Goal: Task Accomplishment & Management: Manage account settings

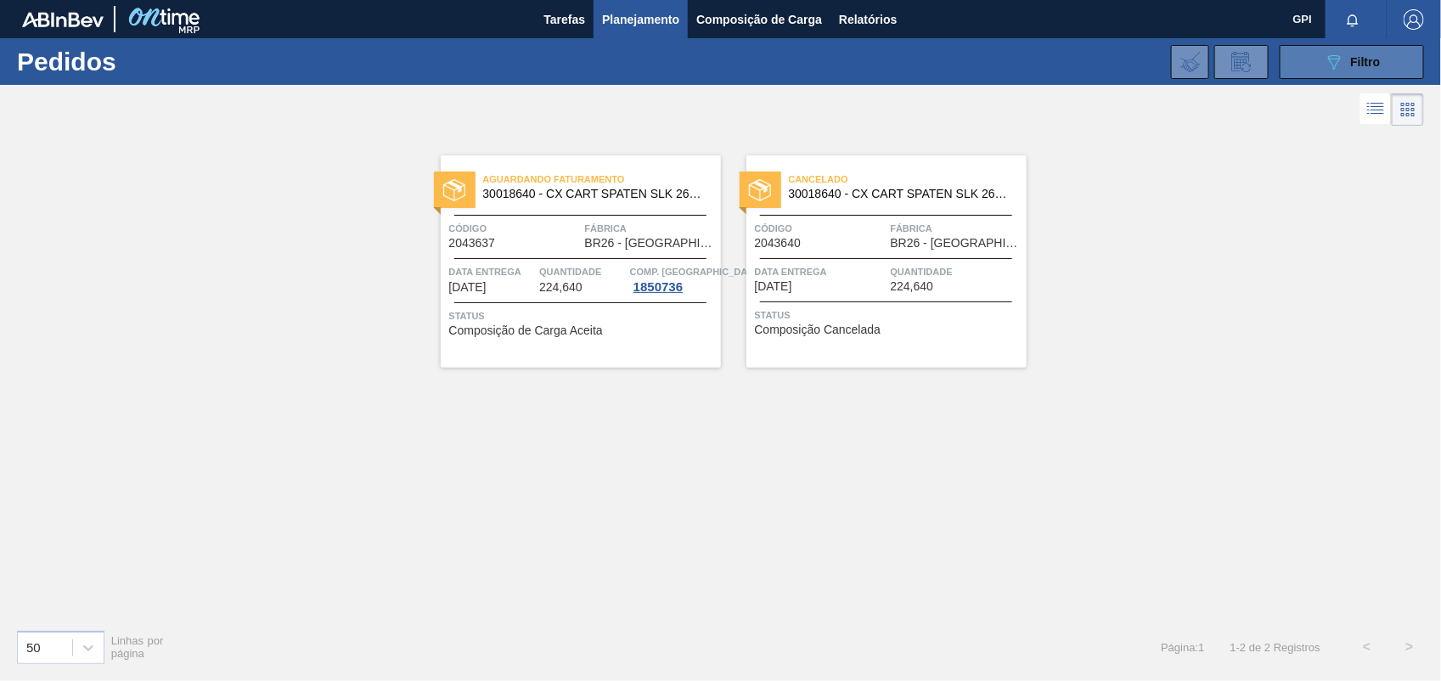
click at [1343, 76] on button "089F7B8B-B2A5-4AFE-B5C0-19BA573D28AC Filtro" at bounding box center [1352, 62] width 144 height 34
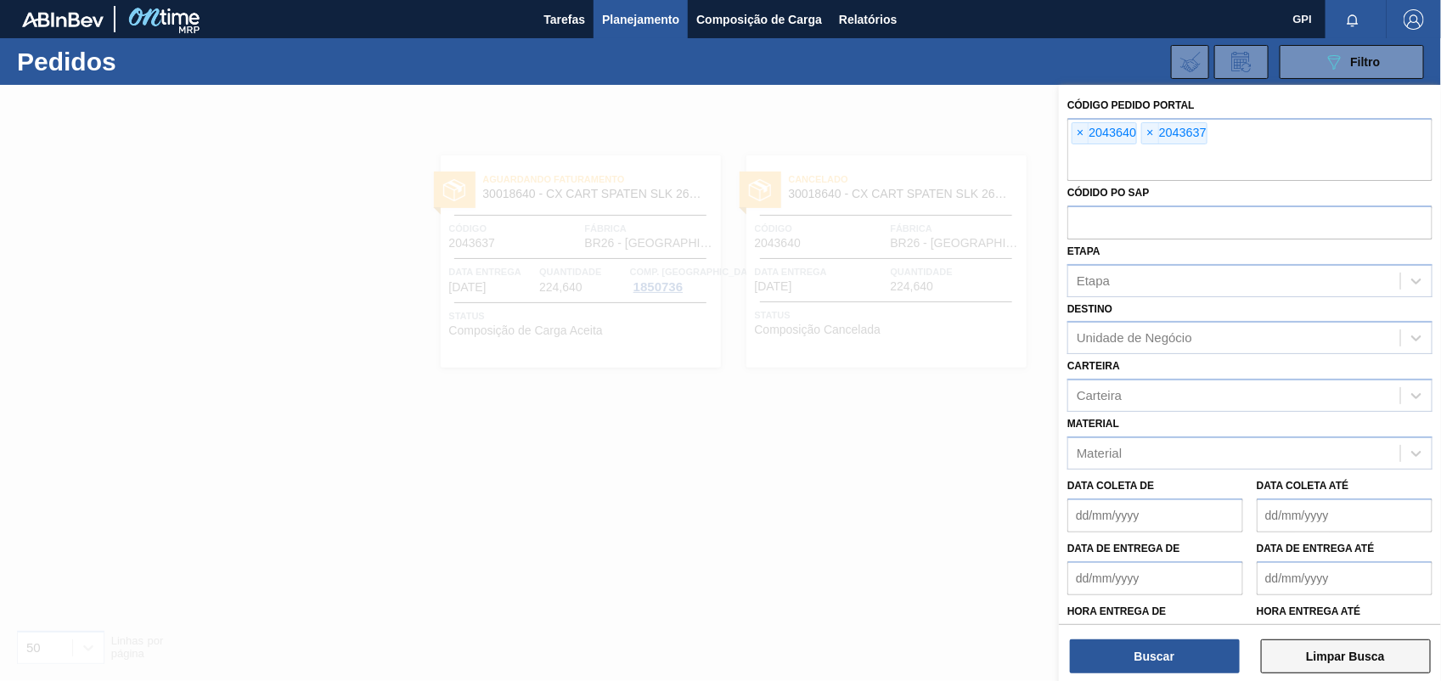
click at [1389, 657] on button "Limpar Busca" at bounding box center [1346, 657] width 170 height 34
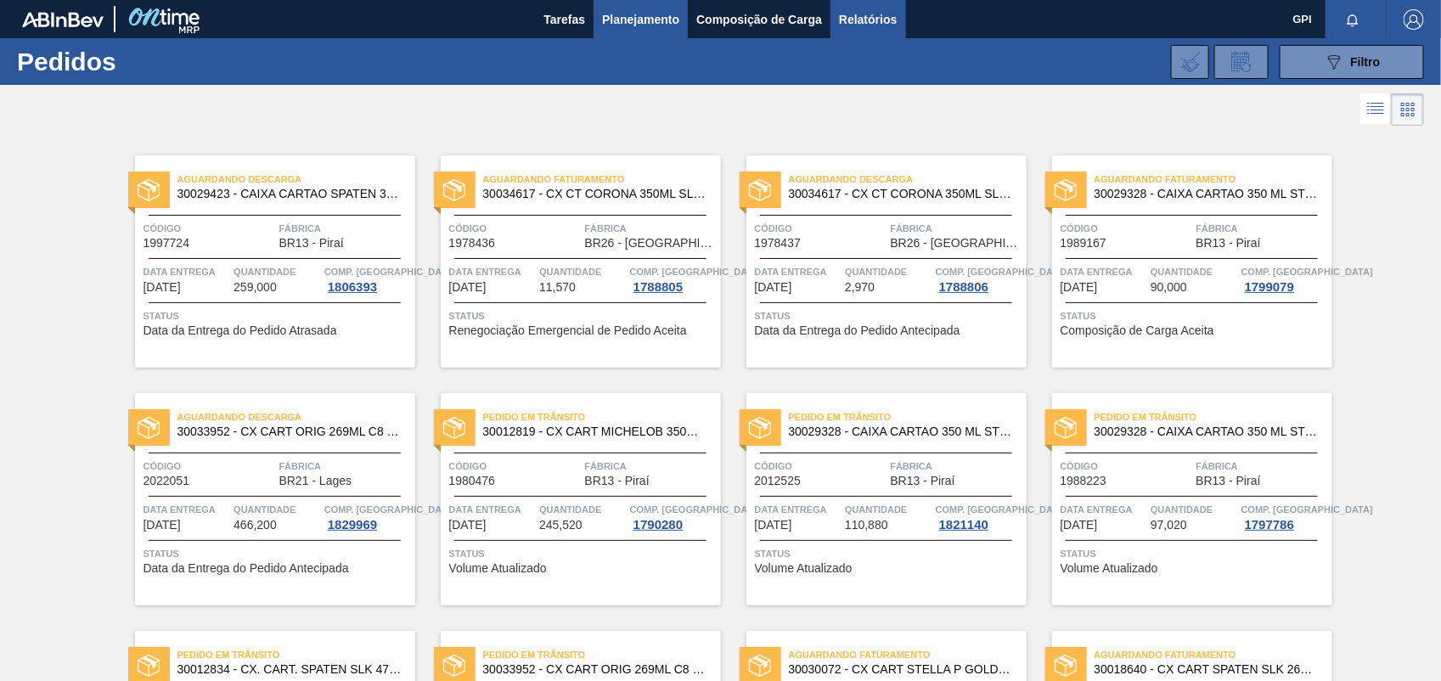
click at [871, 14] on span "Relatórios" at bounding box center [868, 19] width 58 height 20
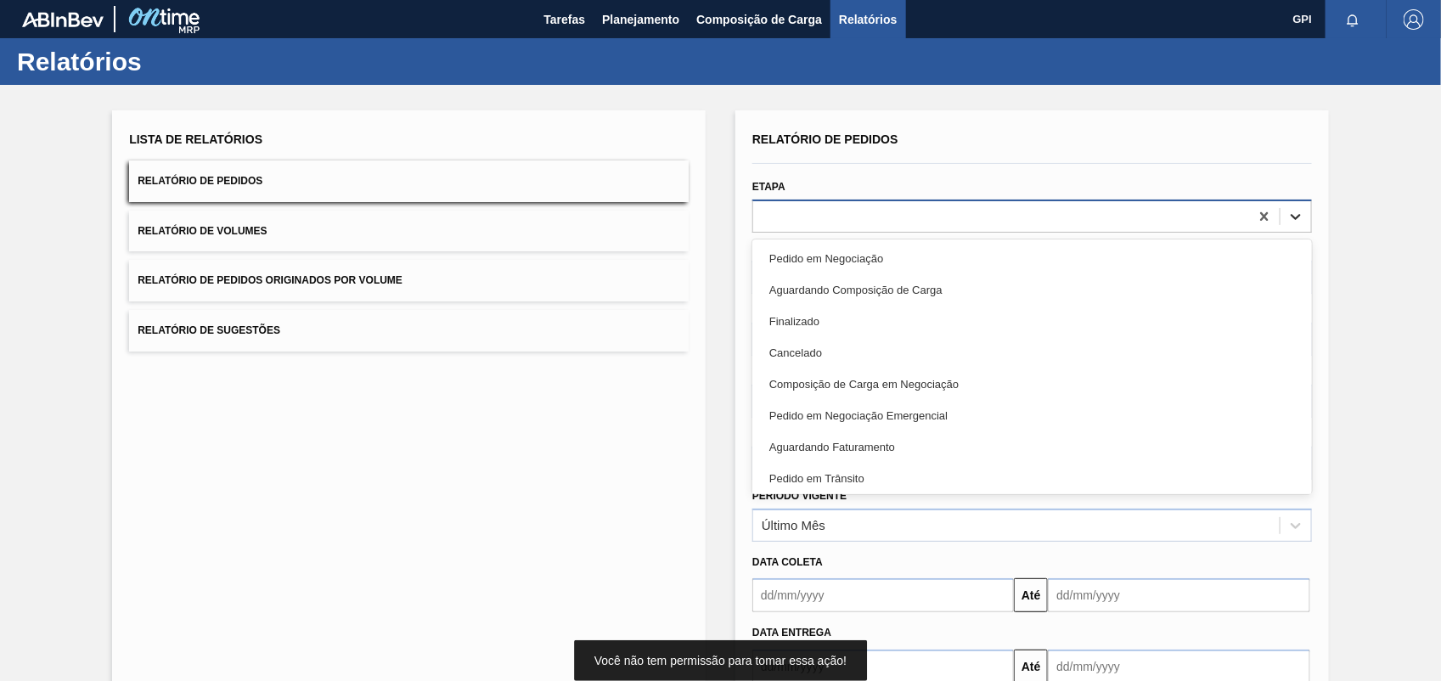
click at [1296, 215] on icon at bounding box center [1296, 217] width 10 height 6
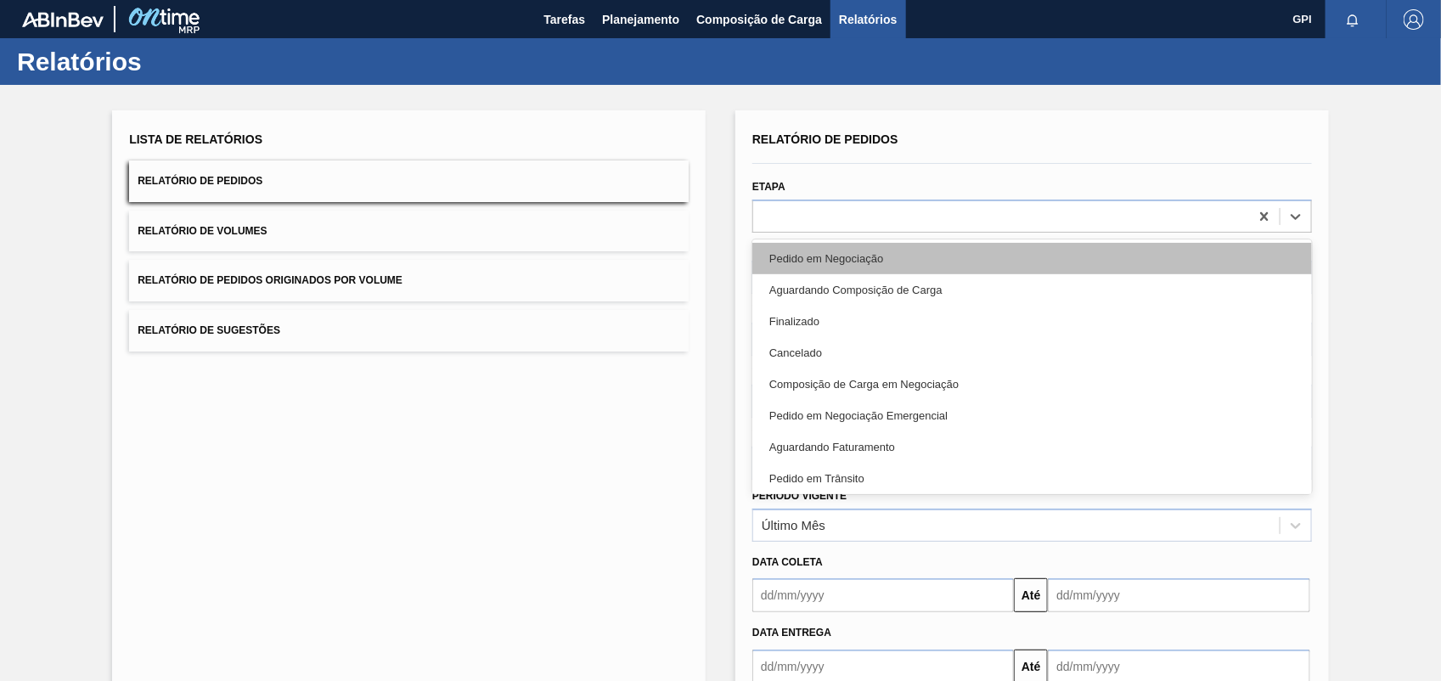
click at [820, 266] on div "Pedido em Negociação" at bounding box center [1032, 258] width 560 height 31
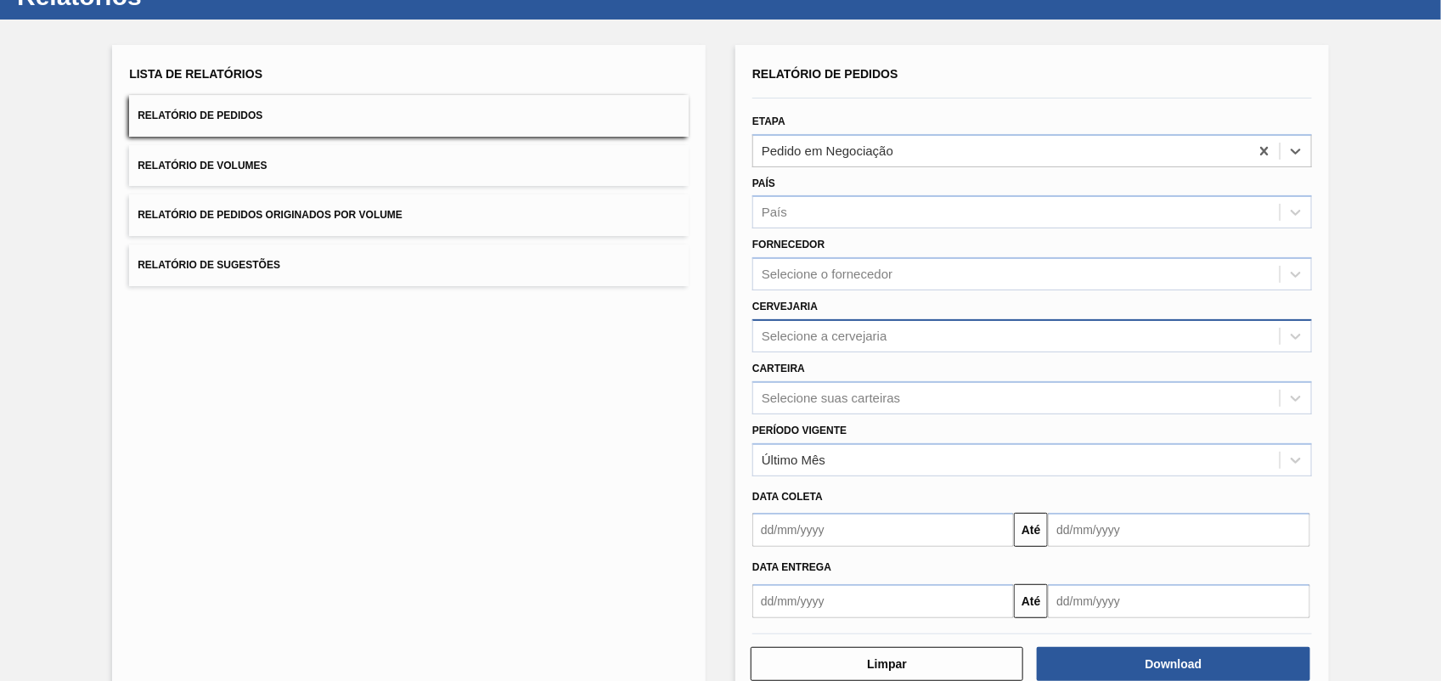
scroll to position [102, 0]
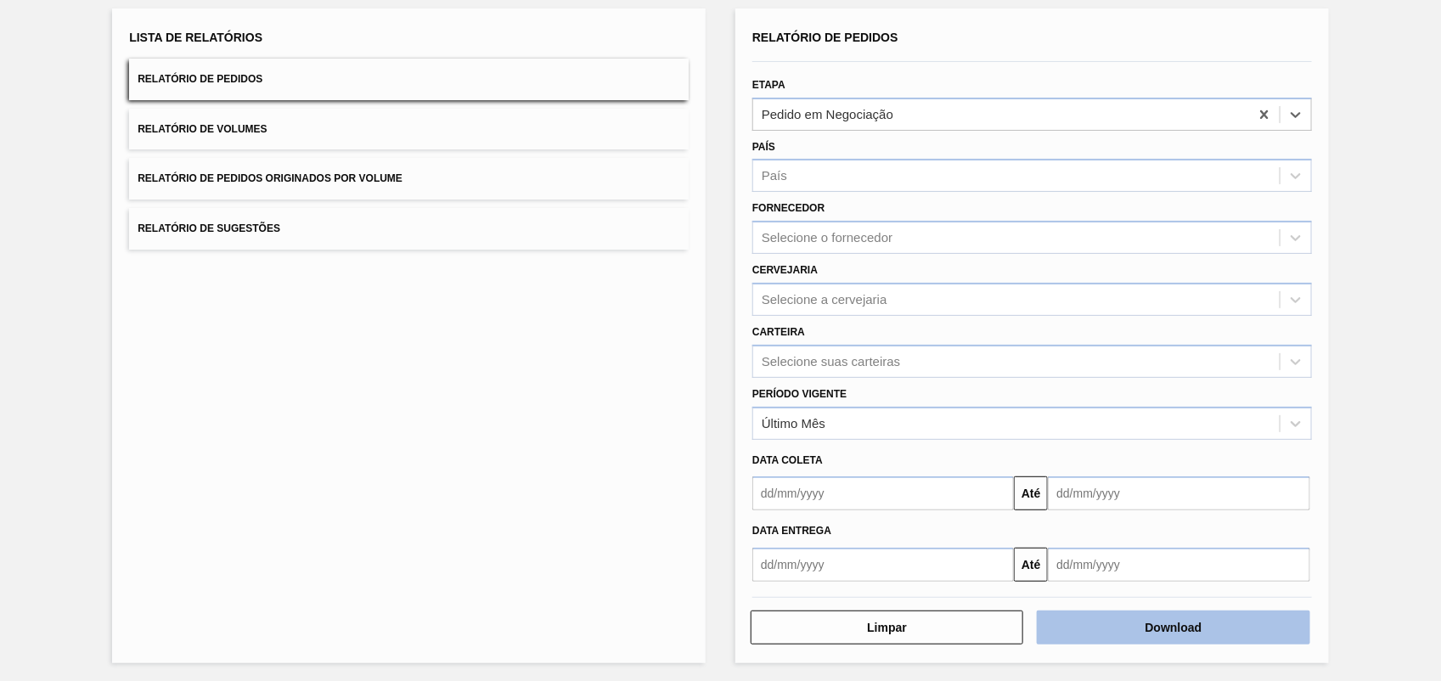
click at [1127, 622] on button "Download" at bounding box center [1173, 628] width 273 height 34
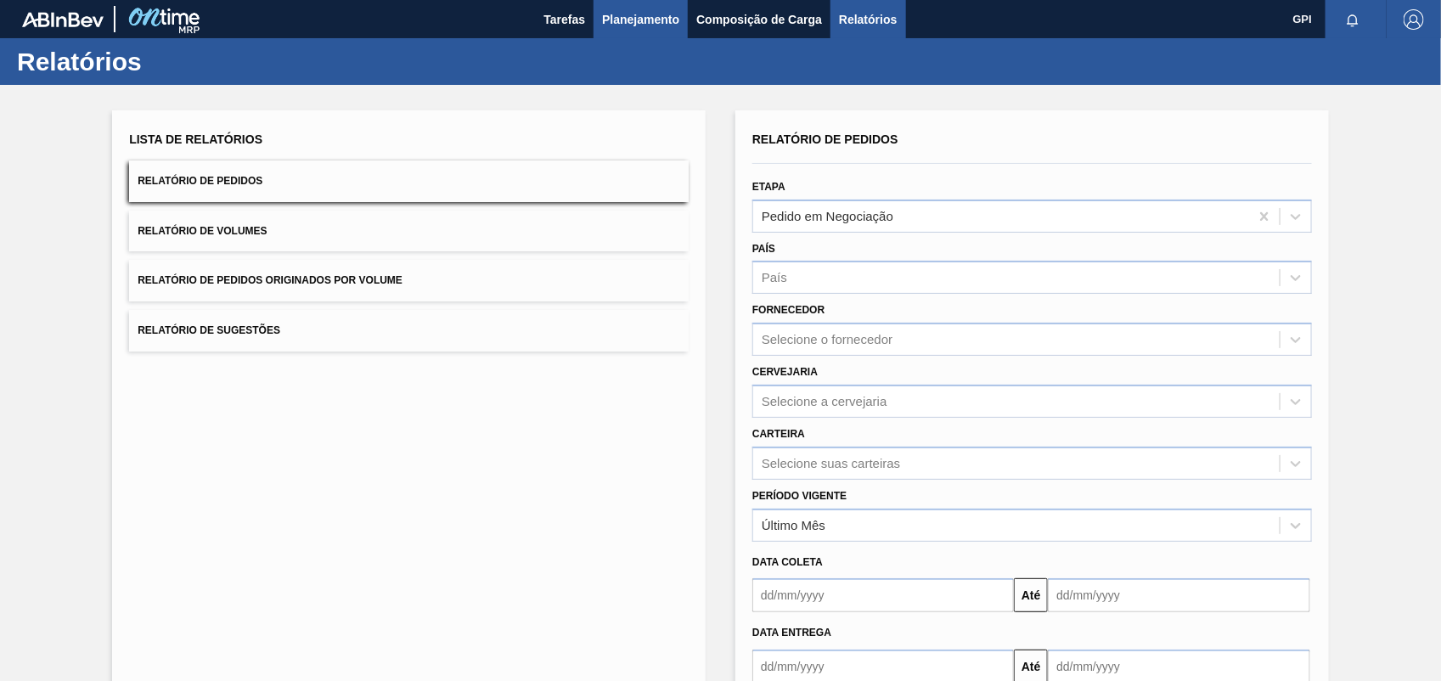
click at [661, 17] on span "Planejamento" at bounding box center [640, 19] width 77 height 20
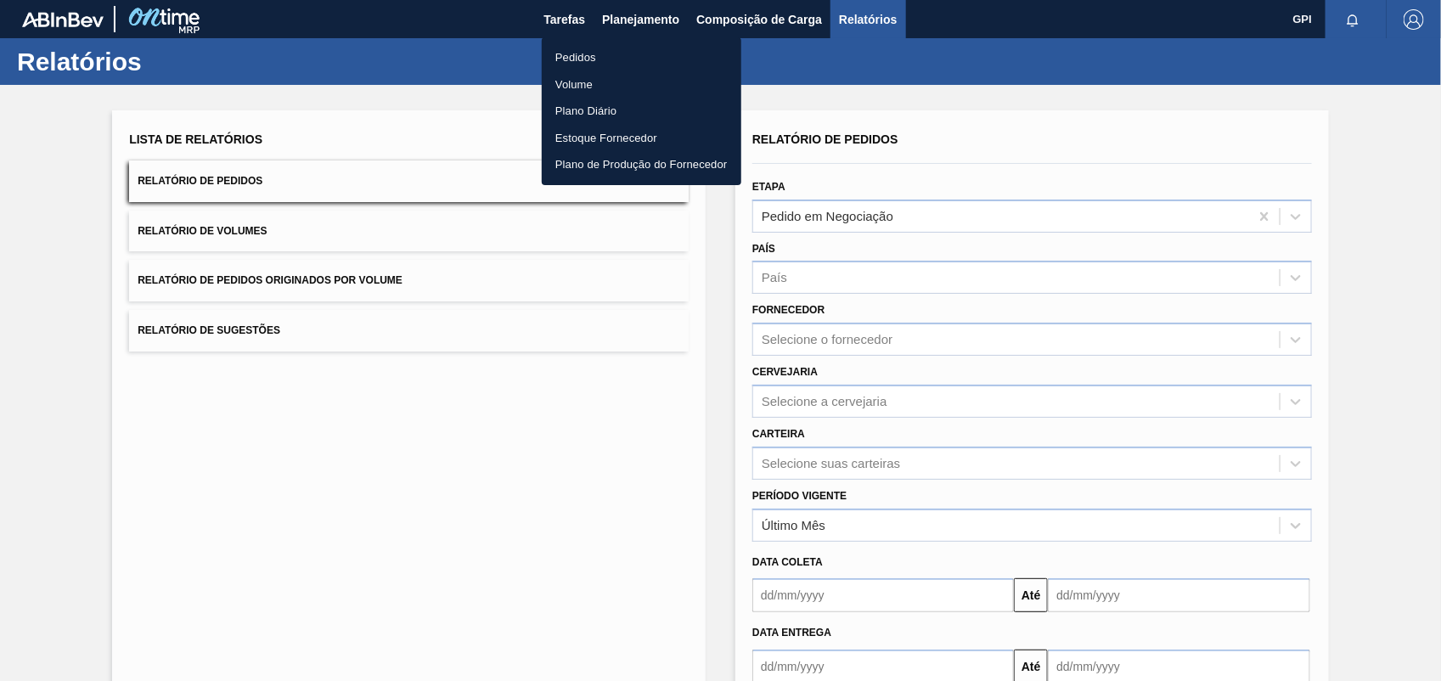
click at [587, 51] on li "Pedidos" at bounding box center [642, 57] width 200 height 27
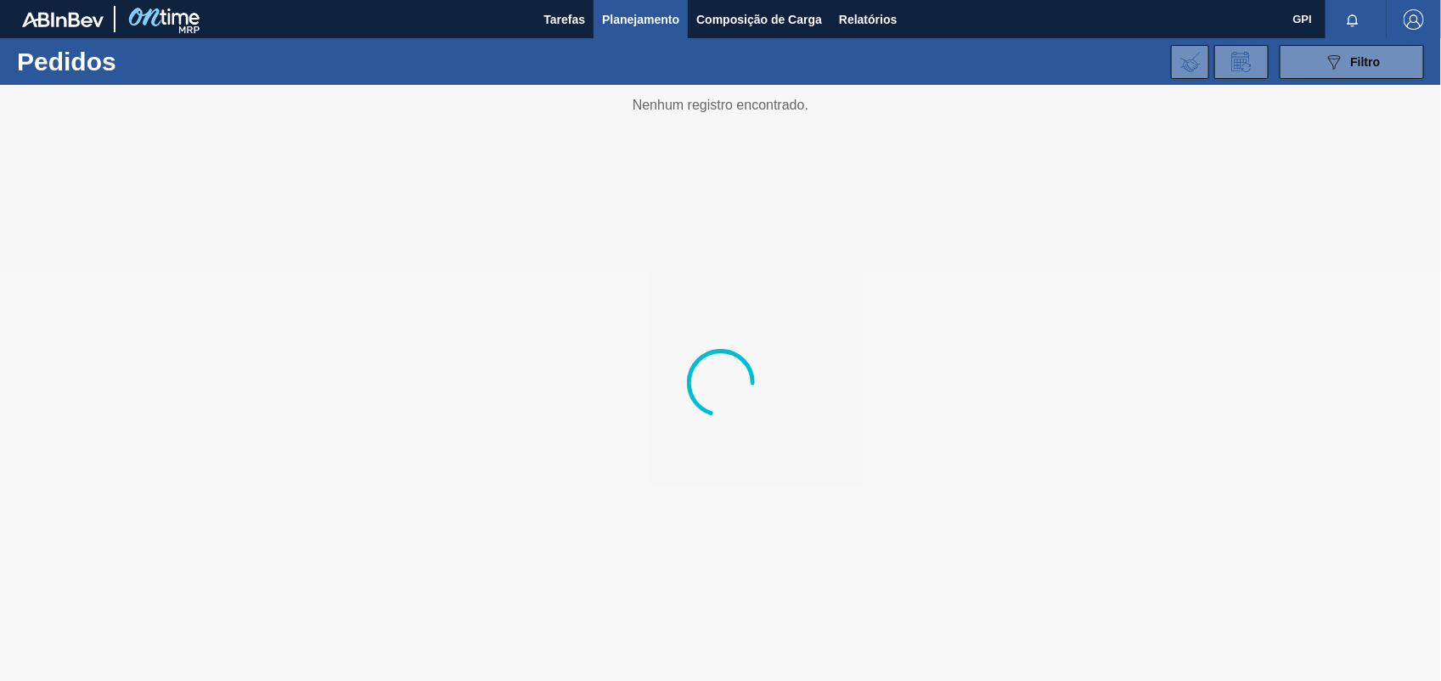
click at [1378, 41] on div "089F7B8B-B2A5-4AFE-B5C0-19BA573D28AC Filtro Código Pedido Portal Códido PO SAP …" at bounding box center [849, 62] width 1167 height 51
click at [1377, 58] on span "Filtro" at bounding box center [1366, 62] width 30 height 14
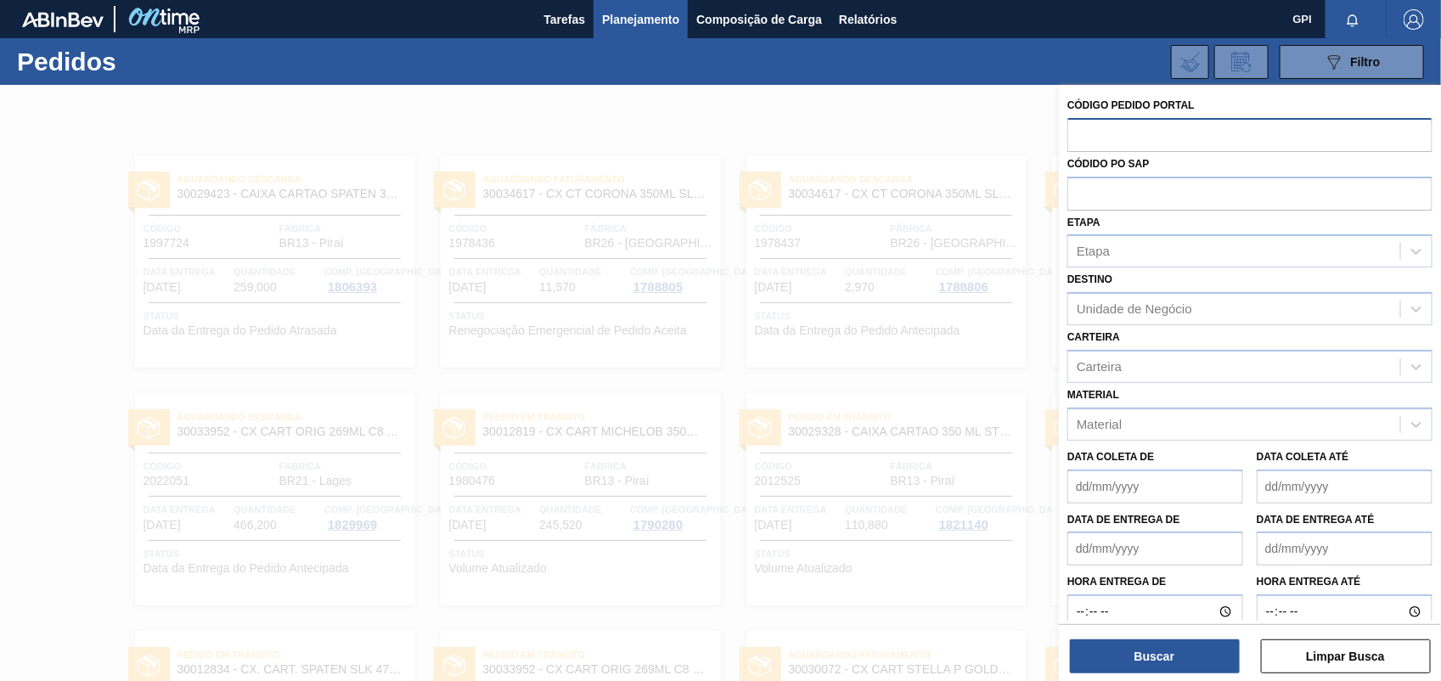
click at [1140, 144] on input "text" at bounding box center [1250, 134] width 365 height 32
paste input "2046459"
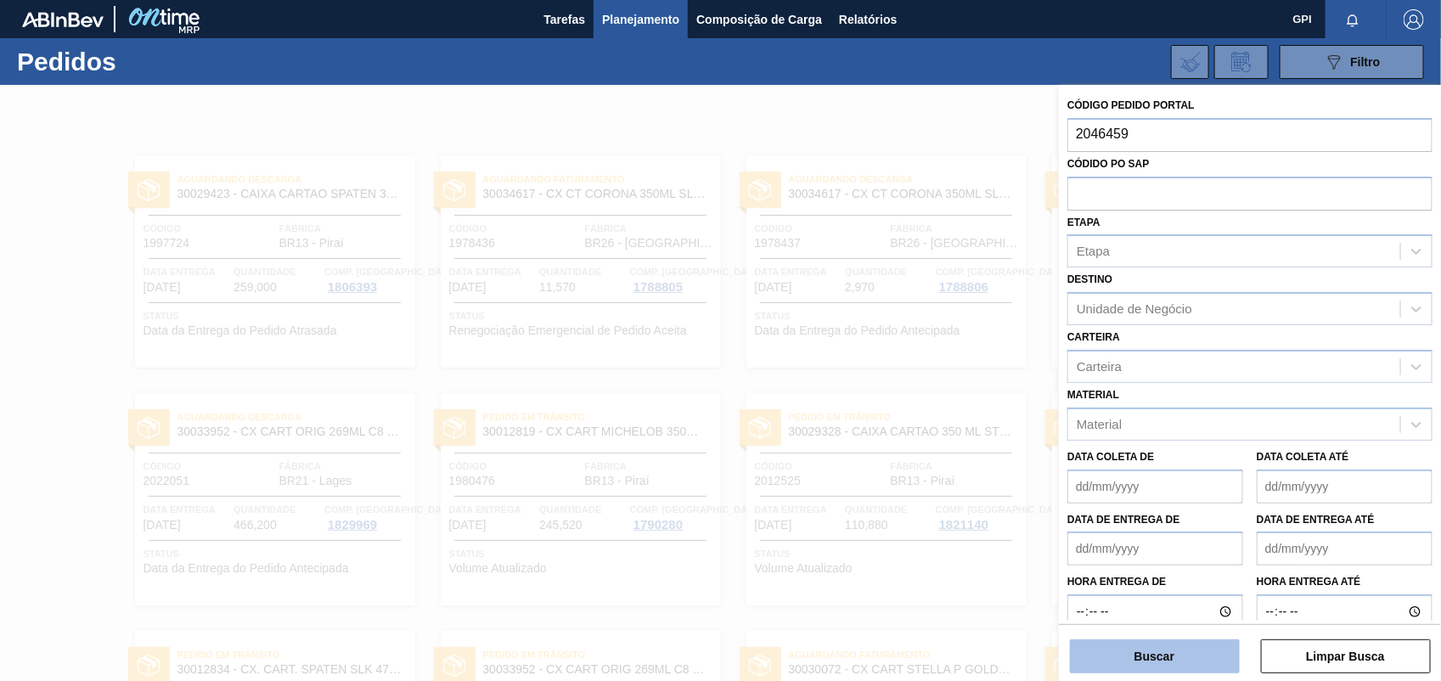
type input "2046459"
click at [1196, 647] on button "Buscar" at bounding box center [1155, 657] width 170 height 34
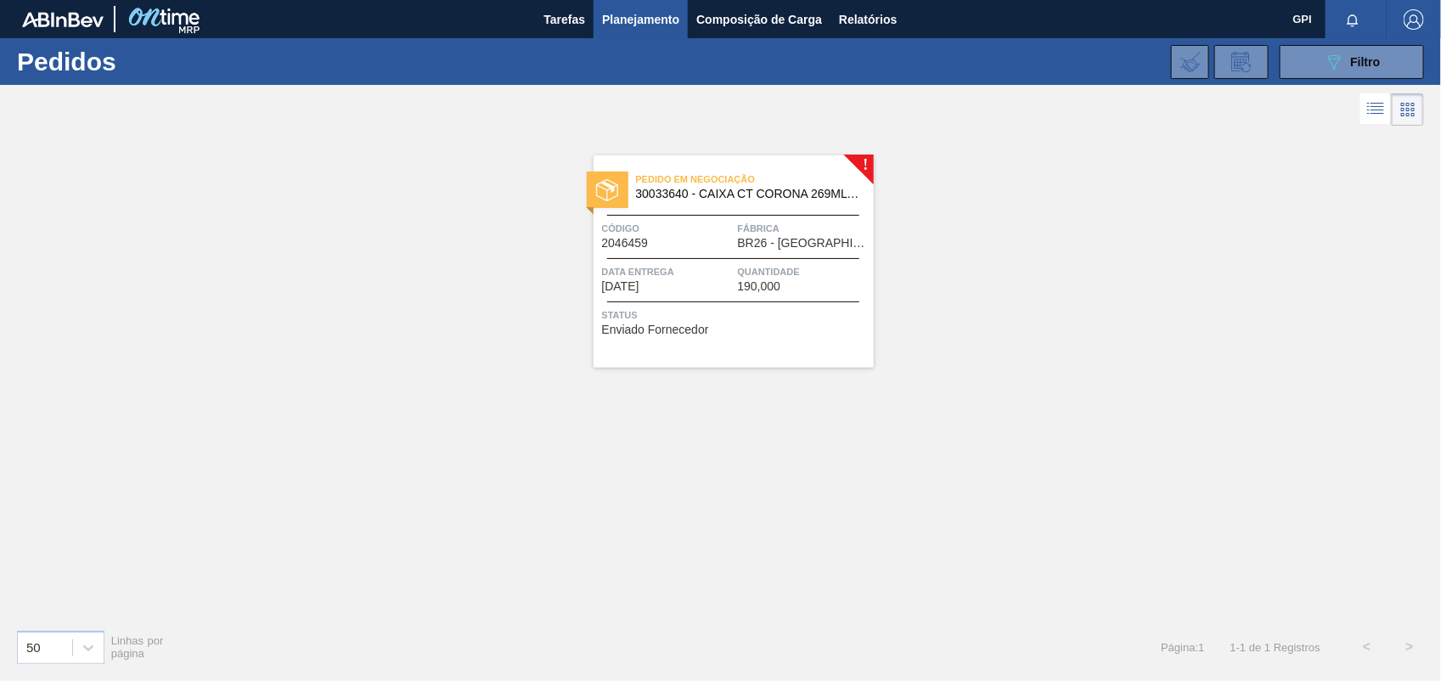
click at [724, 268] on span "Data Entrega" at bounding box center [668, 271] width 132 height 17
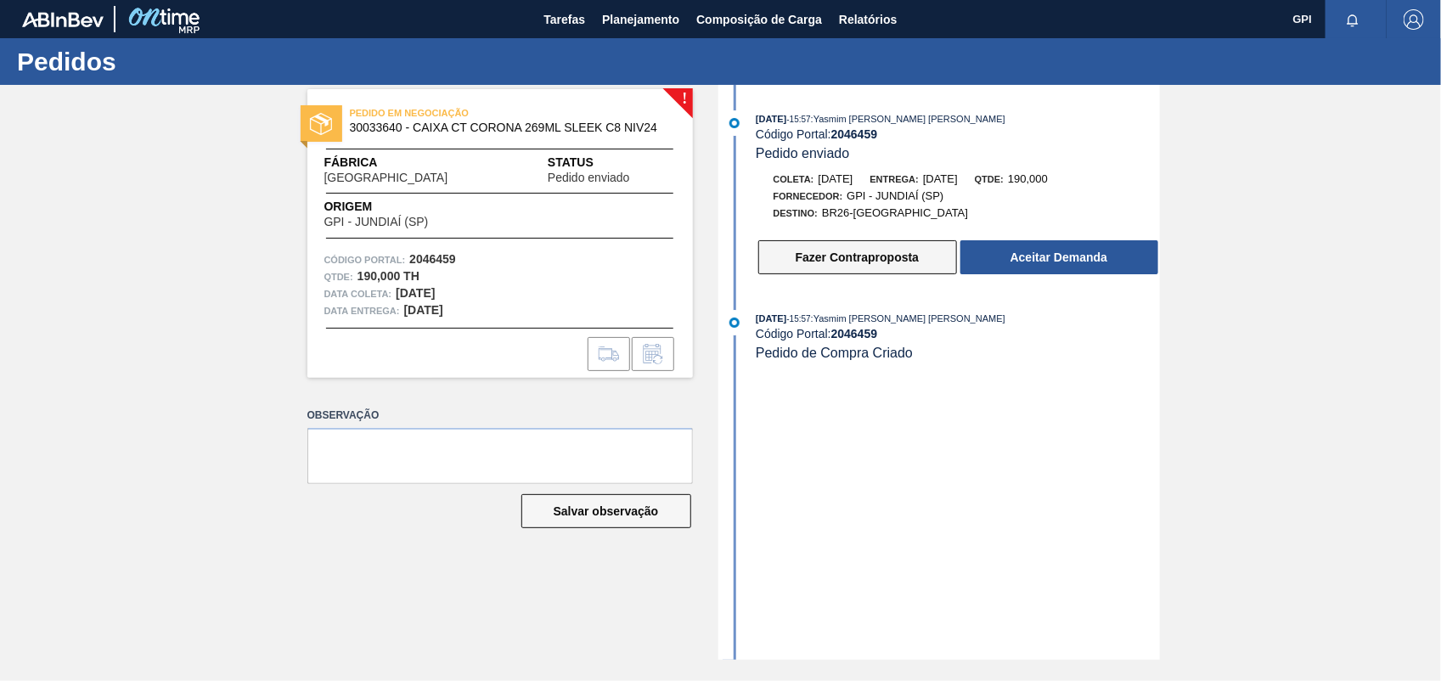
click at [818, 251] on button "Fazer Contraproposta" at bounding box center [857, 257] width 199 height 34
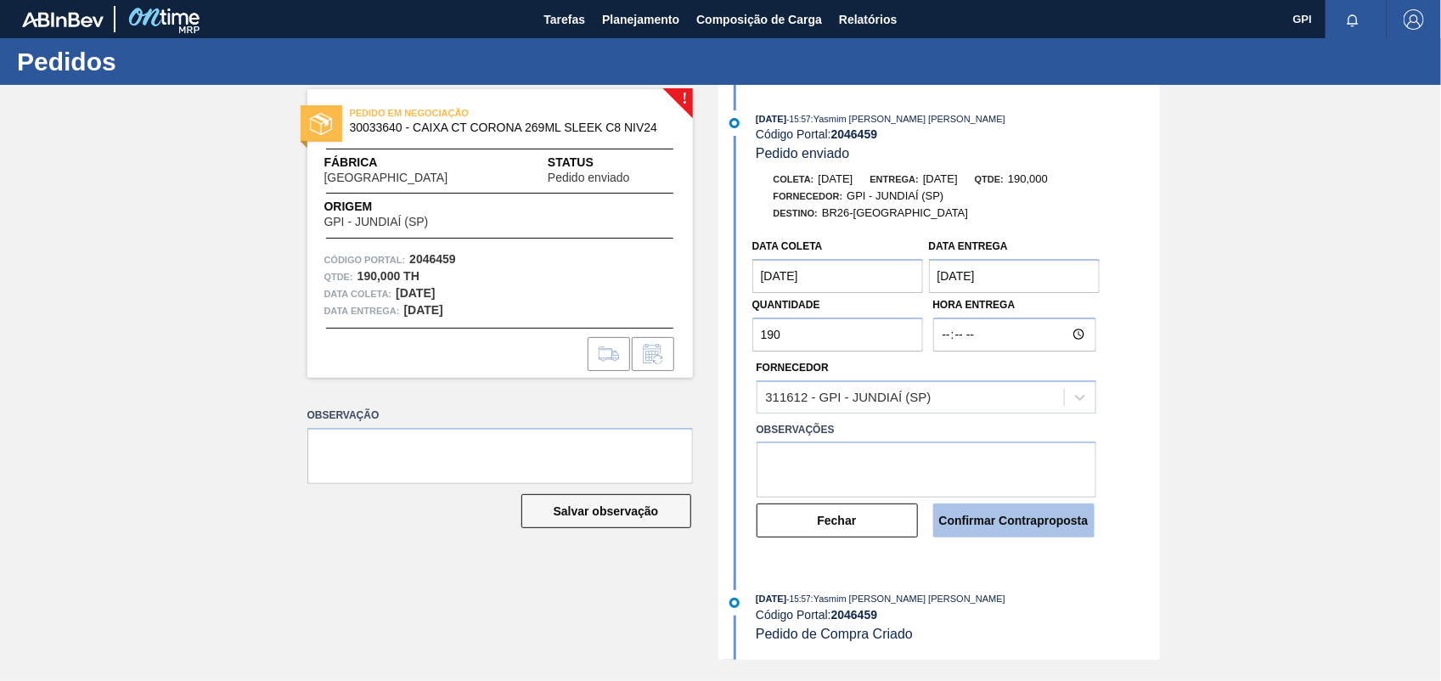
click at [973, 527] on button "Confirmar Contraproposta" at bounding box center [1013, 521] width 161 height 34
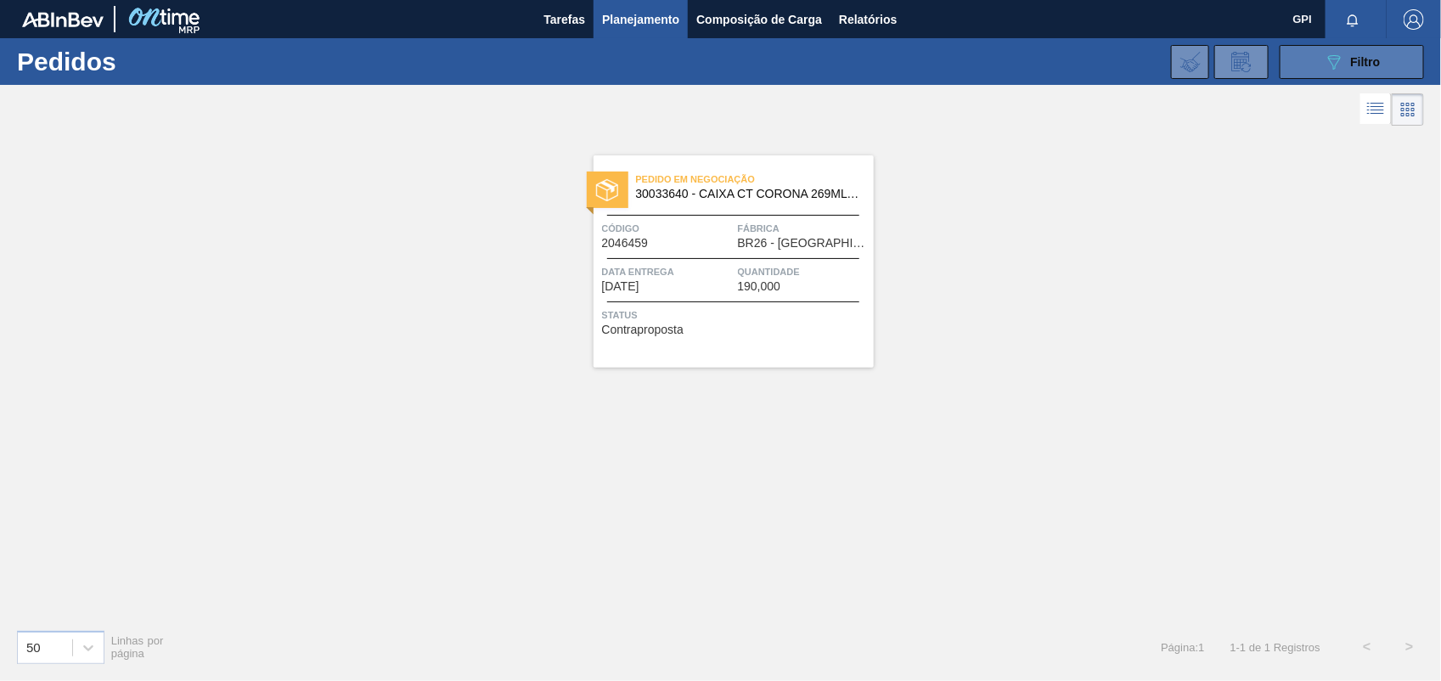
click at [1364, 47] on button "089F7B8B-B2A5-4AFE-B5C0-19BA573D28AC Filtro" at bounding box center [1352, 62] width 144 height 34
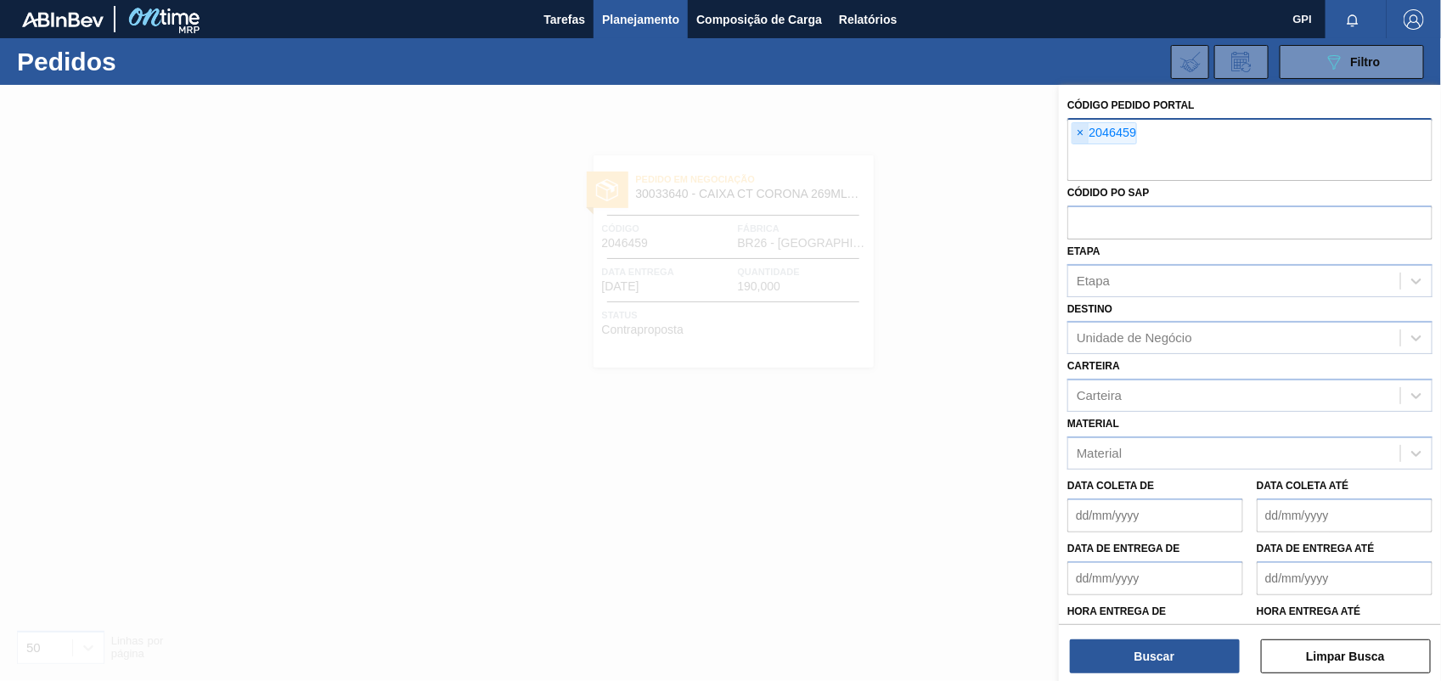
click at [1079, 134] on span "×" at bounding box center [1081, 133] width 16 height 20
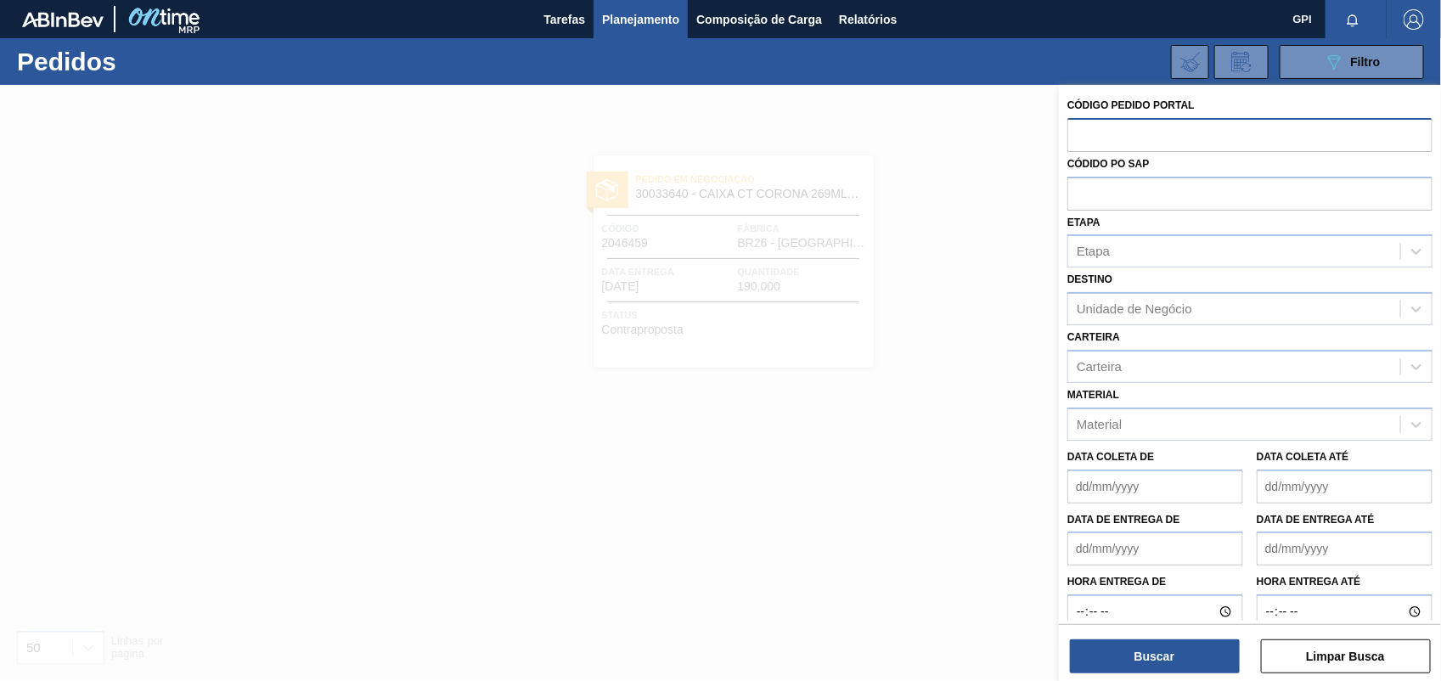
paste input "2048011"
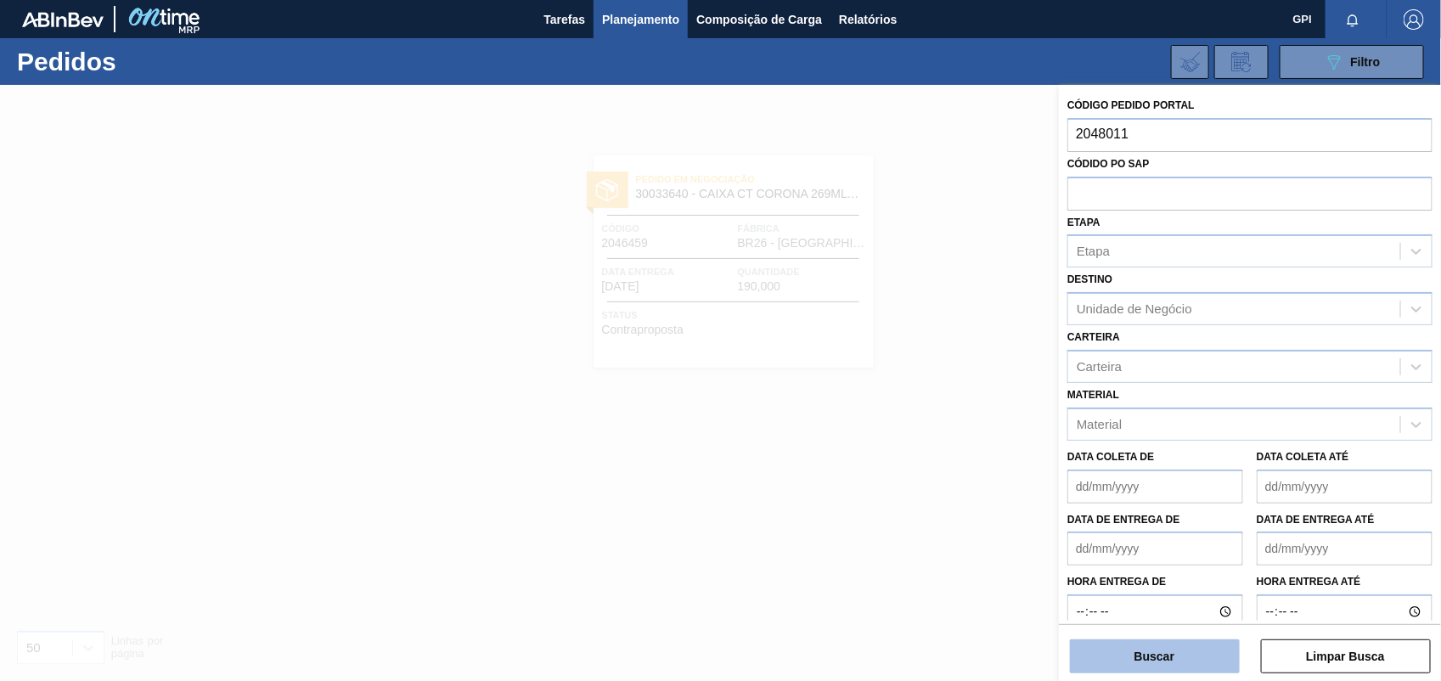
type input "2048011"
click at [1159, 665] on button "Buscar" at bounding box center [1155, 657] width 170 height 34
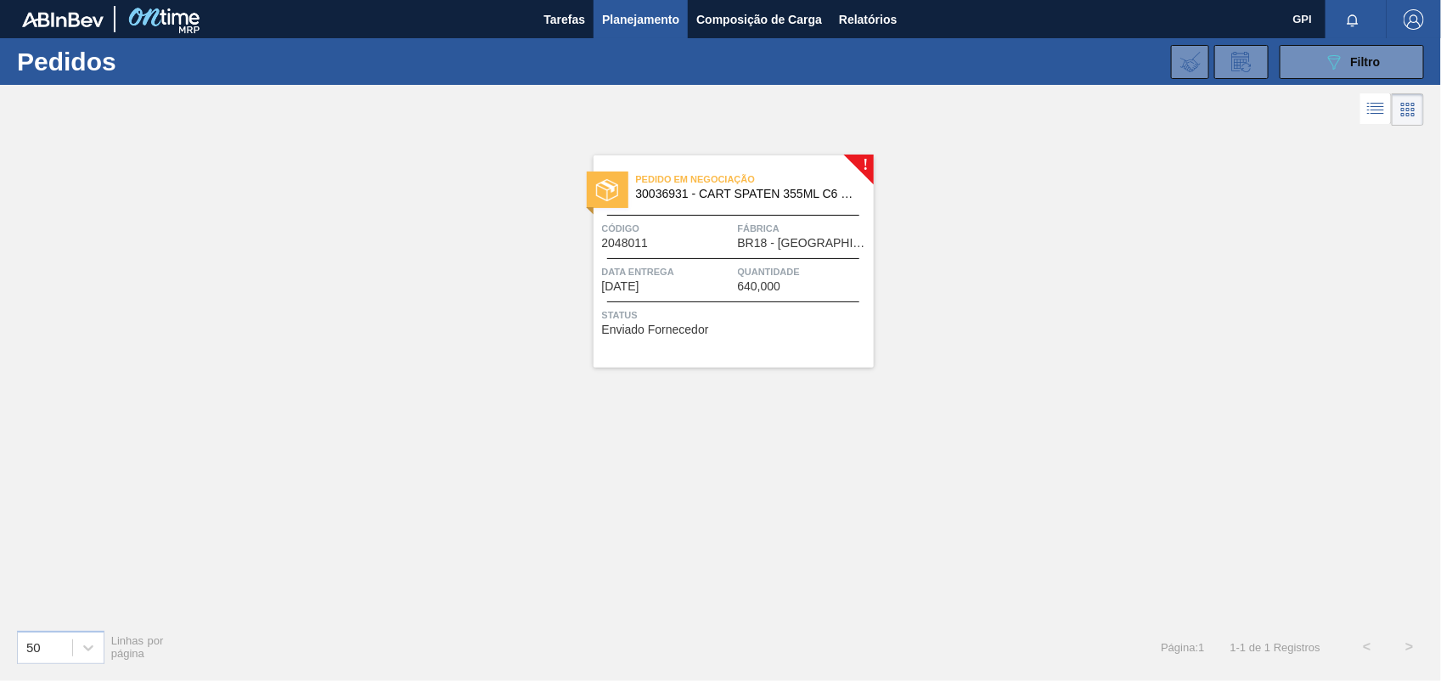
click at [692, 213] on div "Pedido em Negociação 30036931 - CART SPATEN 355ML C6 NO LEI Código 2048011 Fábr…" at bounding box center [734, 261] width 280 height 212
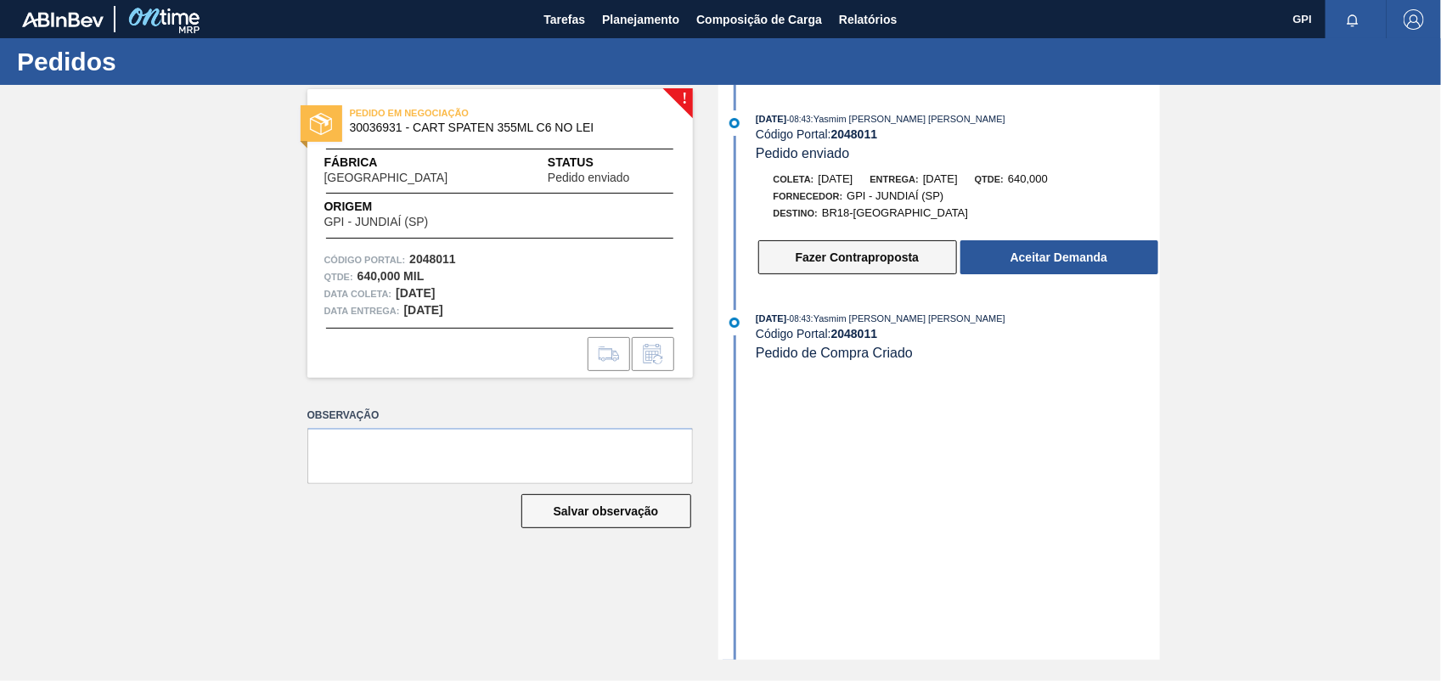
click at [872, 245] on button "Fazer Contraproposta" at bounding box center [857, 257] width 199 height 34
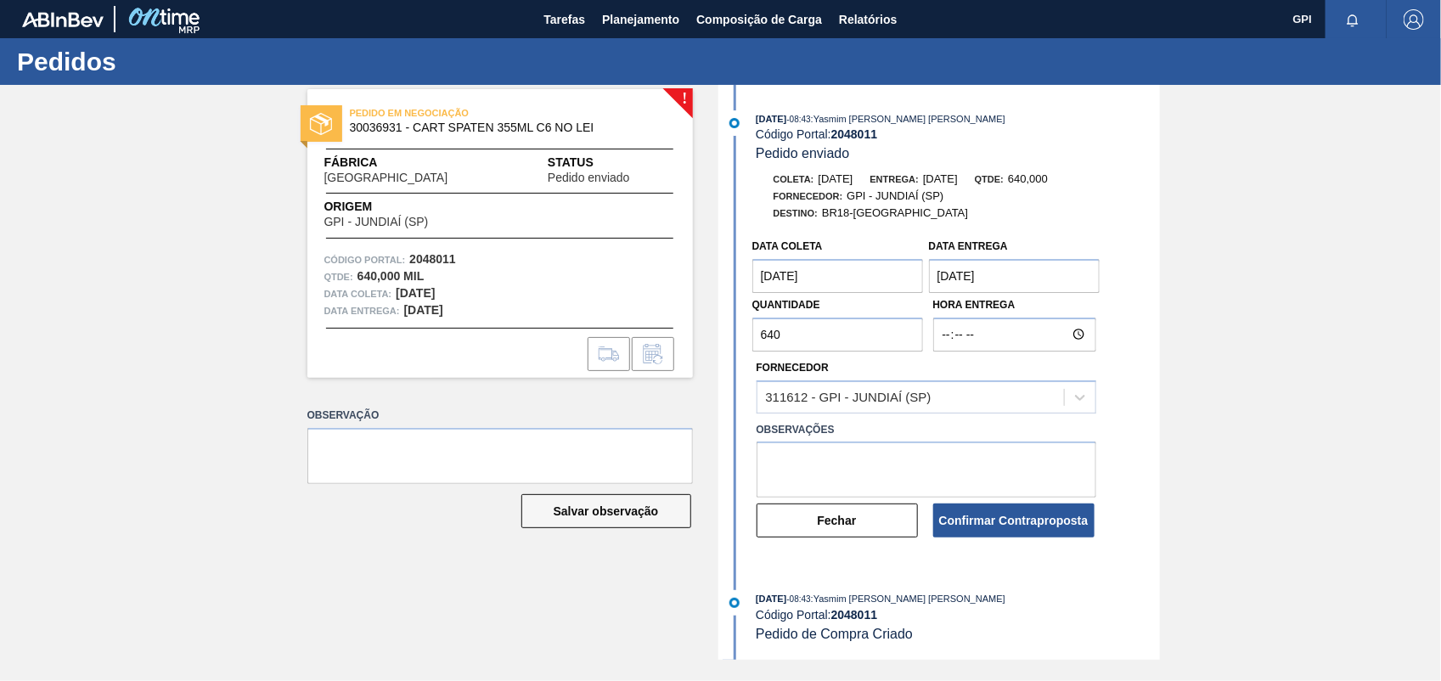
click at [803, 273] on coleta "12/10/2025" at bounding box center [838, 276] width 172 height 34
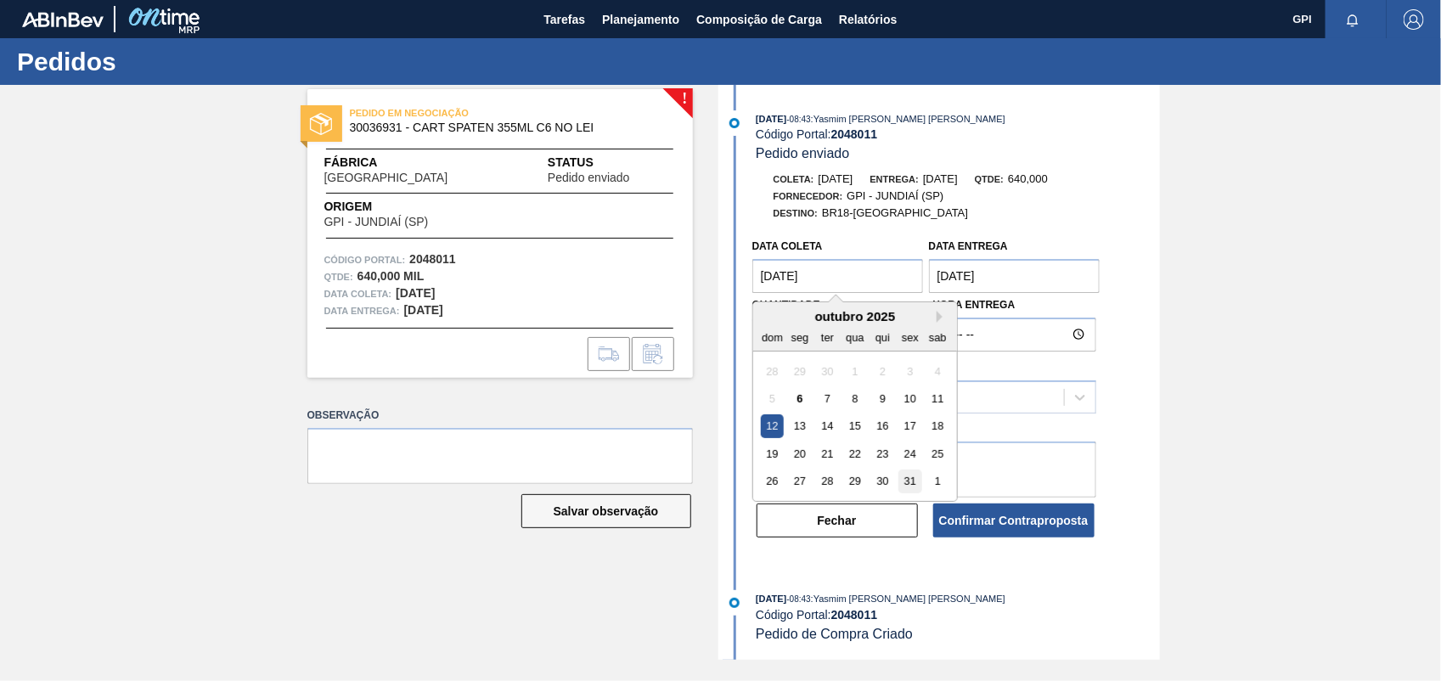
click at [911, 482] on div "31" at bounding box center [910, 481] width 23 height 23
type coleta "31/10/2025"
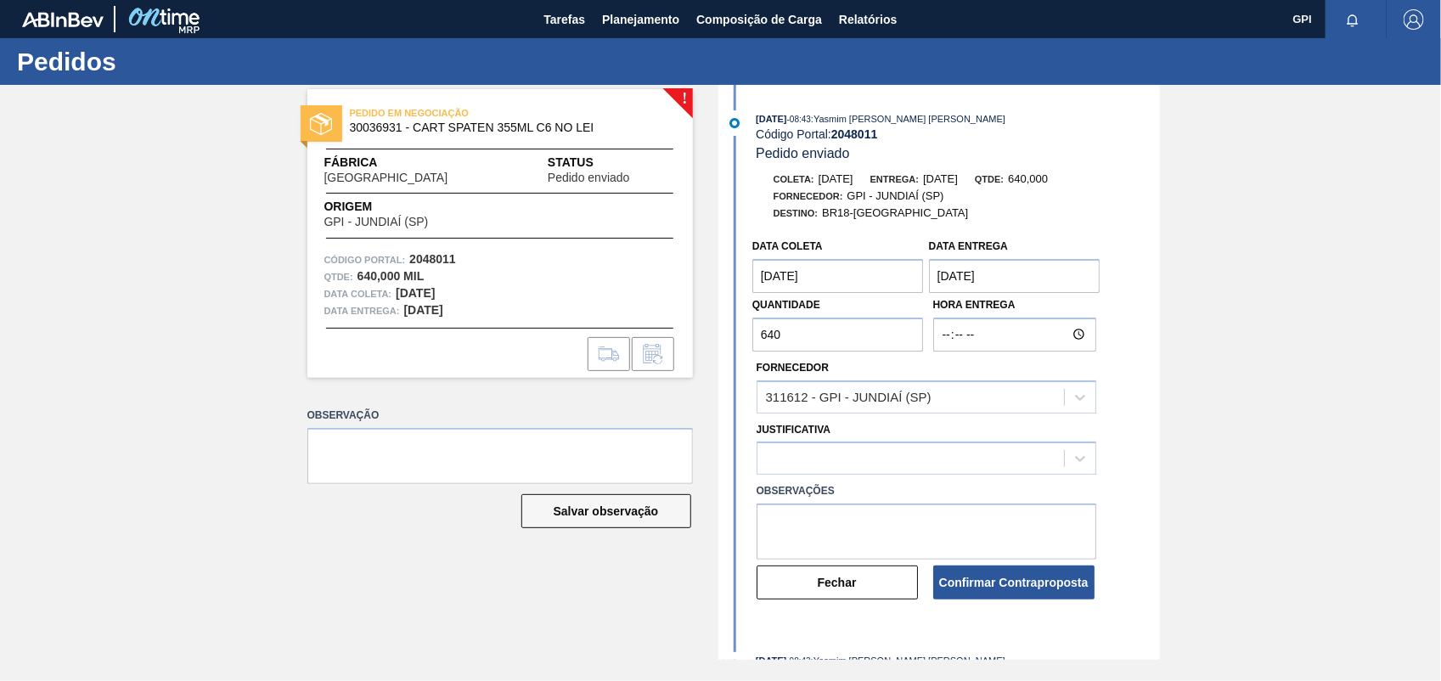
click at [1005, 290] on Entrega "17/10/2025" at bounding box center [1015, 276] width 172 height 34
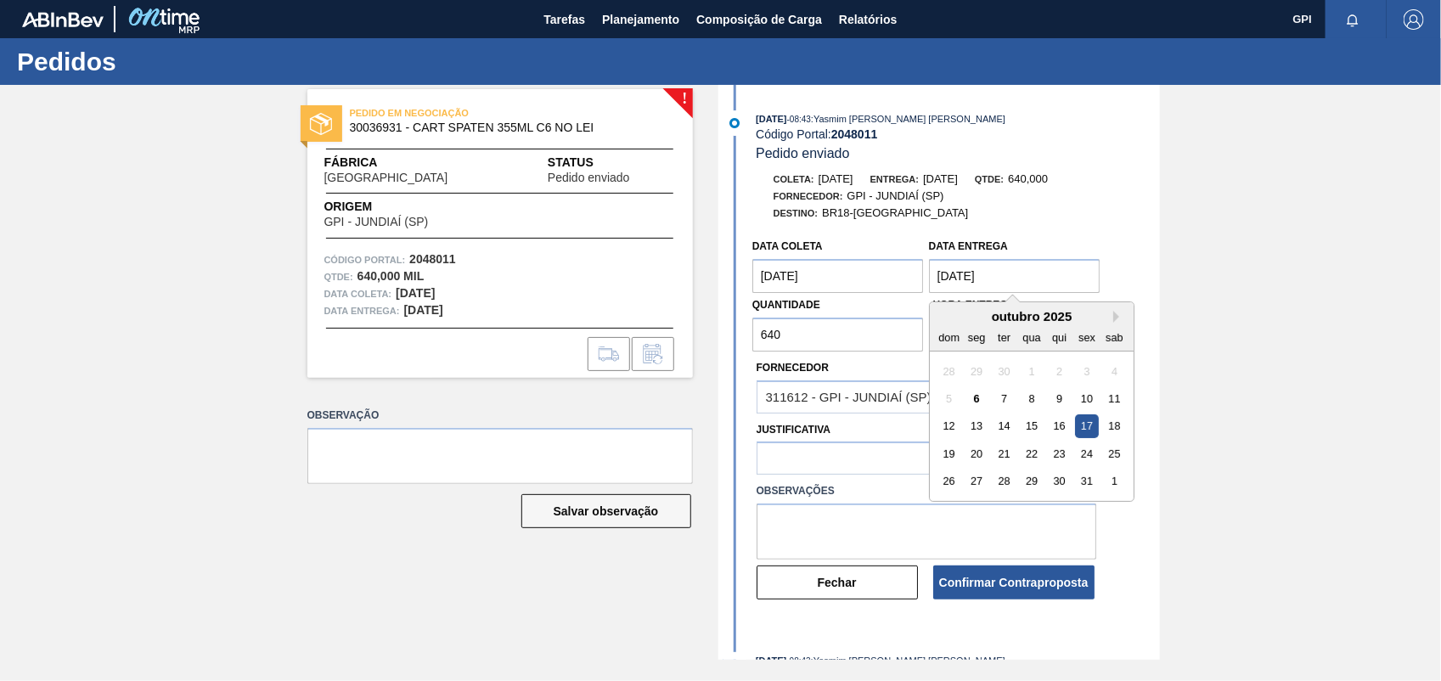
click at [1113, 320] on div "outubro 2025" at bounding box center [1032, 316] width 204 height 14
click at [1119, 320] on button "Next Month" at bounding box center [1119, 317] width 12 height 12
click at [1030, 409] on div "5" at bounding box center [1031, 398] width 23 height 23
type Entrega "[DATE]"
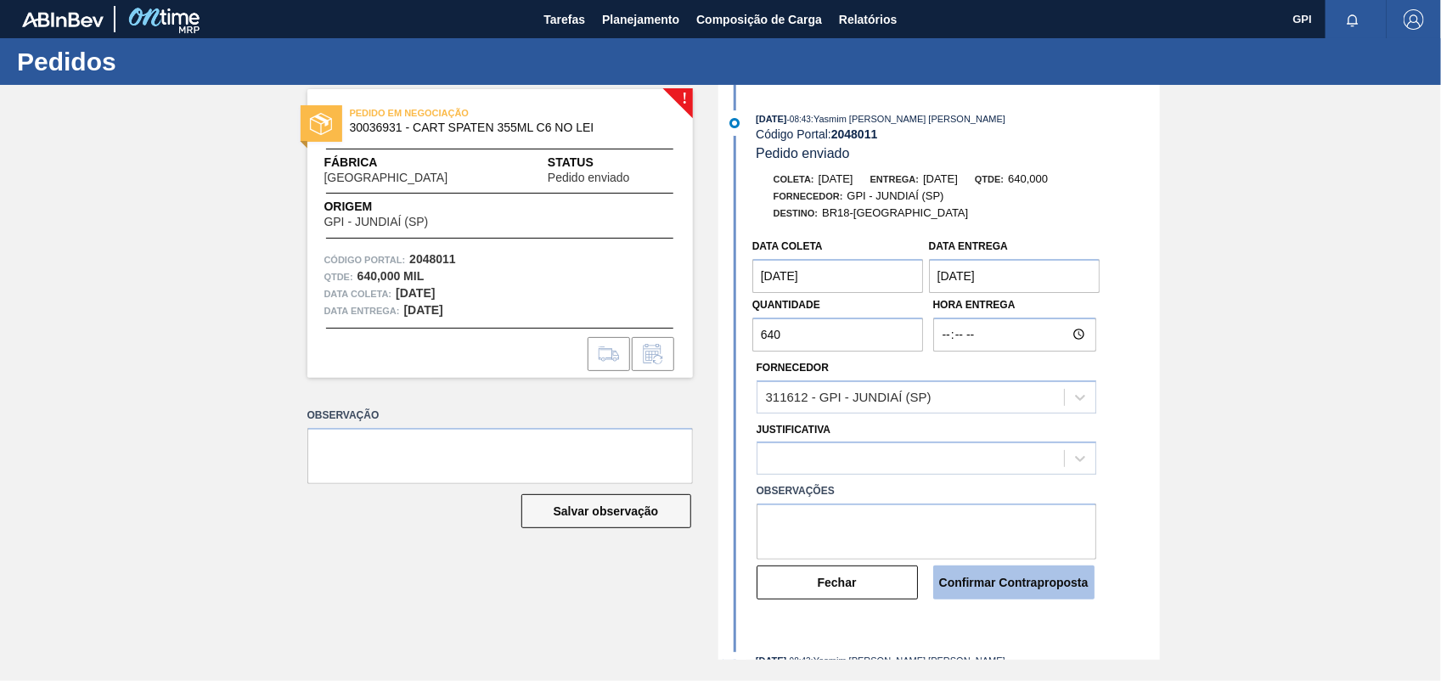
click at [1017, 587] on button "Confirmar Contraproposta" at bounding box center [1013, 583] width 161 height 34
click at [843, 464] on div at bounding box center [911, 459] width 307 height 25
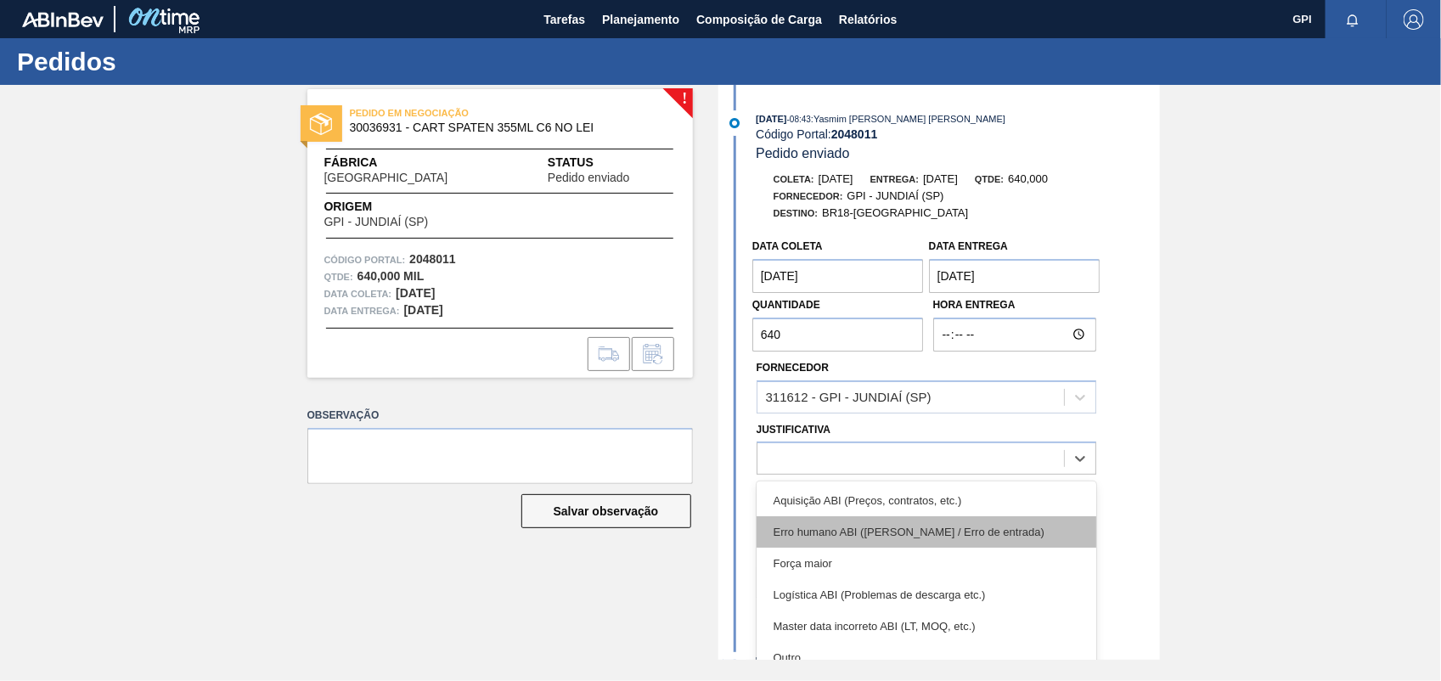
drag, startPoint x: 1070, startPoint y: 510, endPoint x: 1071, endPoint y: 542, distance: 32.3
click at [1071, 542] on div "Aquisição ABI (Preços, contratos, etc.) Erro humano ABI (Cálculo / Erro de entr…" at bounding box center [927, 577] width 340 height 190
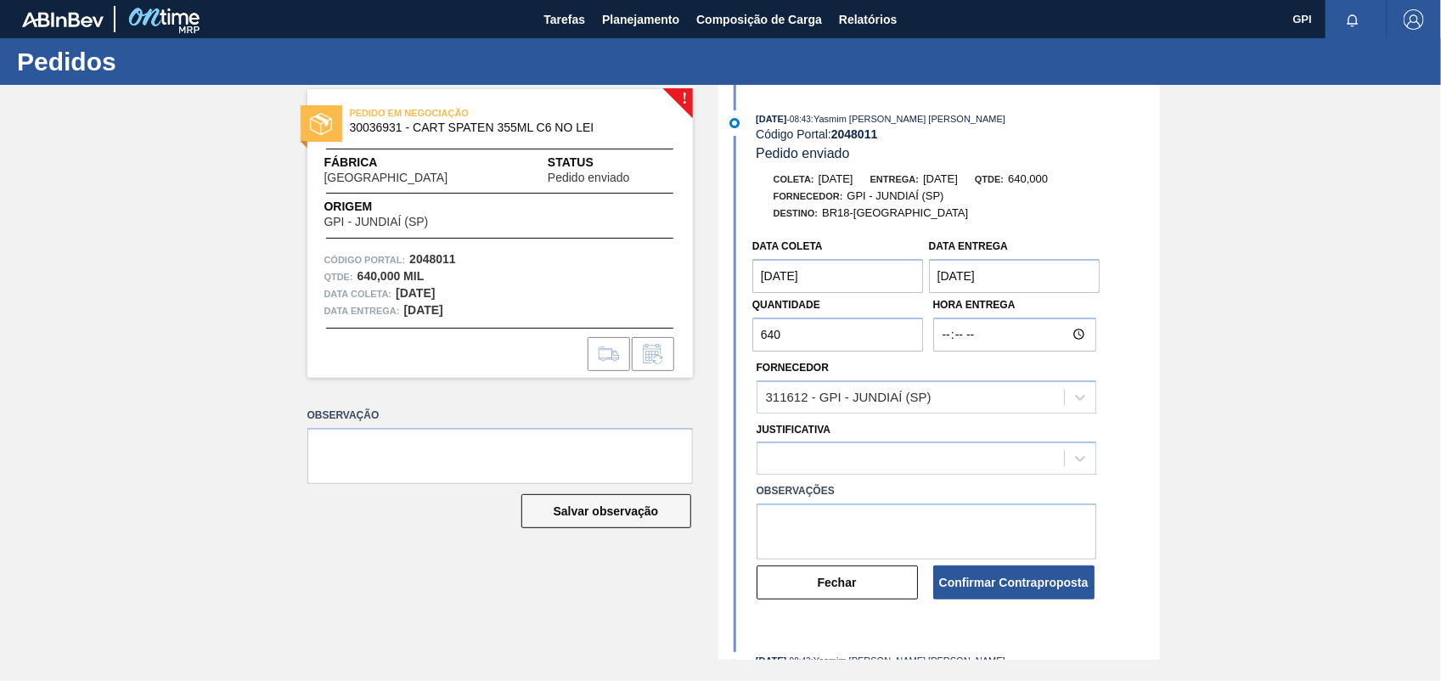
drag, startPoint x: 1096, startPoint y: 510, endPoint x: 1096, endPoint y: 519, distance: 9.3
click at [1096, 519] on div "Observações" at bounding box center [926, 519] width 353 height 81
click at [923, 457] on div at bounding box center [911, 459] width 307 height 25
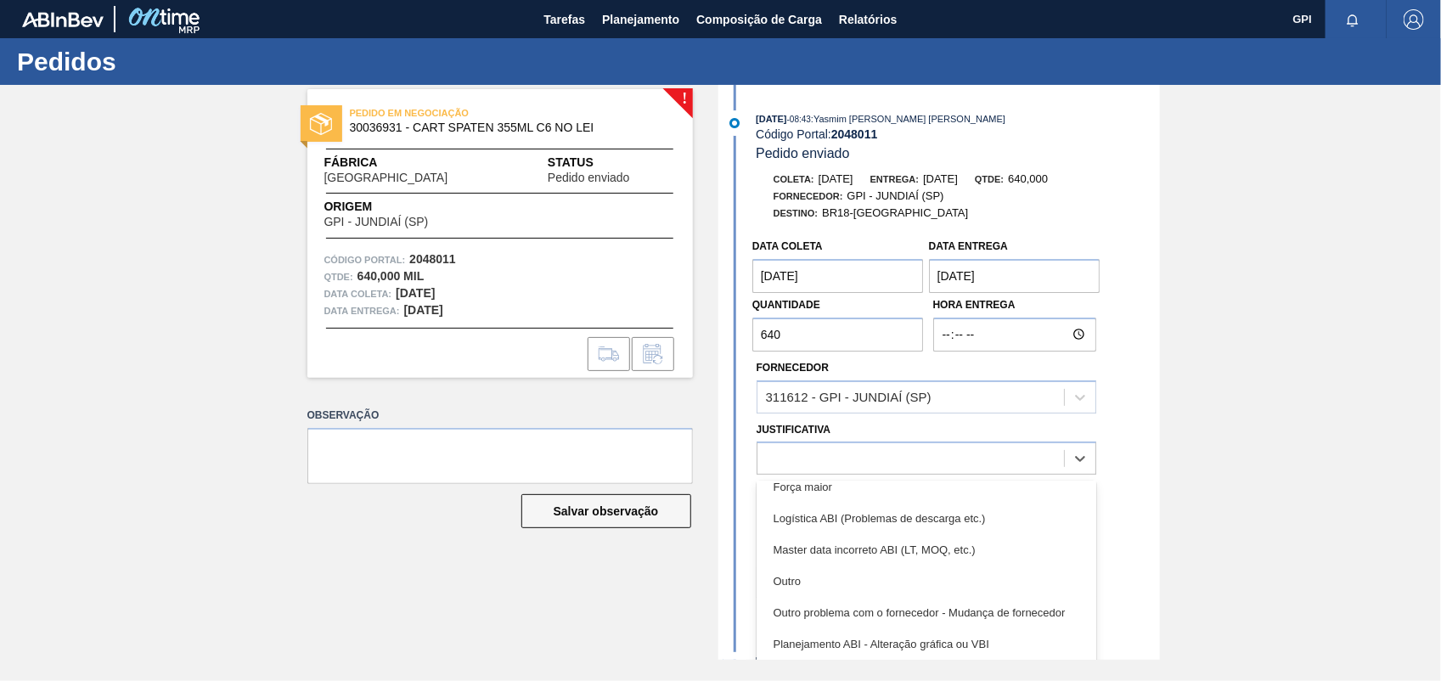
scroll to position [79, 0]
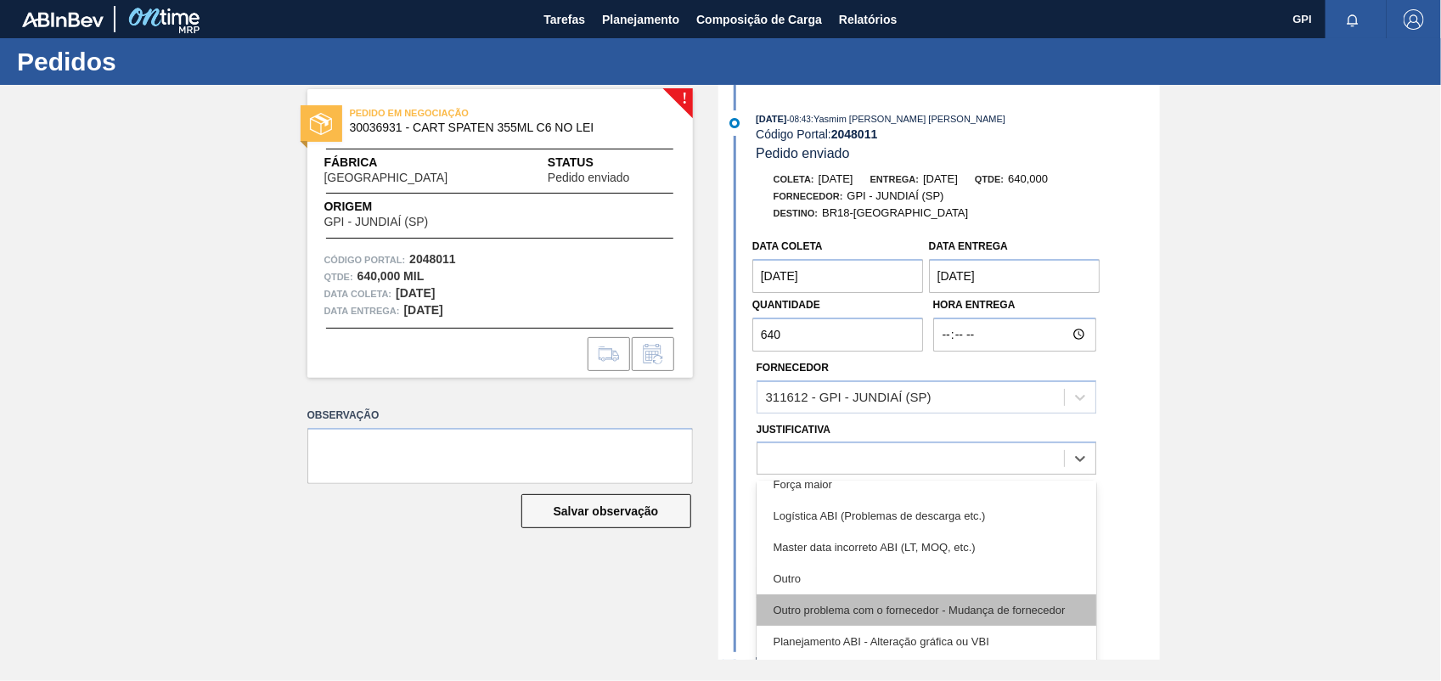
click at [882, 599] on div "Outro problema com o fornecedor - Mudança de fornecedor" at bounding box center [927, 610] width 340 height 31
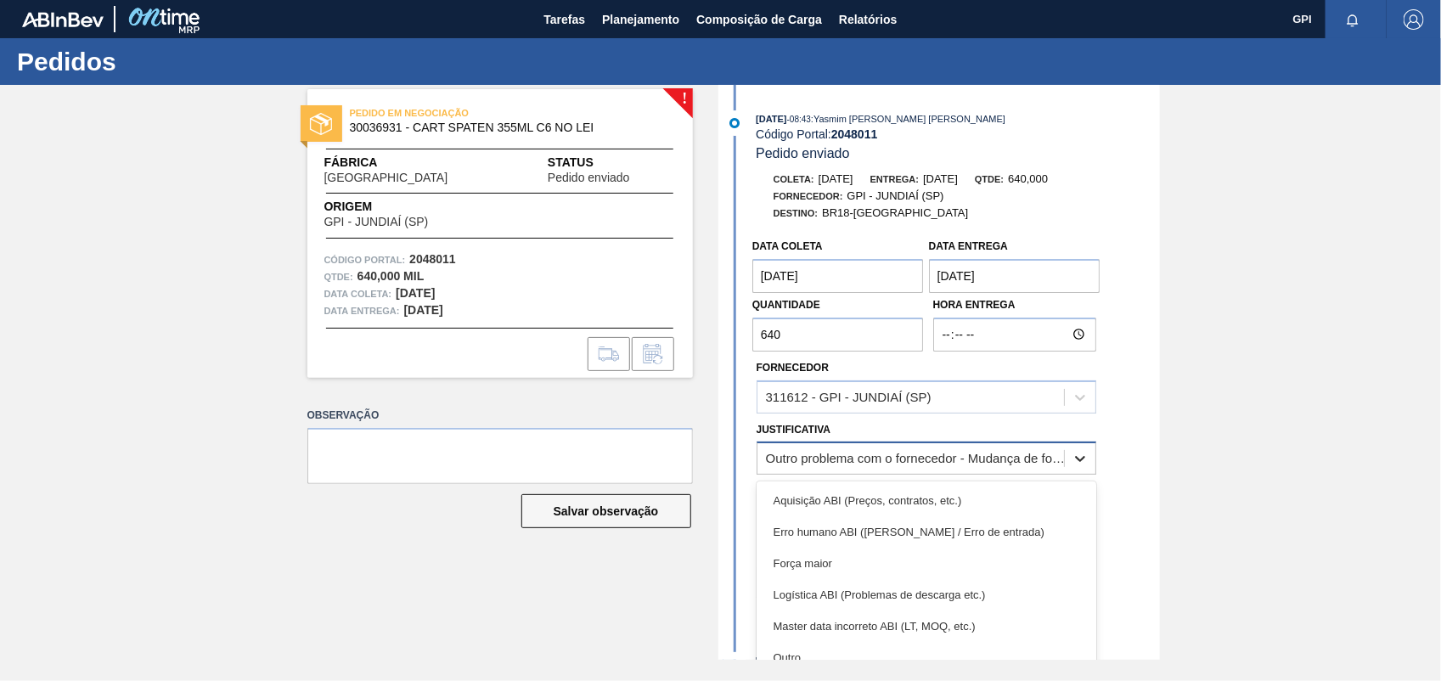
click at [1075, 474] on div at bounding box center [1080, 458] width 31 height 31
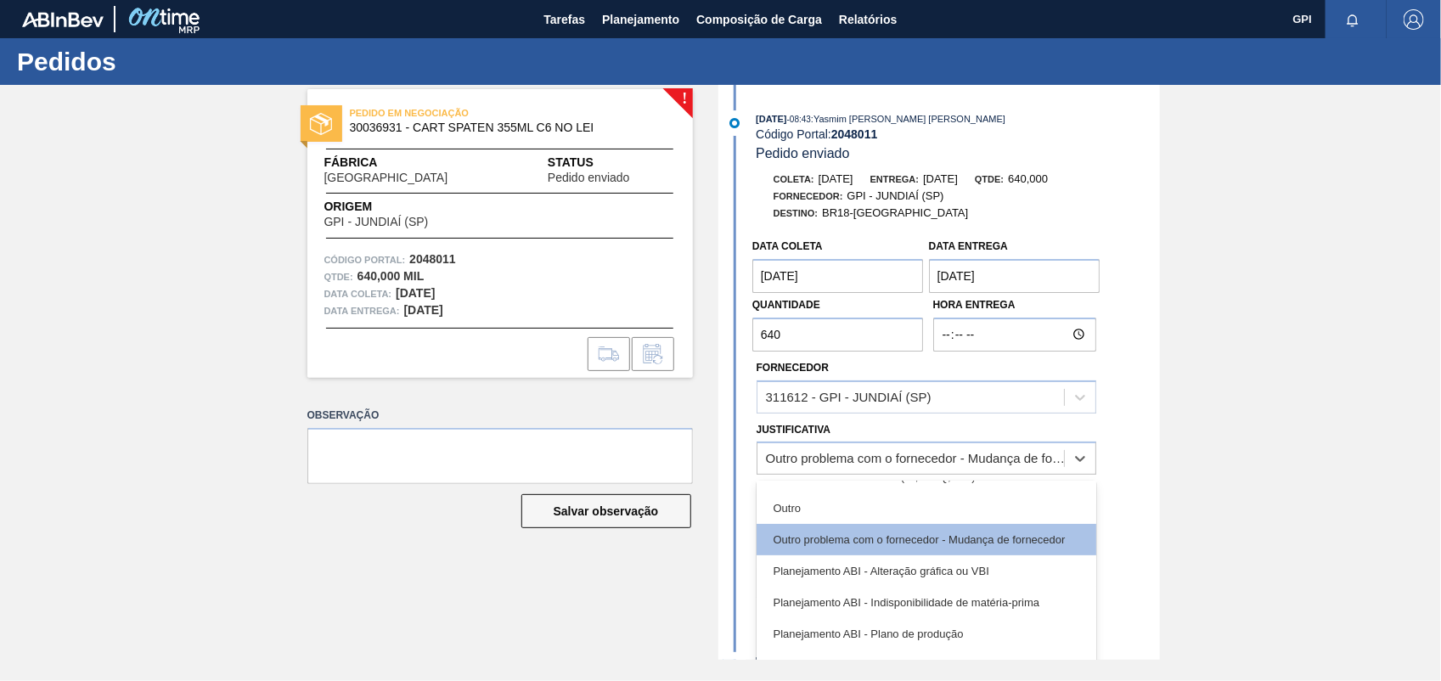
scroll to position [121, 0]
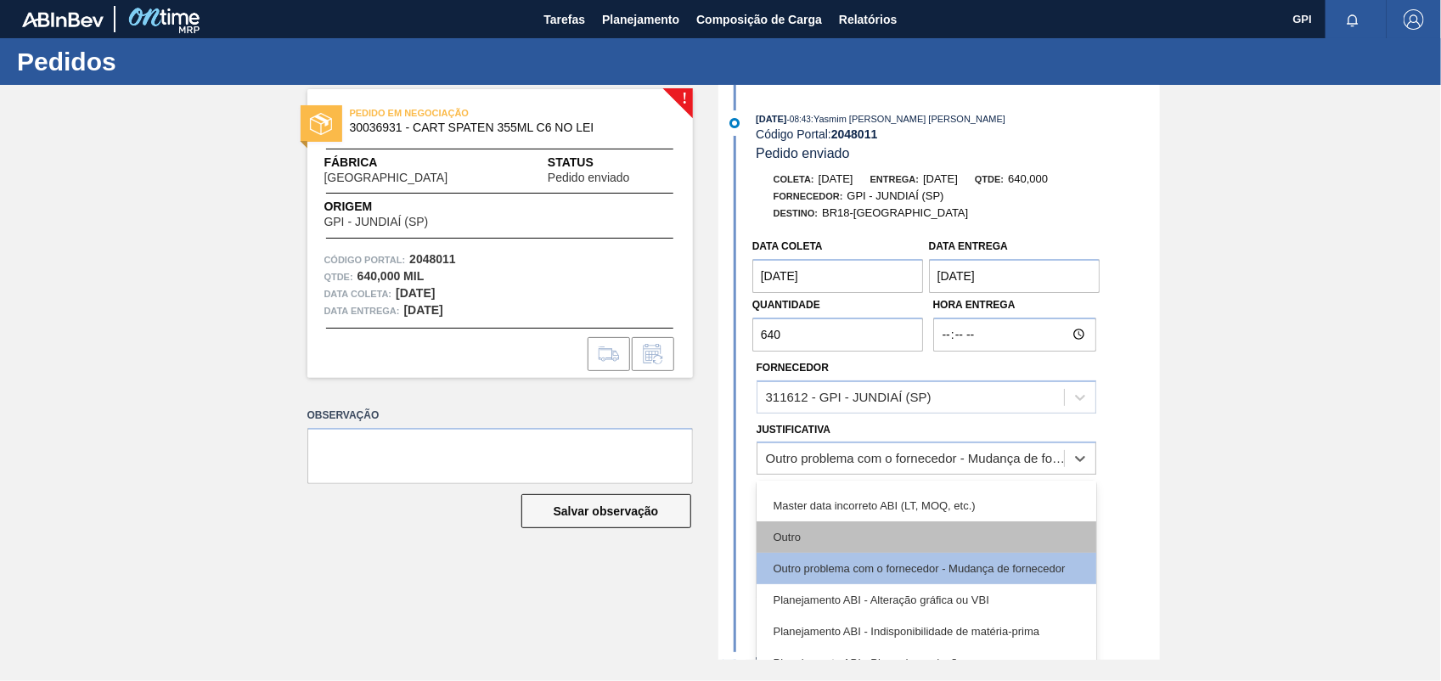
click at [854, 546] on div "Outro" at bounding box center [927, 536] width 340 height 31
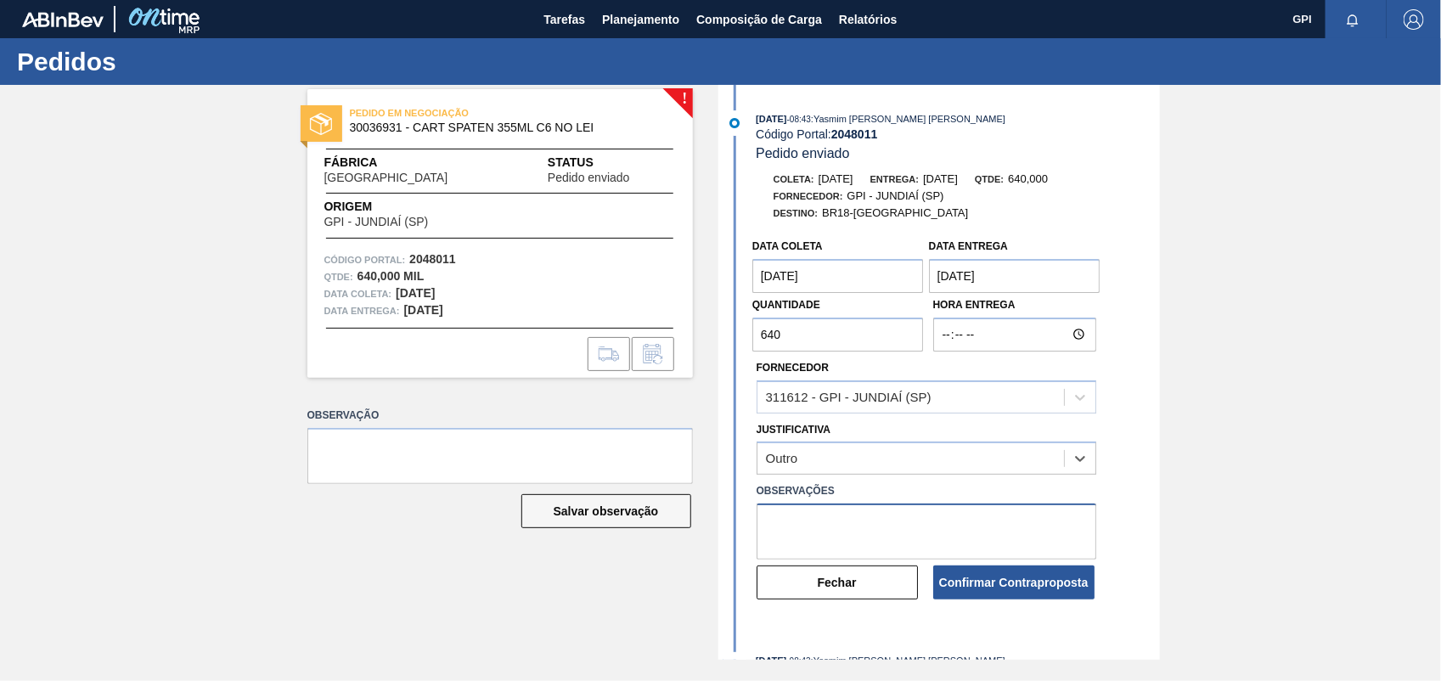
click at [854, 546] on textarea at bounding box center [927, 532] width 340 height 56
type textarea "l"
type textarea "Lead time inferior"
click at [1041, 579] on button "Confirmar Contraproposta" at bounding box center [1013, 583] width 161 height 34
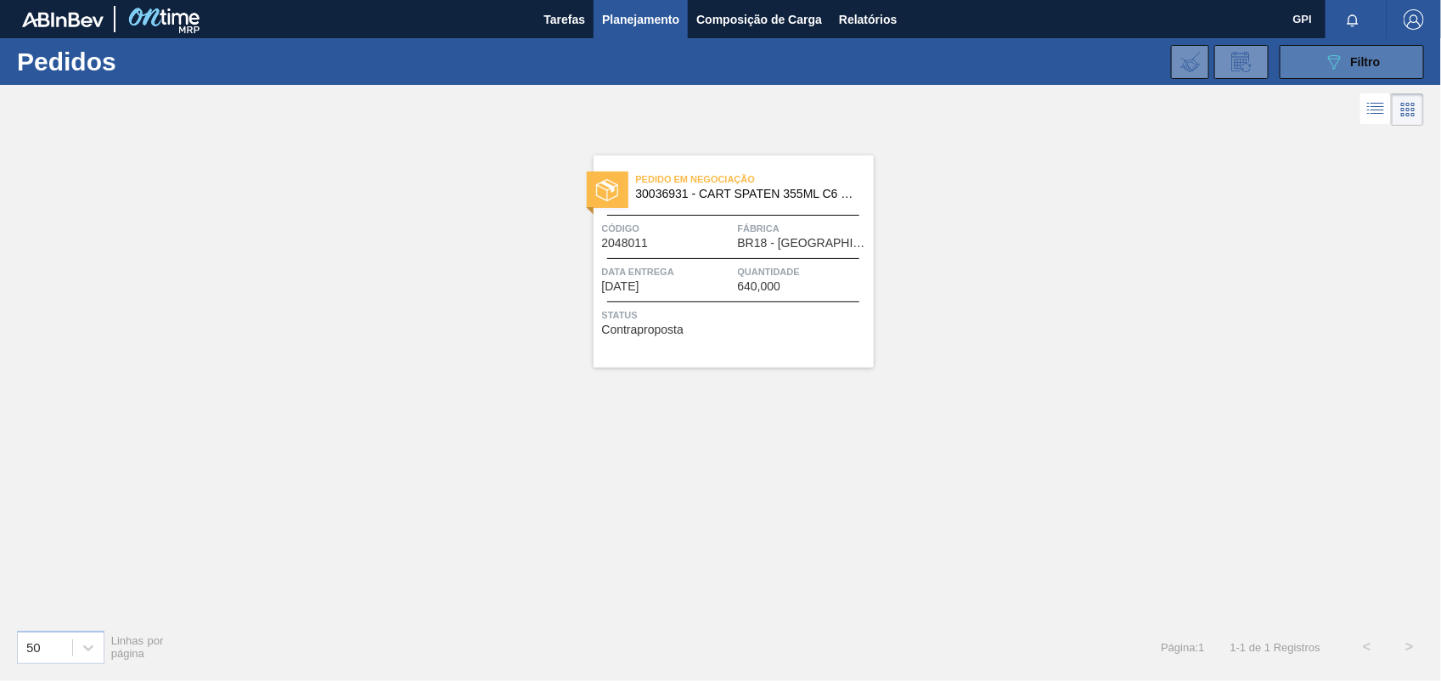
click at [1349, 62] on div "089F7B8B-B2A5-4AFE-B5C0-19BA573D28AC Filtro" at bounding box center [1352, 62] width 57 height 20
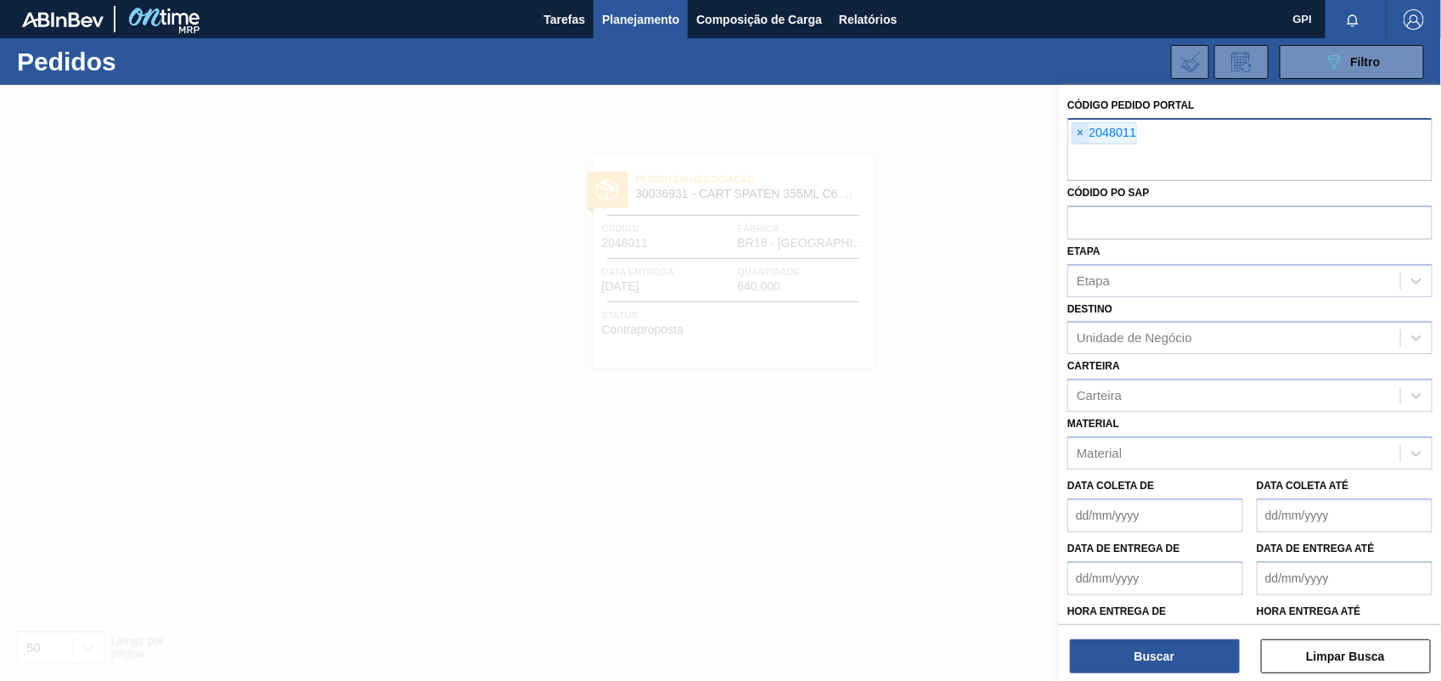
click at [1084, 140] on span "×" at bounding box center [1081, 133] width 16 height 20
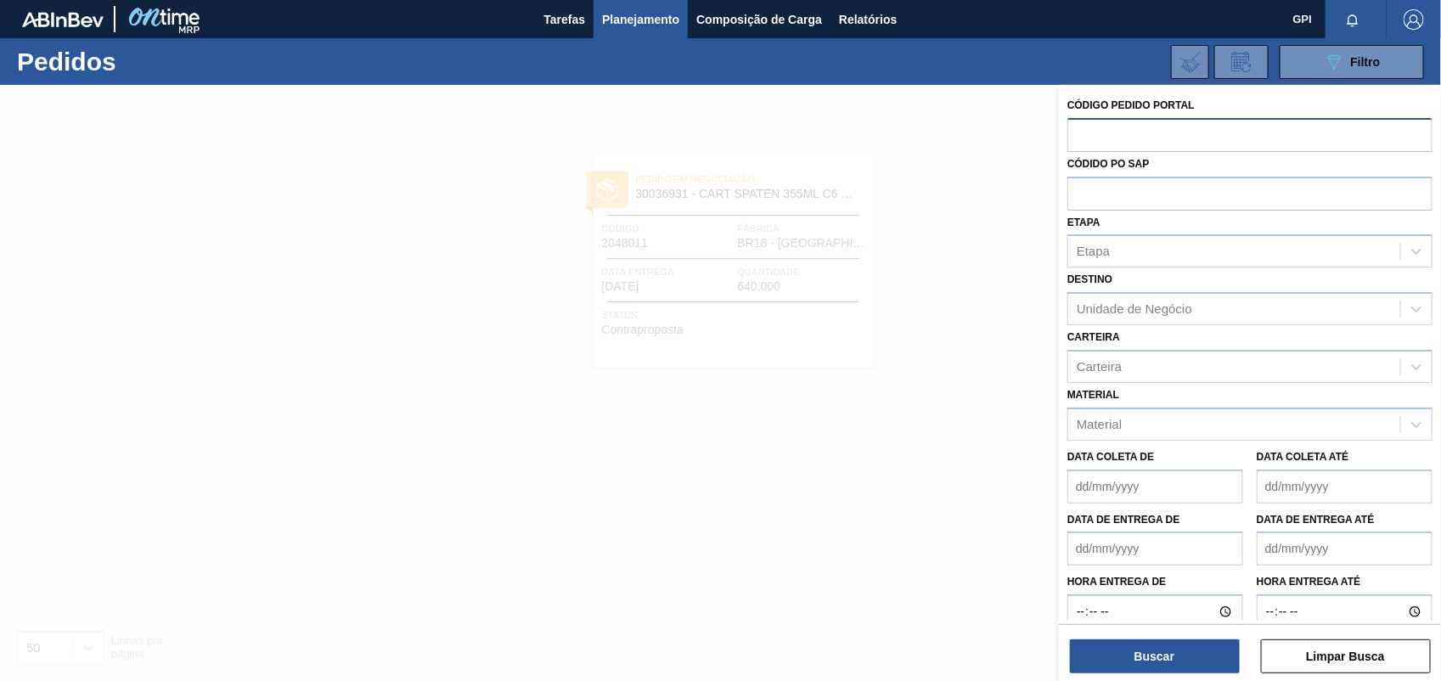
paste input "2048012"
type input "2048012"
click at [1139, 646] on button "Buscar" at bounding box center [1155, 657] width 170 height 34
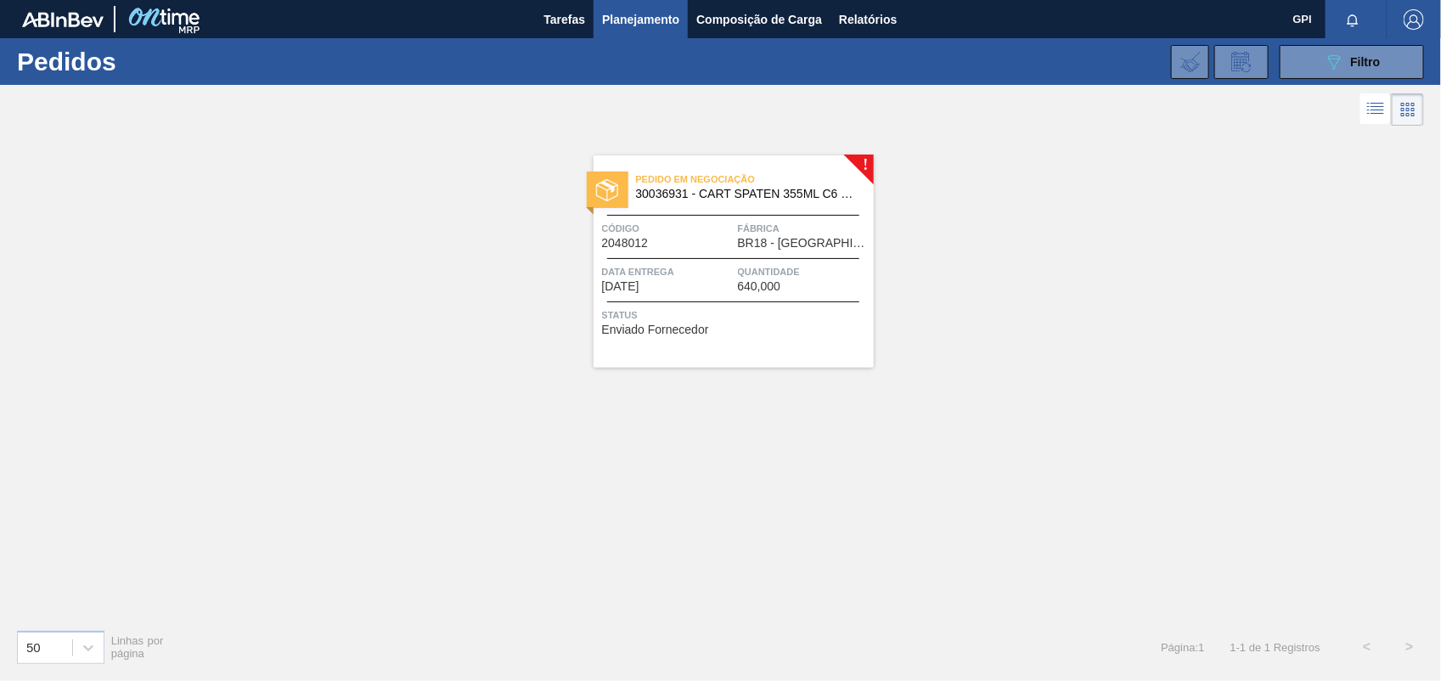
click at [703, 221] on span "Código" at bounding box center [668, 228] width 132 height 17
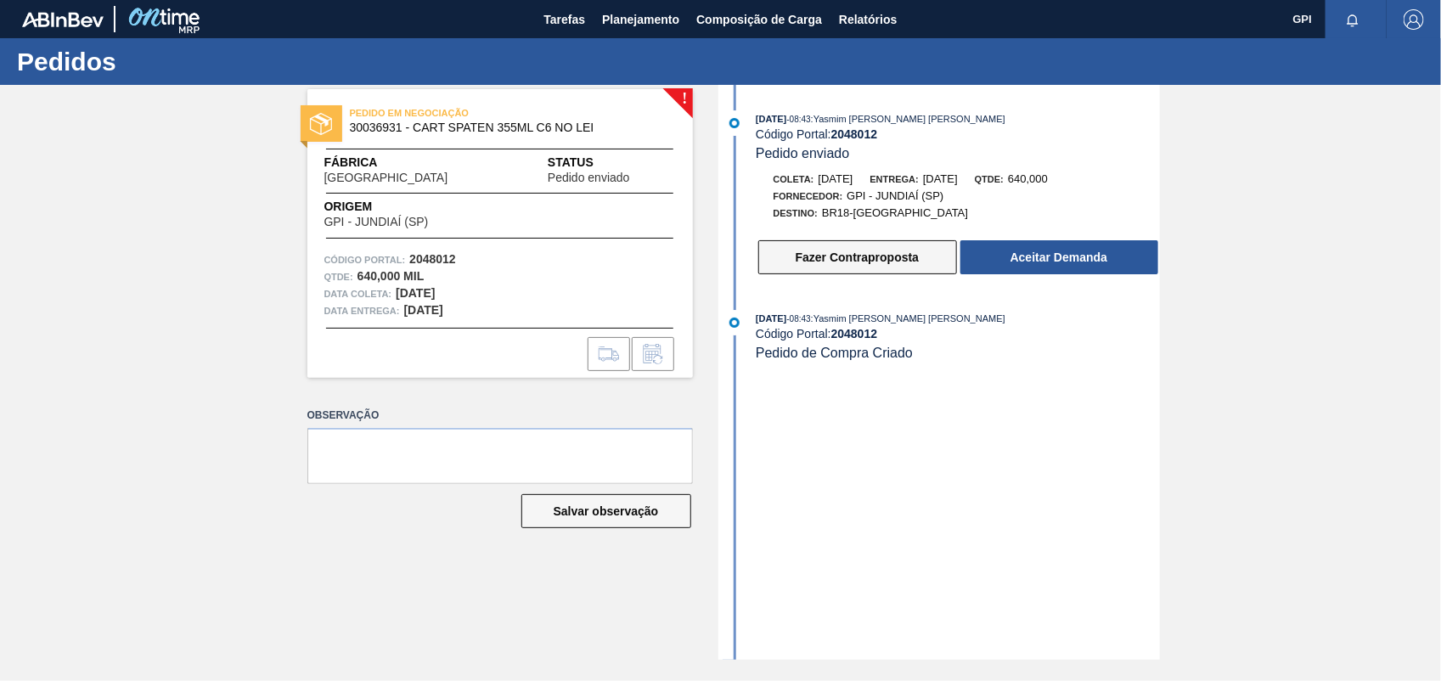
click at [779, 261] on button "Fazer Contraproposta" at bounding box center [857, 257] width 199 height 34
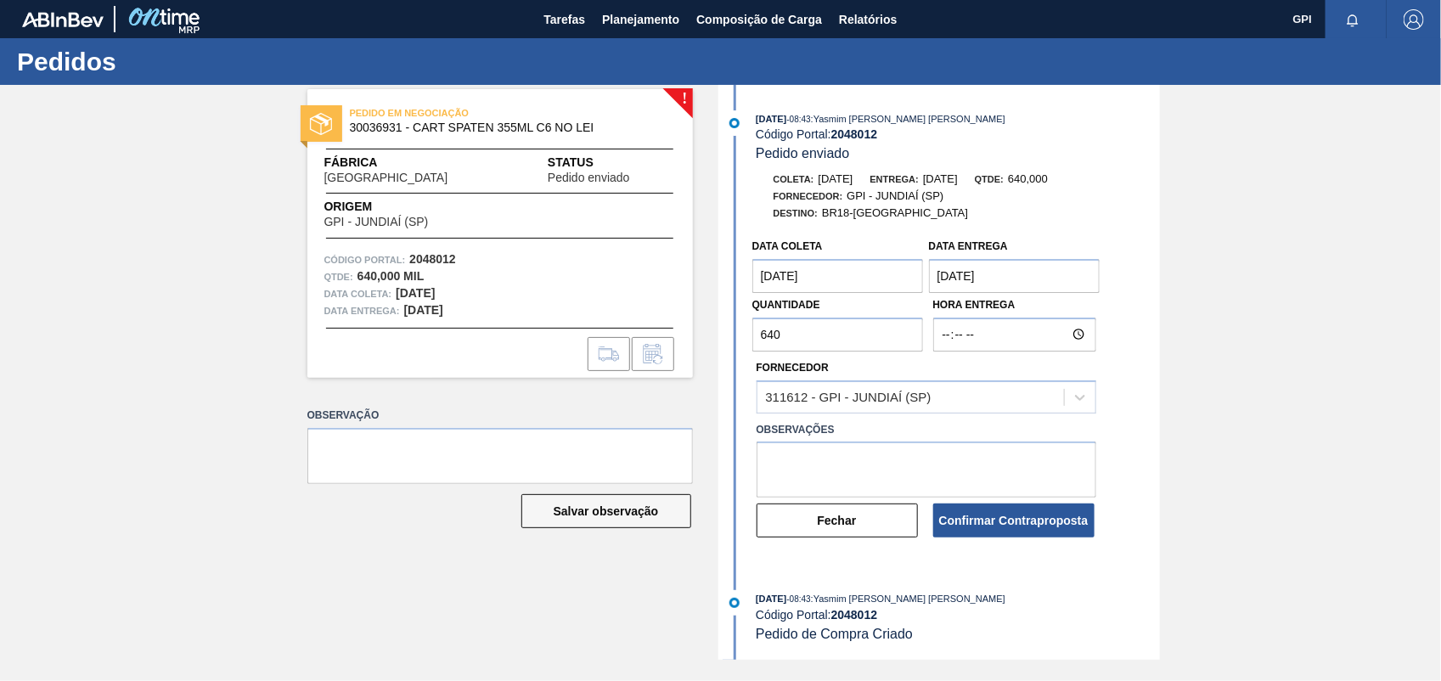
click at [826, 290] on coleta "[DATE]" at bounding box center [838, 276] width 172 height 34
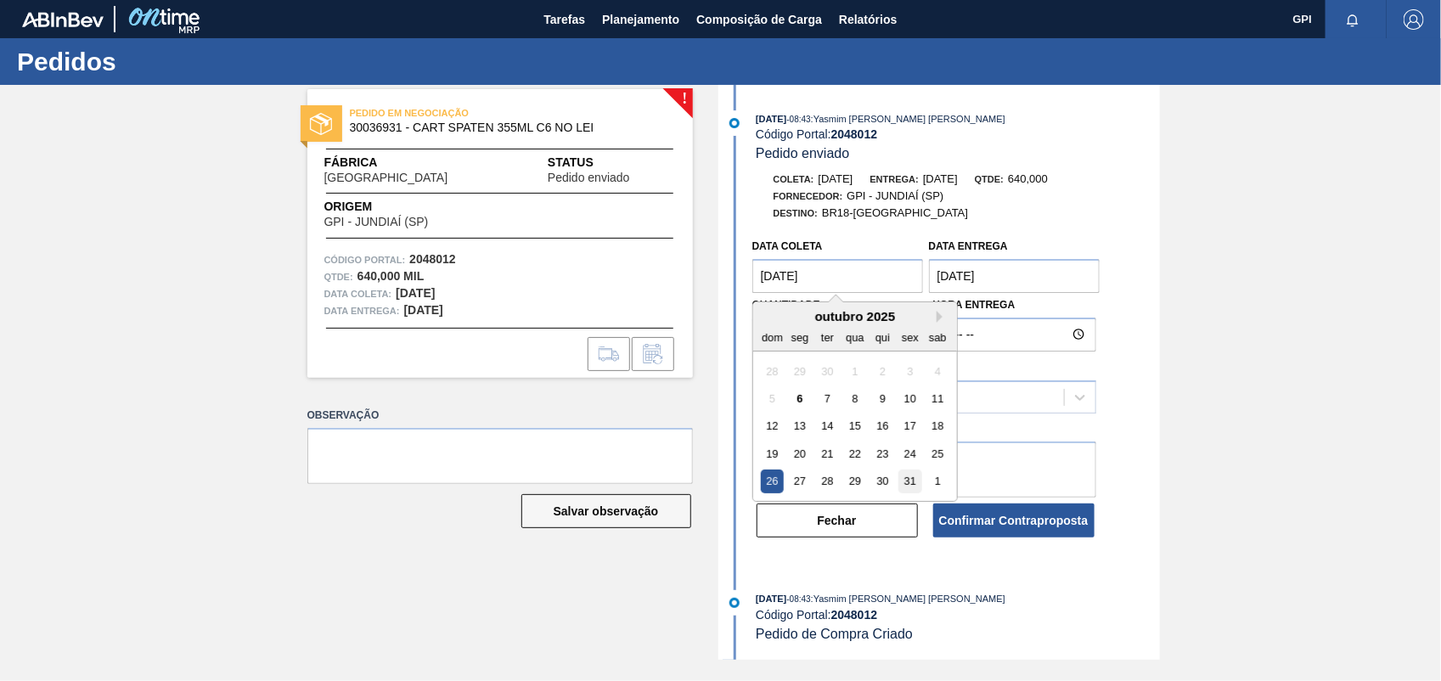
click at [907, 482] on div "31" at bounding box center [910, 481] width 23 height 23
type coleta "[DATE]"
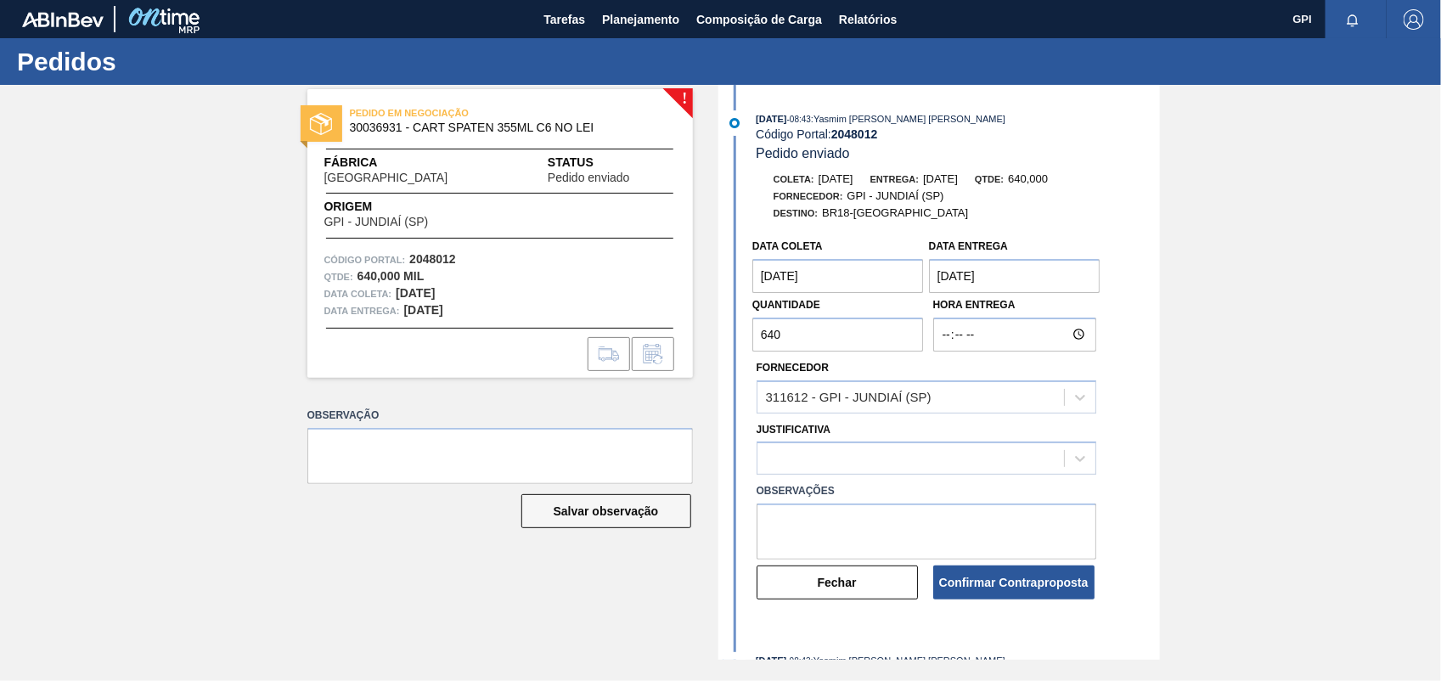
click at [1016, 278] on Entrega "[DATE]" at bounding box center [1015, 276] width 172 height 34
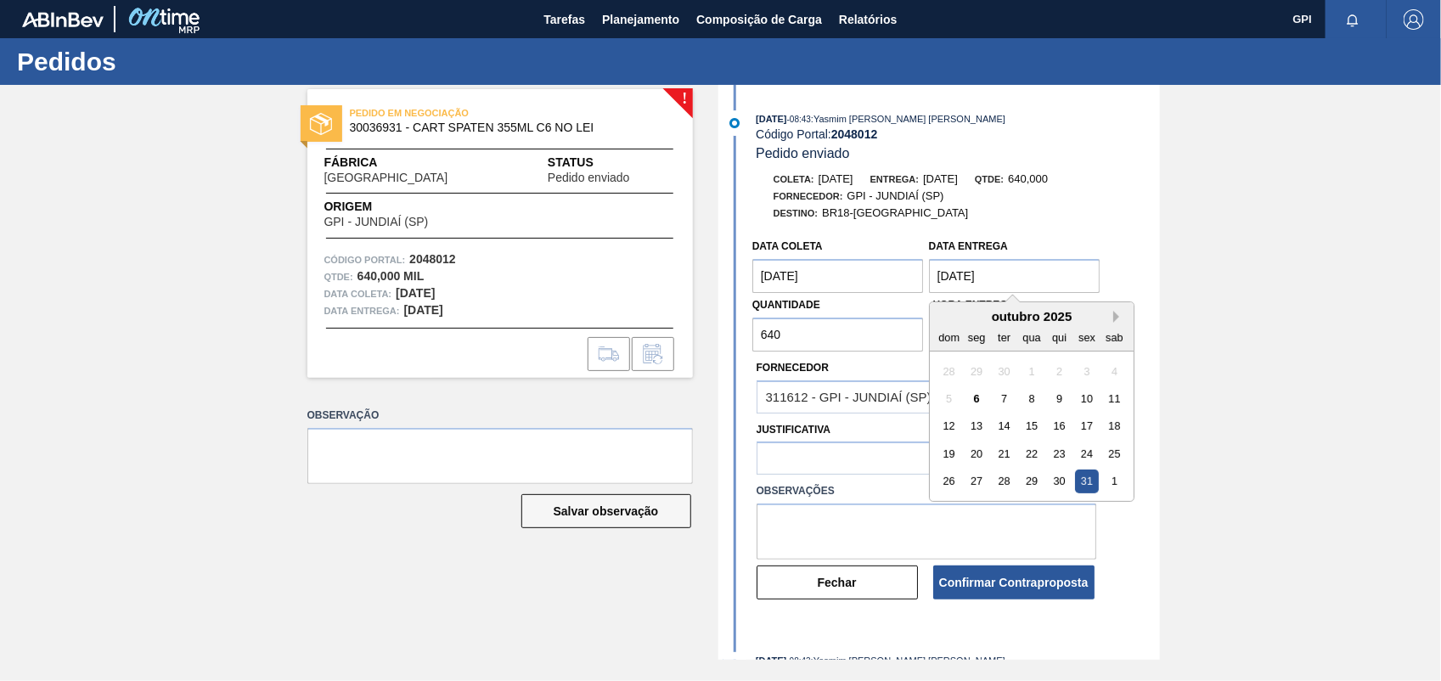
click at [1118, 320] on button "Next Month" at bounding box center [1119, 317] width 12 height 12
click at [1034, 408] on div "5" at bounding box center [1031, 398] width 23 height 23
type Entrega "[DATE]"
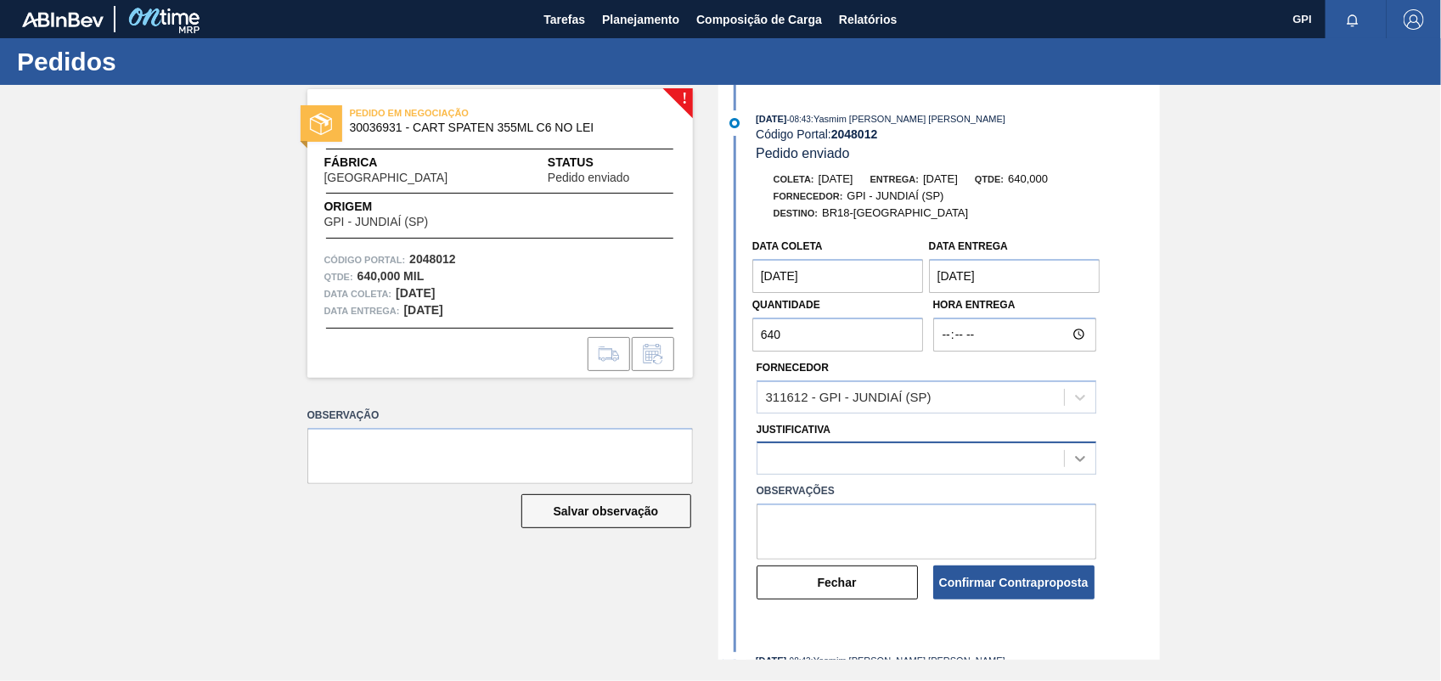
click at [1085, 465] on icon at bounding box center [1080, 458] width 17 height 17
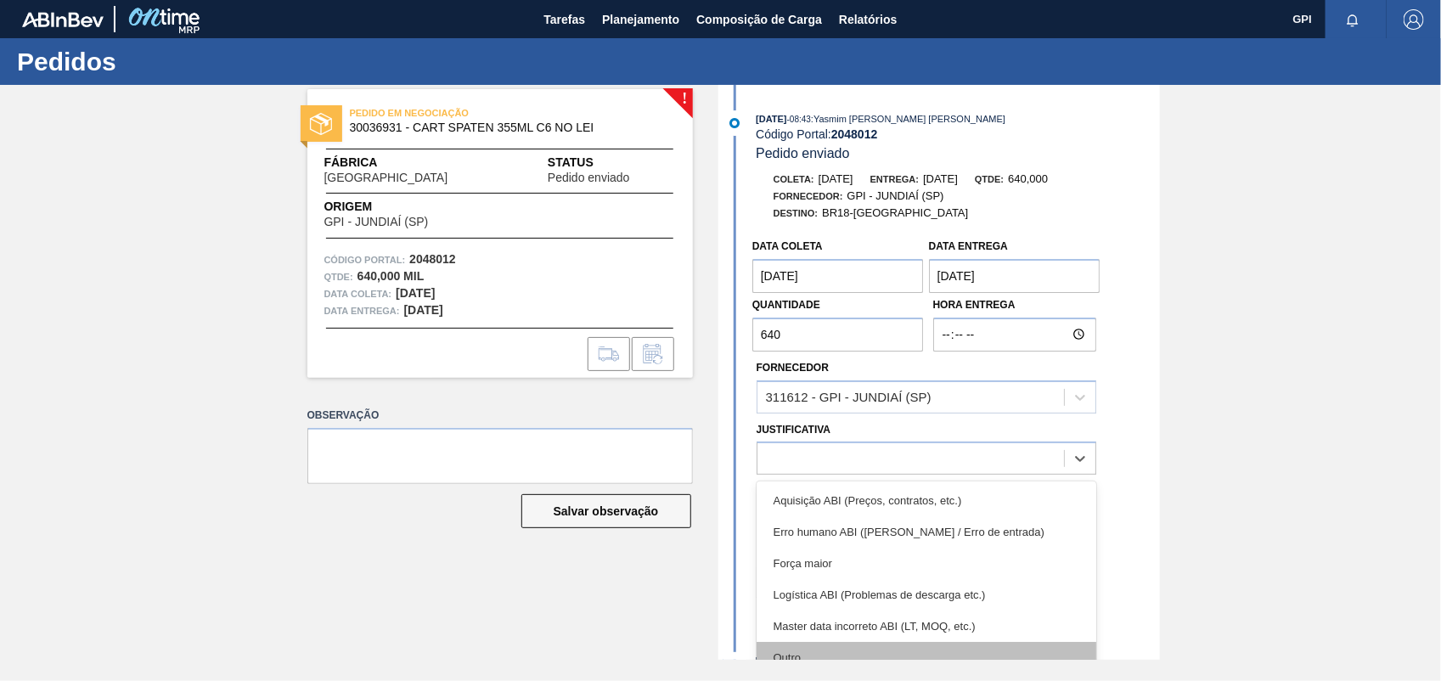
click at [808, 654] on div "Outro" at bounding box center [927, 657] width 340 height 31
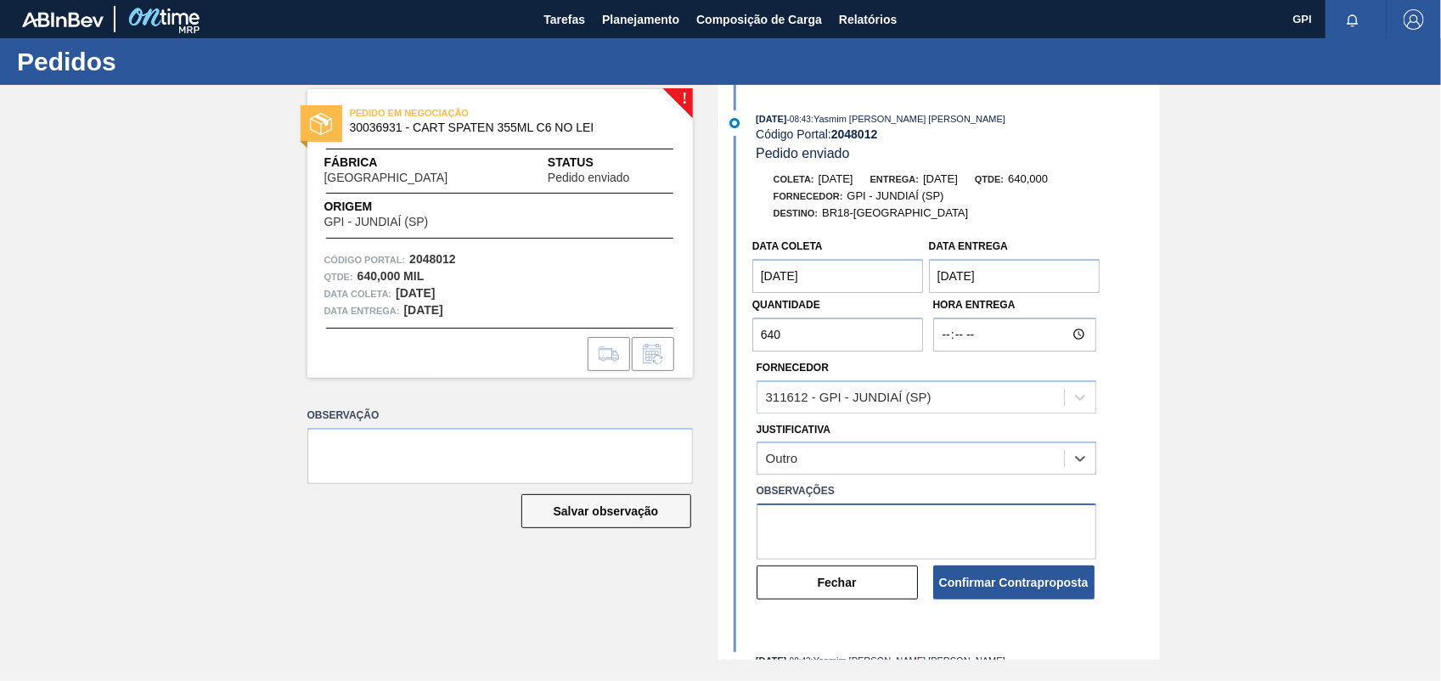
click at [851, 515] on textarea at bounding box center [927, 532] width 340 height 56
type textarea "Lead time inferior"
click at [1032, 578] on button "Confirmar Contraproposta" at bounding box center [1013, 583] width 161 height 34
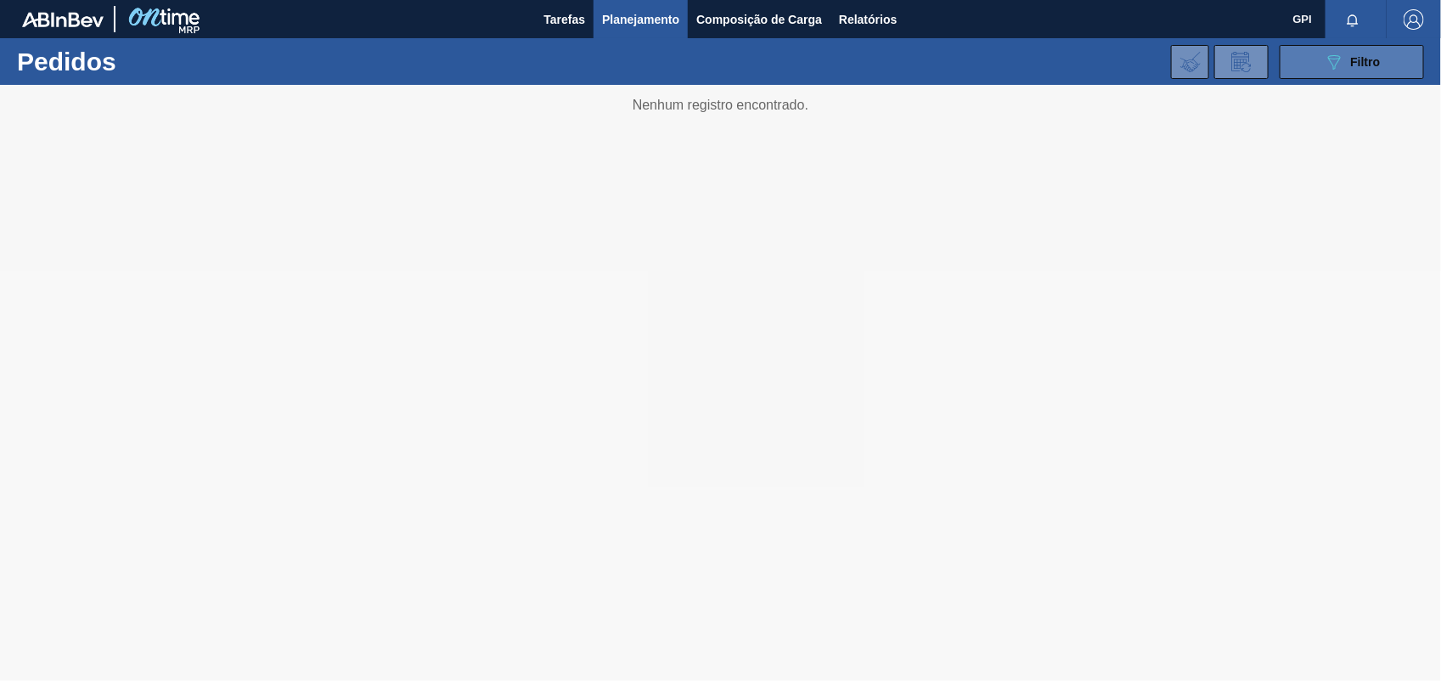
click at [1318, 76] on button "089F7B8B-B2A5-4AFE-B5C0-19BA573D28AC Filtro" at bounding box center [1352, 62] width 144 height 34
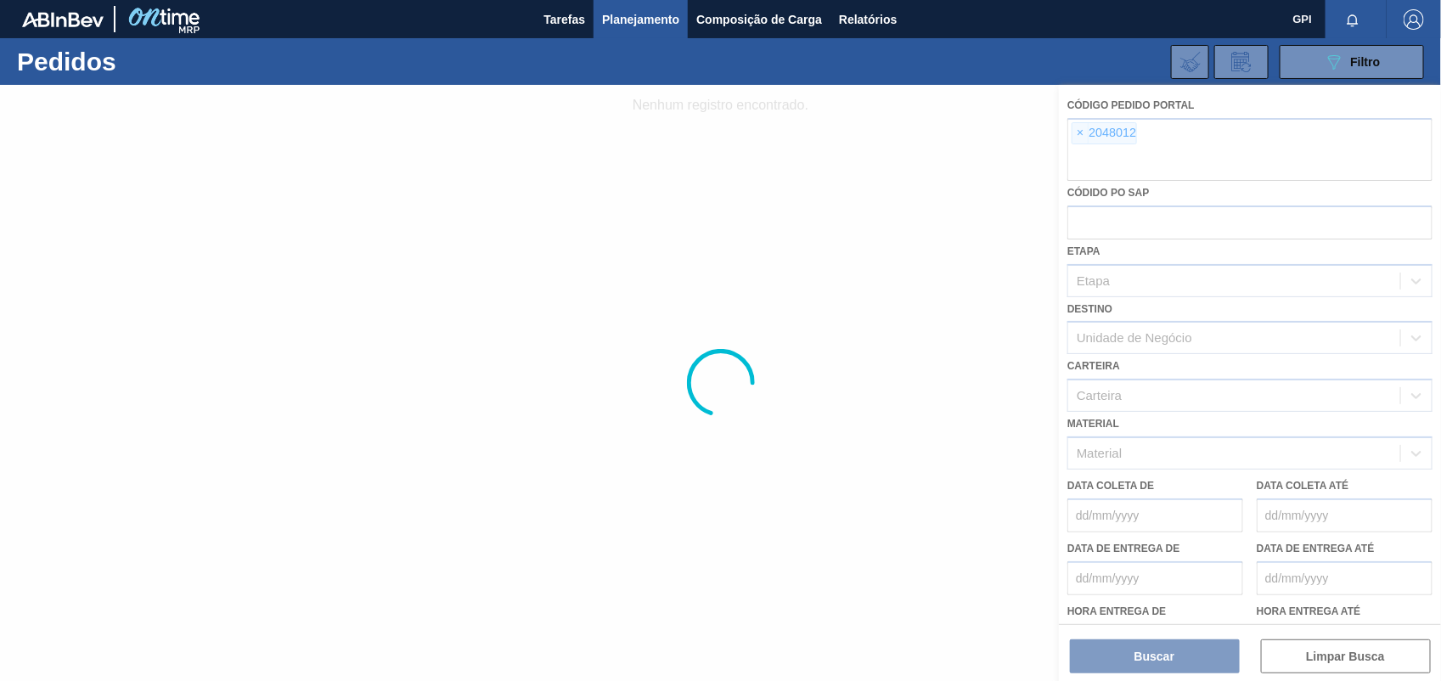
click at [1079, 134] on div at bounding box center [720, 383] width 1441 height 596
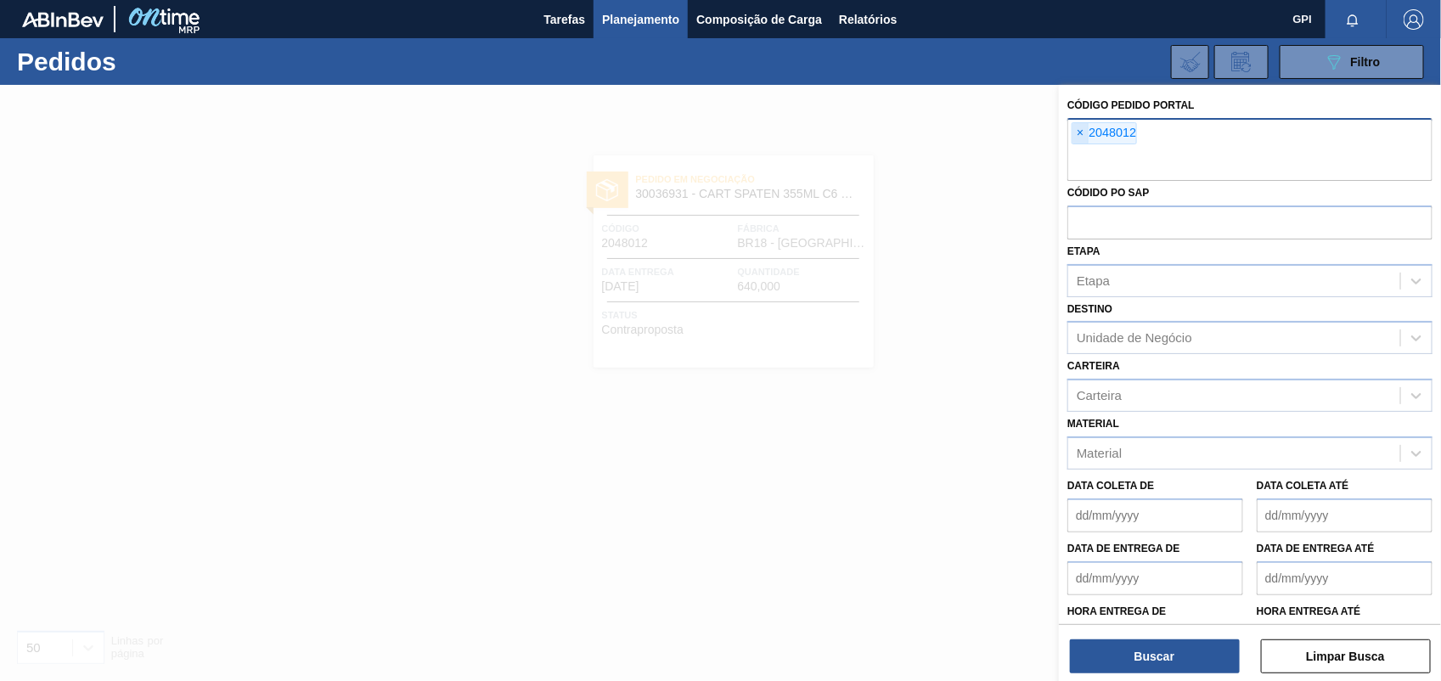
click at [1083, 134] on span "×" at bounding box center [1081, 133] width 16 height 20
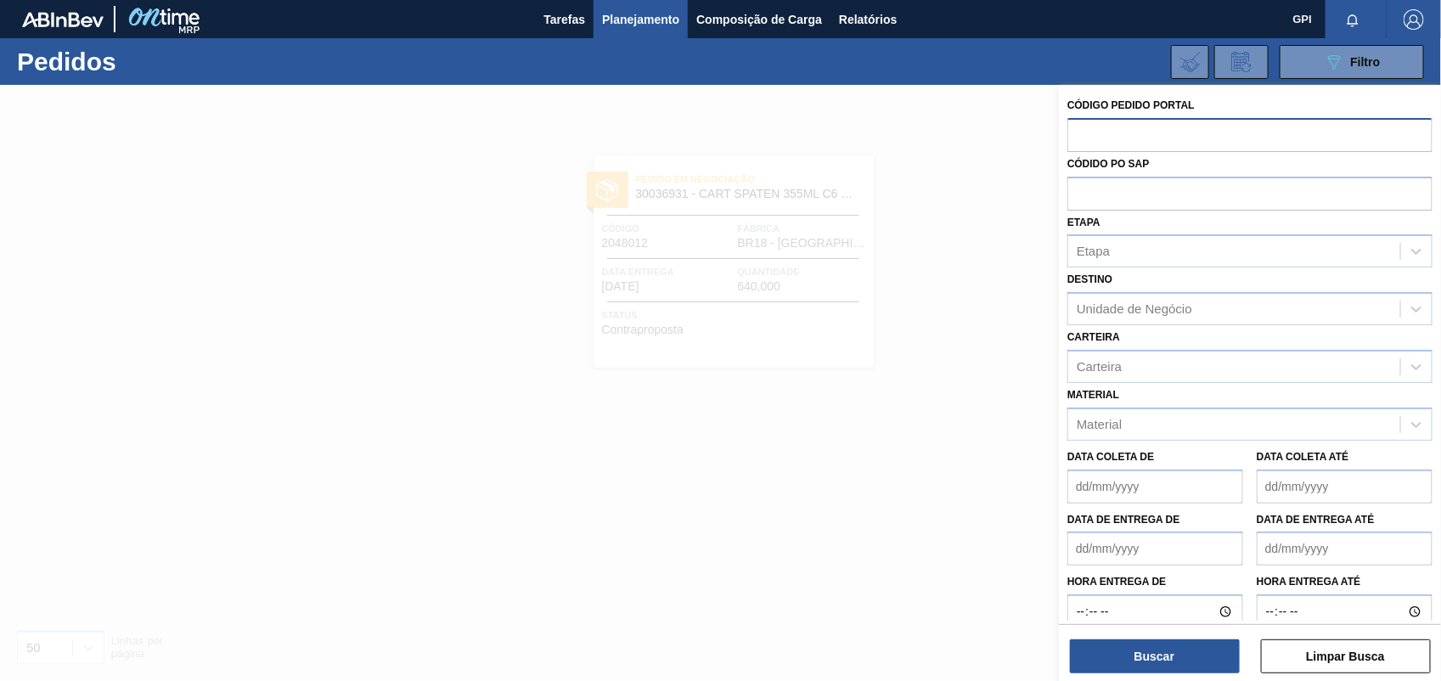
paste input "text"
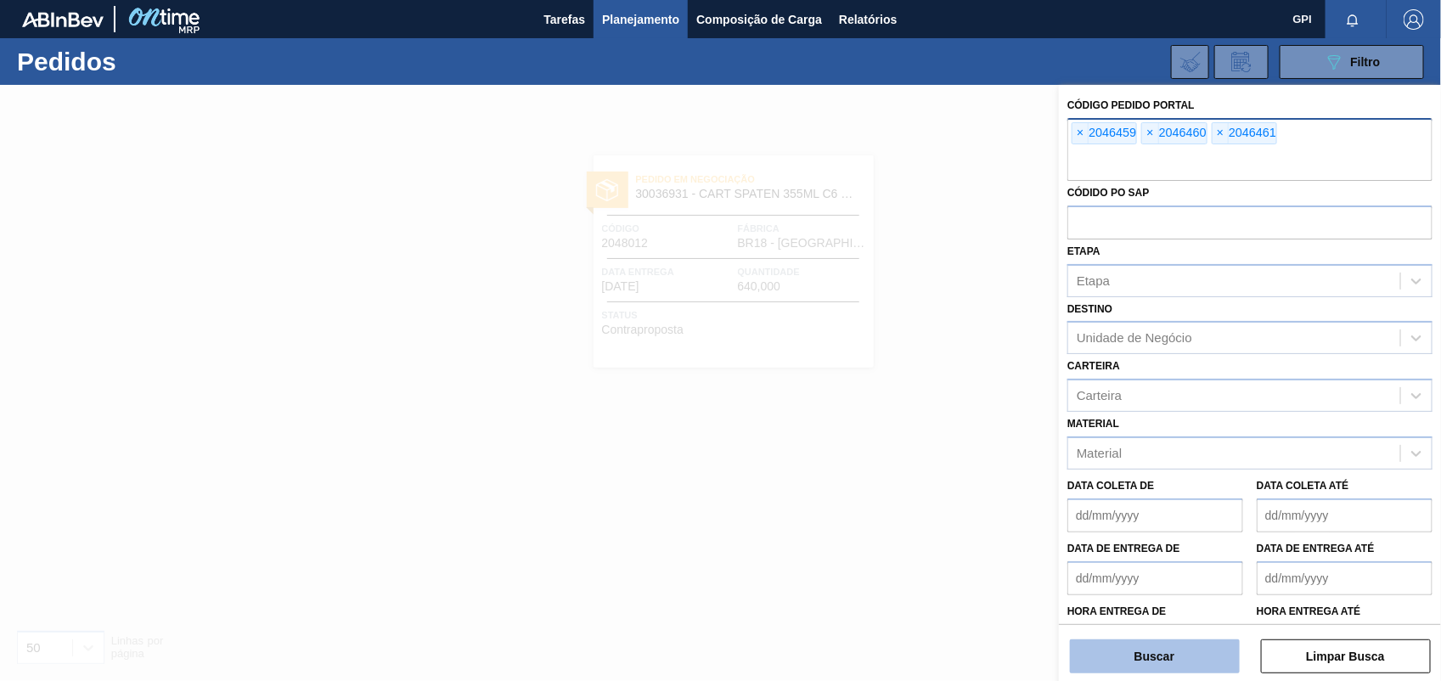
click at [1193, 640] on button "Buscar" at bounding box center [1155, 657] width 170 height 34
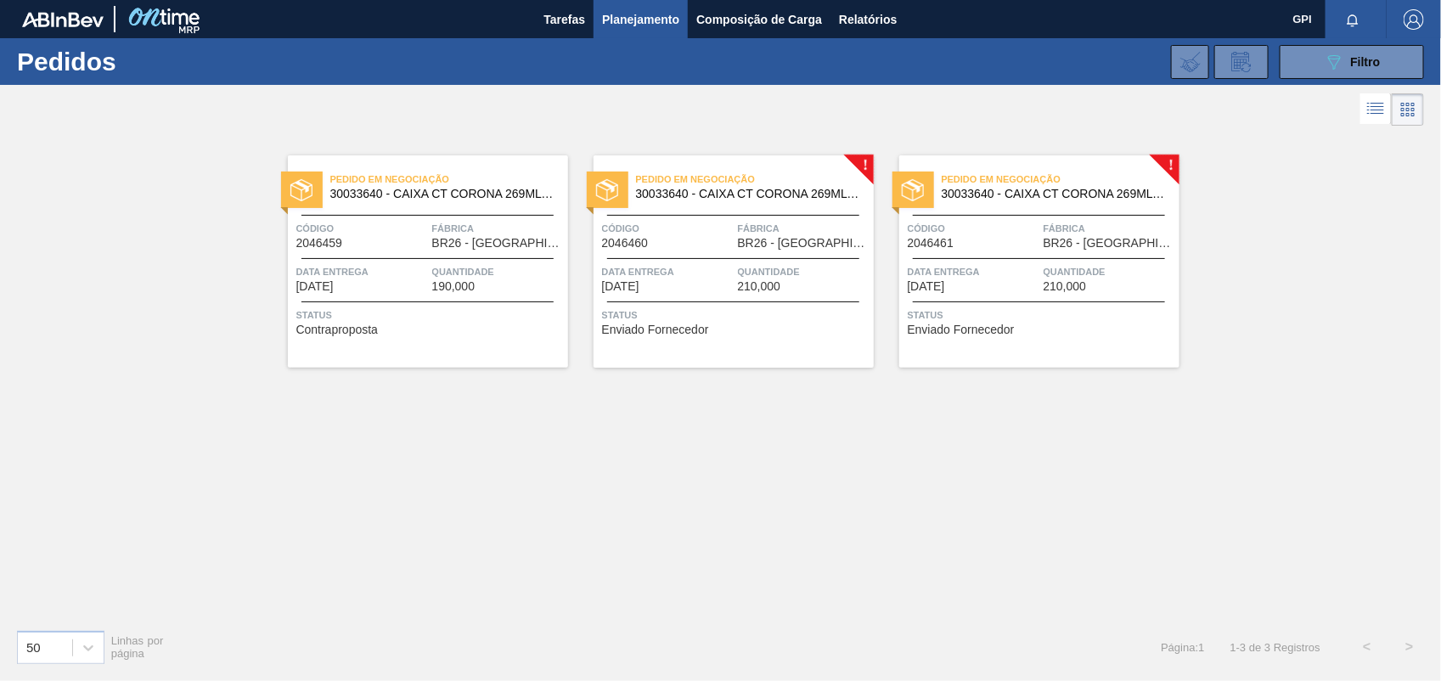
click at [397, 211] on div "Pedido em Negociação 30033640 - CAIXA CT CORONA 269ML SLEEK C8 NIV24 Código 204…" at bounding box center [428, 261] width 280 height 212
click at [329, 197] on div "Pedido em Negociação 30033640 - CAIXA CT CORONA 269ML SLEEK C8 NIV24" at bounding box center [428, 183] width 280 height 30
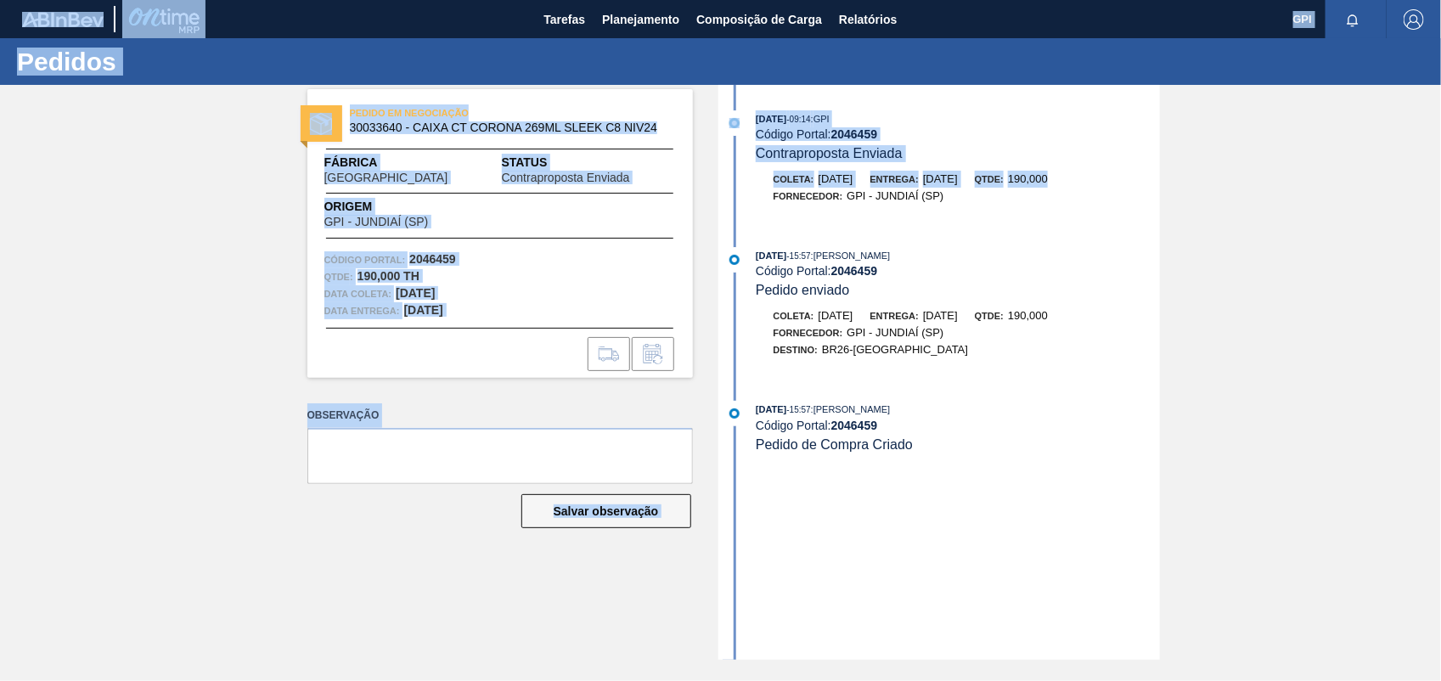
click at [1440, 0] on html "Tarefas Planejamento Composição de Carga Relatórios GPI Marcar todas como lido …" at bounding box center [720, 0] width 1441 height 0
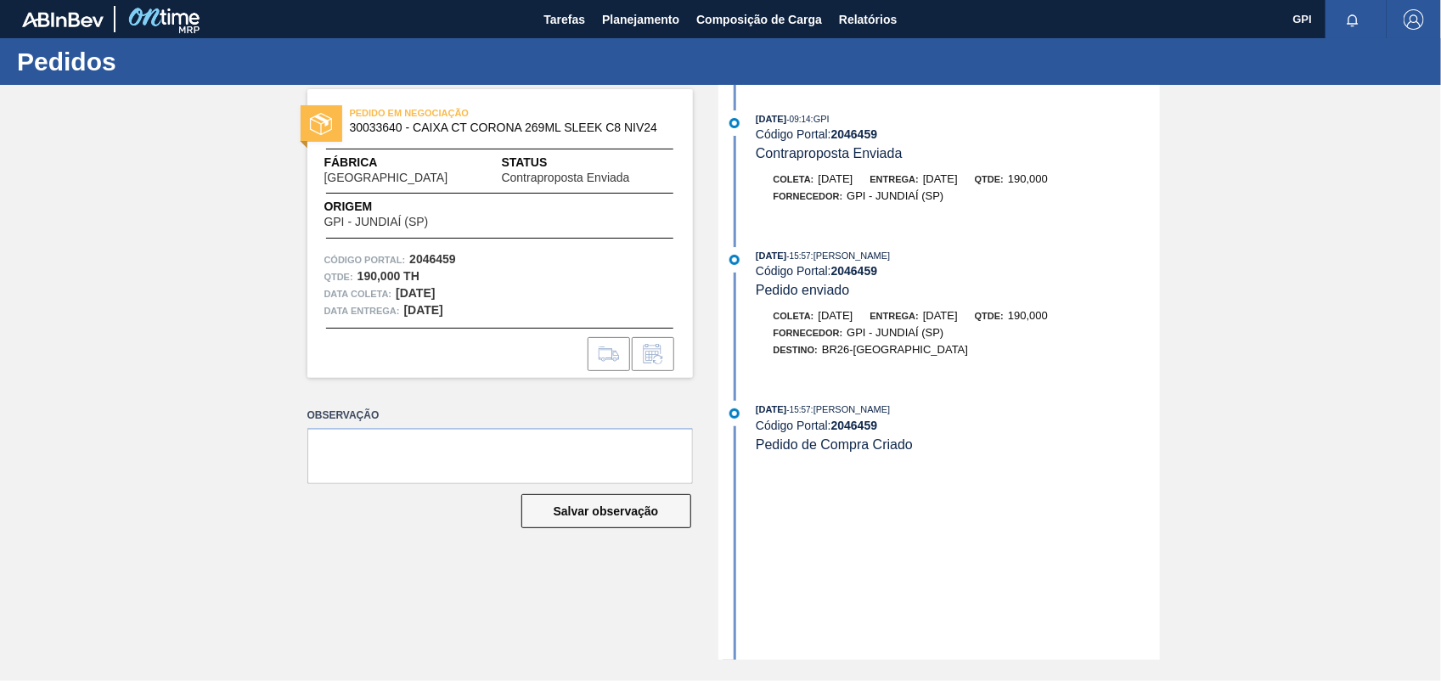
click at [1237, 523] on div "PEDIDO EM NEGOCIAÇÃO 30033640 - CAIXA CT CORONA 269ML SLEEK C8 NIV24 Fábrica Ub…" at bounding box center [720, 372] width 1441 height 575
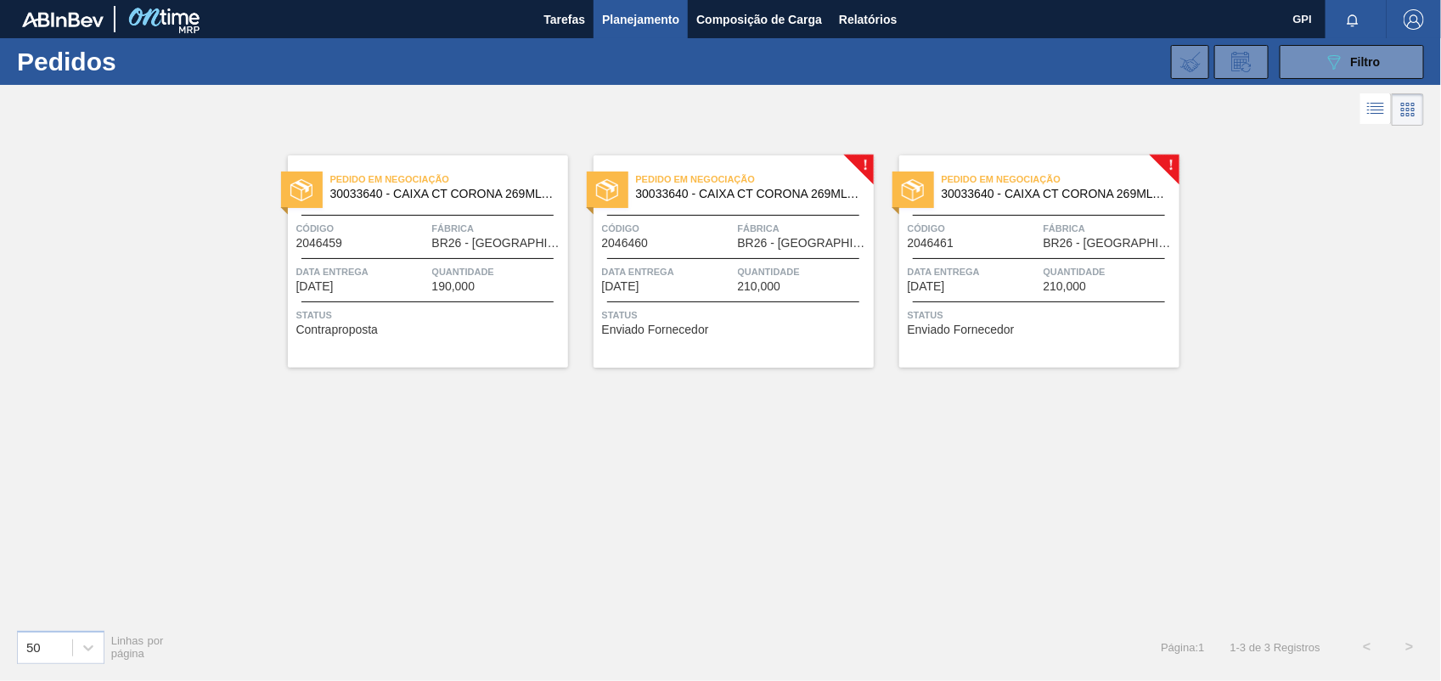
click at [722, 212] on div "Pedido em Negociação 30033640 - CAIXA CT CORONA 269ML SLEEK C8 NIV24 Código 204…" at bounding box center [734, 261] width 280 height 212
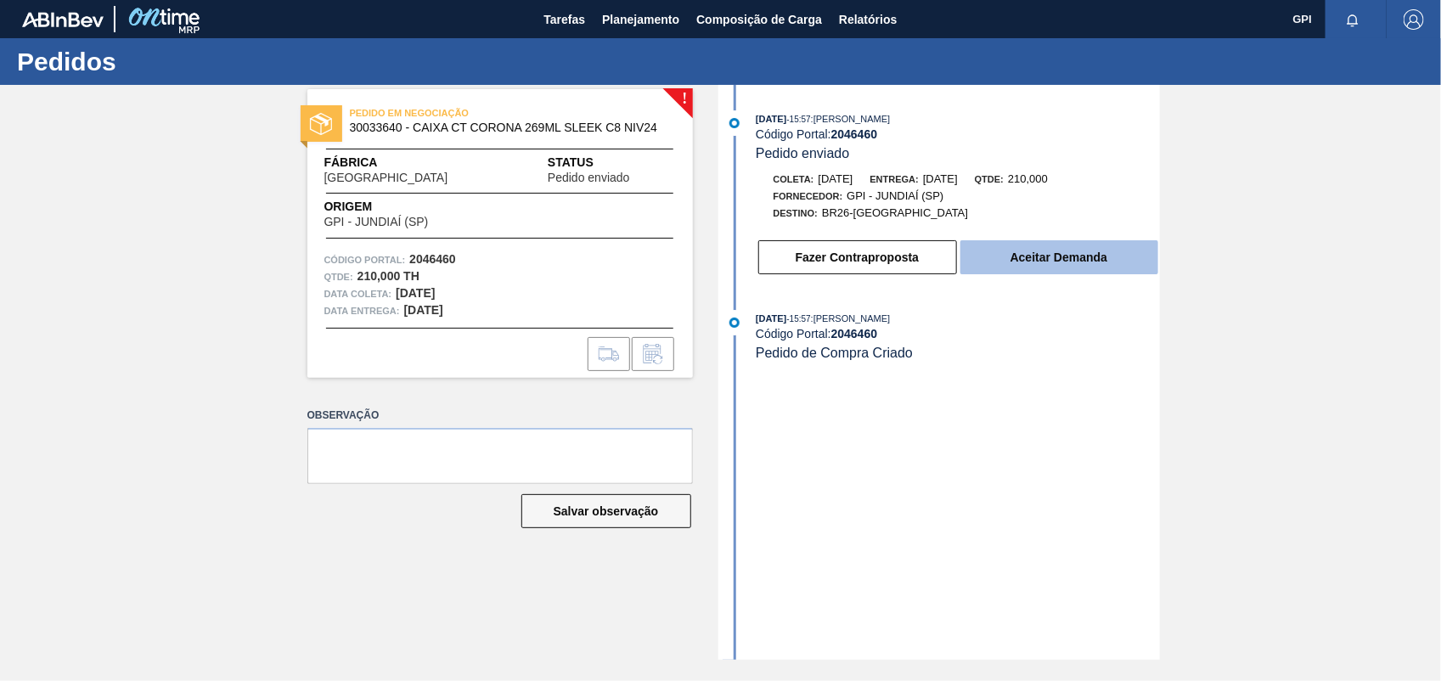
click at [1053, 257] on button "Aceitar Demanda" at bounding box center [1060, 257] width 198 height 34
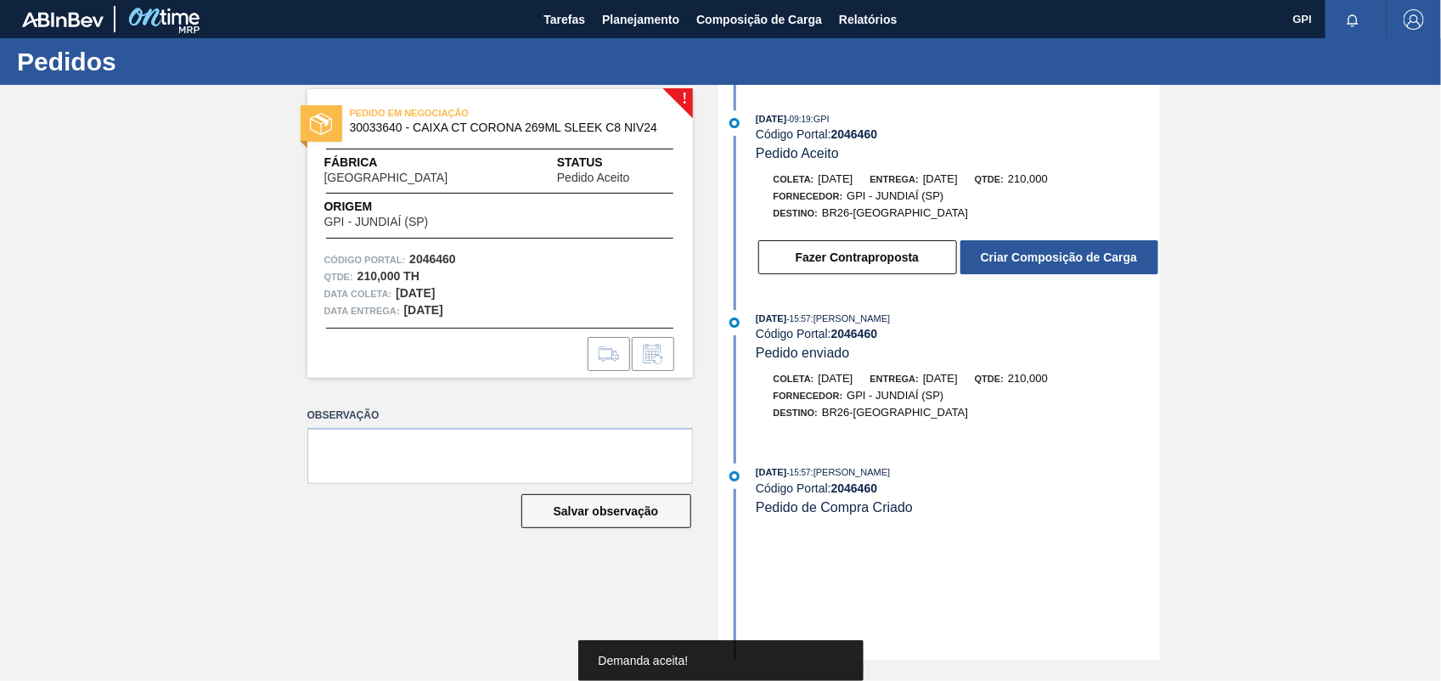
click at [1053, 257] on button "Criar Composição de Carga" at bounding box center [1060, 257] width 198 height 34
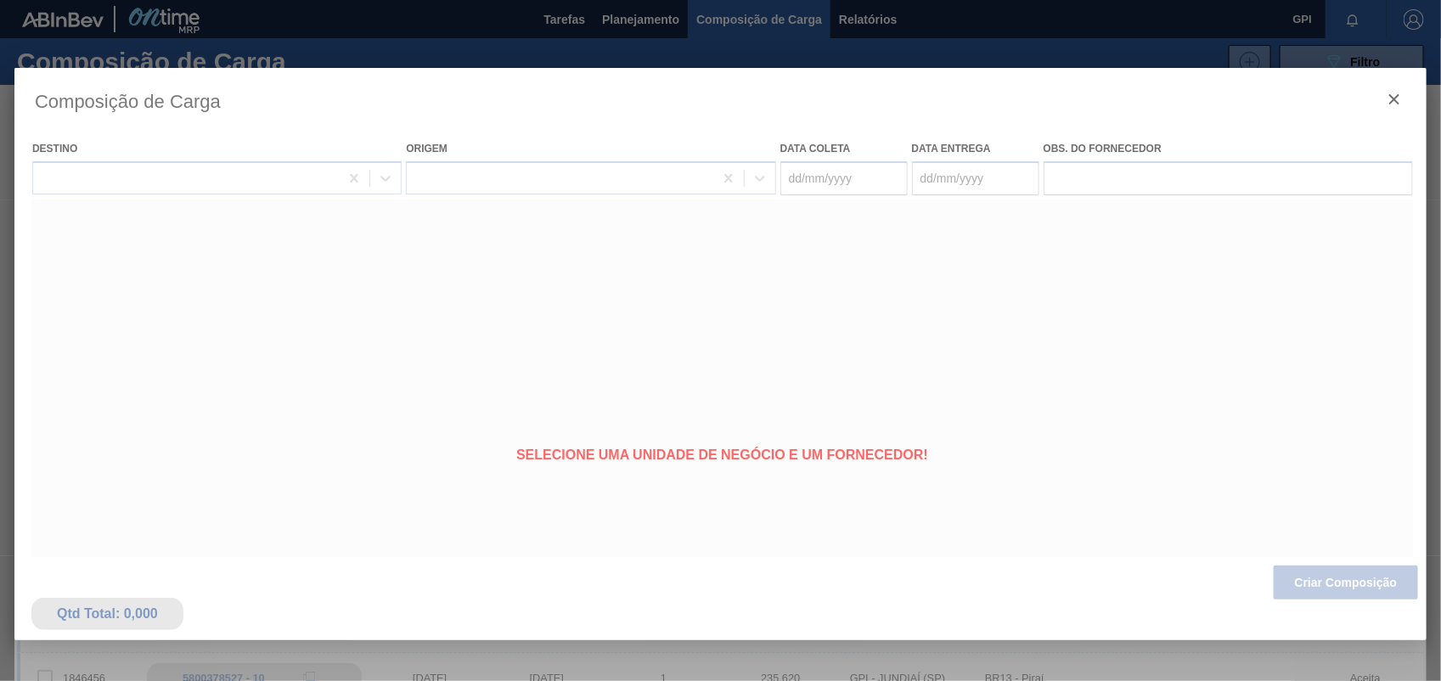
type coleta "[DATE]"
type Entrega "[DATE]"
click at [1395, 592] on div at bounding box center [720, 450] width 1412 height 764
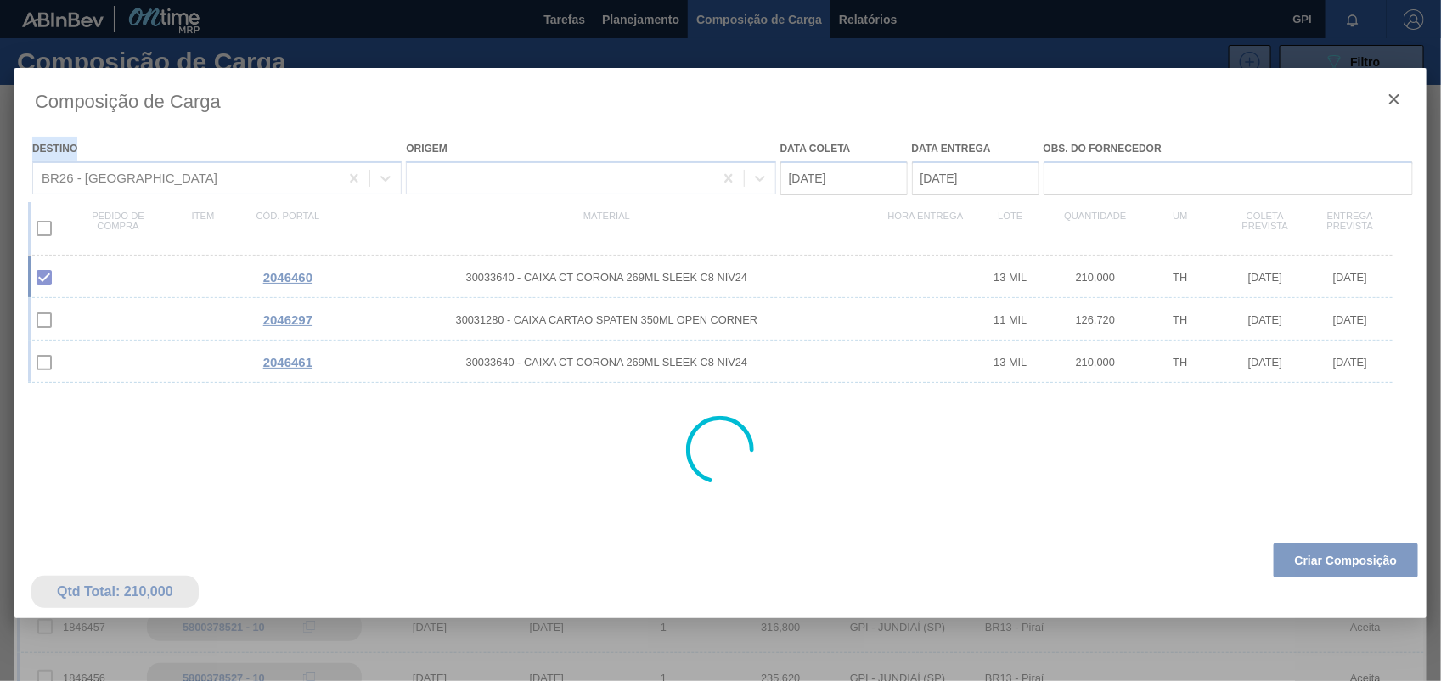
click at [1395, 592] on div at bounding box center [720, 450] width 1412 height 764
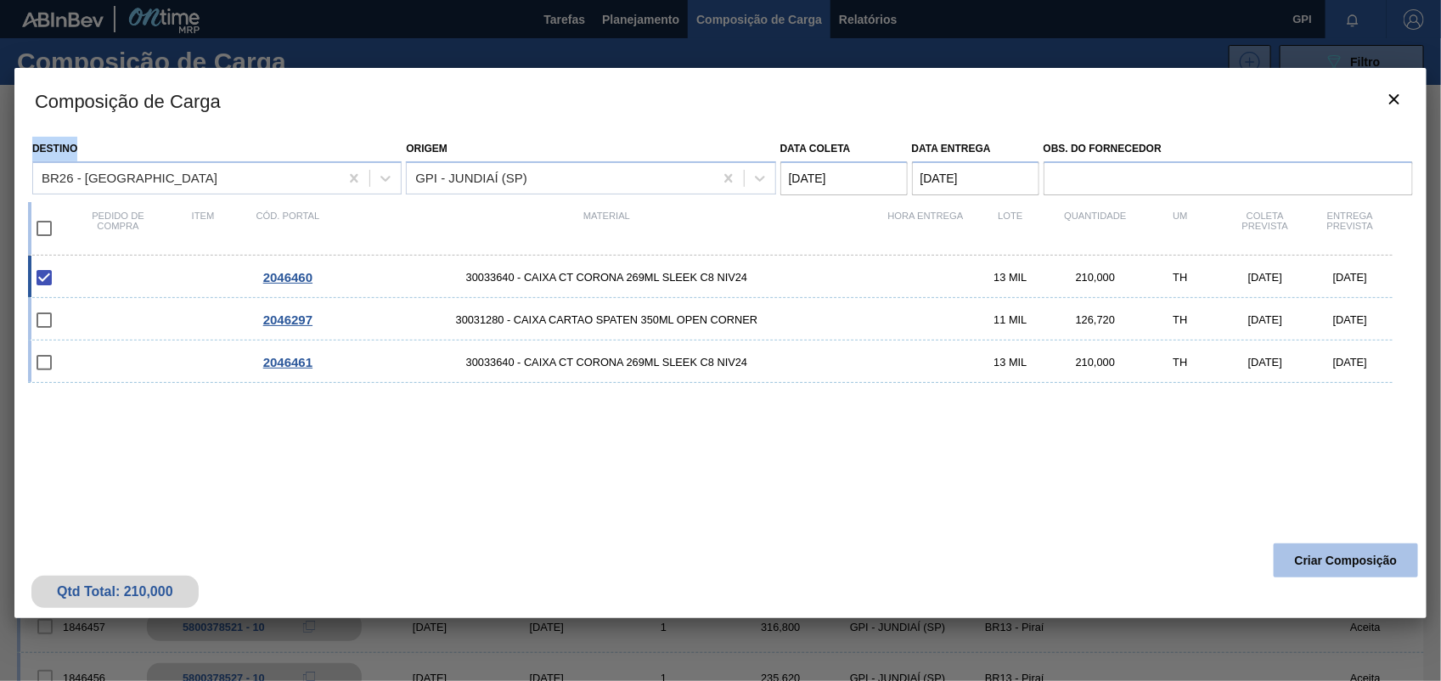
drag, startPoint x: 1395, startPoint y: 592, endPoint x: 1389, endPoint y: 576, distance: 17.2
click at [1389, 576] on button "Criar Composição" at bounding box center [1346, 561] width 144 height 34
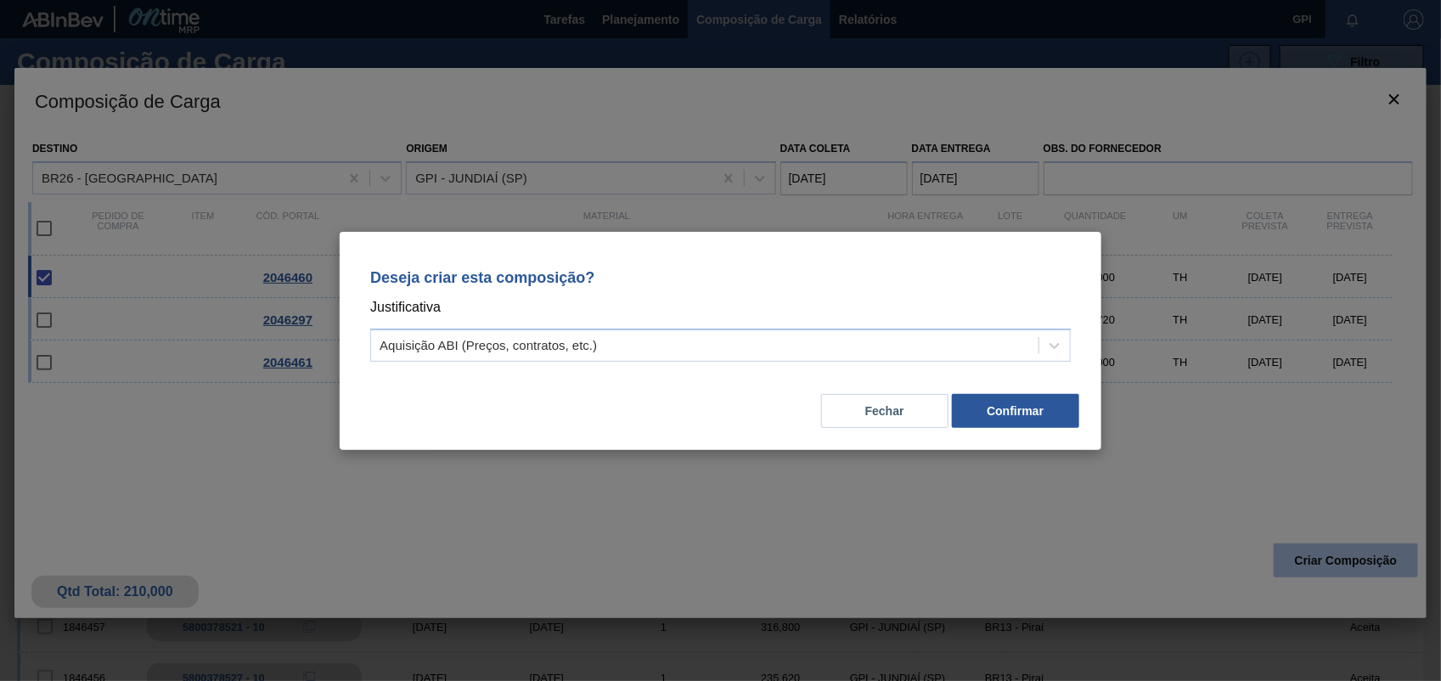
click at [1364, 566] on div "Deseja criar esta composição? Justificativa Aquisição ABI (Preços, contratos, e…" at bounding box center [720, 340] width 1441 height 681
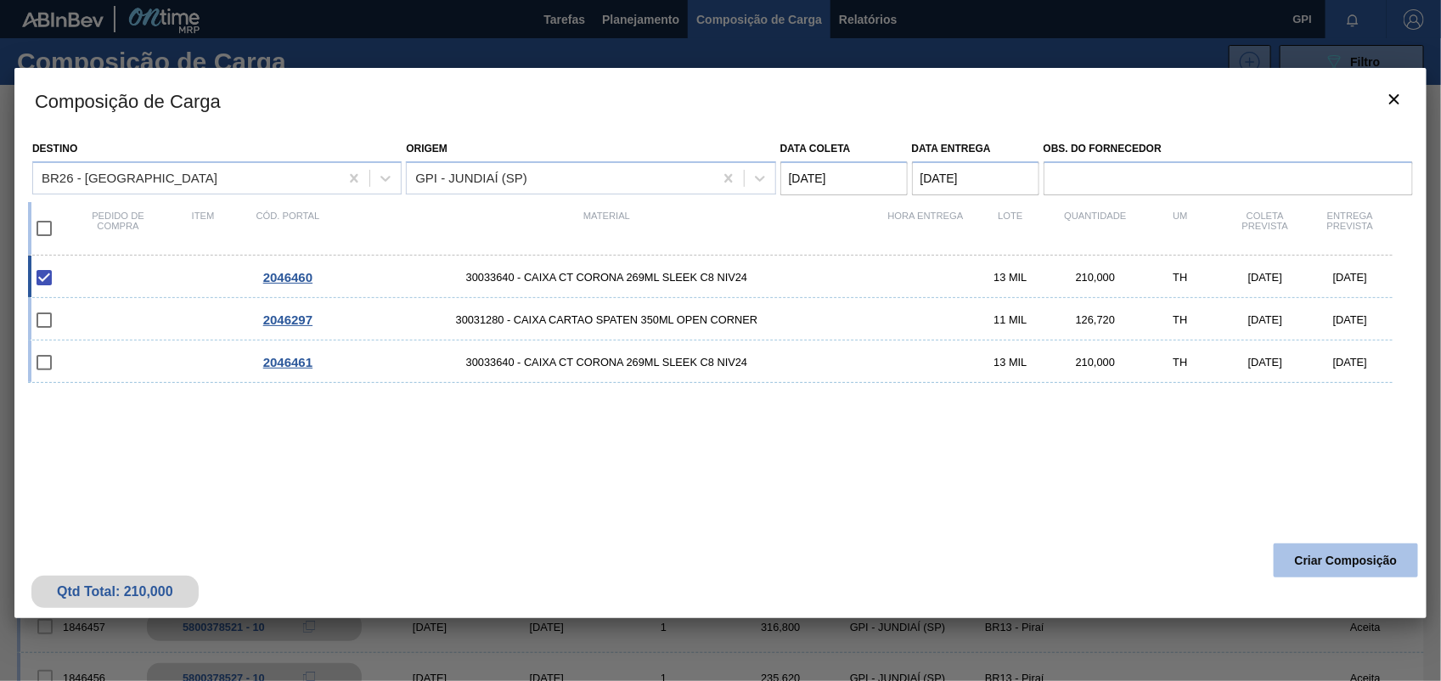
click at [1370, 558] on button "Criar Composição" at bounding box center [1346, 561] width 144 height 34
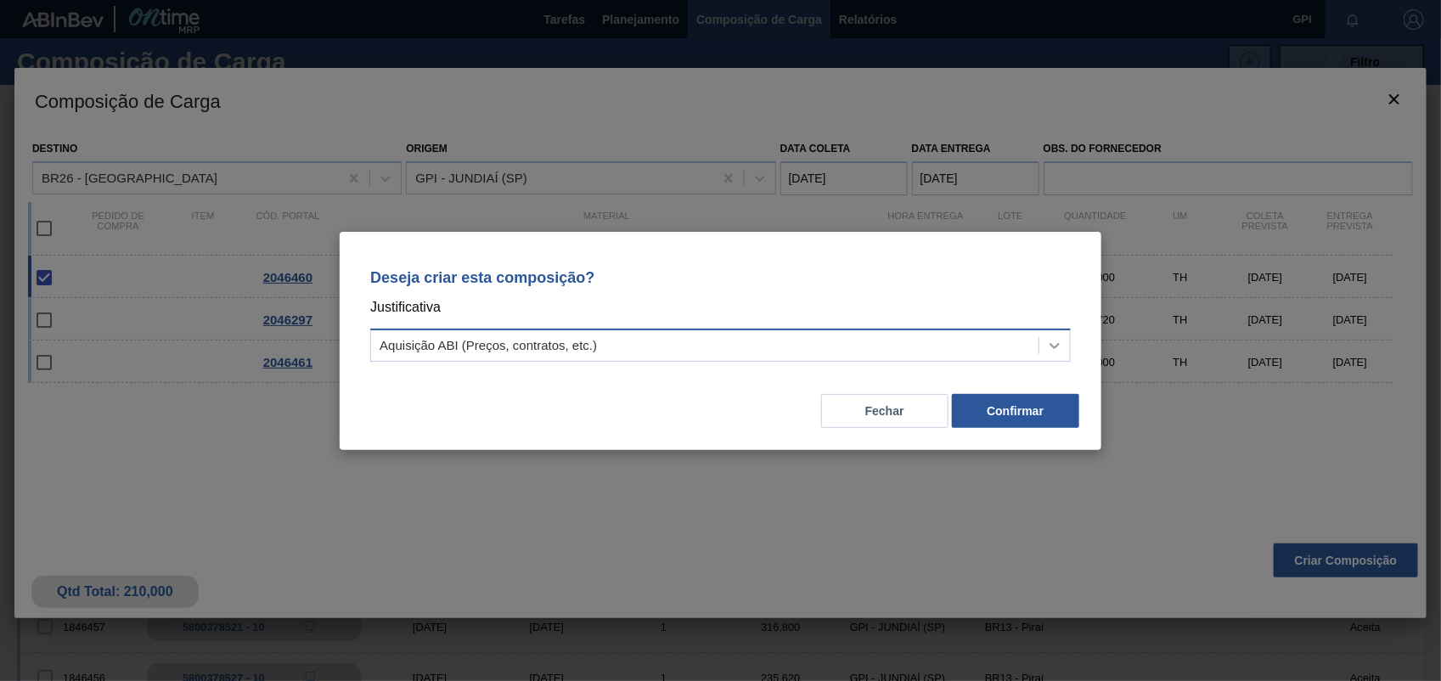
click at [1049, 335] on div at bounding box center [1055, 345] width 31 height 31
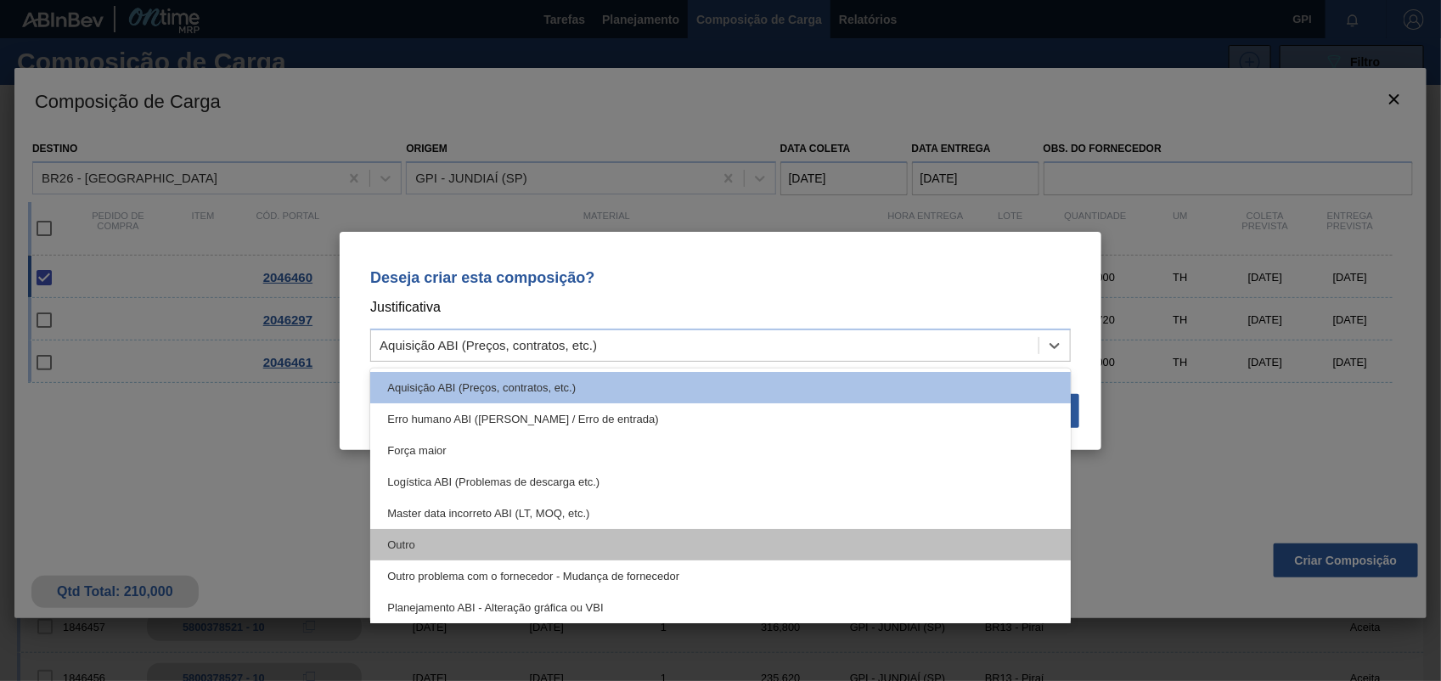
click at [618, 549] on div "Outro" at bounding box center [720, 544] width 701 height 31
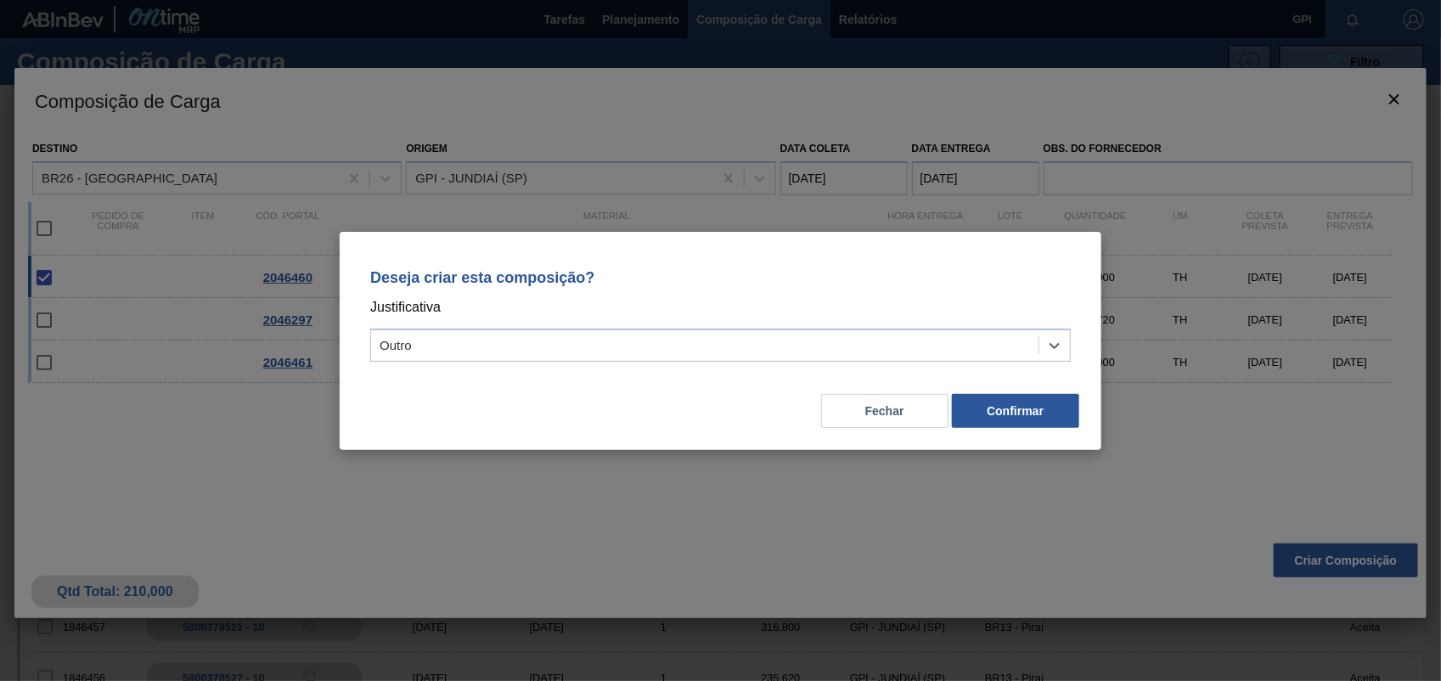
click at [987, 392] on div "Fechar Confirmar" at bounding box center [720, 401] width 721 height 58
click at [1033, 413] on button "Confirmar" at bounding box center [1015, 411] width 127 height 34
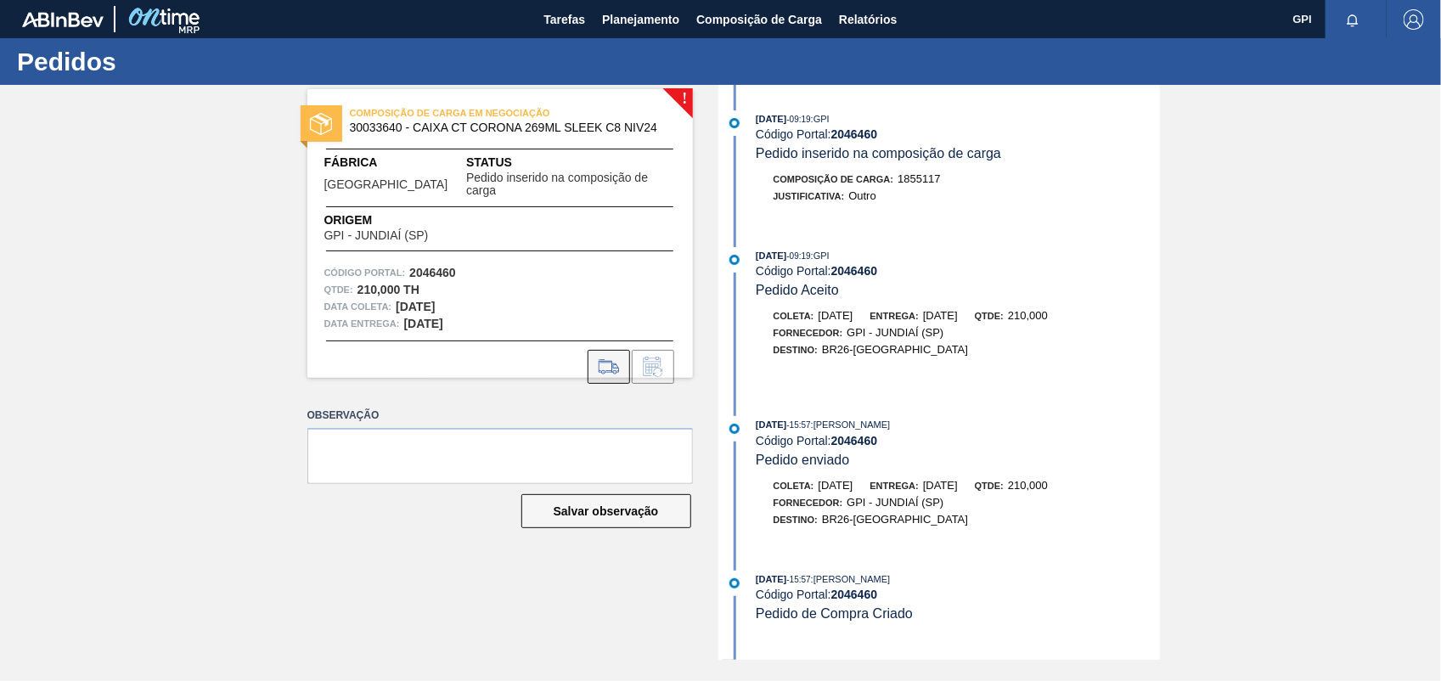
click at [617, 350] on button at bounding box center [609, 367] width 42 height 34
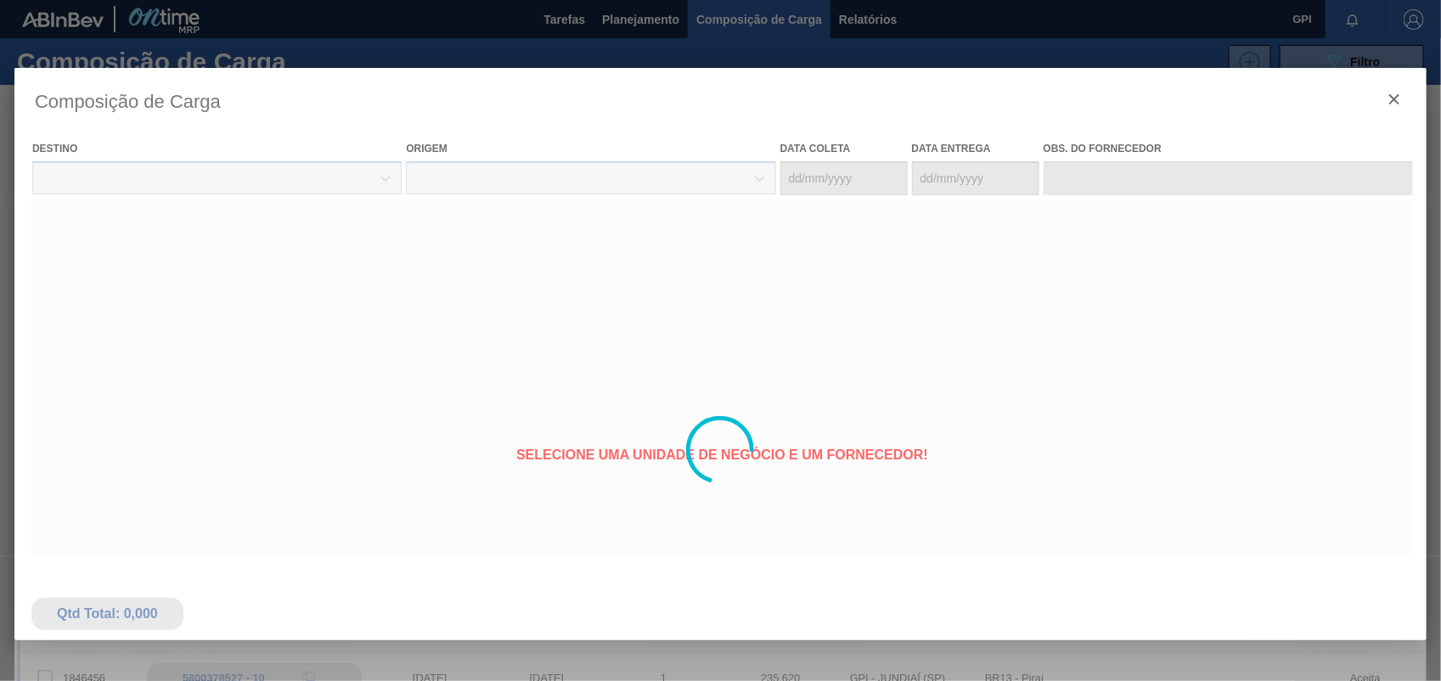
type coleta "03/11/2025"
type Entrega "06/11/2025"
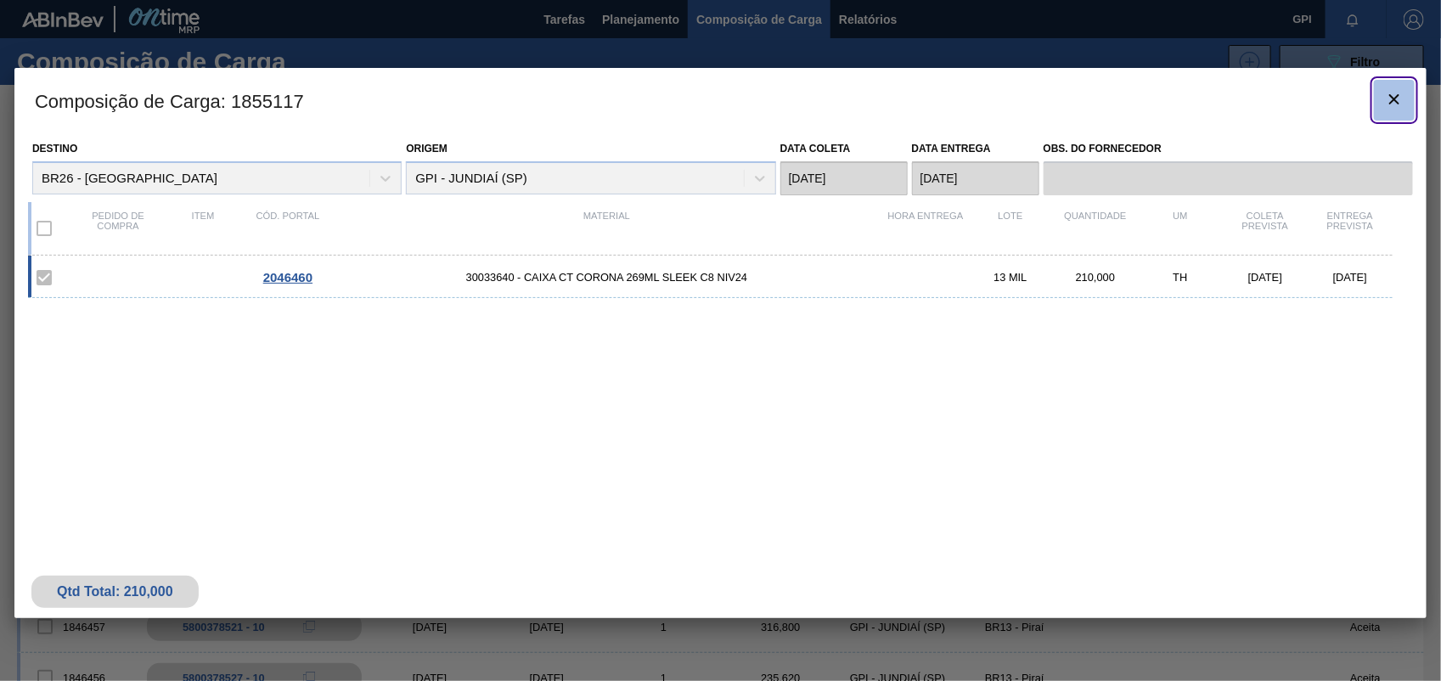
click at [1390, 103] on icon "botão de ícone" at bounding box center [1394, 99] width 10 height 10
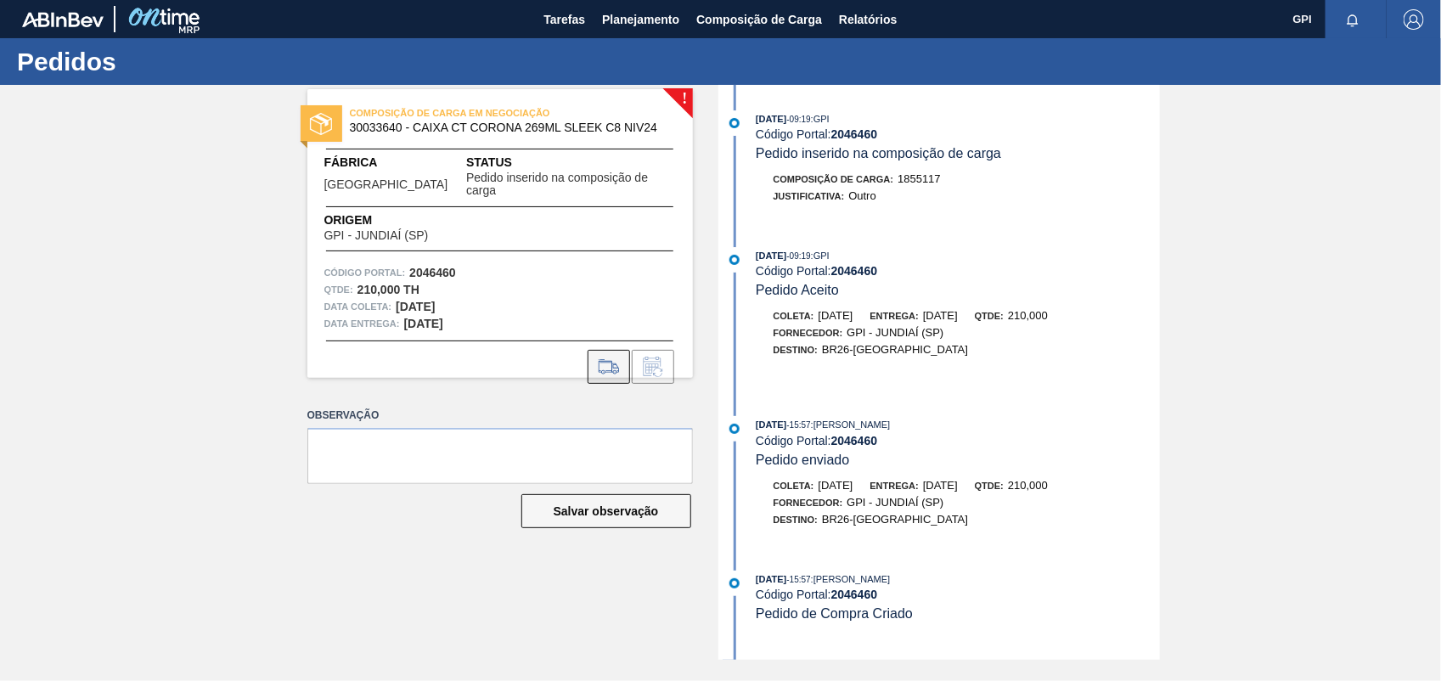
click at [607, 357] on icon at bounding box center [608, 367] width 27 height 20
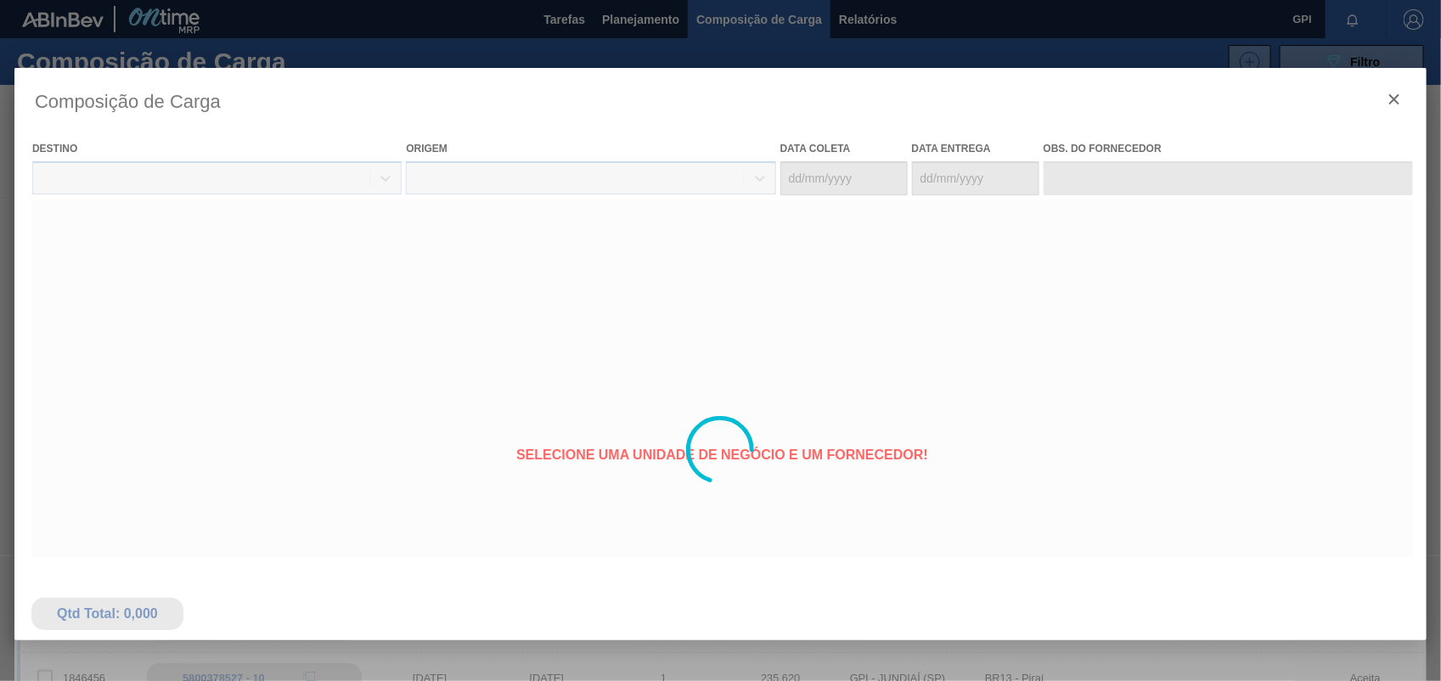
type coleta "03/11/2025"
type Entrega "06/11/2025"
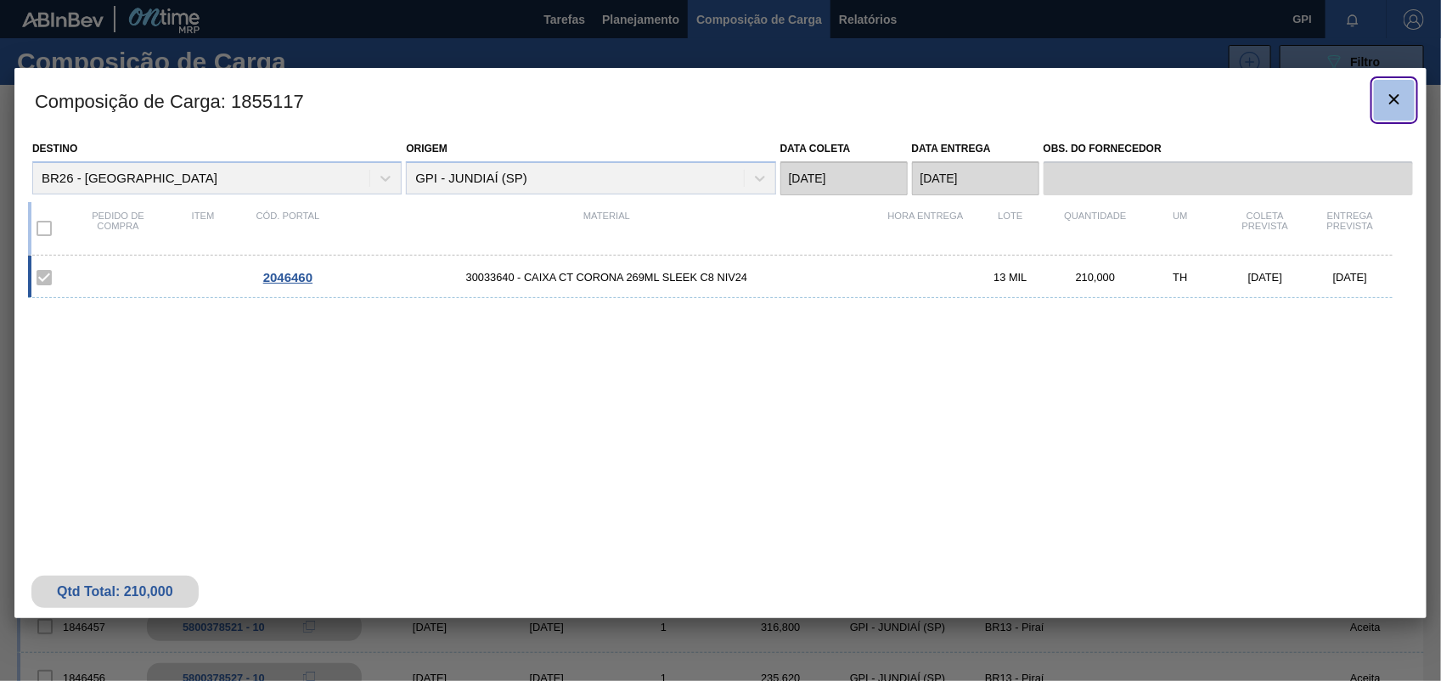
click at [1380, 107] on button "botão de ícone" at bounding box center [1394, 100] width 41 height 41
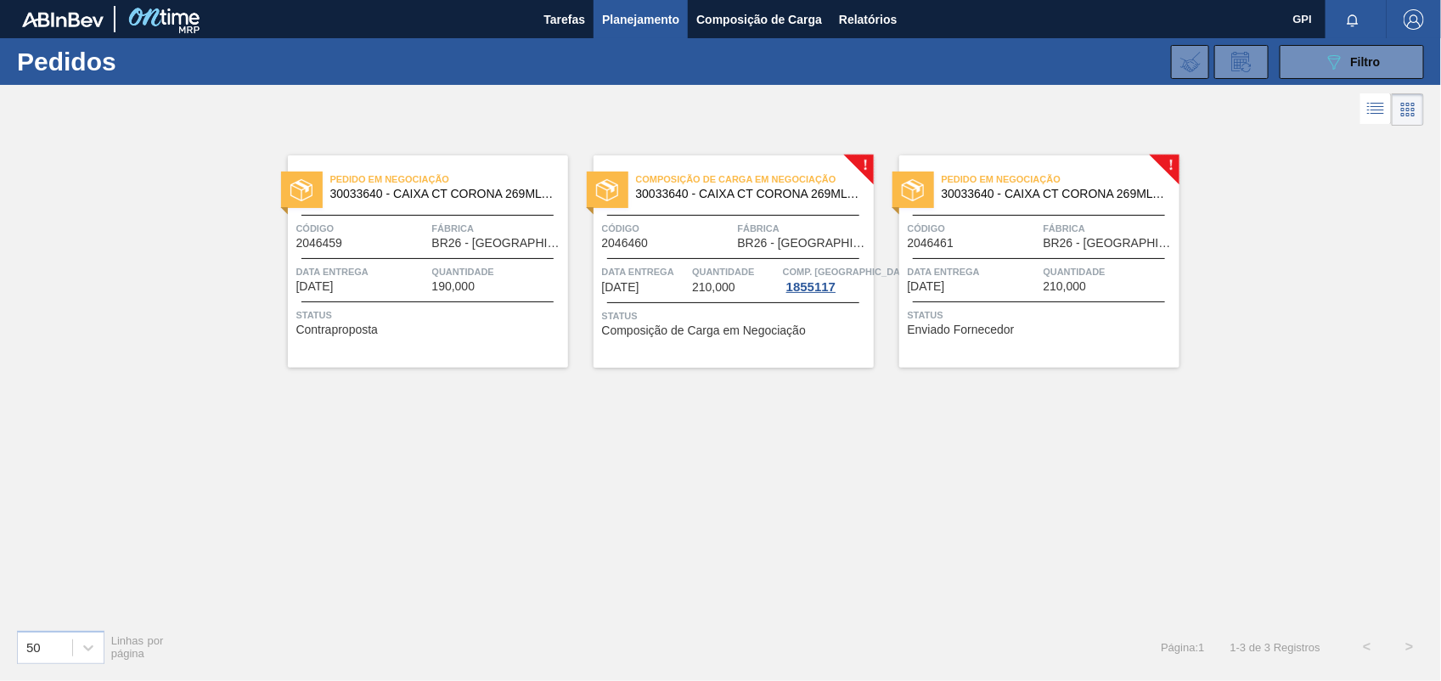
click at [989, 243] on div "Código 2046461" at bounding box center [974, 235] width 132 height 30
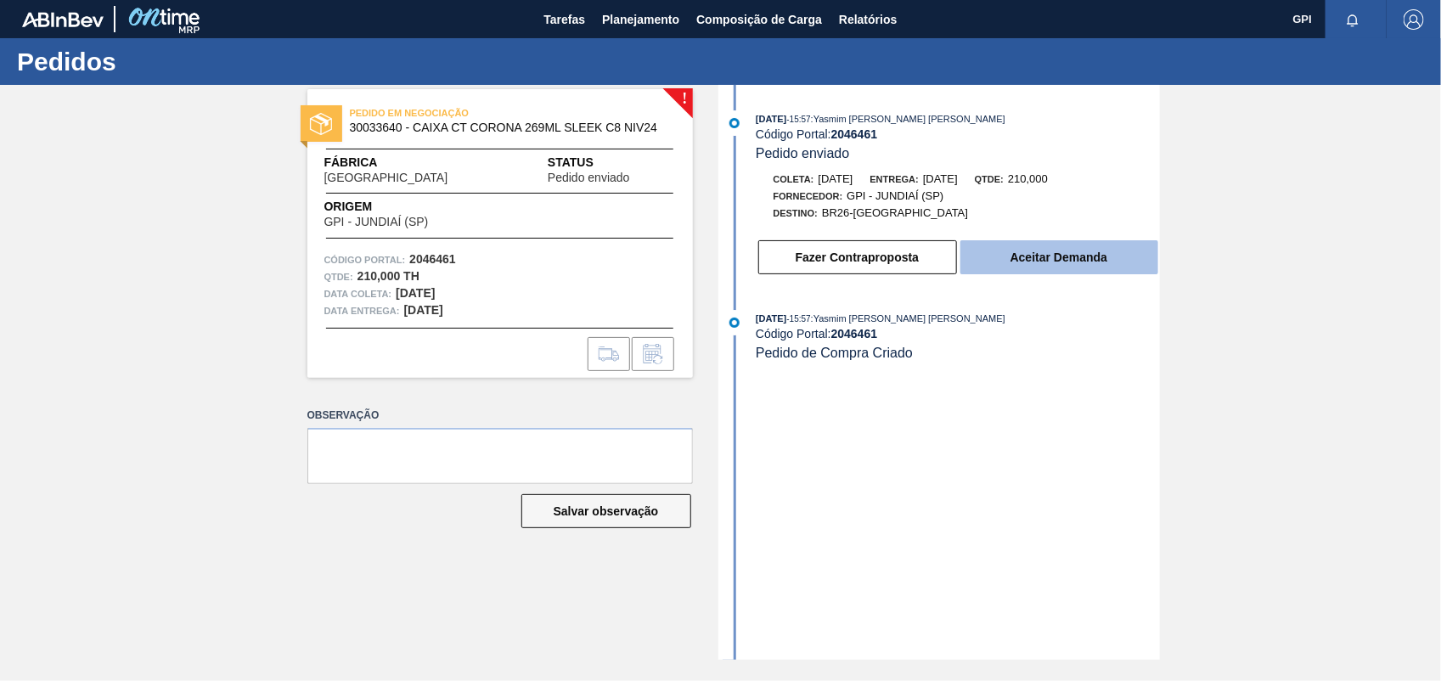
click at [1062, 273] on button "Aceitar Demanda" at bounding box center [1060, 257] width 198 height 34
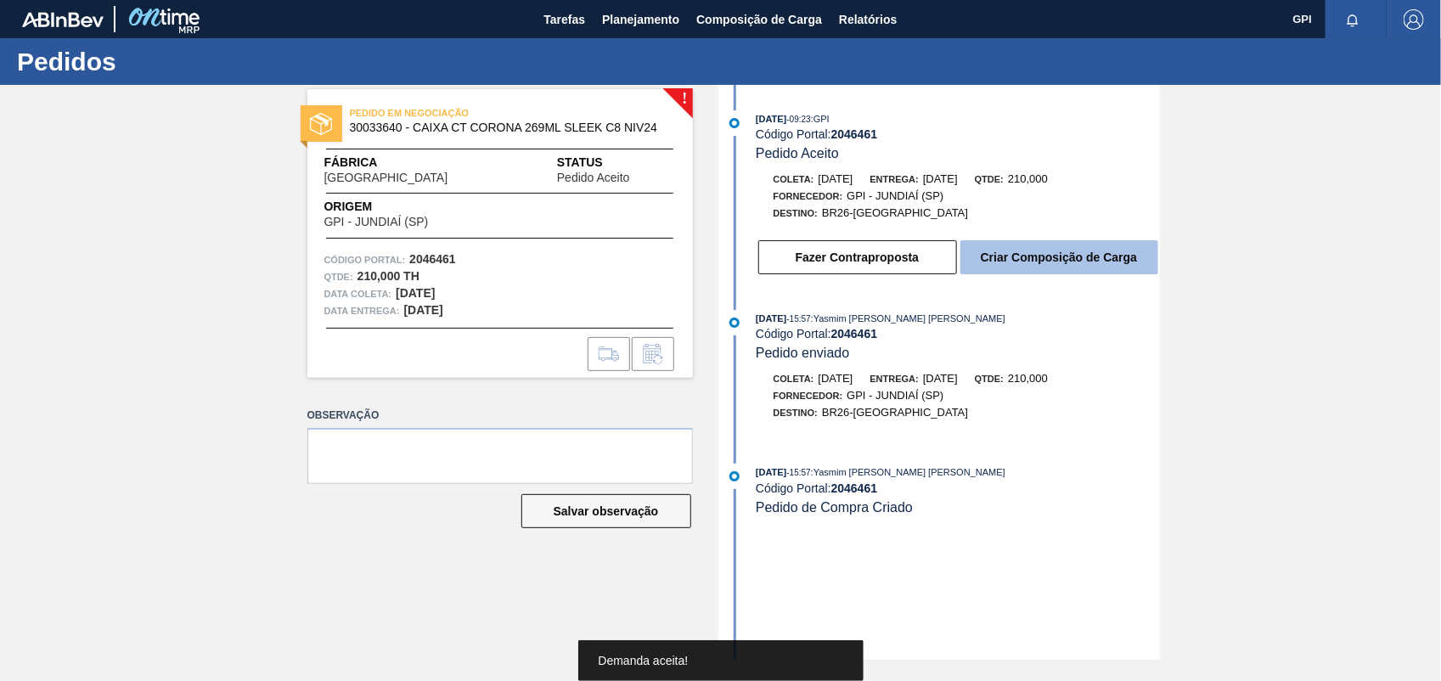
click at [1102, 270] on button "Criar Composição de Carga" at bounding box center [1060, 257] width 198 height 34
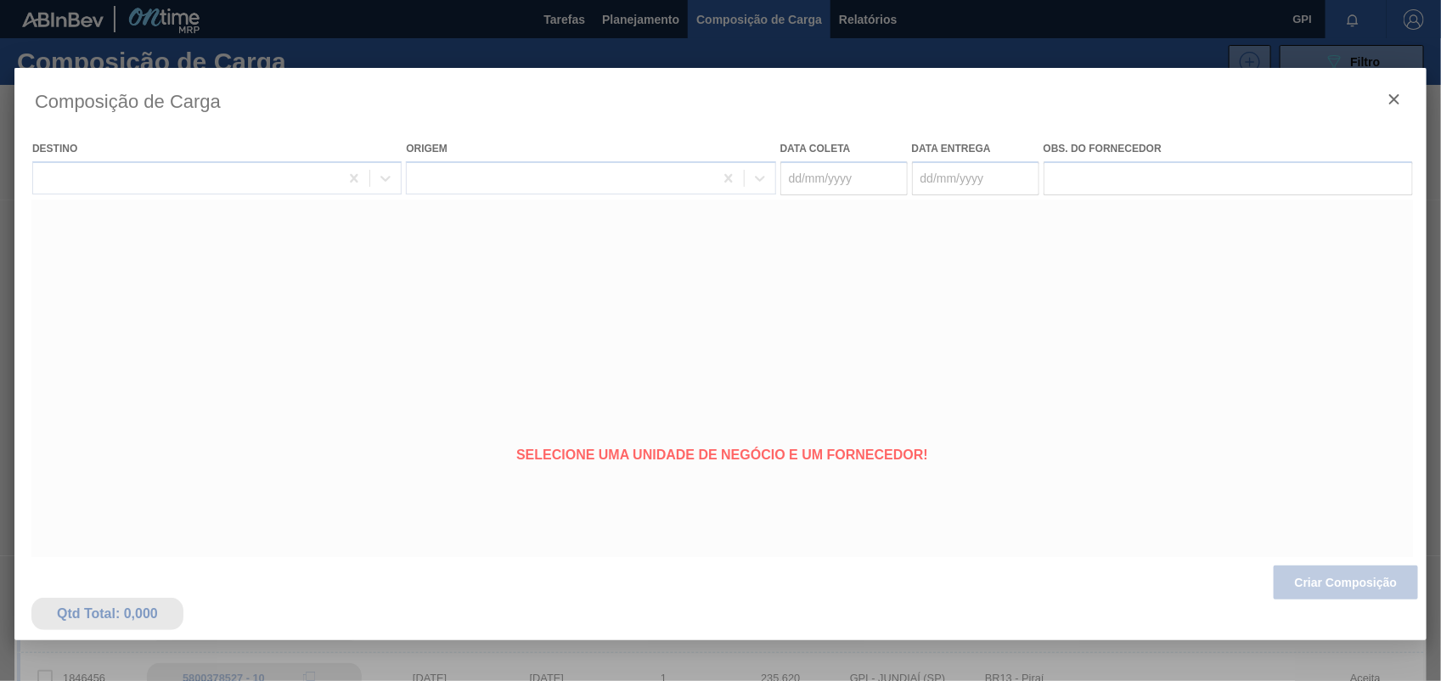
type coleta "[DATE]"
type Entrega "[DATE]"
click at [1389, 587] on div at bounding box center [720, 450] width 1412 height 764
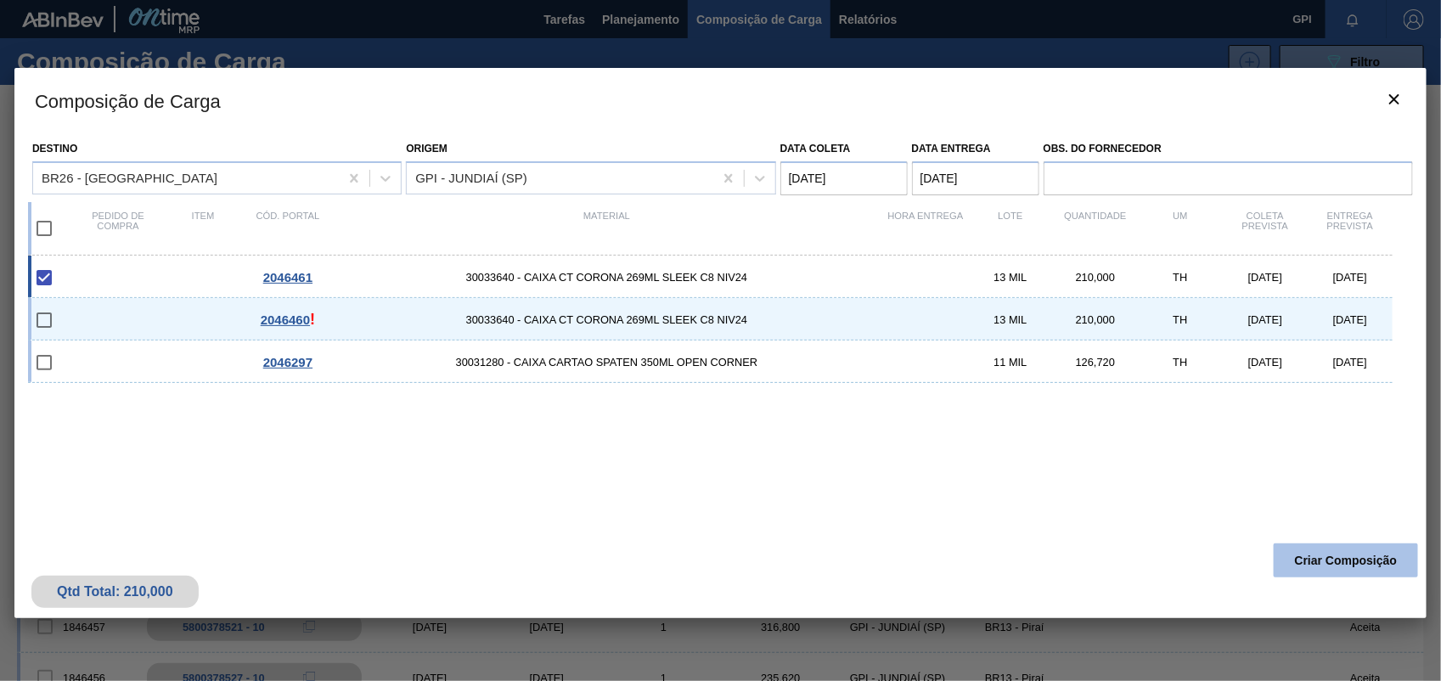
click at [1348, 552] on button "Criar Composição" at bounding box center [1346, 561] width 144 height 34
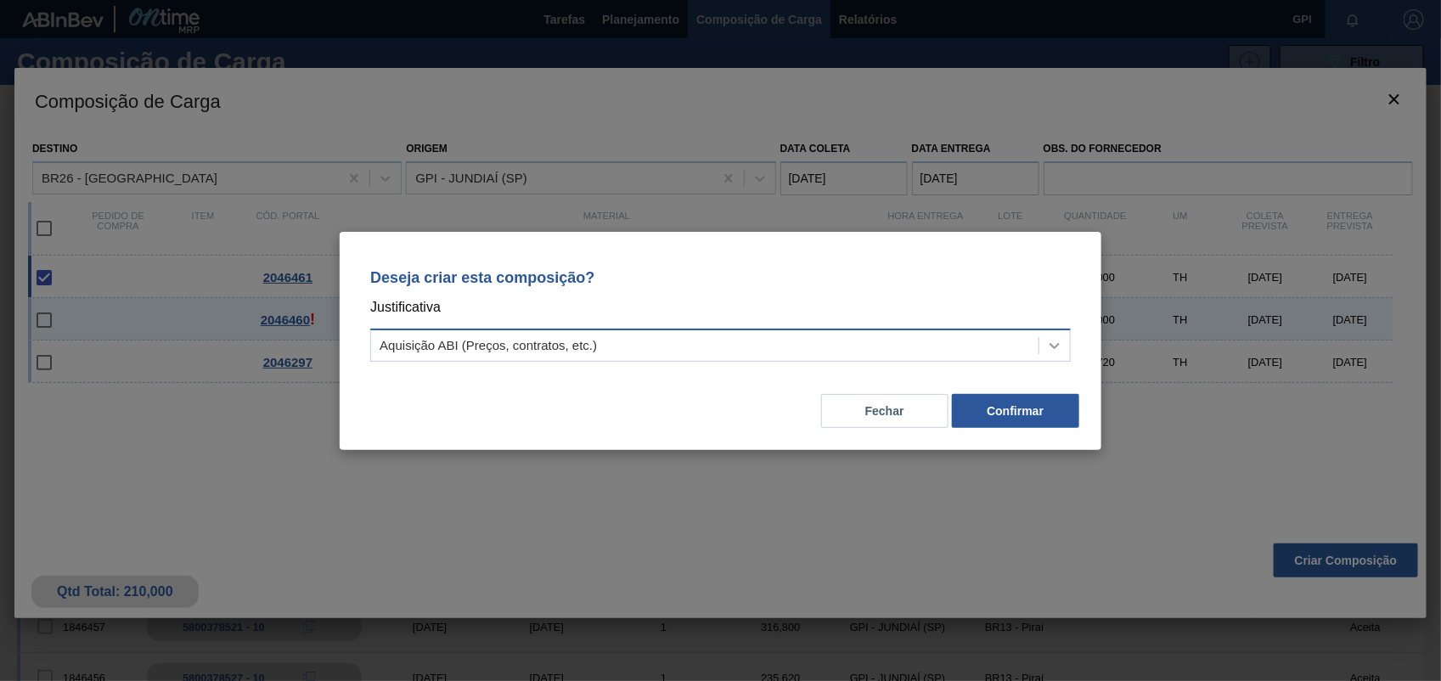
click at [1051, 337] on icon at bounding box center [1054, 345] width 17 height 17
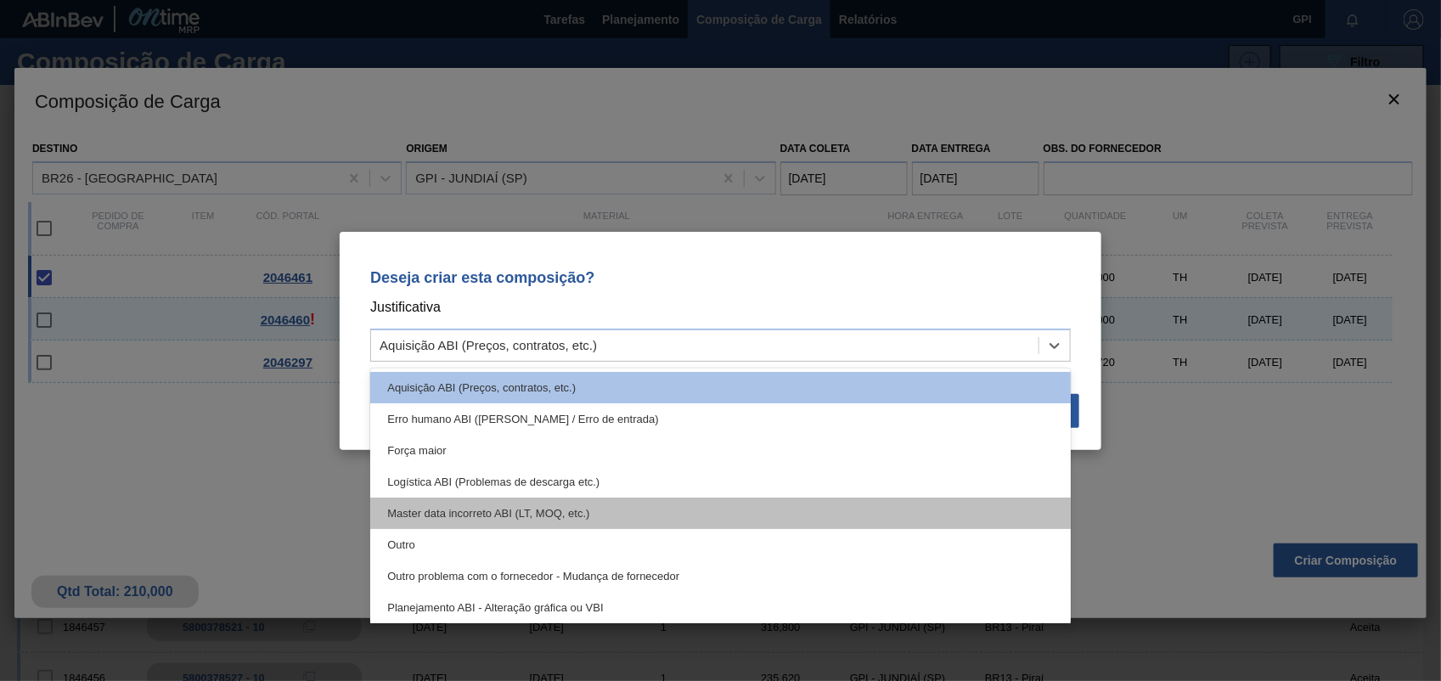
click at [497, 525] on div "Master data incorreto ABI (LT, MOQ, etc.)" at bounding box center [720, 513] width 701 height 31
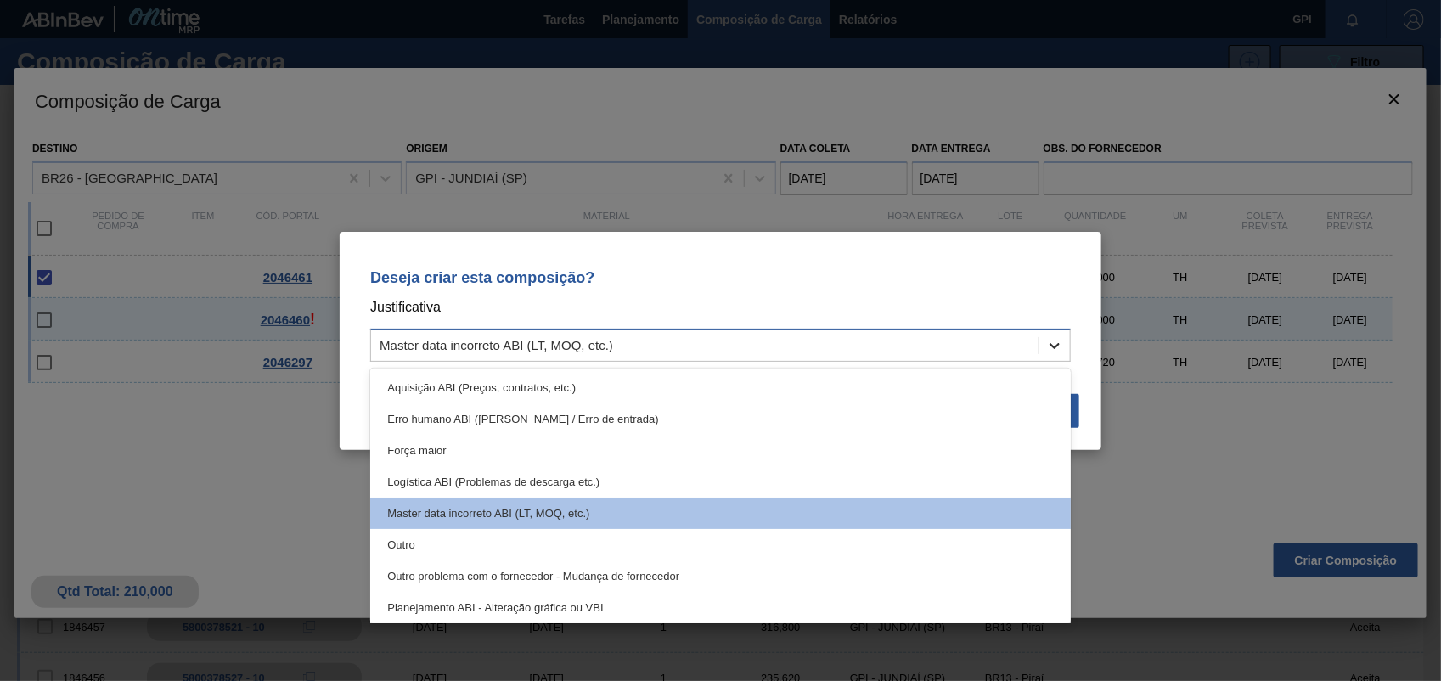
click at [1058, 346] on icon at bounding box center [1054, 345] width 17 height 17
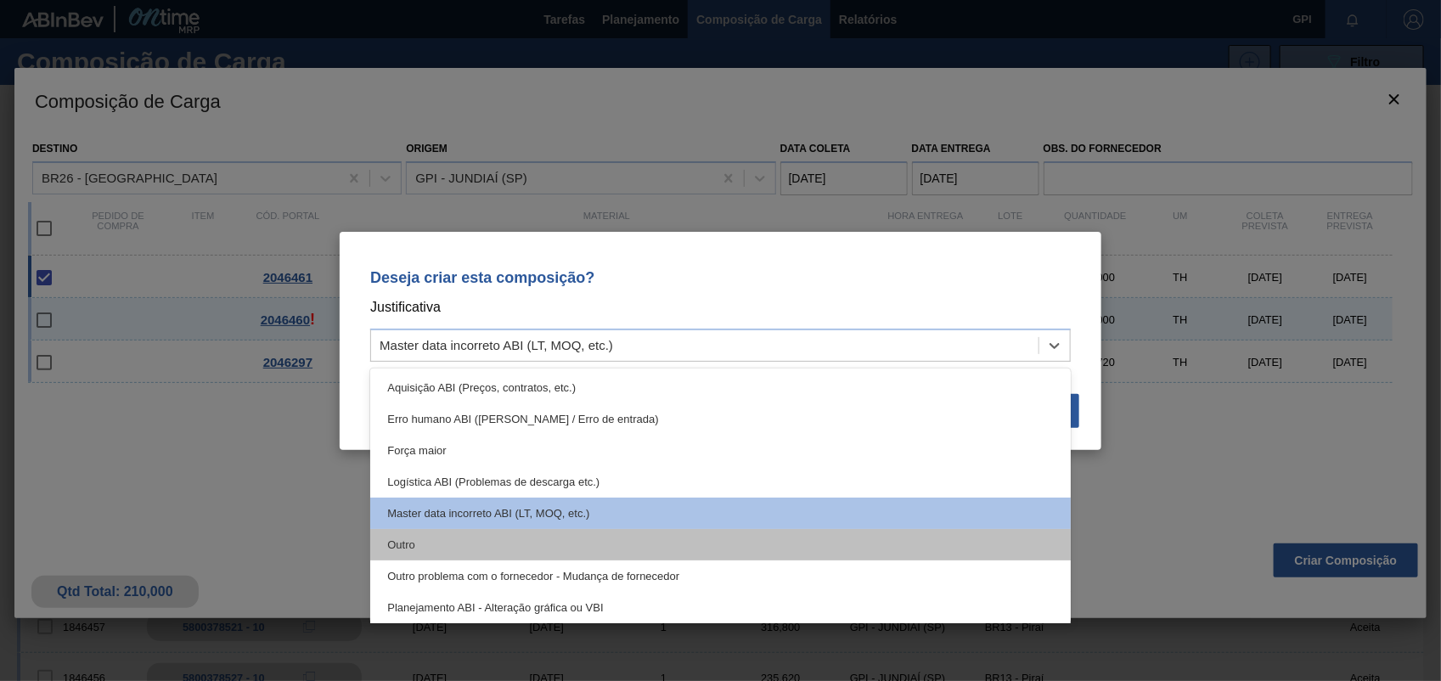
click at [472, 552] on div "Outro" at bounding box center [720, 544] width 701 height 31
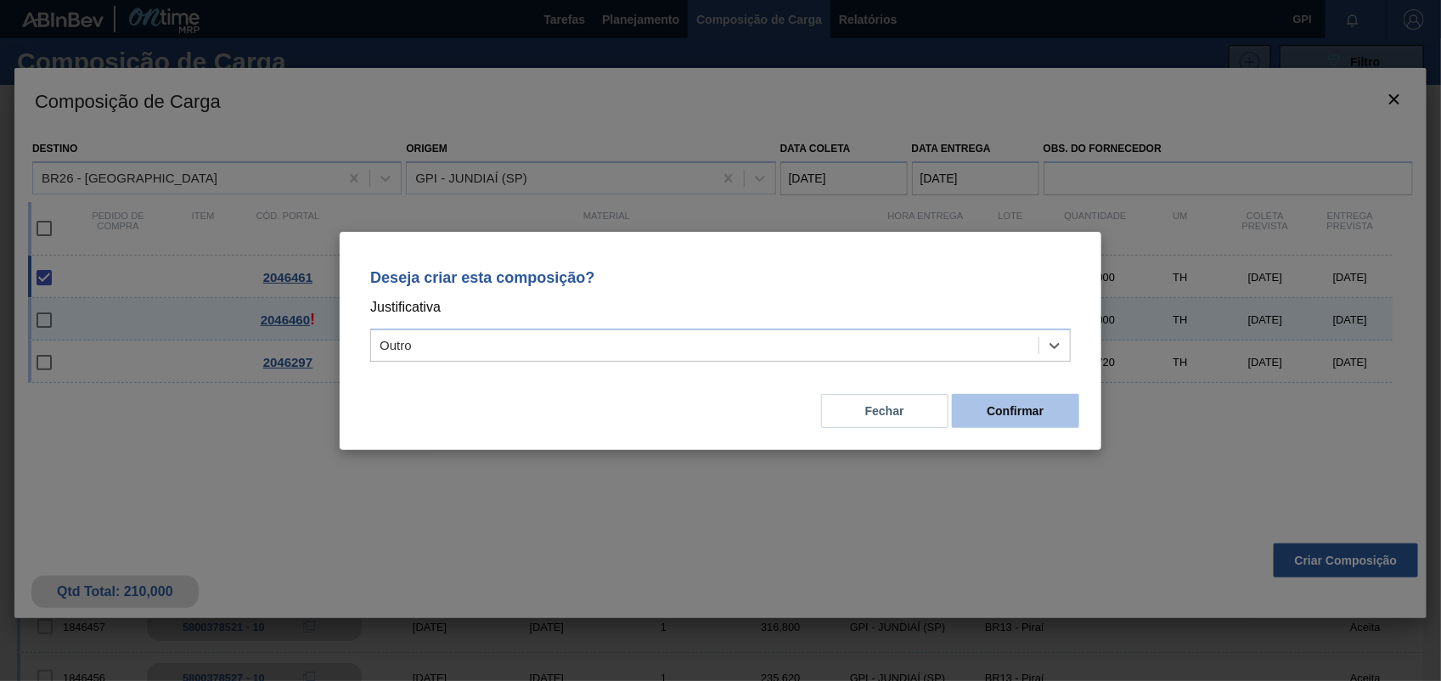
click at [1004, 406] on button "Confirmar" at bounding box center [1015, 411] width 127 height 34
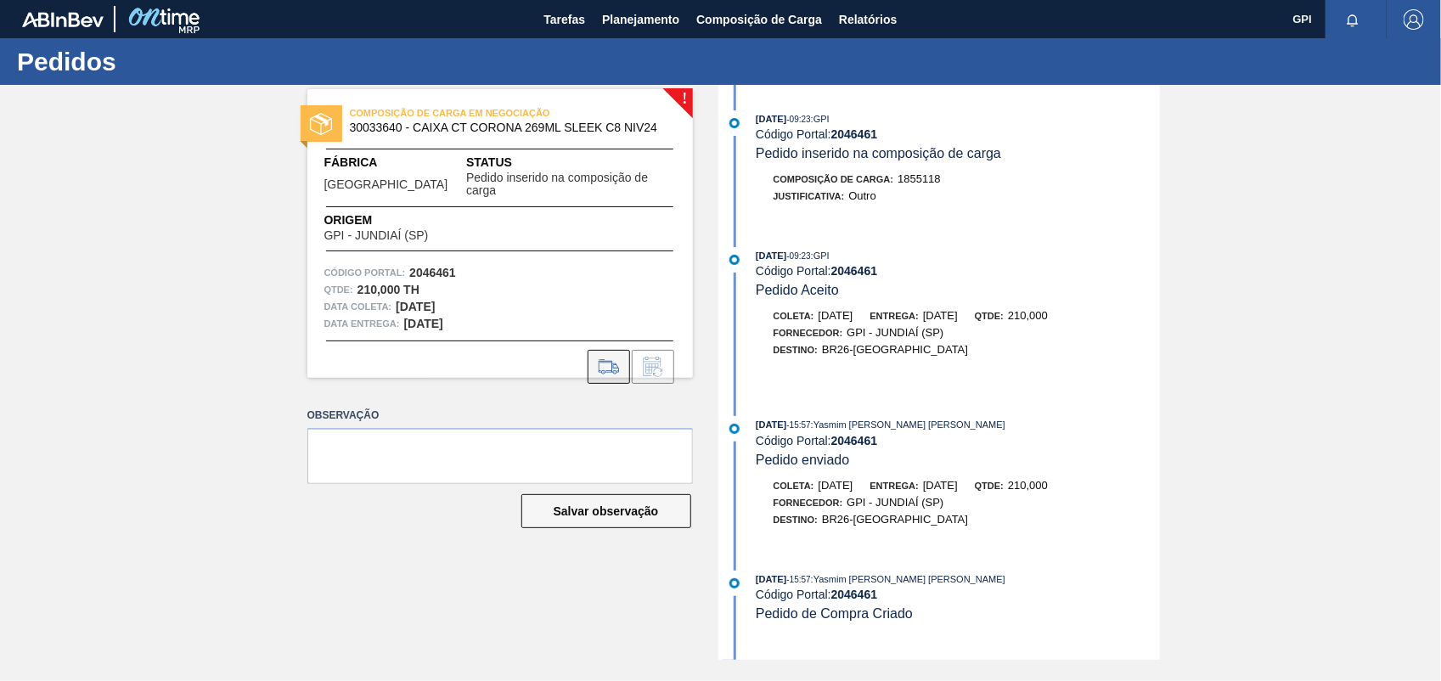
click at [620, 357] on icon at bounding box center [608, 367] width 27 height 20
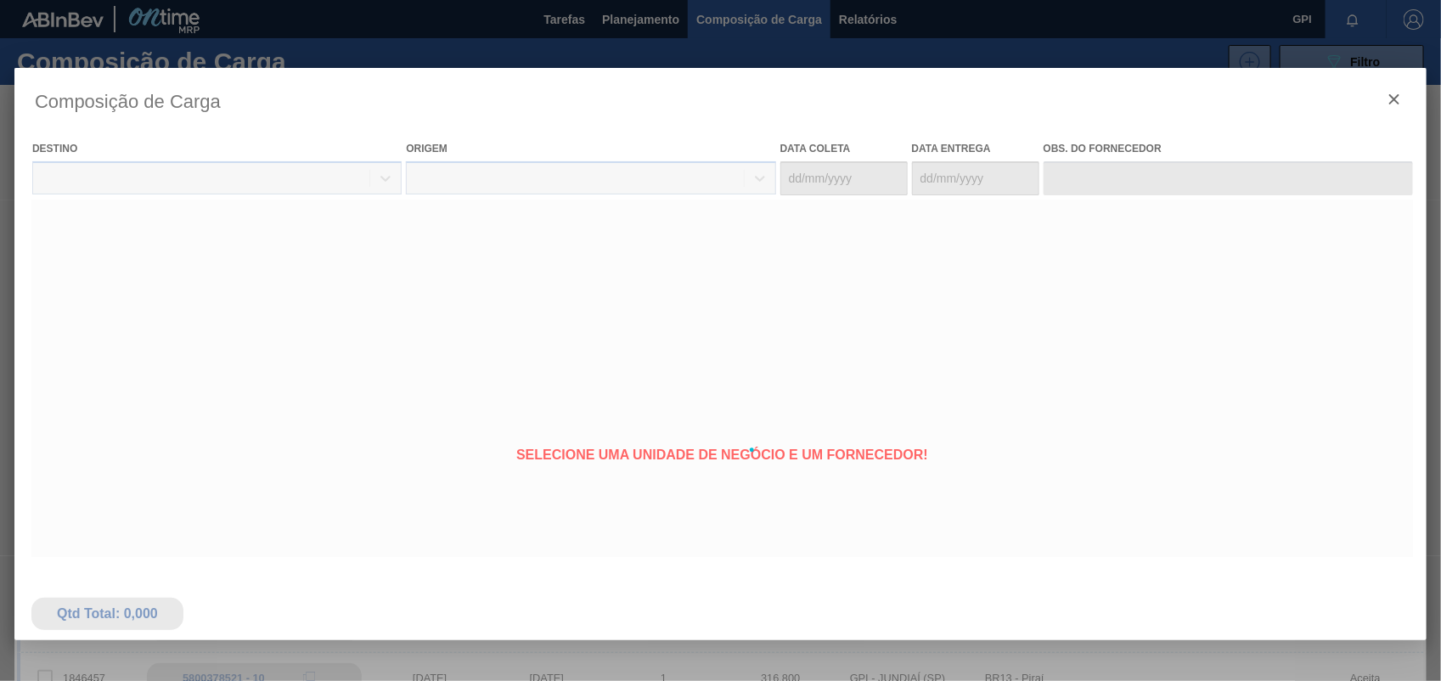
type coleta "03/12/2025"
type Entrega "06/12/2025"
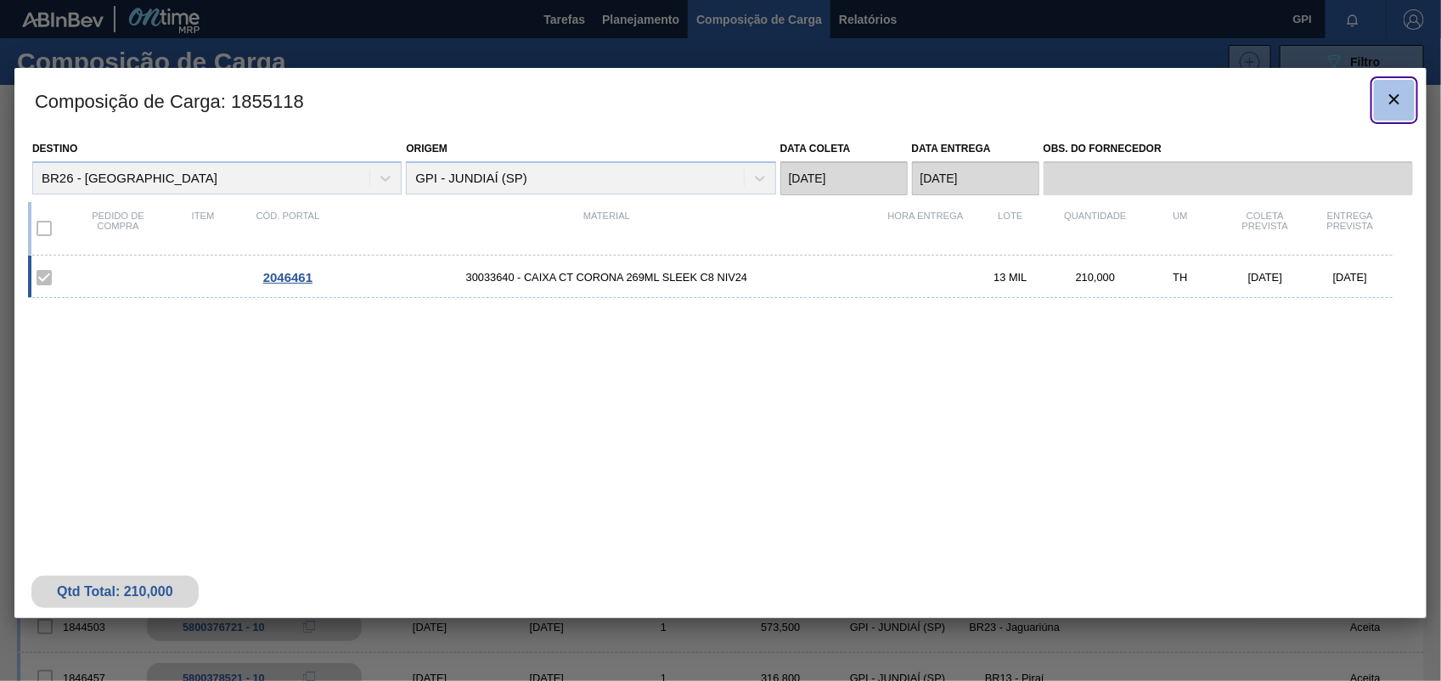
click at [1394, 93] on icon "botão de ícone" at bounding box center [1394, 99] width 20 height 20
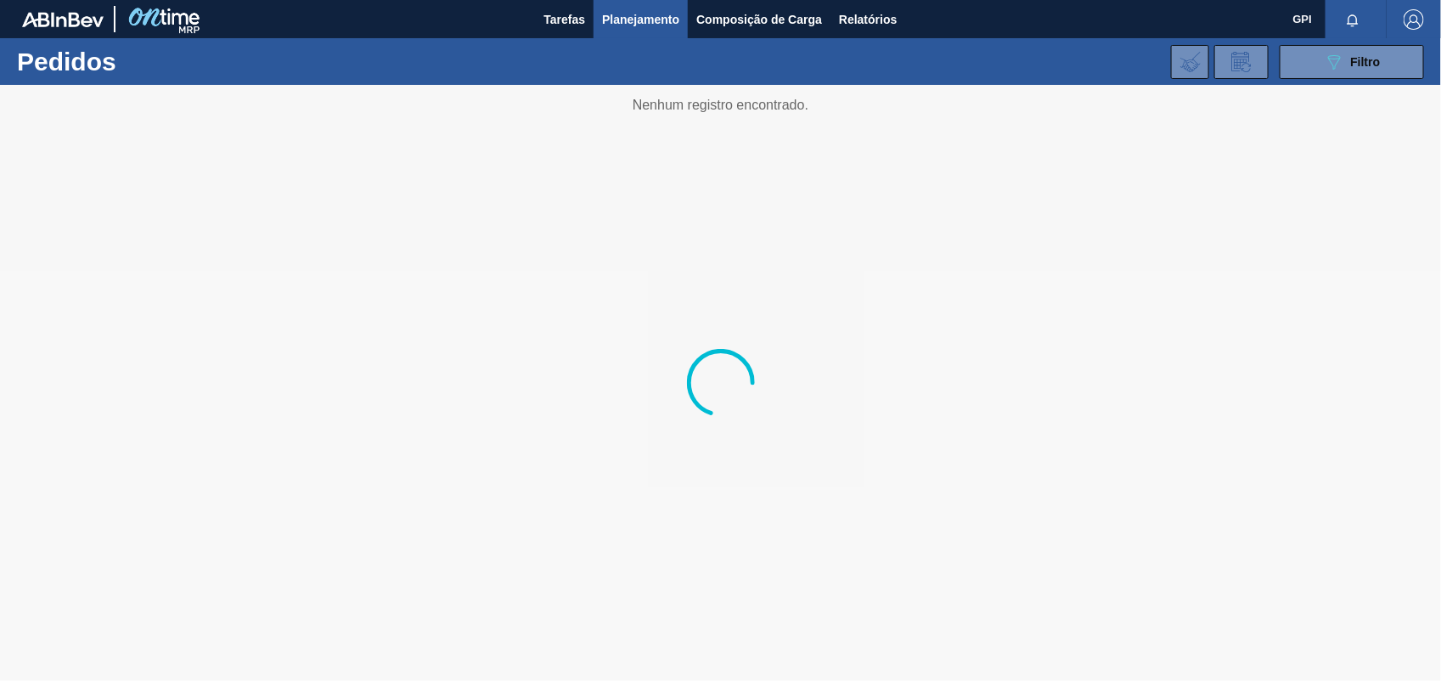
click at [1374, 82] on div "089F7B8B-B2A5-4AFE-B5C0-19BA573D28AC Filtro Código Pedido Portal × 2046459 × 20…" at bounding box center [849, 62] width 1167 height 51
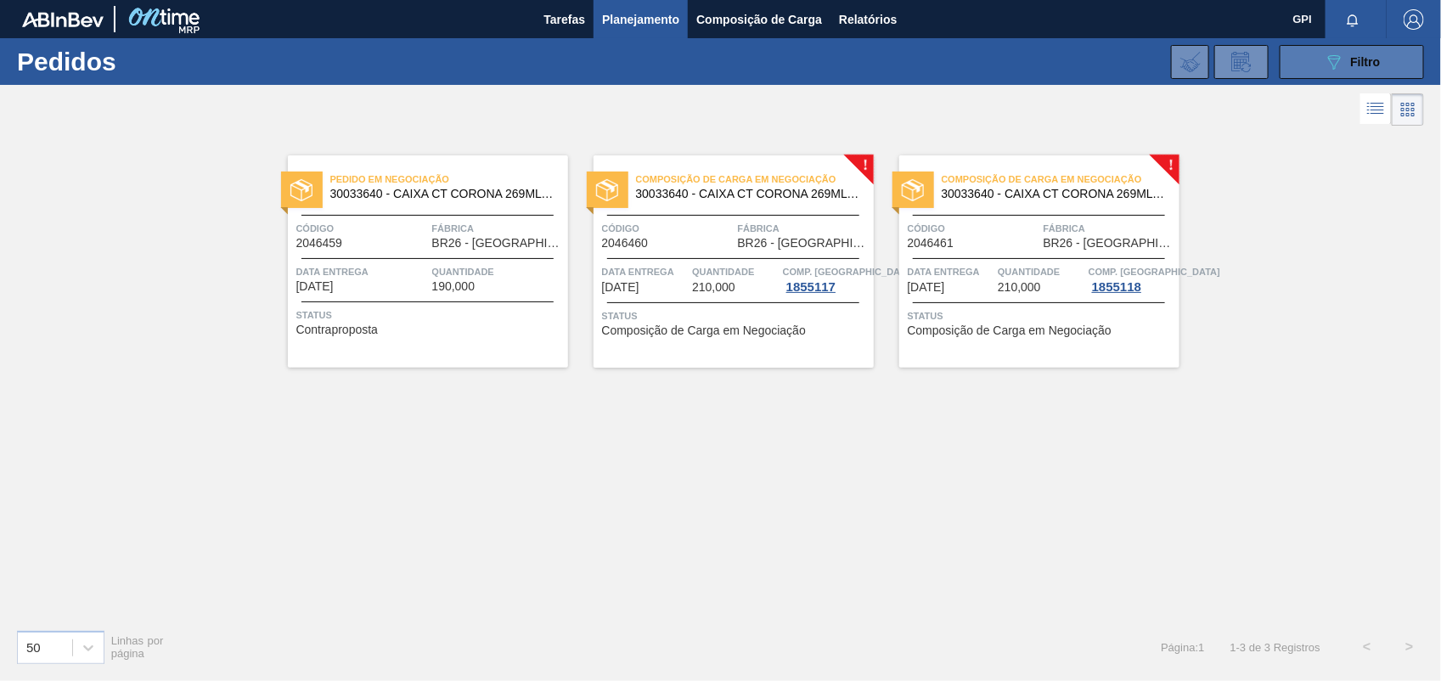
click at [1305, 54] on button "089F7B8B-B2A5-4AFE-B5C0-19BA573D28AC Filtro" at bounding box center [1352, 62] width 144 height 34
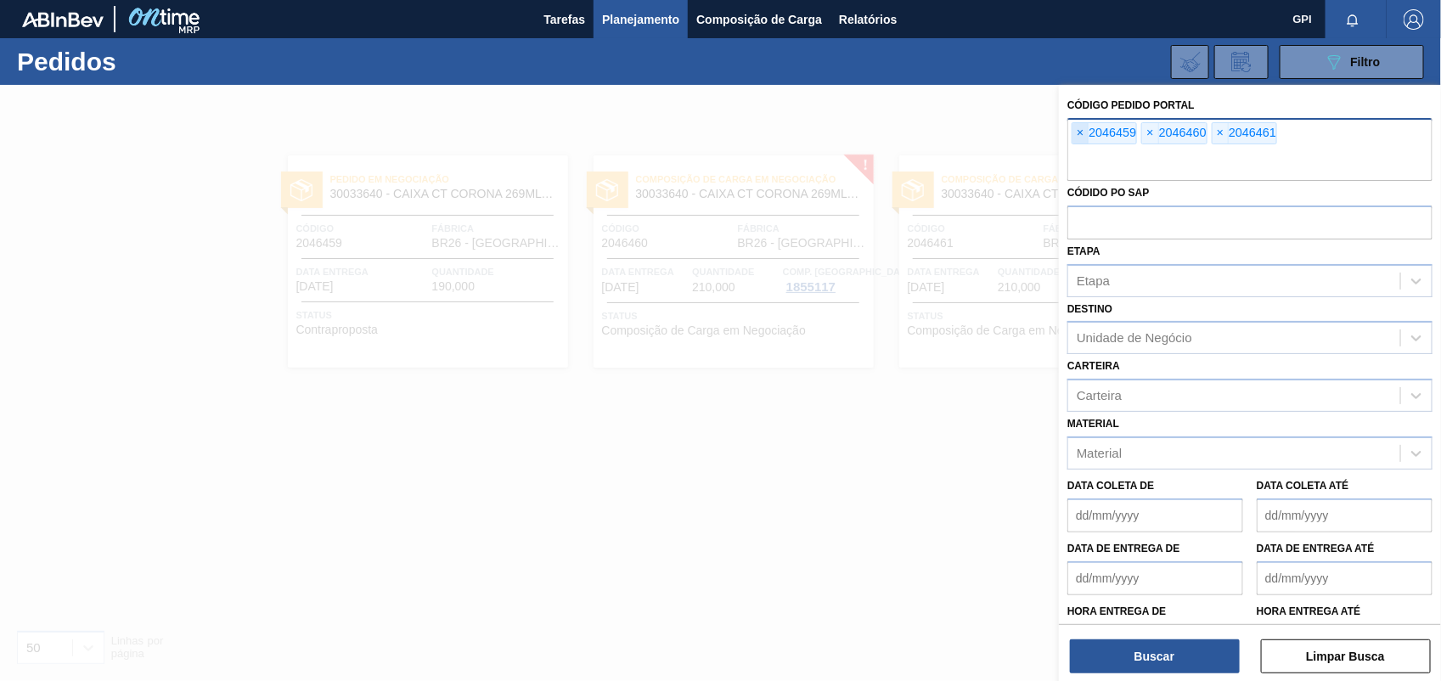
click at [1084, 136] on span "×" at bounding box center [1081, 133] width 16 height 20
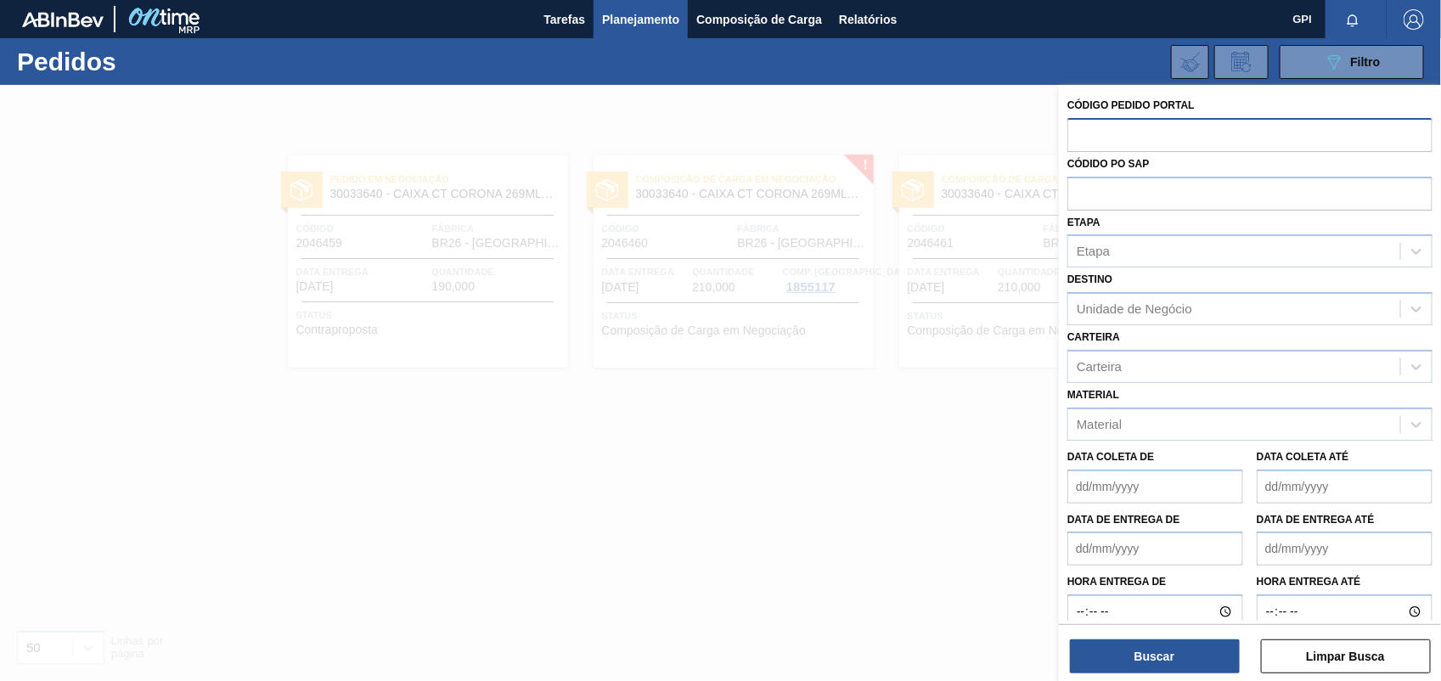
paste input "text"
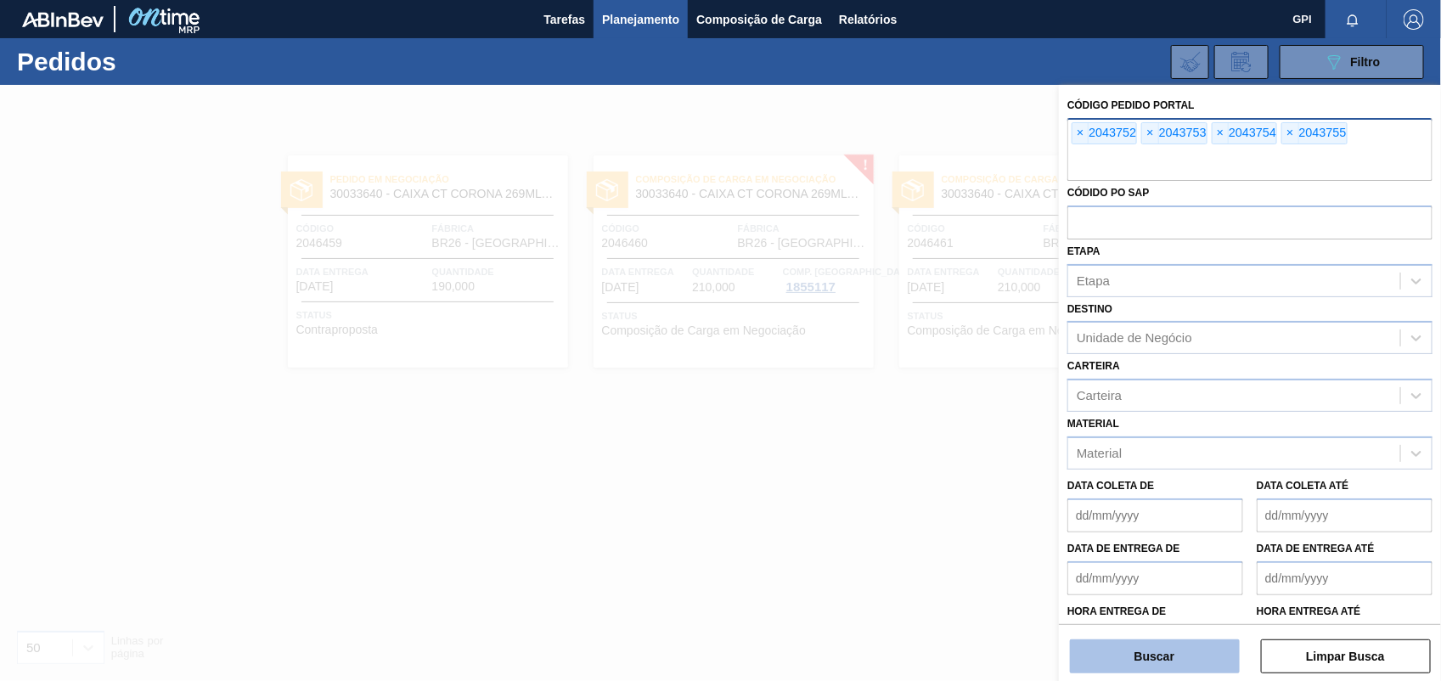
click at [1174, 664] on button "Buscar" at bounding box center [1155, 657] width 170 height 34
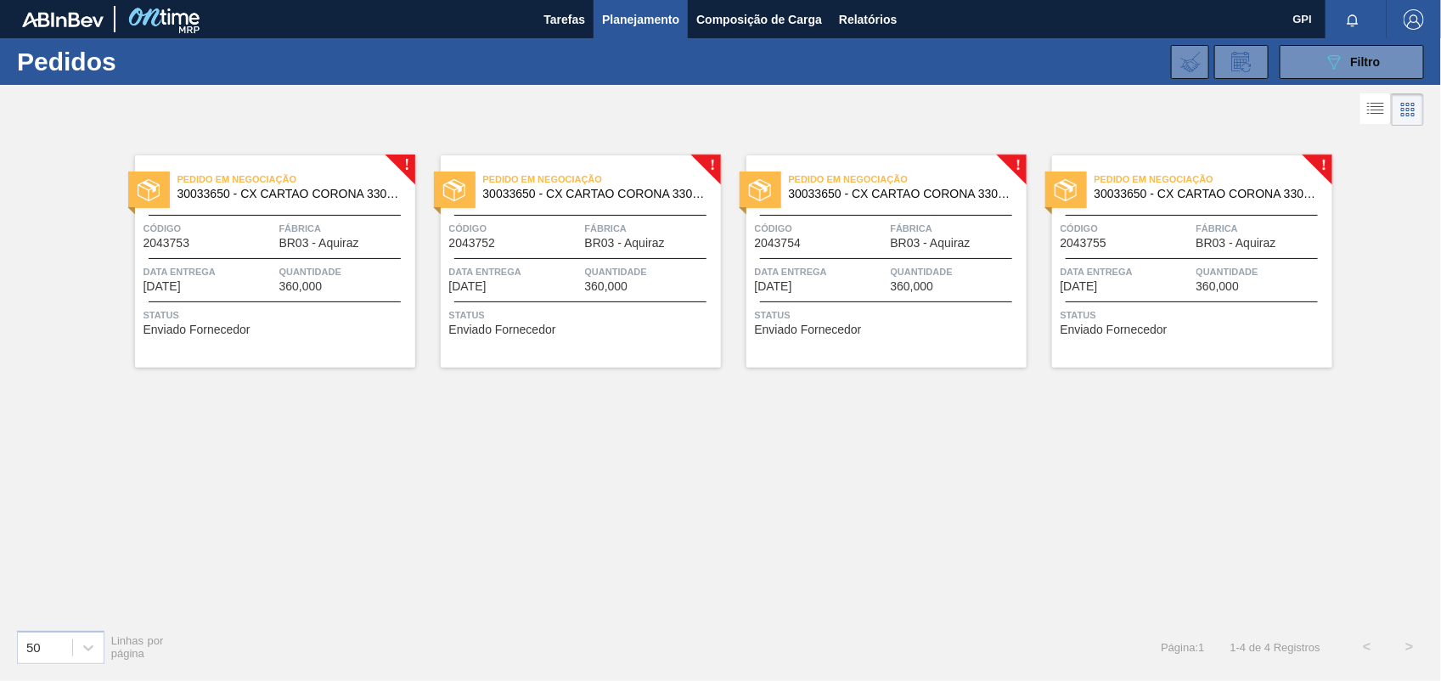
click at [552, 253] on div "Pedido em Negociação 30033650 - CX CARTAO CORONA 330 C6 NIV24 Código 2043752 Fá…" at bounding box center [581, 261] width 280 height 212
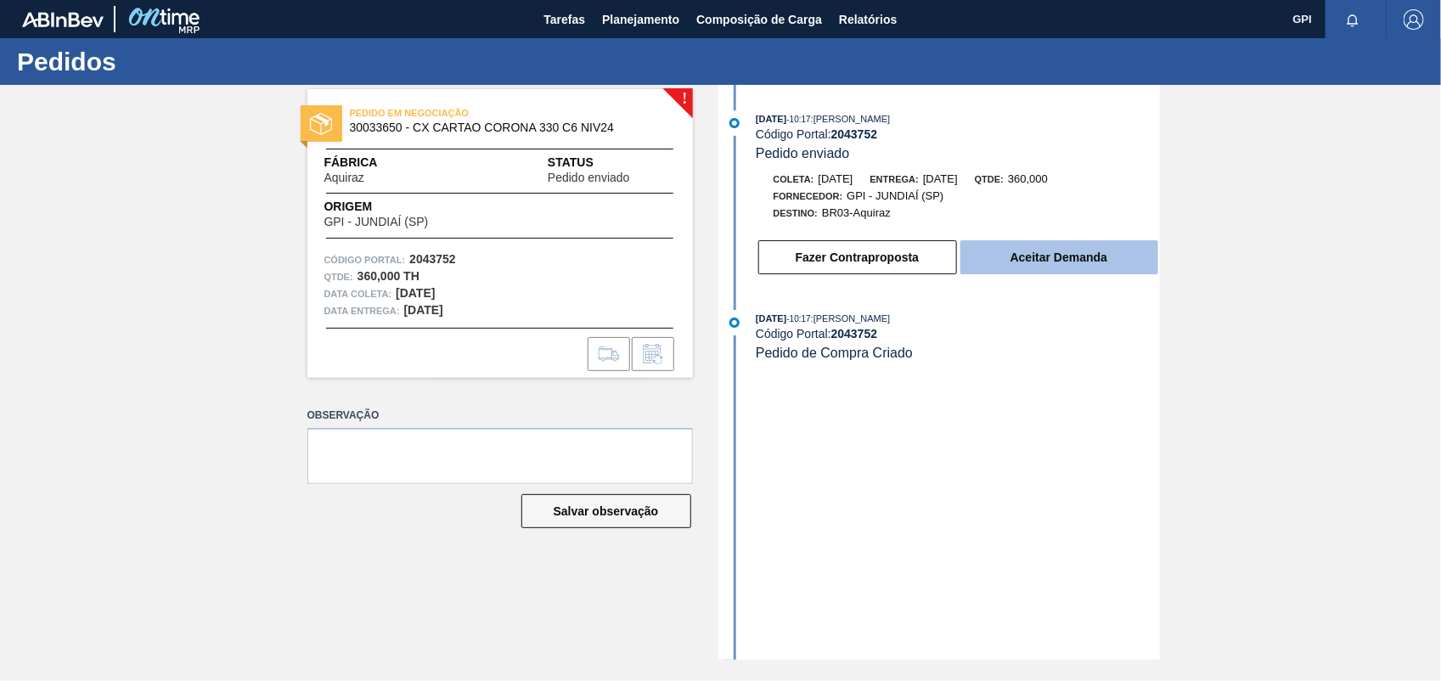
click at [1119, 248] on button "Aceitar Demanda" at bounding box center [1060, 257] width 198 height 34
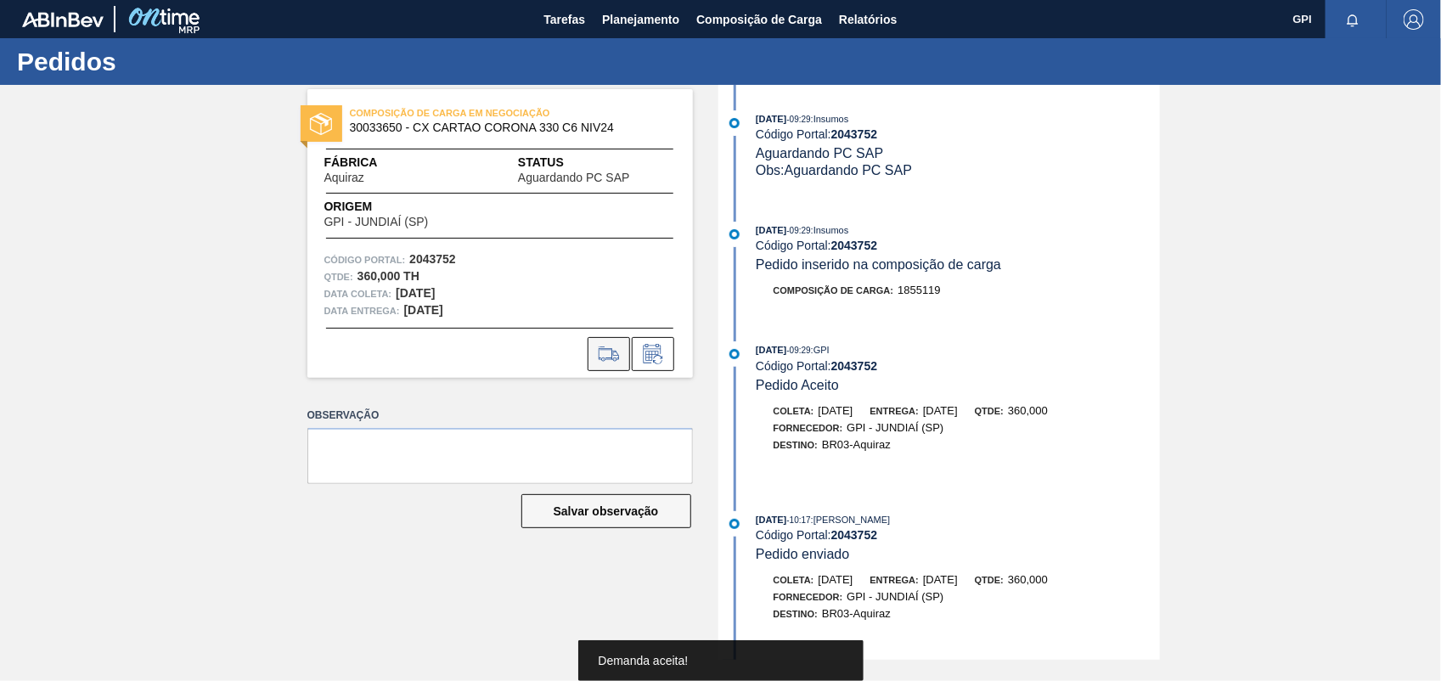
click at [611, 359] on icon at bounding box center [608, 354] width 27 height 20
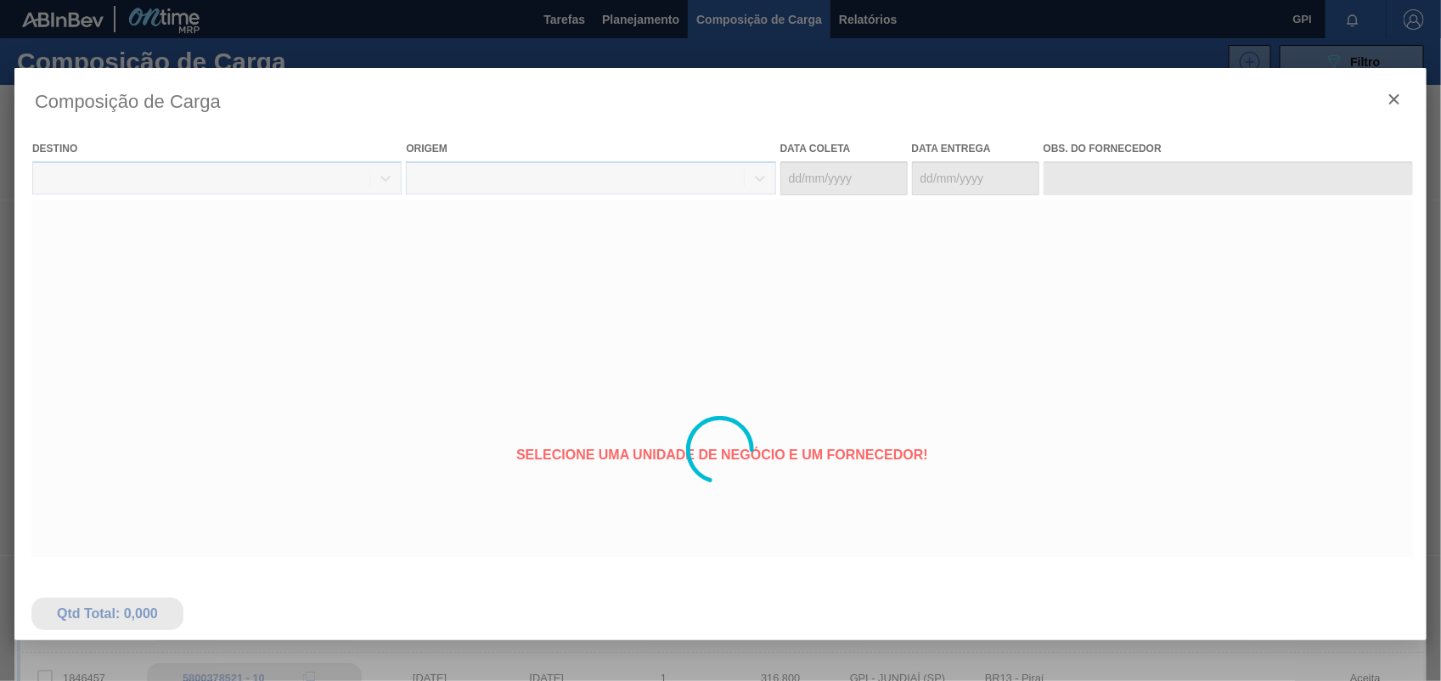
type coleta "[DATE]"
type Entrega "[DATE]"
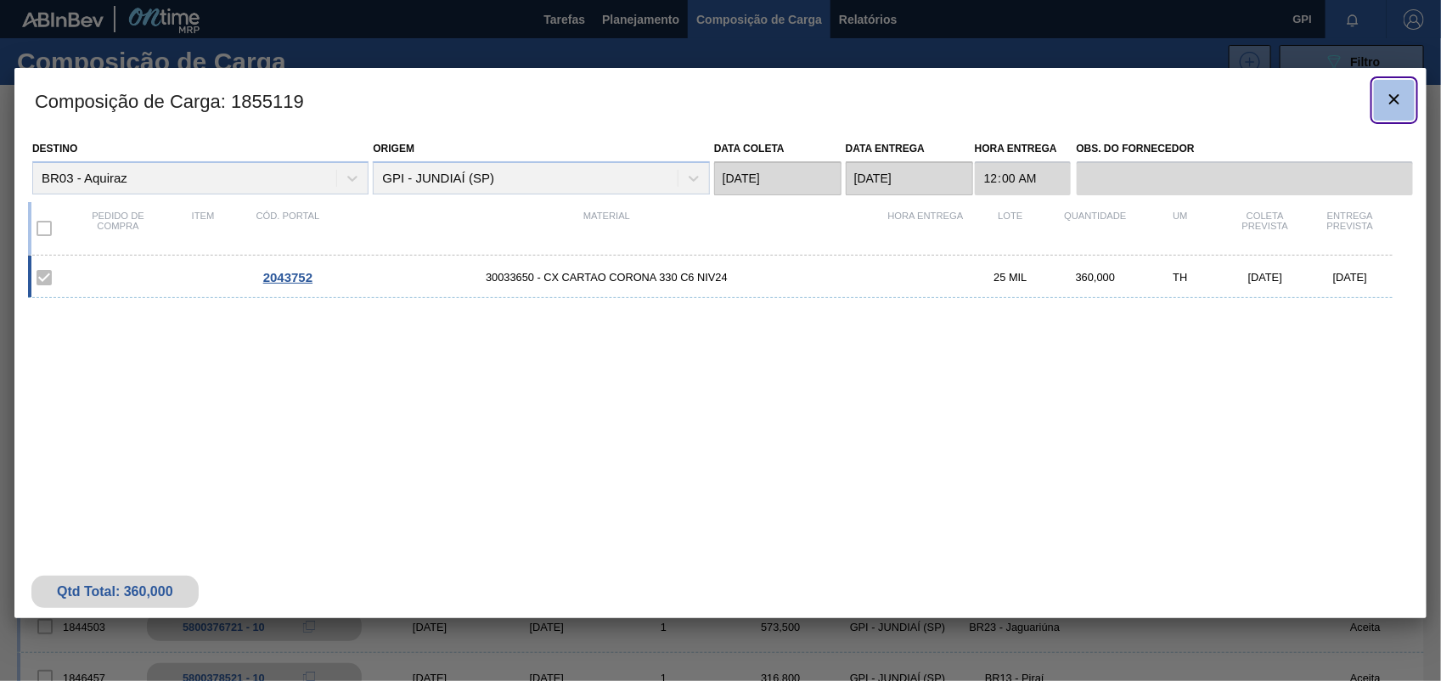
click at [1397, 110] on clb-icon "botão de ícone" at bounding box center [1394, 100] width 20 height 23
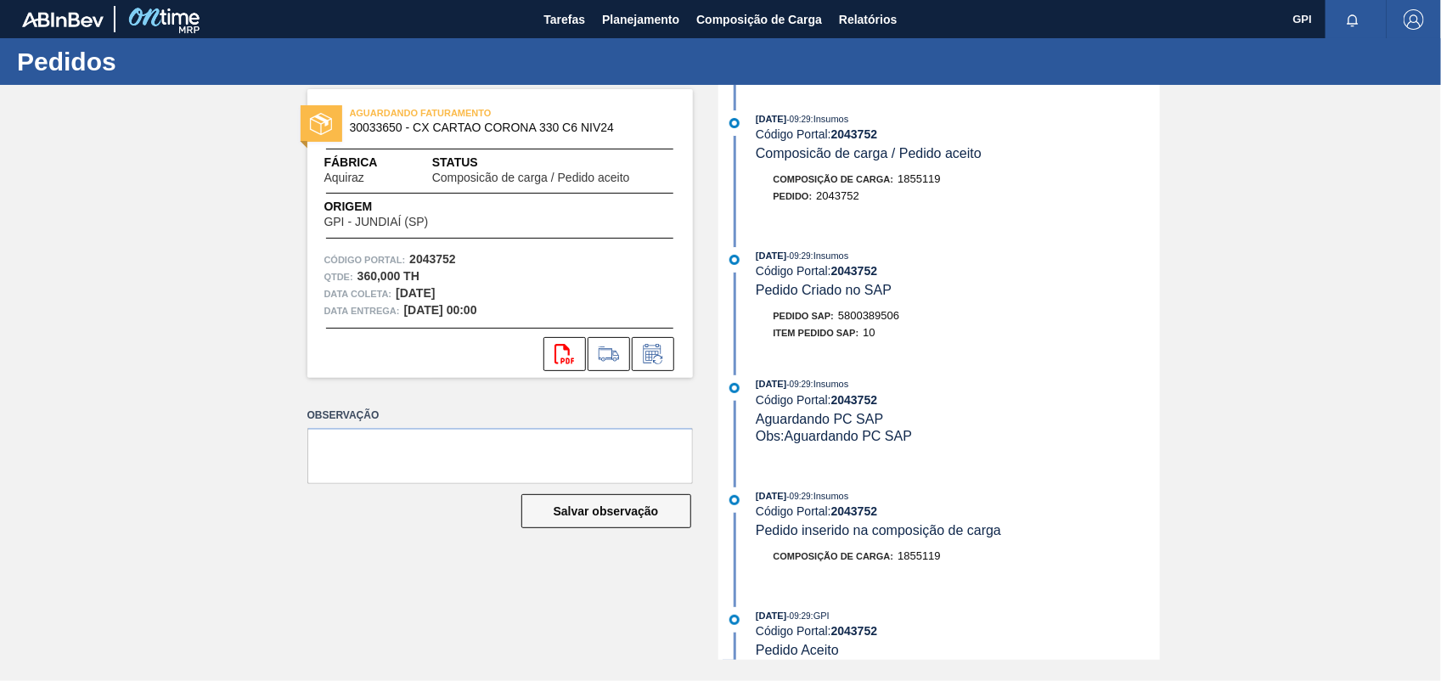
click at [868, 318] on span "5800389506" at bounding box center [868, 315] width 61 height 13
copy span "5800389506"
click at [440, 262] on strong "2043752" at bounding box center [432, 259] width 47 height 14
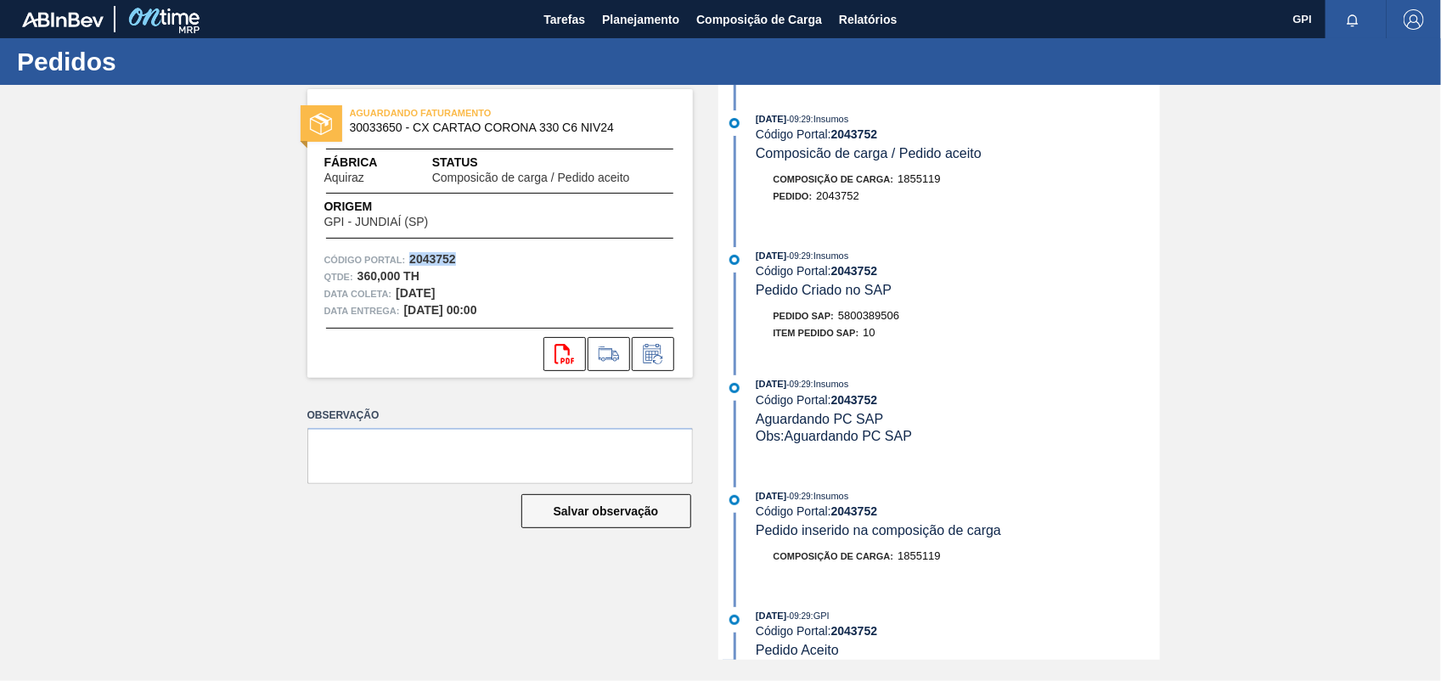
copy strong "2043752"
click at [561, 345] on icon at bounding box center [565, 354] width 20 height 20
click at [565, 349] on icon at bounding box center [565, 354] width 20 height 20
click at [1242, 349] on div "AGUARDANDO FATURAMENTO 30033650 - CX CARTAO CORONA 330 C6 NIV24 Fábrica Aquiraz…" at bounding box center [720, 372] width 1441 height 575
click at [443, 263] on strong "2043752" at bounding box center [432, 259] width 47 height 14
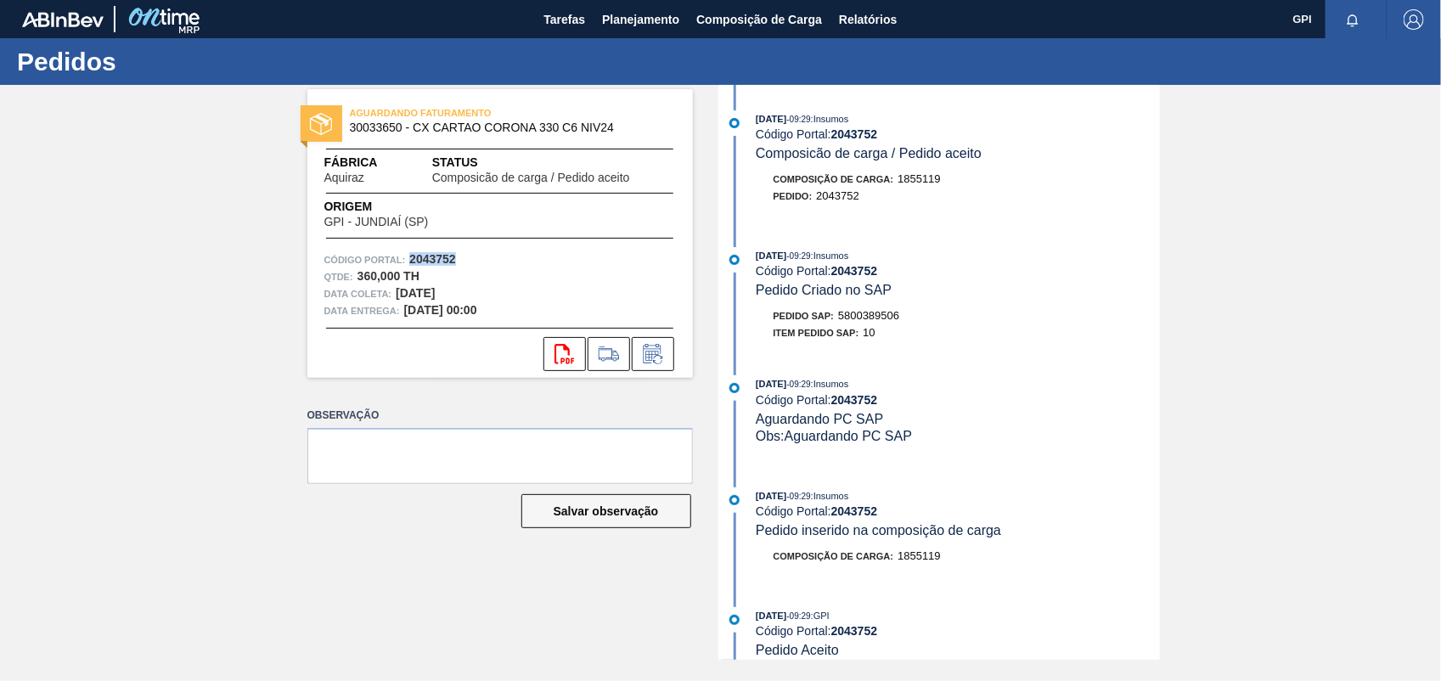
click at [443, 263] on strong "2043752" at bounding box center [432, 259] width 47 height 14
copy strong "2043752"
click at [541, 350] on div "svg{fill:#ff0000}" at bounding box center [500, 354] width 386 height 34
click at [579, 350] on button "svg{fill:#ff0000}" at bounding box center [565, 354] width 42 height 34
click at [1081, 324] on div "Pedido SAP: 5800389506" at bounding box center [958, 315] width 403 height 17
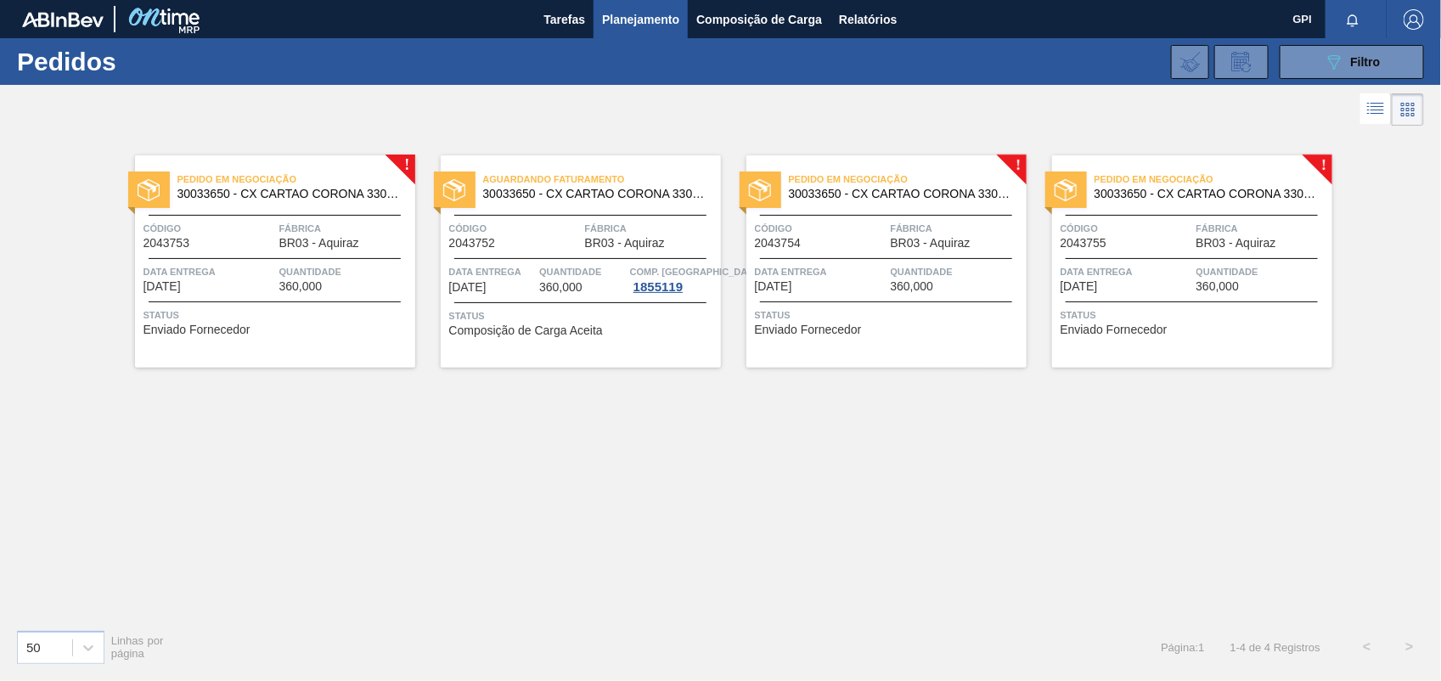
click at [277, 238] on div "Código 2043753 Fábrica BR03 - Aquiraz" at bounding box center [275, 235] width 280 height 30
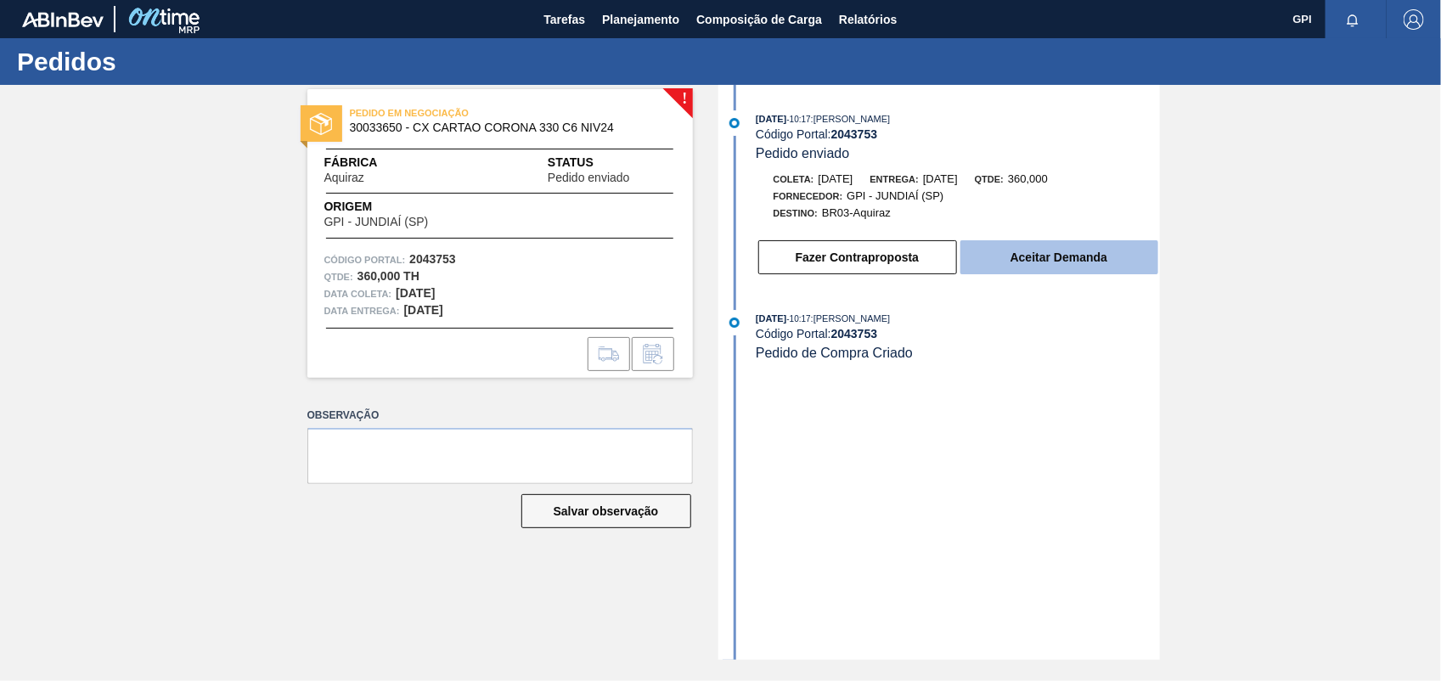
click at [1002, 262] on button "Aceitar Demanda" at bounding box center [1060, 257] width 198 height 34
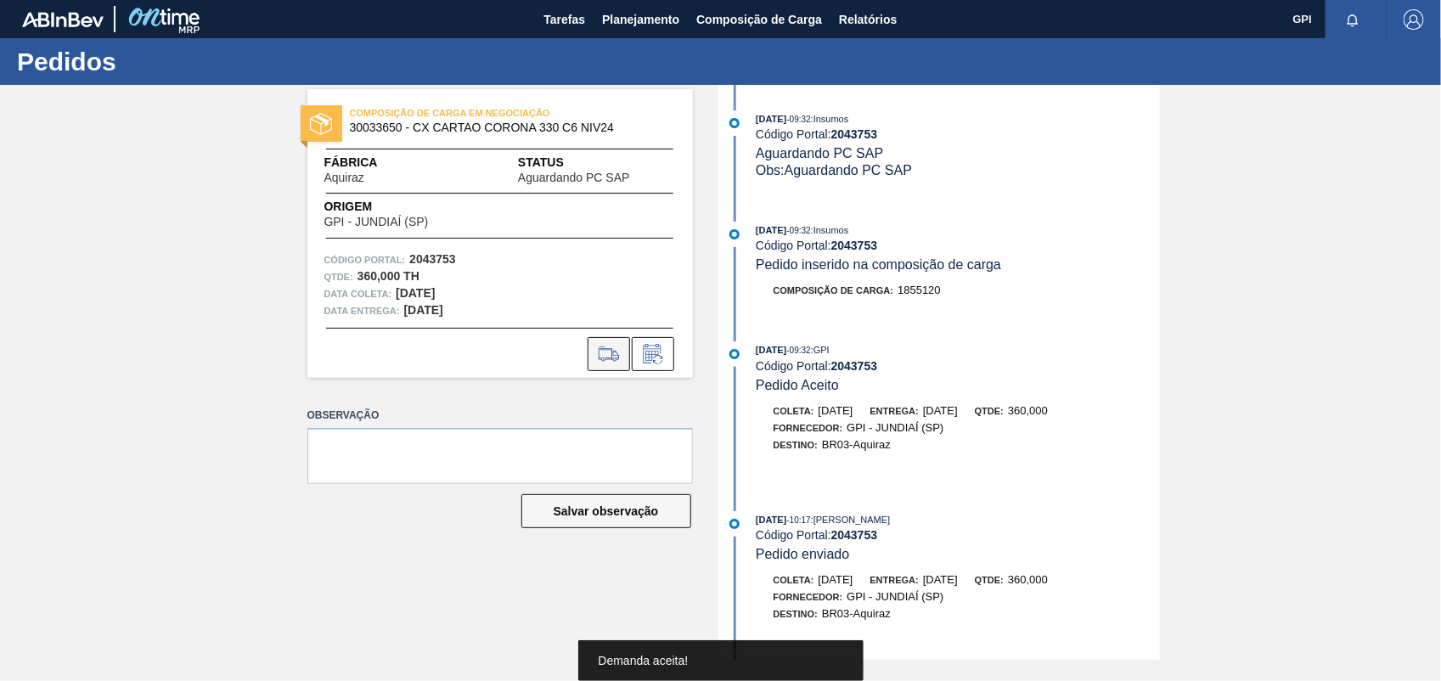
click at [613, 358] on icon at bounding box center [608, 360] width 15 height 4
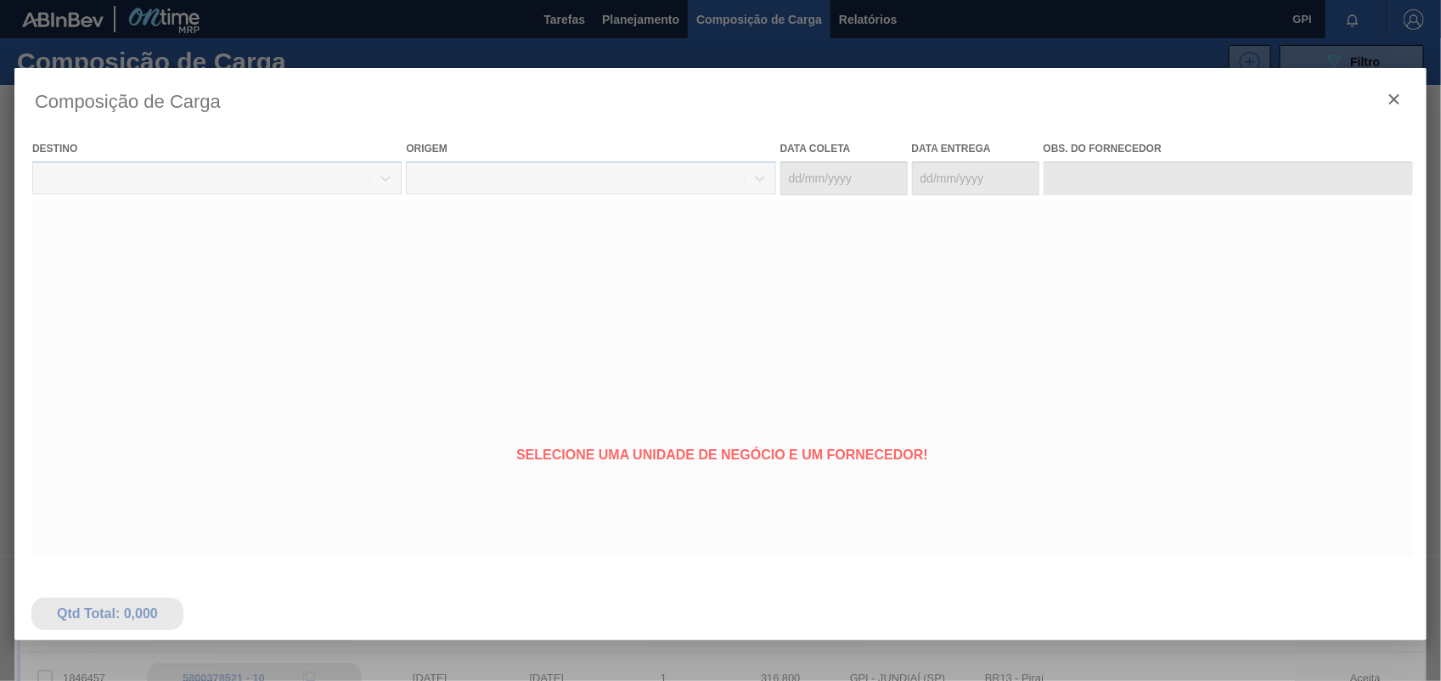
type coleta "03/11/2025"
type Entrega "10/11/2025"
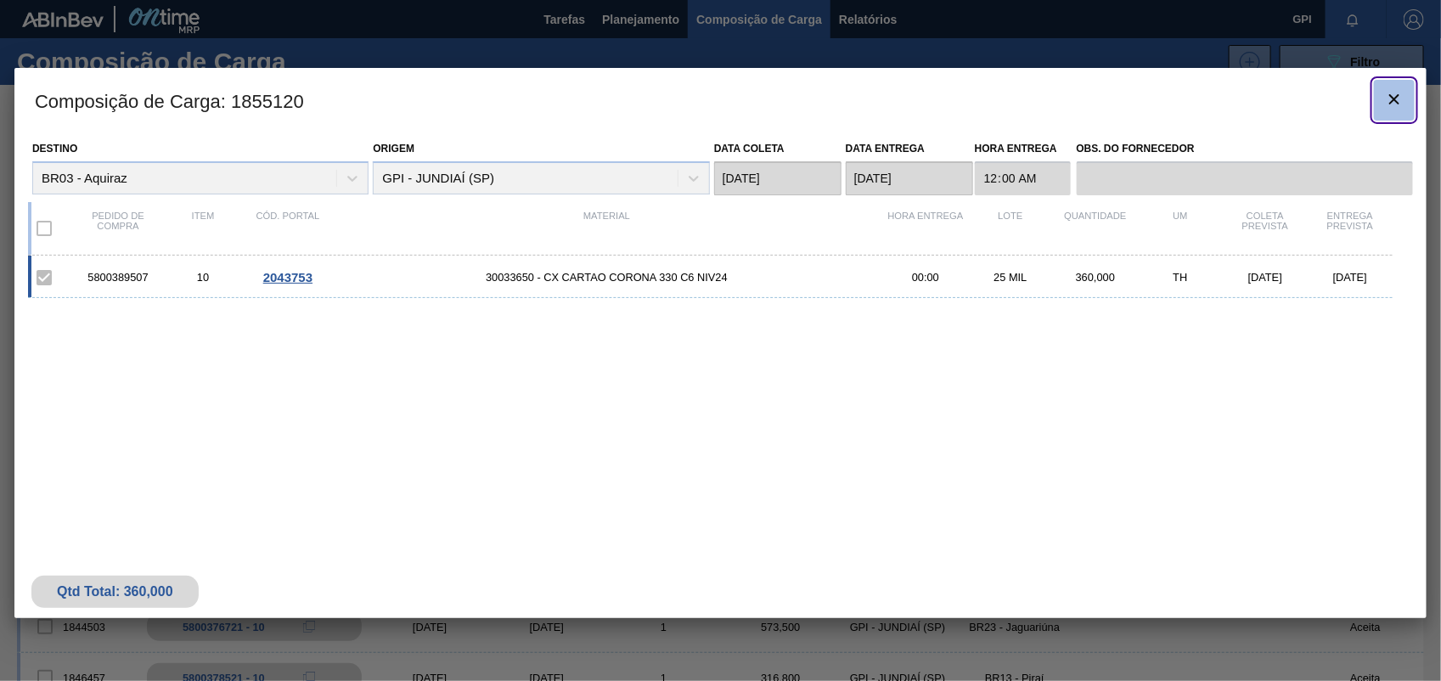
click at [1400, 106] on icon "botão de ícone" at bounding box center [1394, 99] width 20 height 20
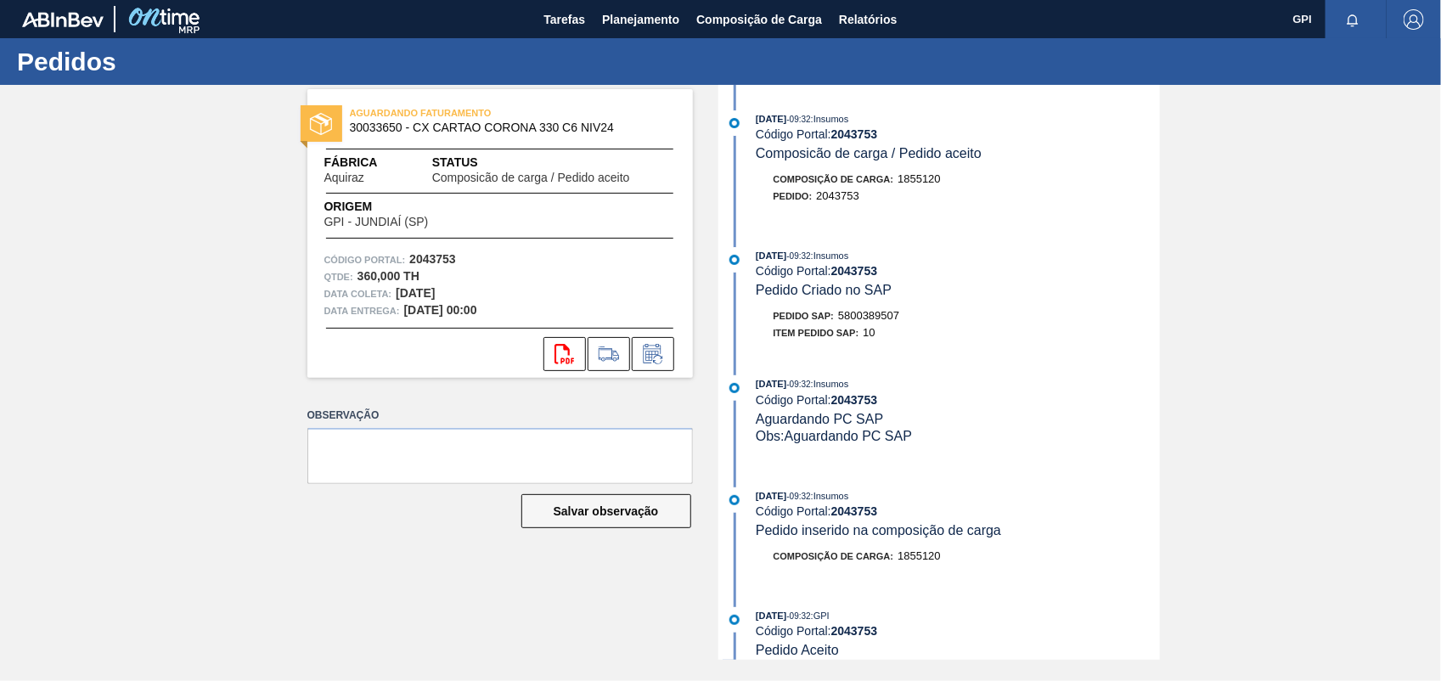
click at [897, 322] on span "5800389507" at bounding box center [868, 315] width 61 height 13
click at [893, 322] on span "5800389507" at bounding box center [868, 315] width 61 height 13
copy span "5800389507"
click at [423, 273] on div "Qtde : 360,000 TH" at bounding box center [500, 276] width 352 height 17
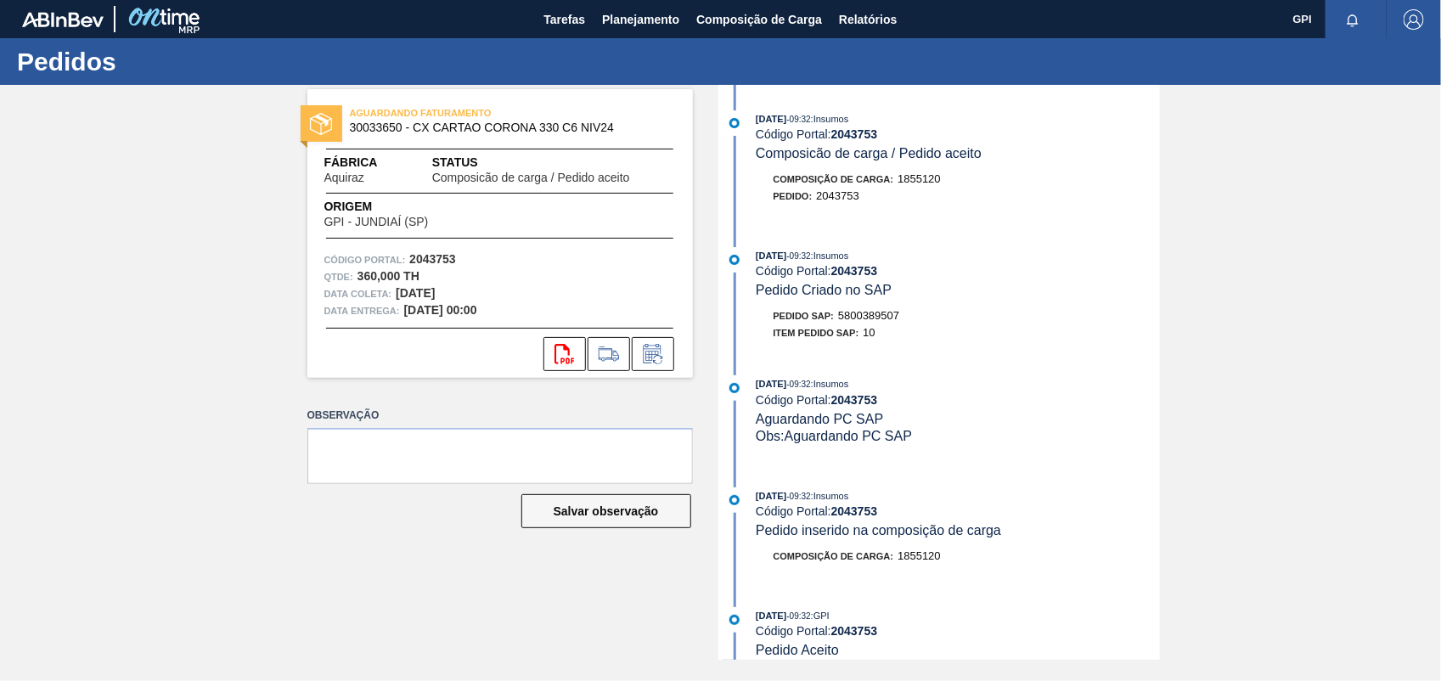
click at [438, 256] on strong "2043753" at bounding box center [432, 259] width 47 height 14
copy strong "2043753"
click at [559, 352] on icon "svg{fill:#ff0000}" at bounding box center [565, 354] width 20 height 20
click at [1295, 232] on div "AGUARDANDO FATURAMENTO 30033650 - CX CARTAO CORONA 330 C6 NIV24 Fábrica Aquiraz…" at bounding box center [720, 372] width 1441 height 575
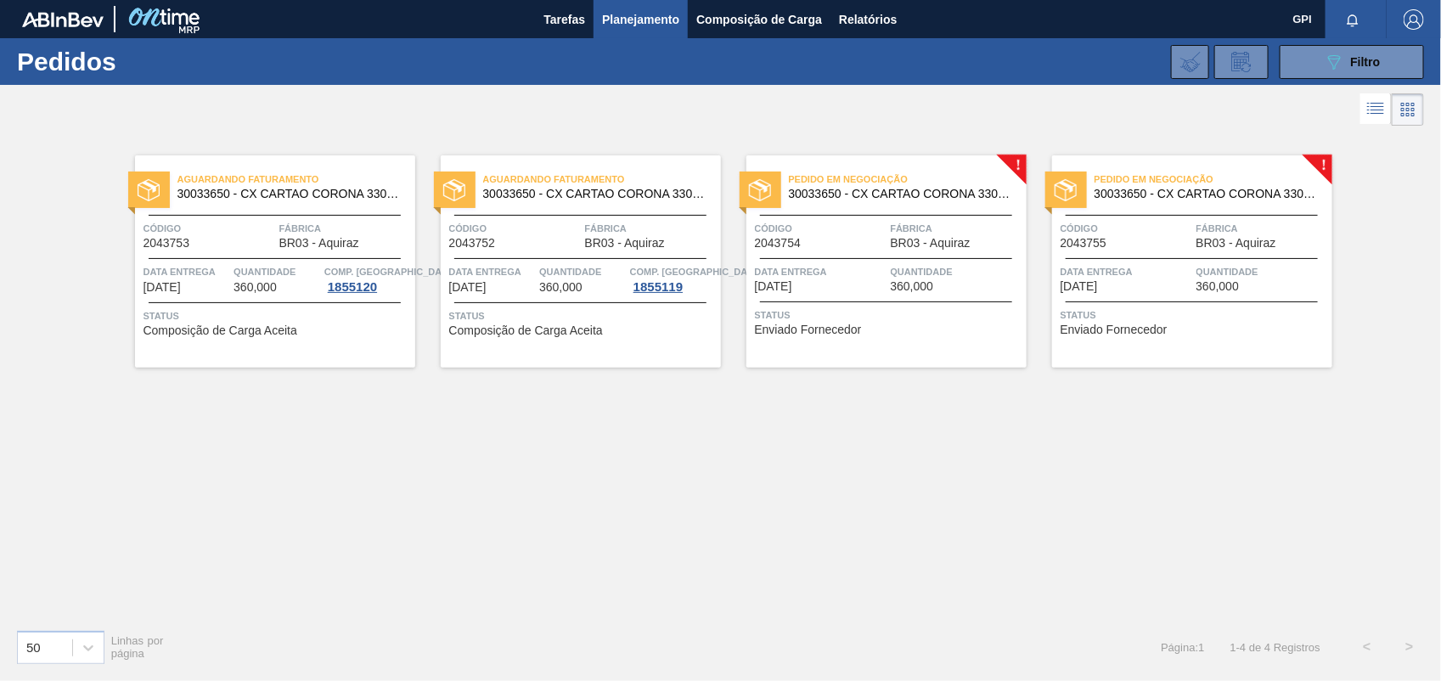
click at [845, 204] on div "Pedido em Negociação 30033650 - CX CARTAO CORONA 330 C6 NIV24" at bounding box center [887, 187] width 280 height 38
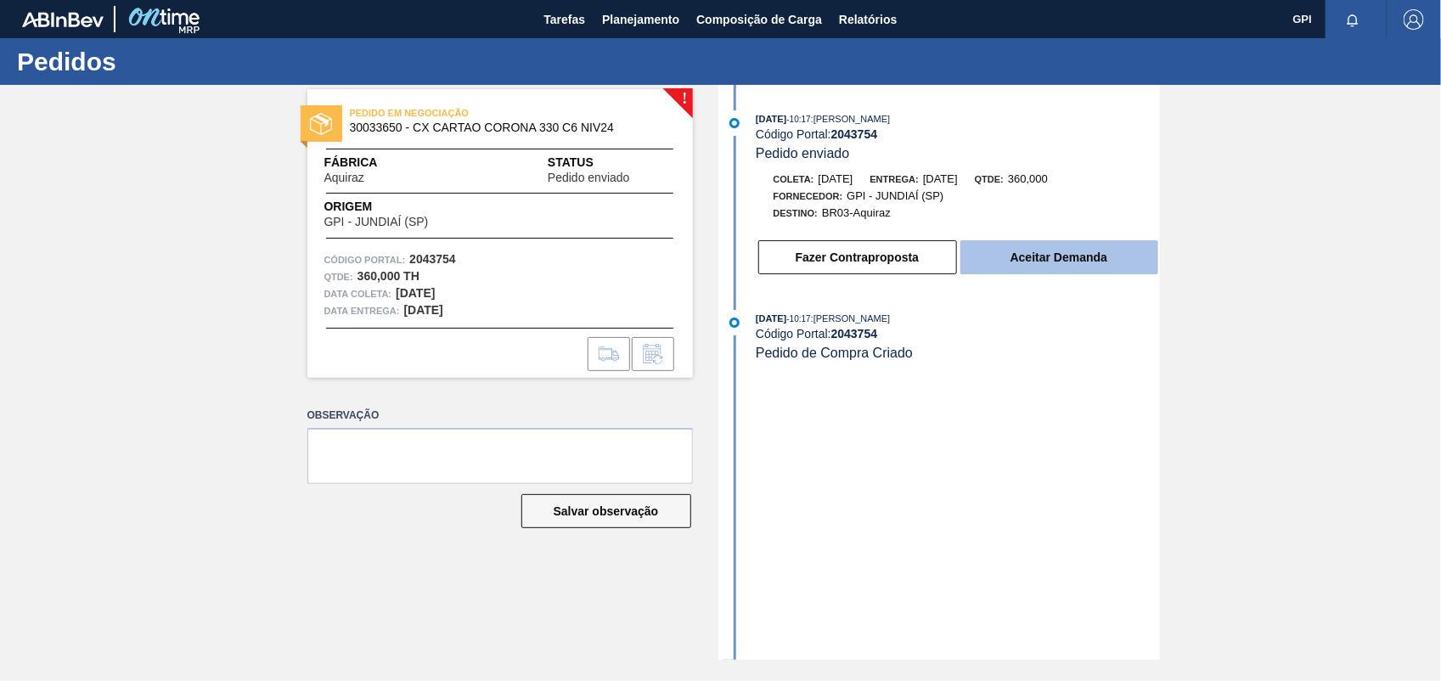
click at [1053, 272] on button "Aceitar Demanda" at bounding box center [1060, 257] width 198 height 34
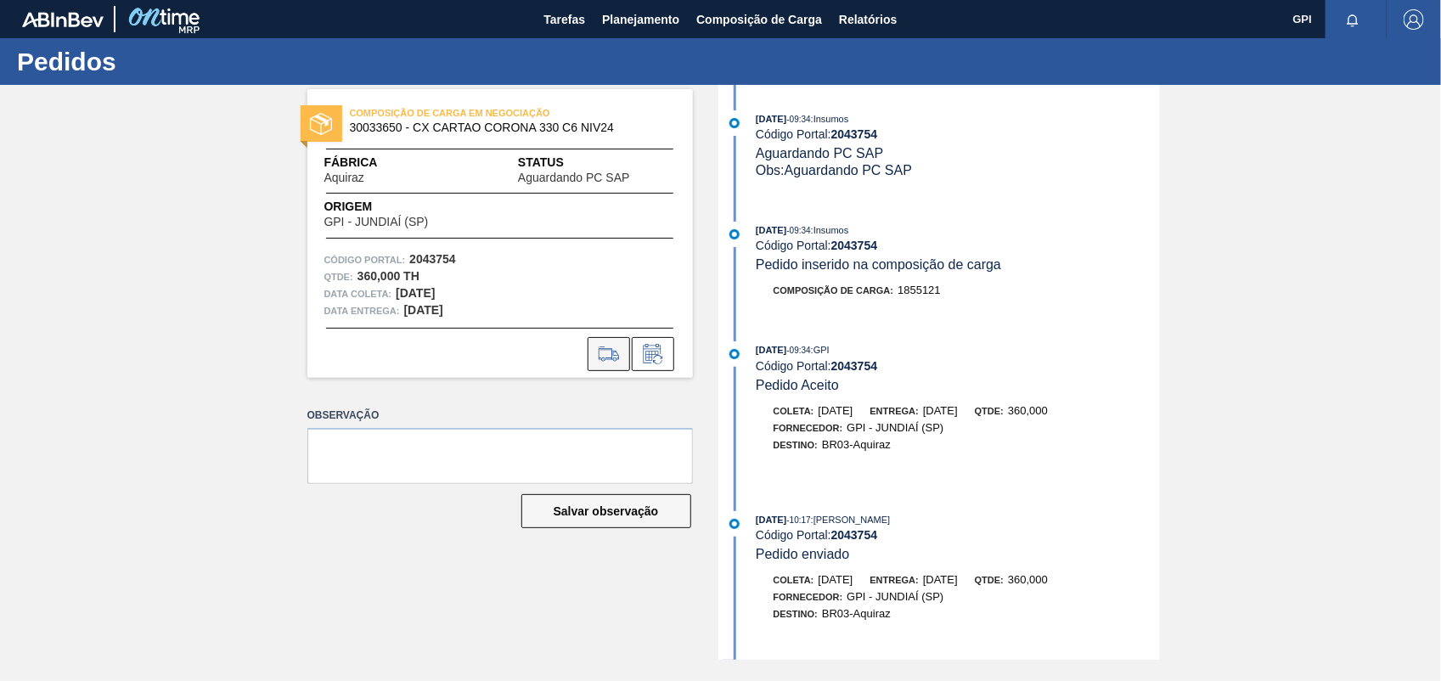
click at [588, 337] on button at bounding box center [609, 354] width 42 height 34
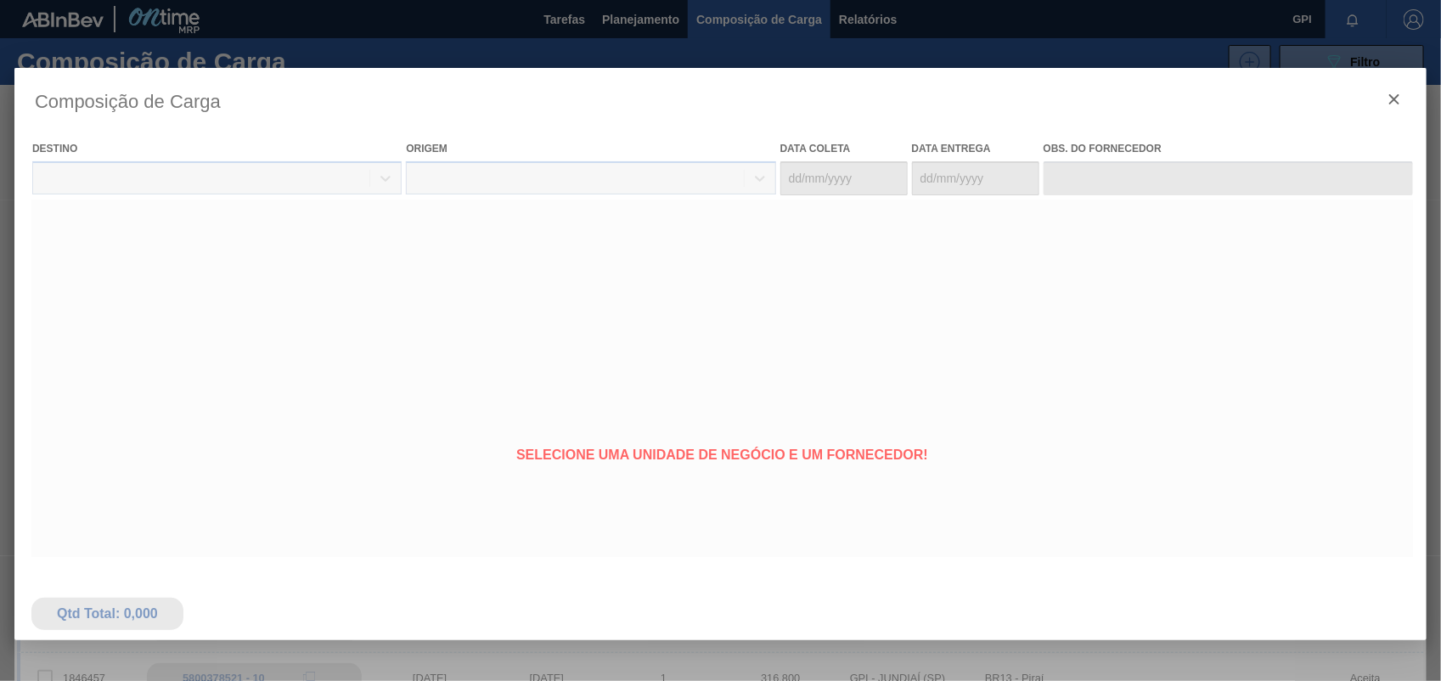
type coleta "07/11/2025"
type Entrega "14/11/2025"
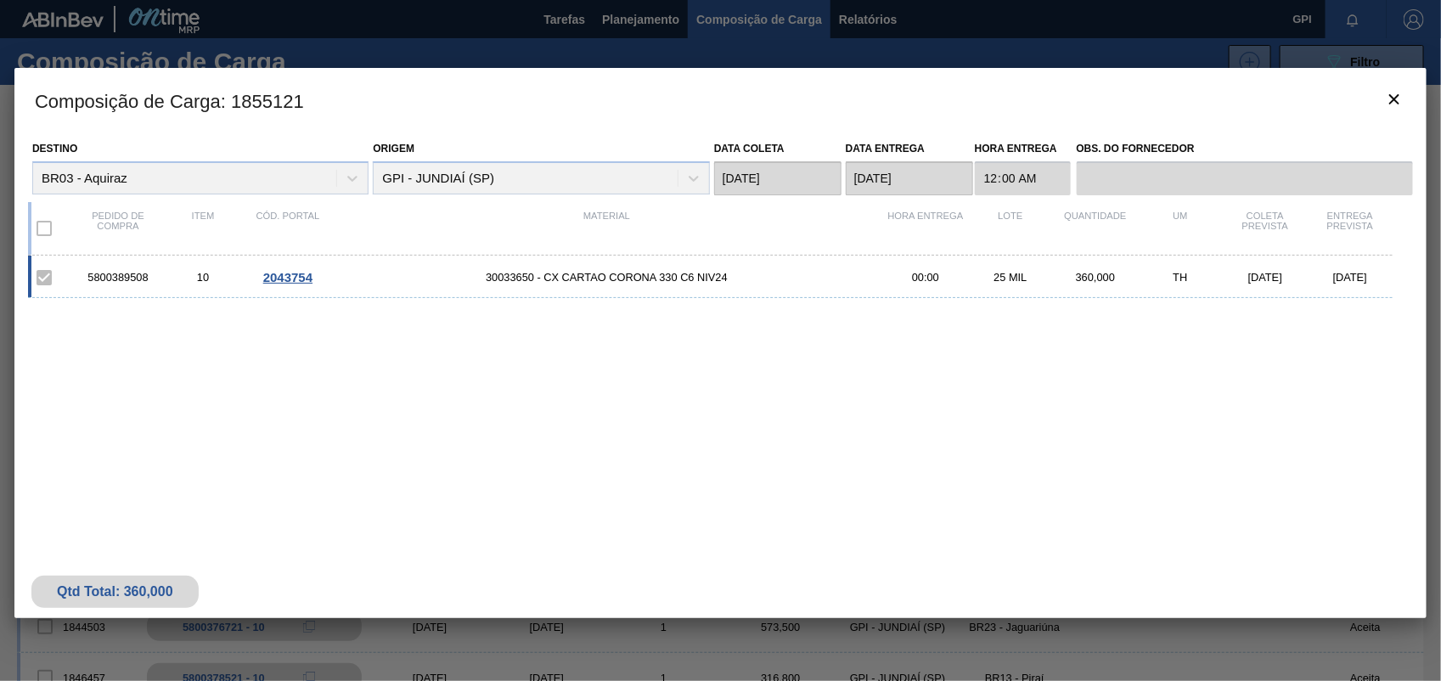
click at [1421, 99] on h3 "Composição de Carga : 1855121" at bounding box center [720, 100] width 1412 height 65
click at [1408, 99] on button "botão de ícone" at bounding box center [1394, 100] width 41 height 41
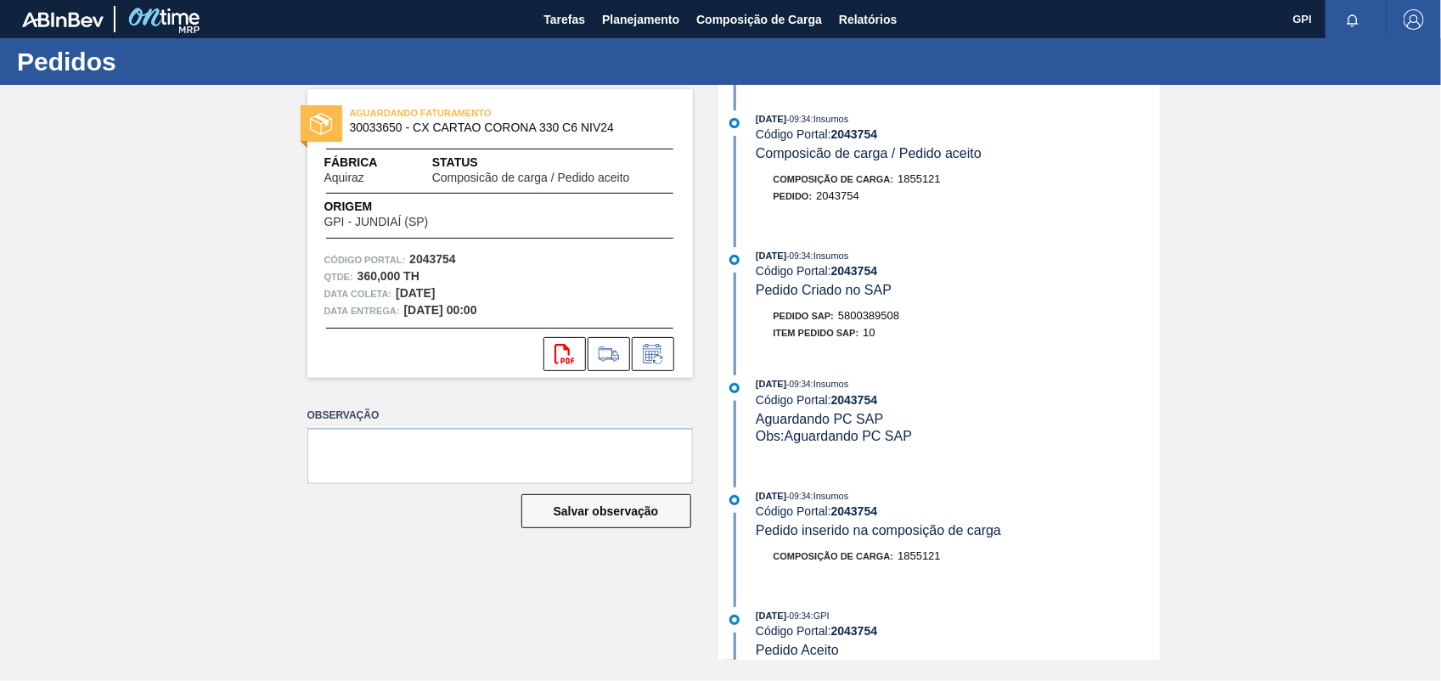
click at [892, 322] on span "5800389508" at bounding box center [868, 315] width 61 height 13
copy span "5800389508"
click at [431, 259] on strong "2043754" at bounding box center [432, 259] width 47 height 14
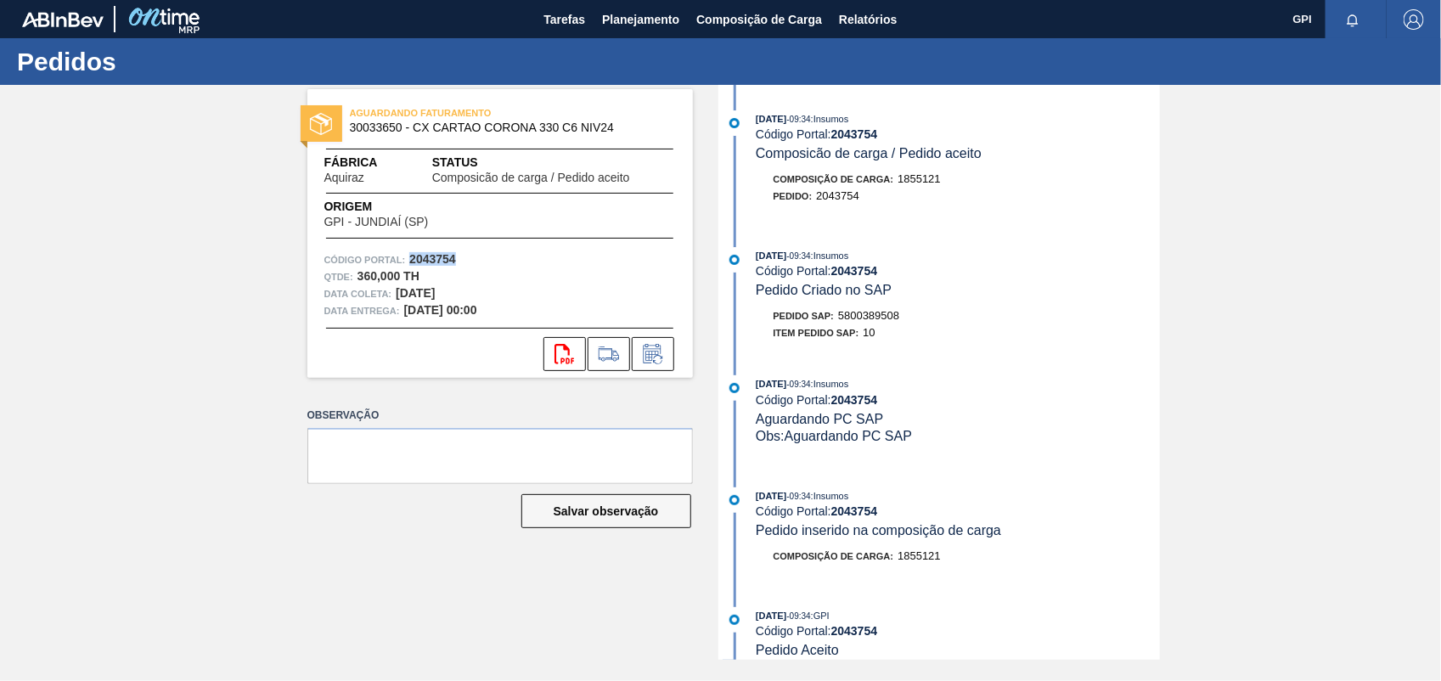
copy strong "2043754"
click at [557, 340] on button "svg{fill:#ff0000}" at bounding box center [565, 354] width 42 height 34
click at [1109, 264] on div "06/10/2025 - 09:34 : Insumos" at bounding box center [957, 255] width 403 height 17
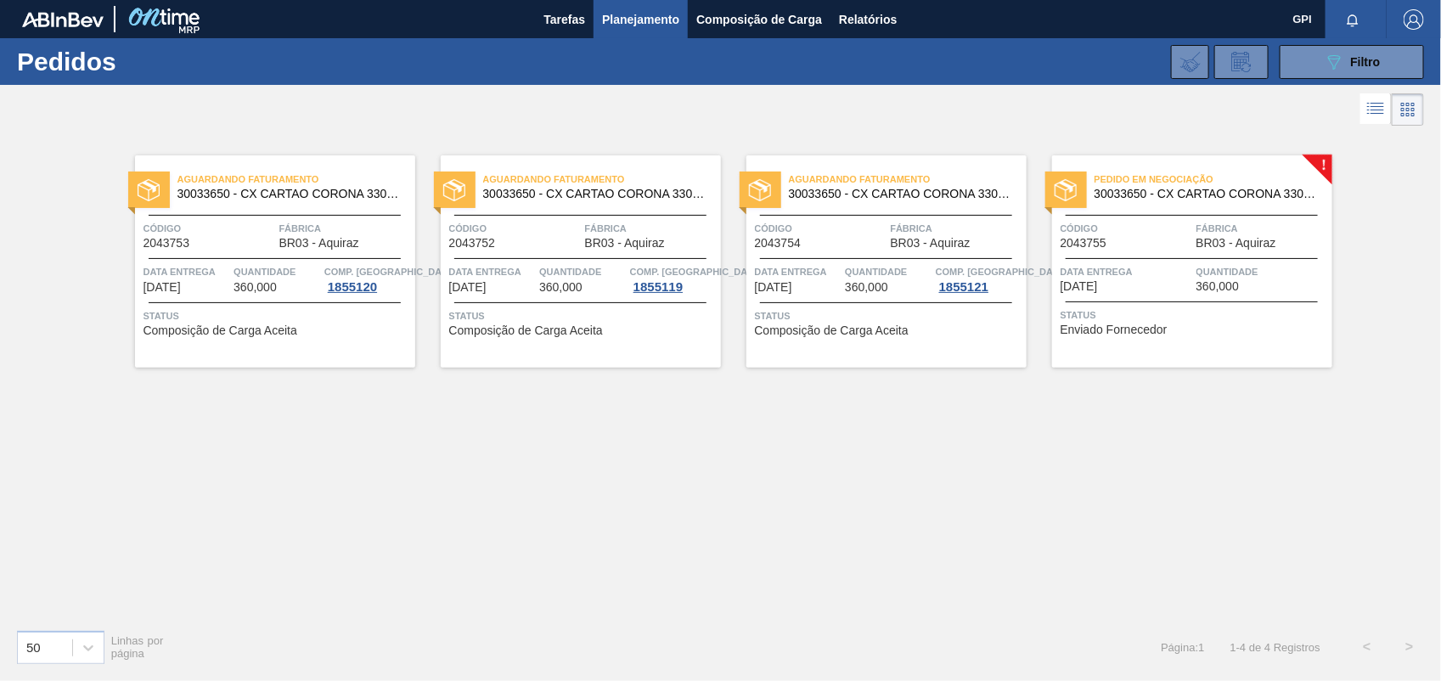
click at [1325, 205] on div "Pedido em Negociação 30033650 - CX CARTAO CORONA 330 C6 NIV24" at bounding box center [1192, 187] width 280 height 38
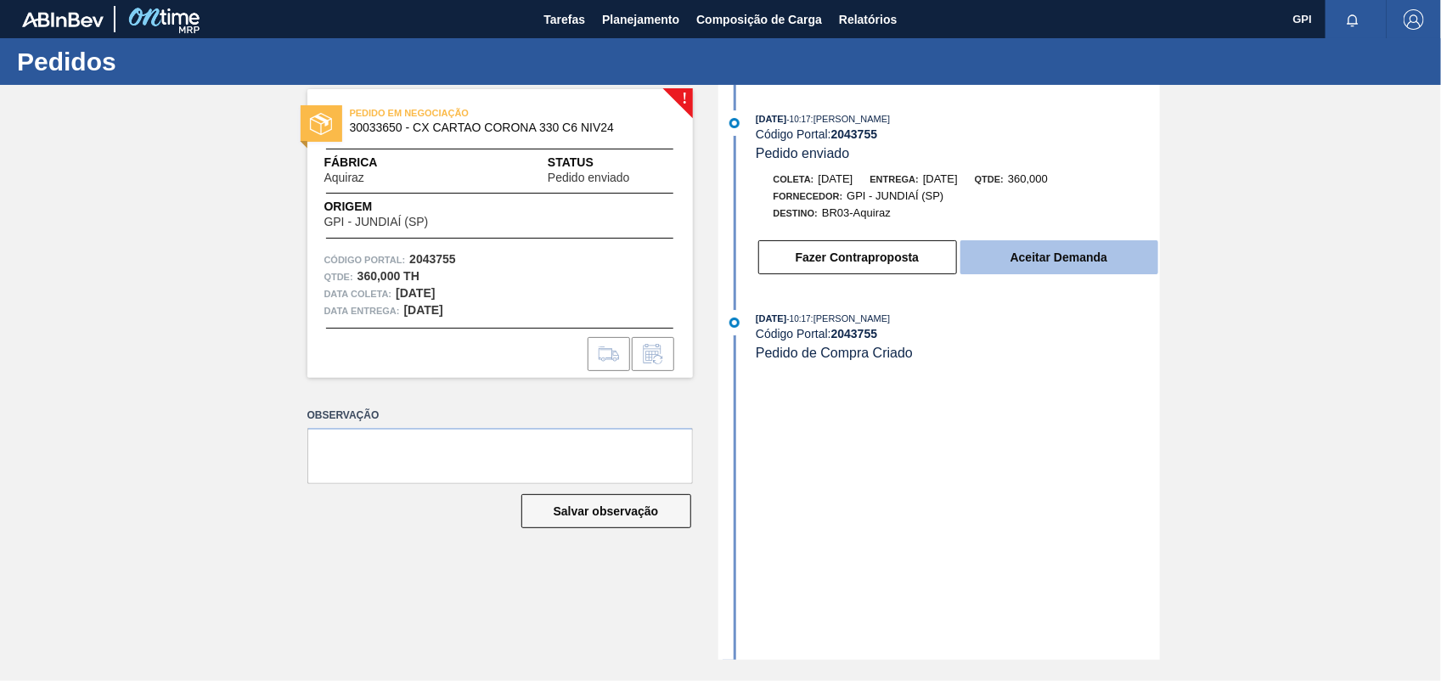
click at [1043, 268] on button "Aceitar Demanda" at bounding box center [1060, 257] width 198 height 34
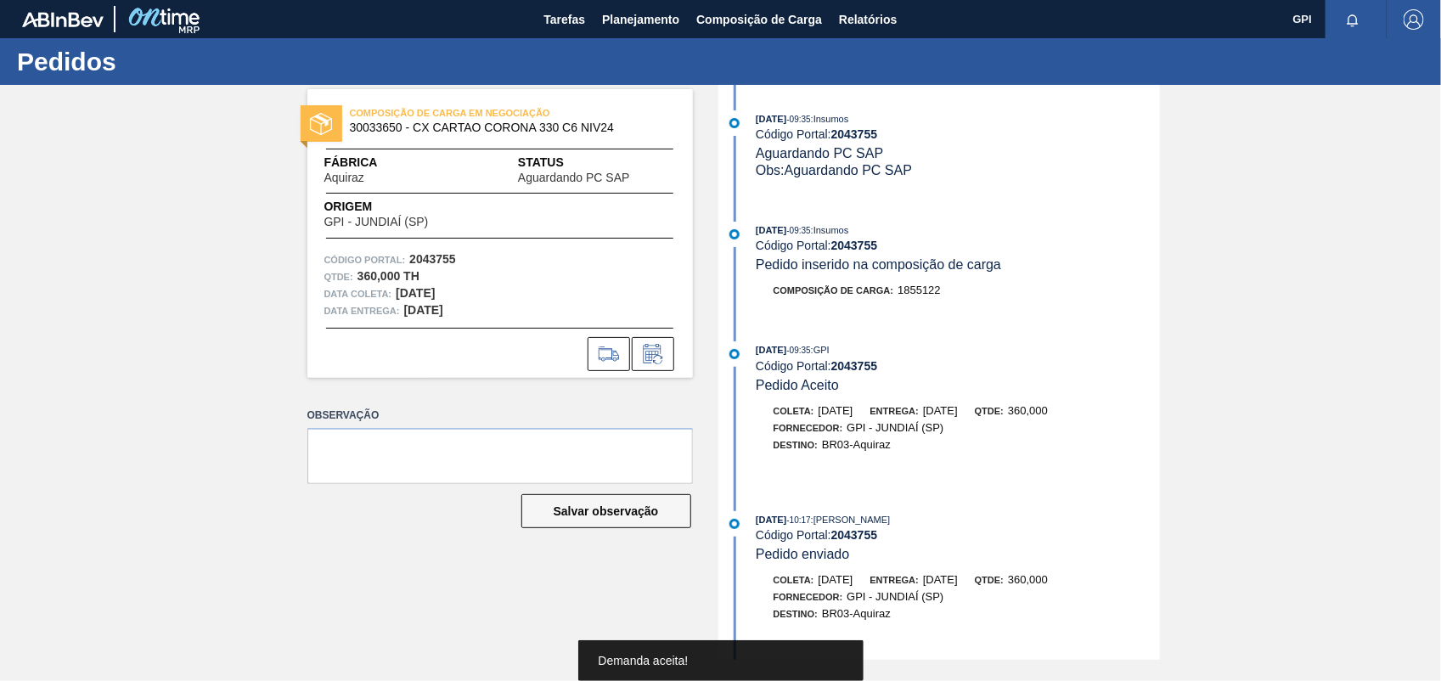
click at [582, 329] on div at bounding box center [500, 349] width 386 height 43
click at [608, 350] on icon at bounding box center [608, 354] width 27 height 20
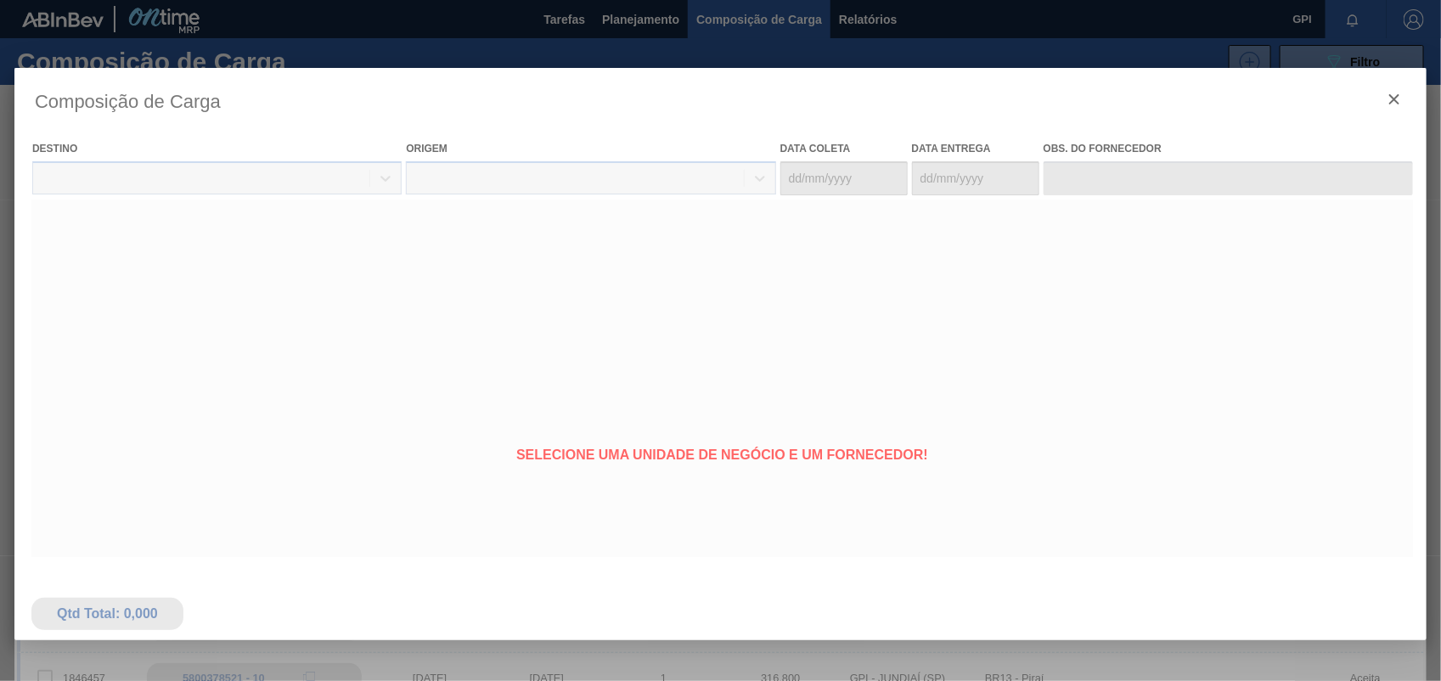
type coleta "10/11/2025"
type Entrega "17/11/2025"
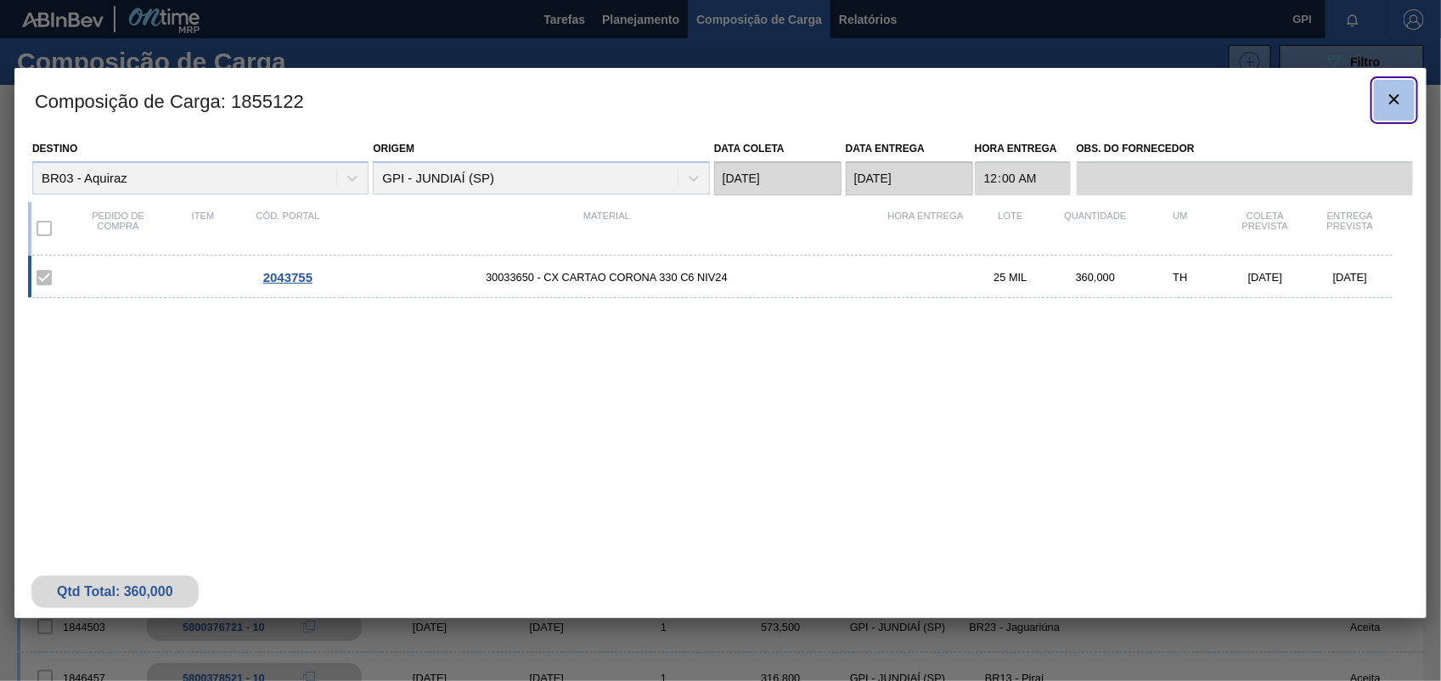
click at [1406, 104] on button "botão de ícone" at bounding box center [1394, 100] width 41 height 41
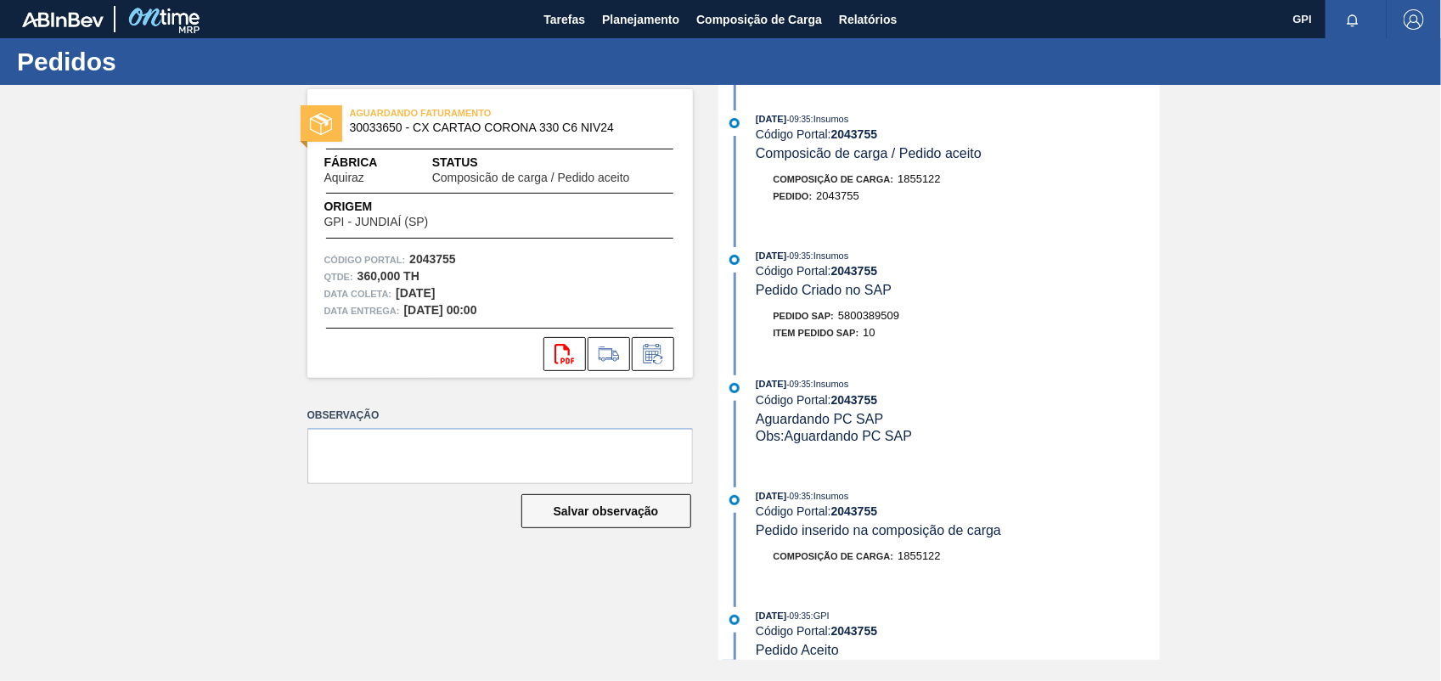
click at [885, 316] on span "5800389509" at bounding box center [868, 315] width 61 height 13
copy span "5800389509"
click at [435, 256] on strong "2043755" at bounding box center [432, 259] width 47 height 14
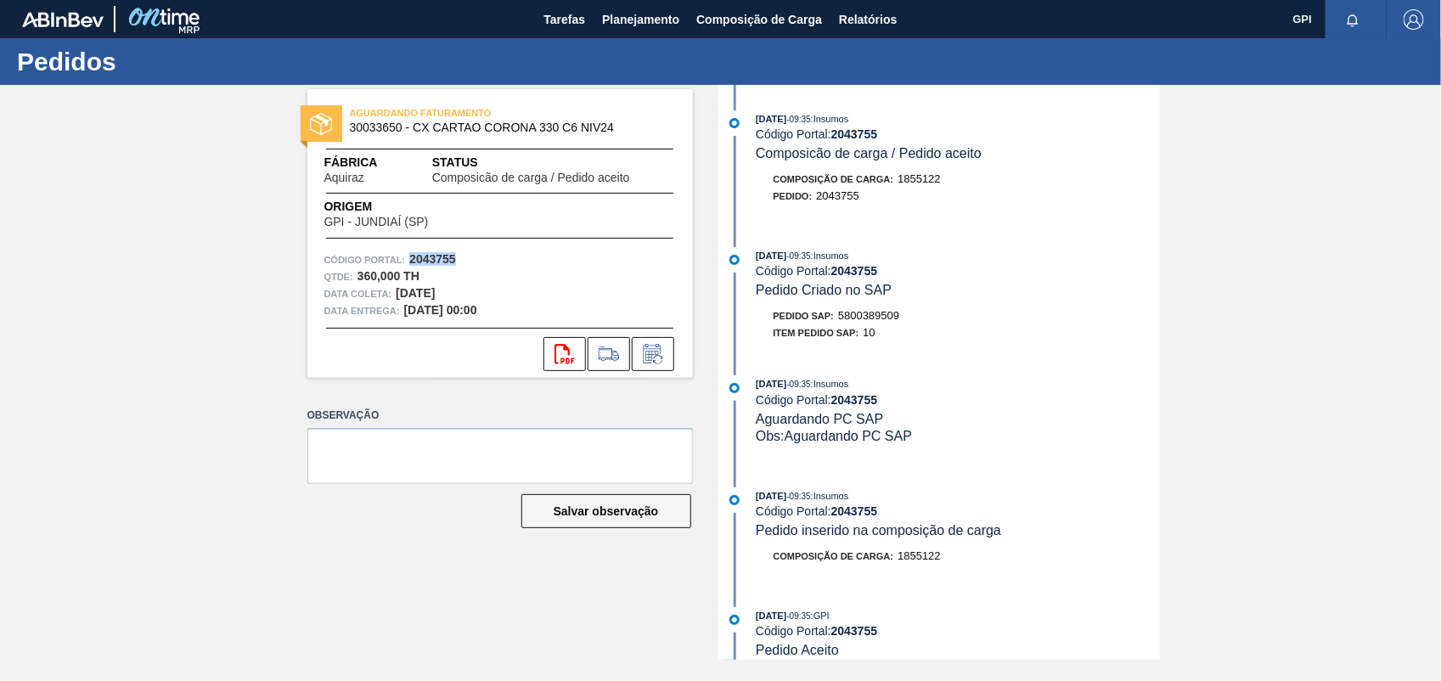
copy strong "2043755"
click at [552, 357] on button "svg{fill:#ff0000}" at bounding box center [565, 354] width 42 height 34
click at [1293, 525] on div "AGUARDANDO FATURAMENTO 30033650 - CX CARTAO CORONA 330 C6 NIV24 Fábrica Aquiraz…" at bounding box center [720, 372] width 1441 height 575
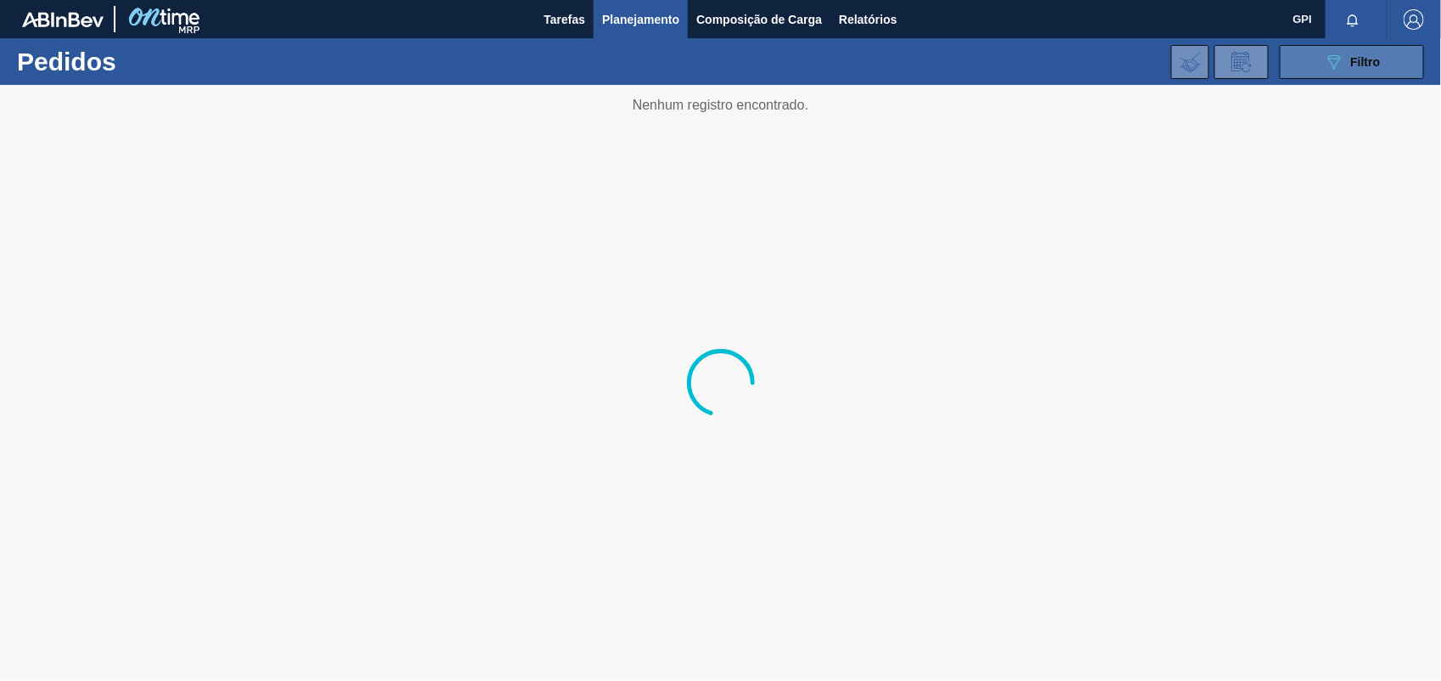
click at [1339, 72] on button "089F7B8B-B2A5-4AFE-B5C0-19BA573D28AC Filtro" at bounding box center [1352, 62] width 144 height 34
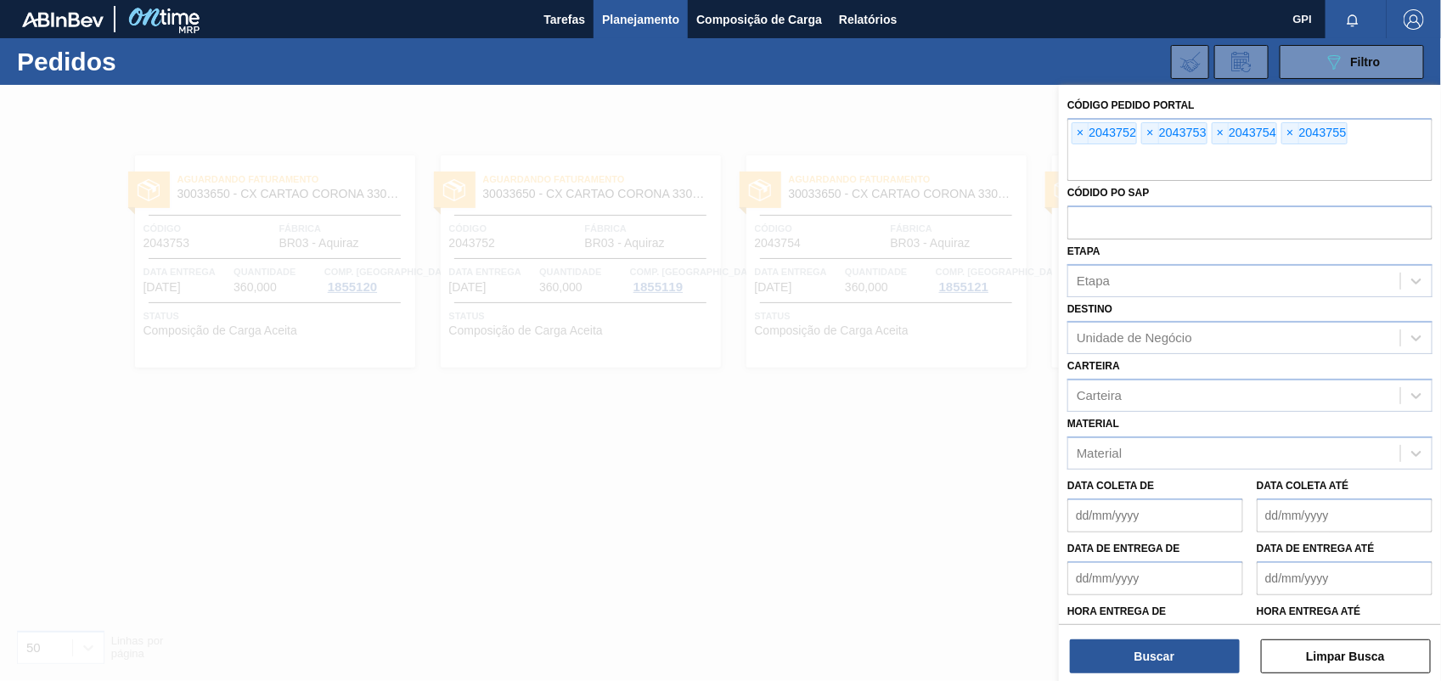
click at [1085, 132] on span "×" at bounding box center [1081, 133] width 16 height 20
click at [1085, 149] on input "text" at bounding box center [1250, 165] width 365 height 32
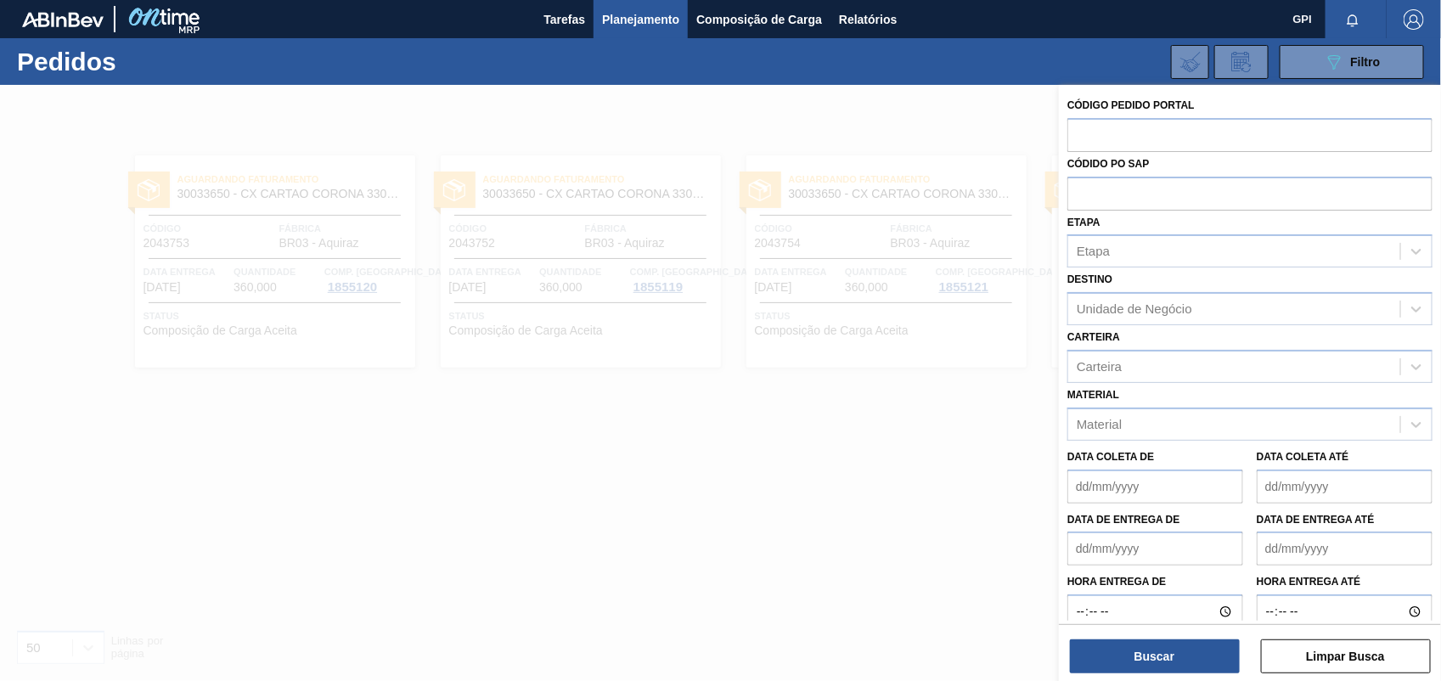
paste input "2046297"
type input "2046297"
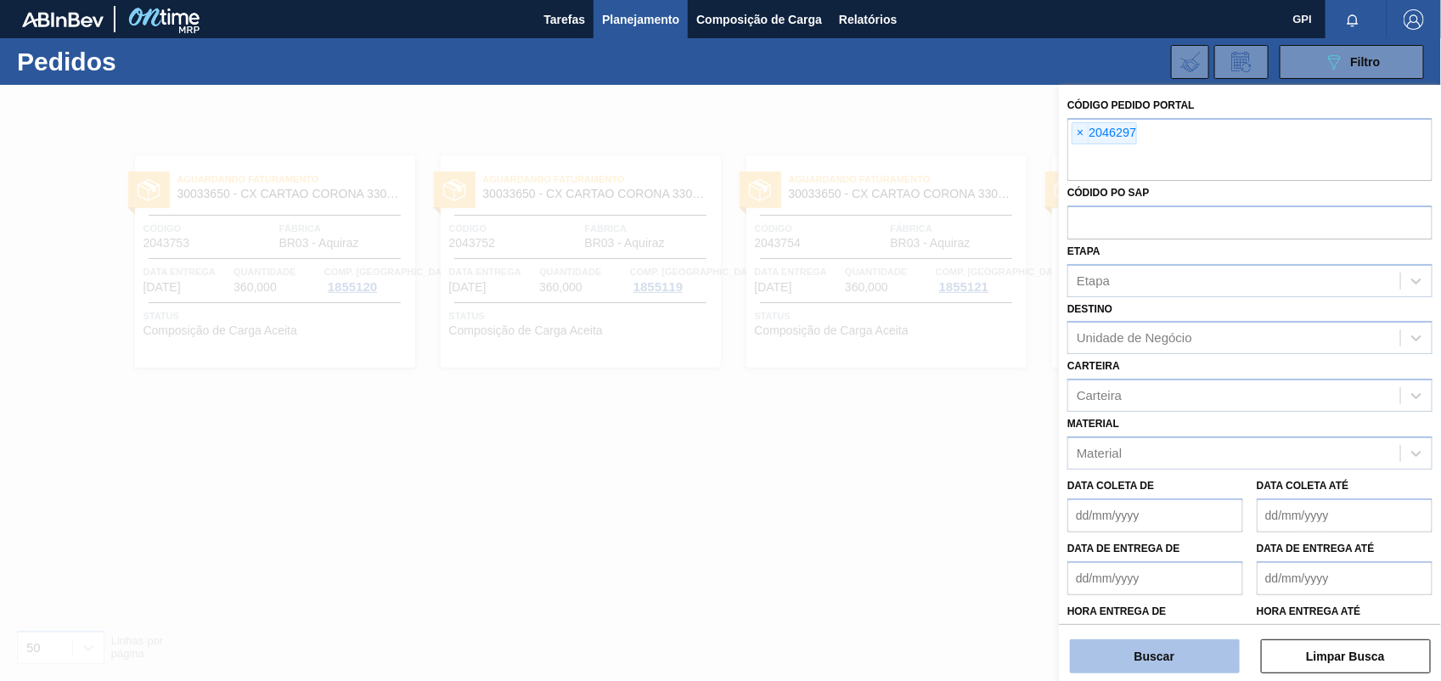
click at [1168, 650] on button "Buscar" at bounding box center [1155, 657] width 170 height 34
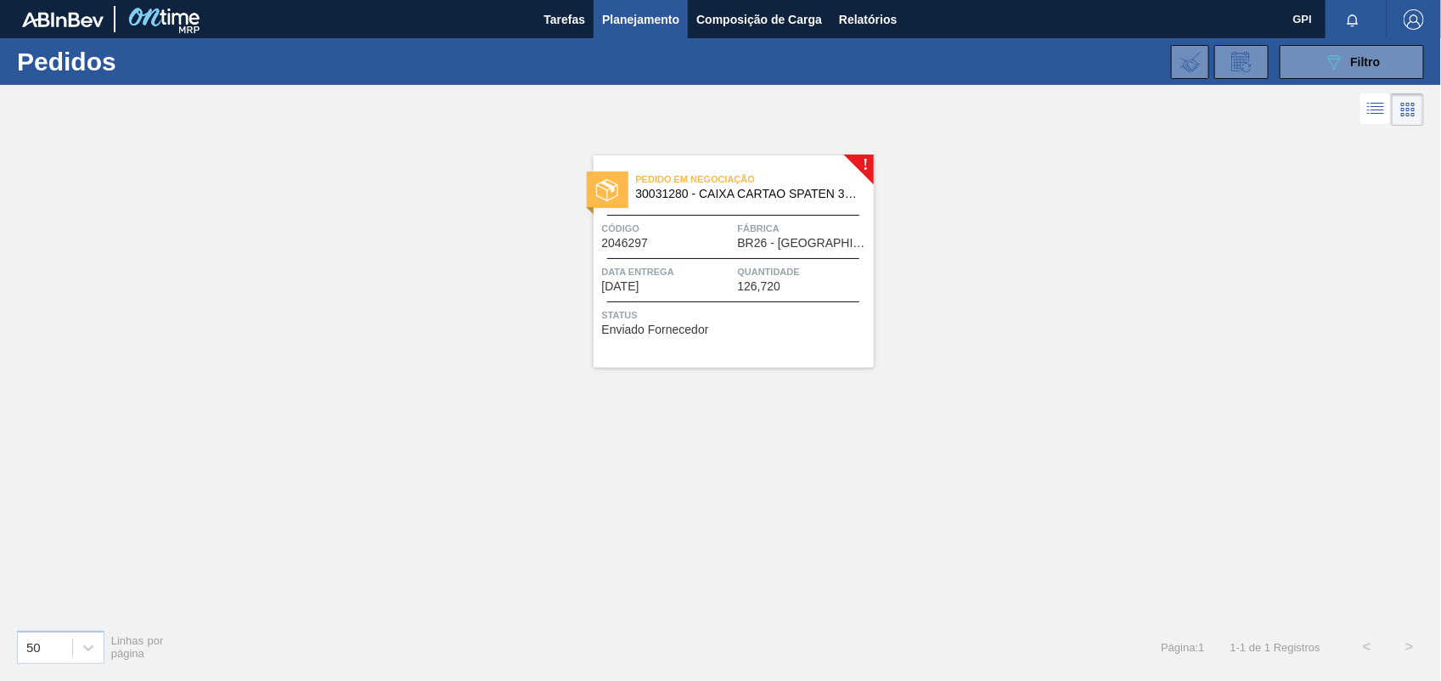
click at [703, 247] on div "Código 2046297" at bounding box center [668, 235] width 132 height 30
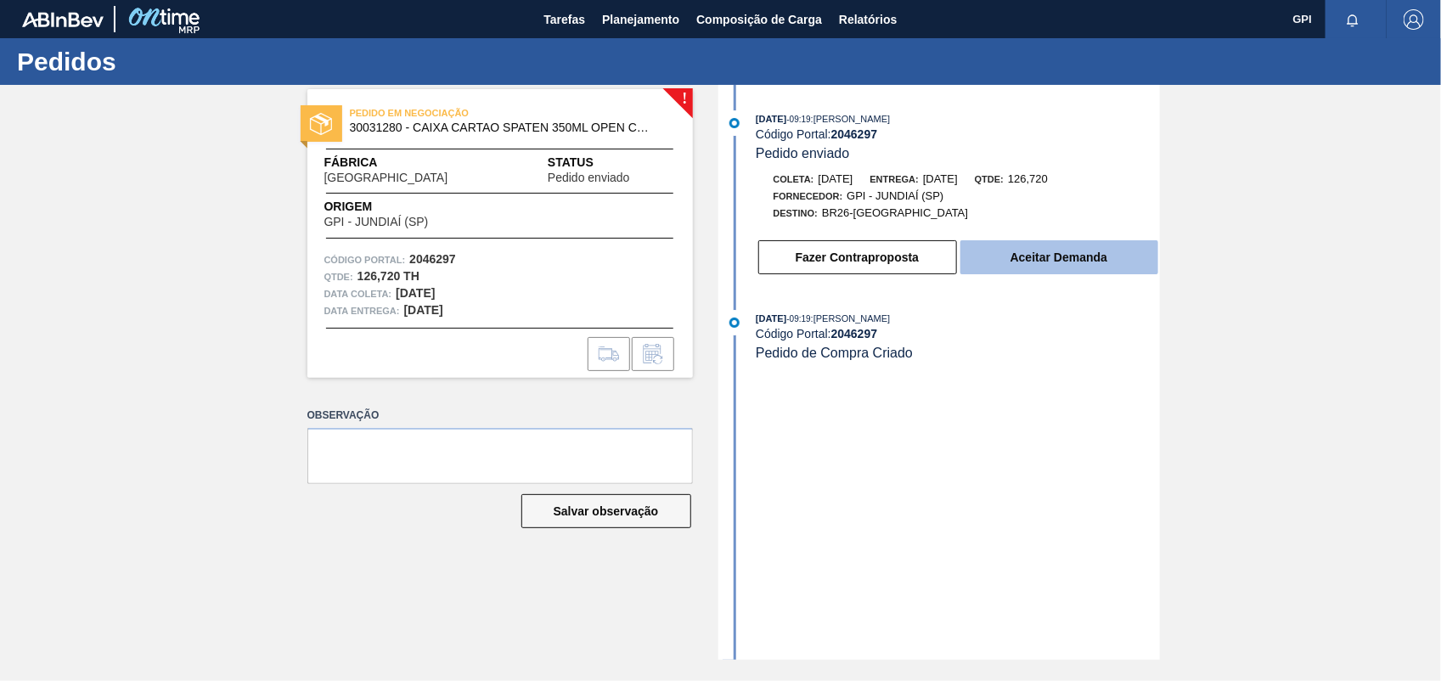
click at [1119, 257] on button "Aceitar Demanda" at bounding box center [1060, 257] width 198 height 34
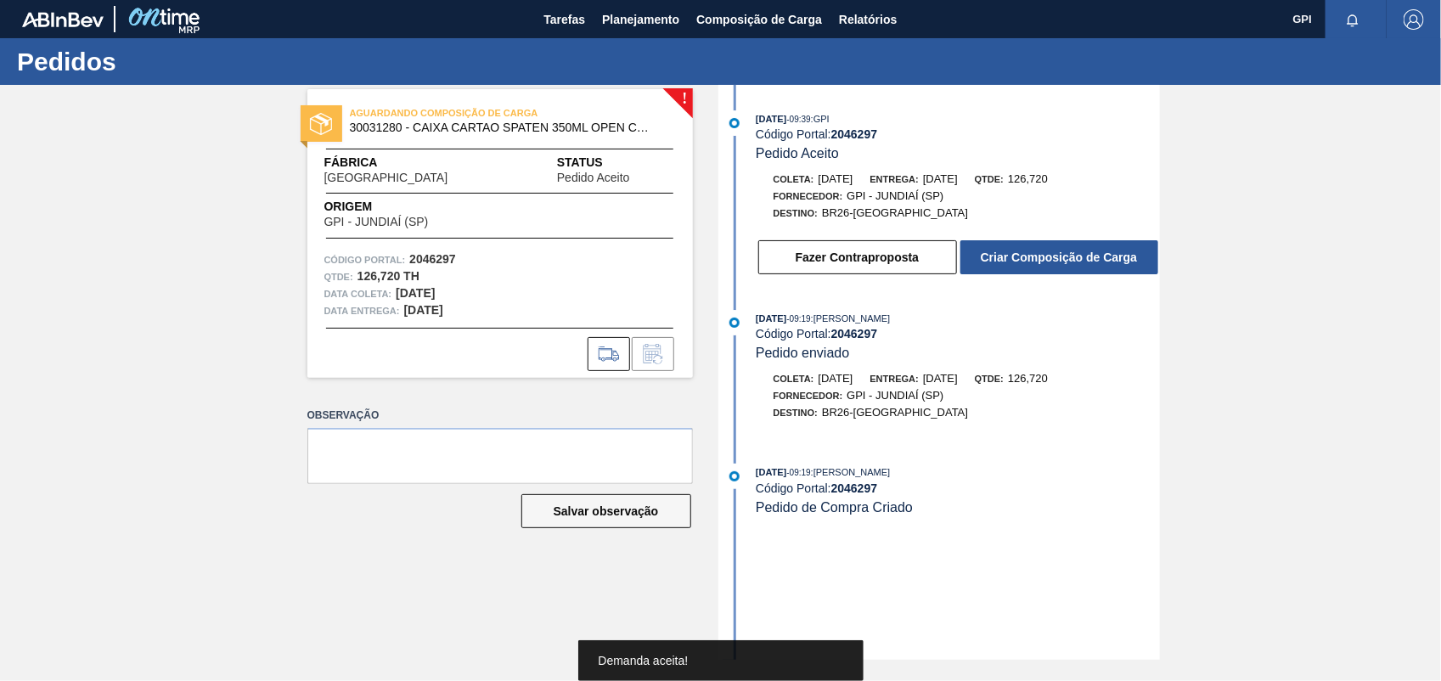
click at [1115, 259] on button "Criar Composição de Carga" at bounding box center [1060, 257] width 198 height 34
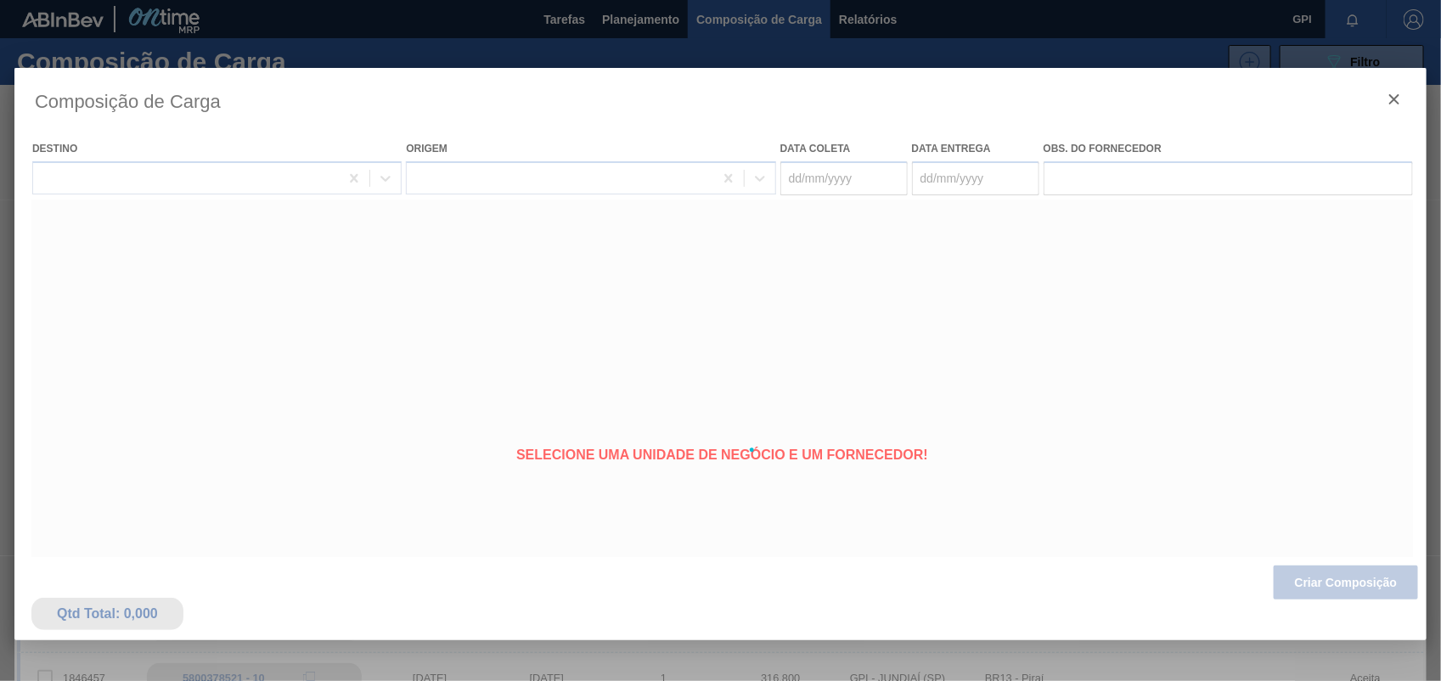
type coleta "06/11/2025"
type Entrega "07/11/2025"
click at [1378, 595] on div at bounding box center [720, 450] width 1412 height 764
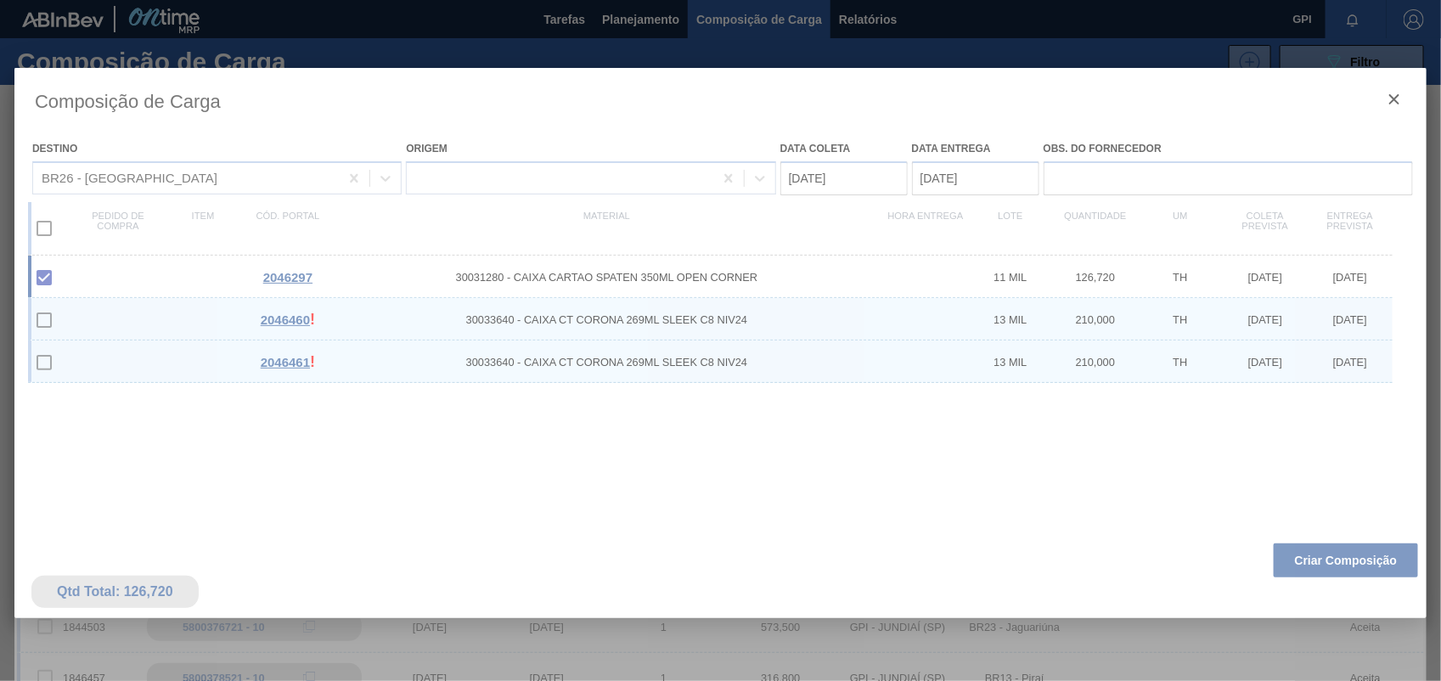
click at [1376, 566] on div at bounding box center [720, 450] width 1412 height 764
click at [1376, 565] on div at bounding box center [720, 450] width 1412 height 764
click at [1376, 563] on div at bounding box center [720, 450] width 1412 height 764
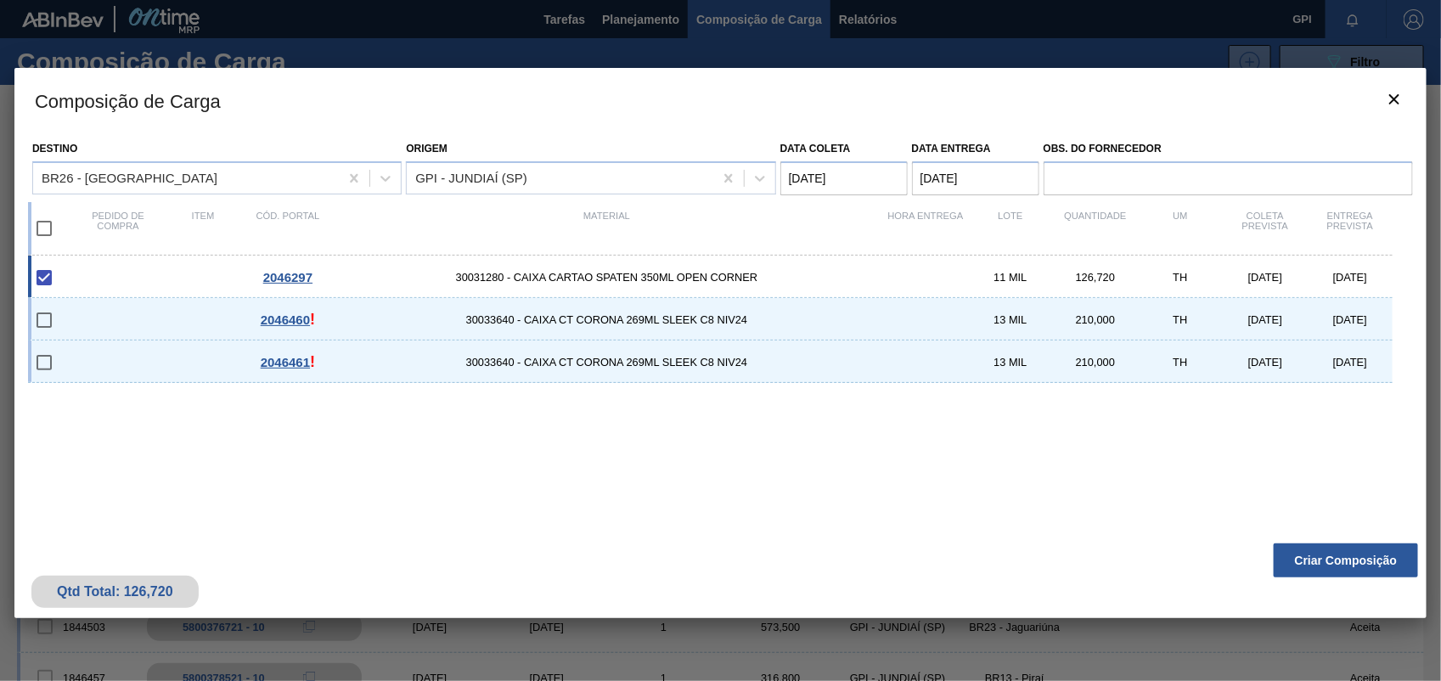
click at [1373, 562] on button "Criar Composição" at bounding box center [1346, 561] width 144 height 34
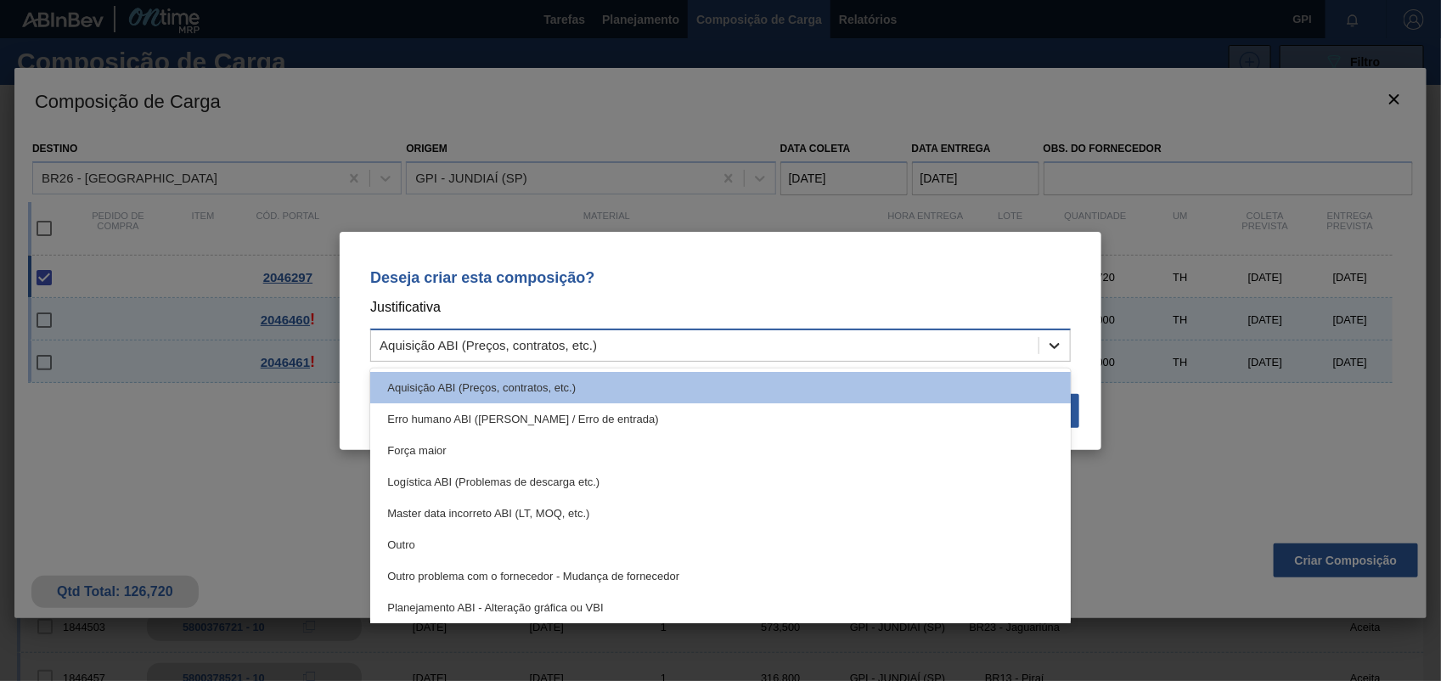
click at [1054, 341] on icon at bounding box center [1054, 345] width 17 height 17
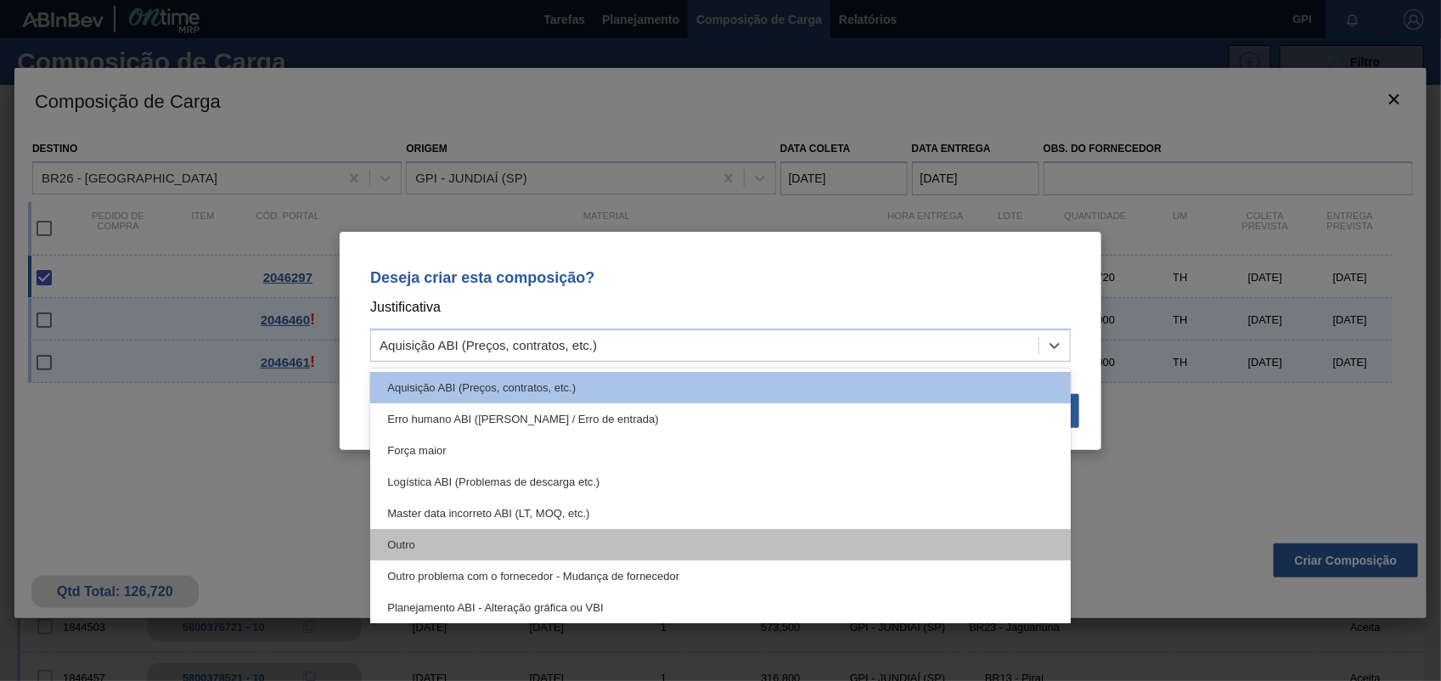
click at [444, 549] on div "Outro" at bounding box center [720, 544] width 701 height 31
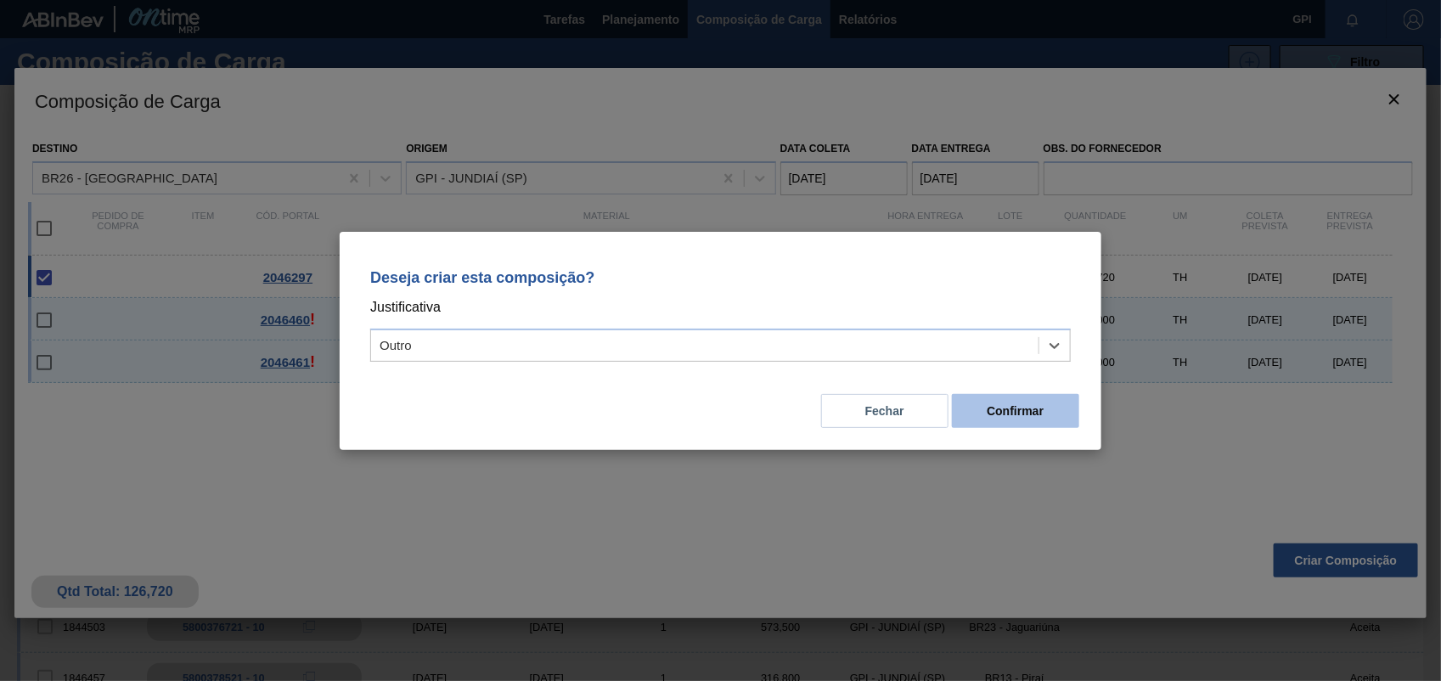
click at [989, 426] on button "Confirmar" at bounding box center [1015, 411] width 127 height 34
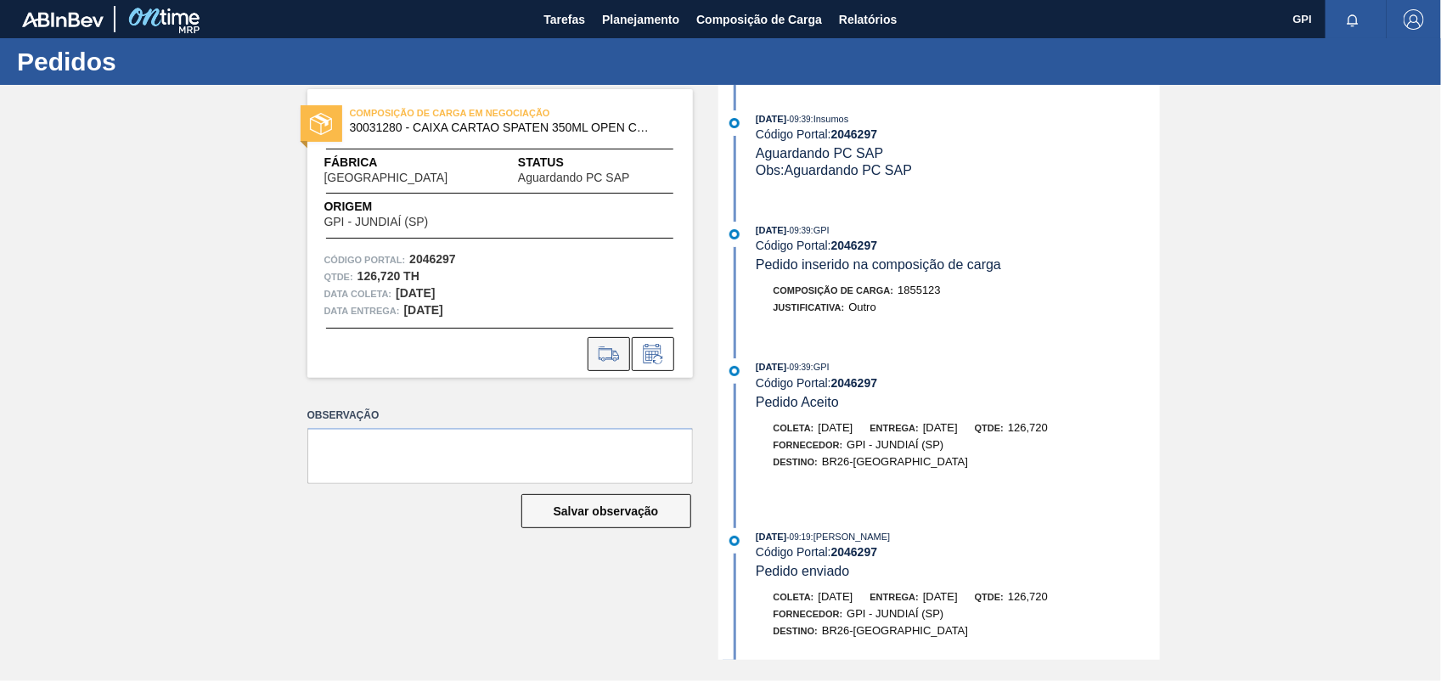
click at [611, 337] on button at bounding box center [609, 354] width 42 height 34
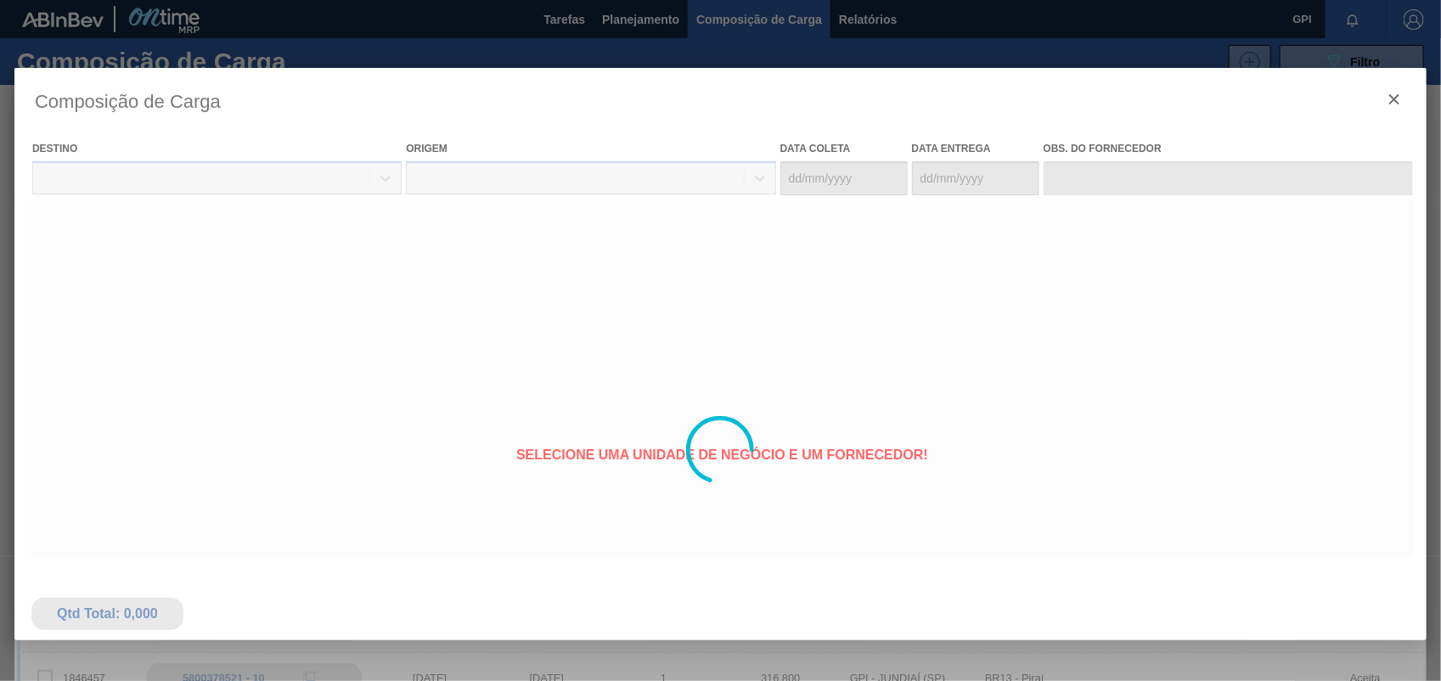
type coleta "06/11/2025"
type Entrega "07/11/2025"
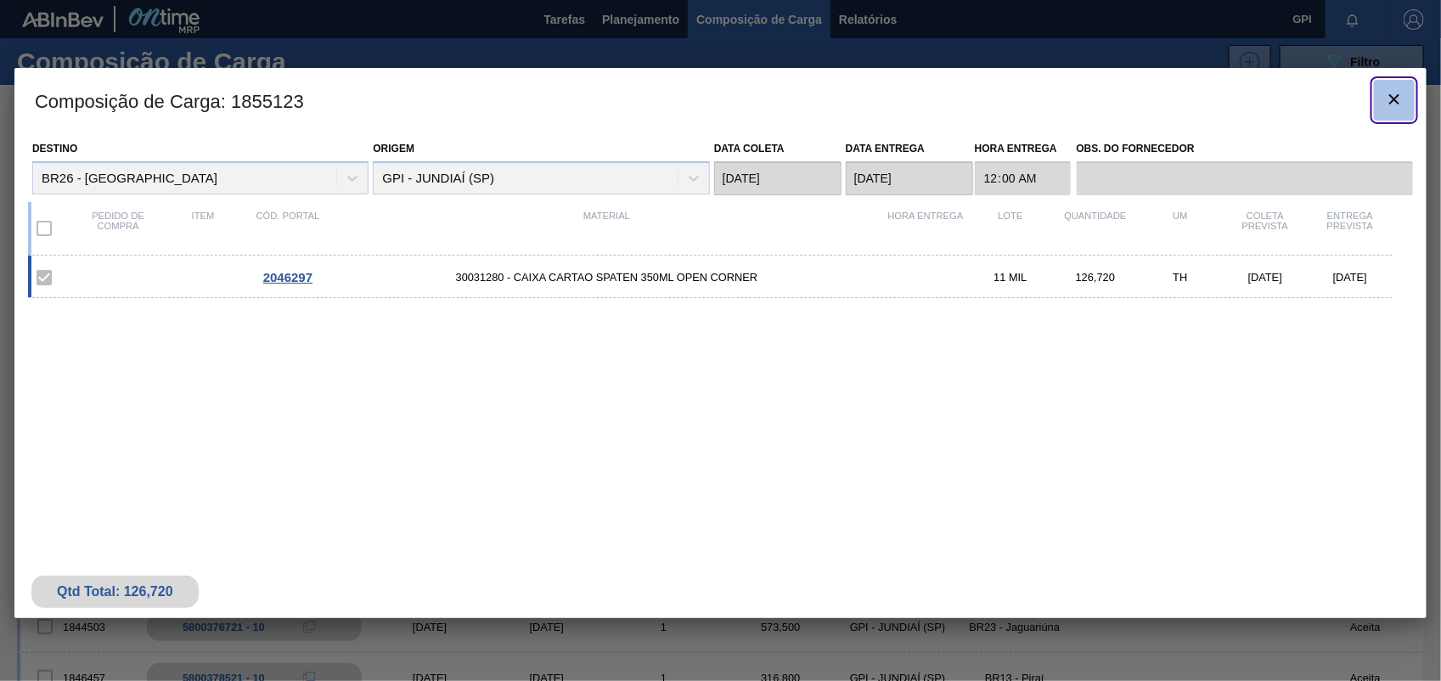
click at [1401, 106] on icon "botão de ícone" at bounding box center [1394, 99] width 20 height 20
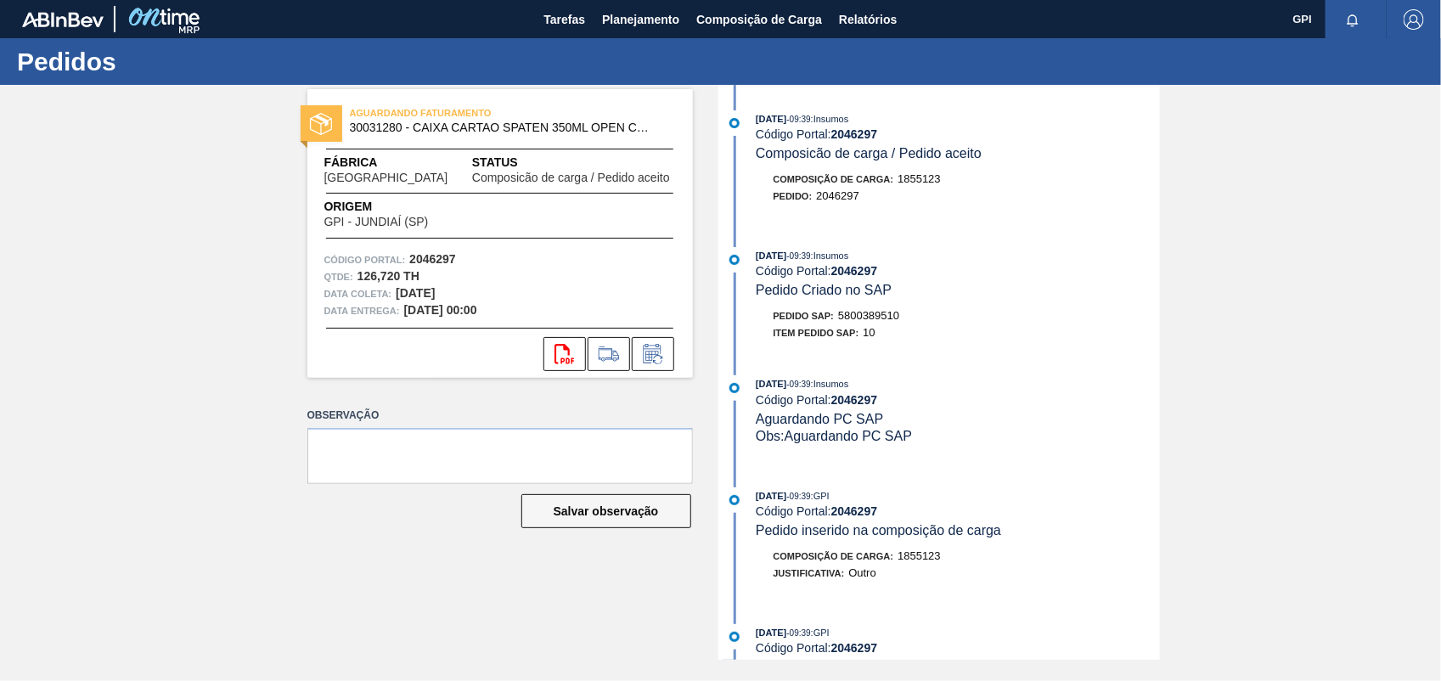
click at [897, 317] on span "5800389510" at bounding box center [868, 315] width 61 height 13
copy span "5800389510"
click at [442, 257] on strong "2046297" at bounding box center [432, 259] width 47 height 14
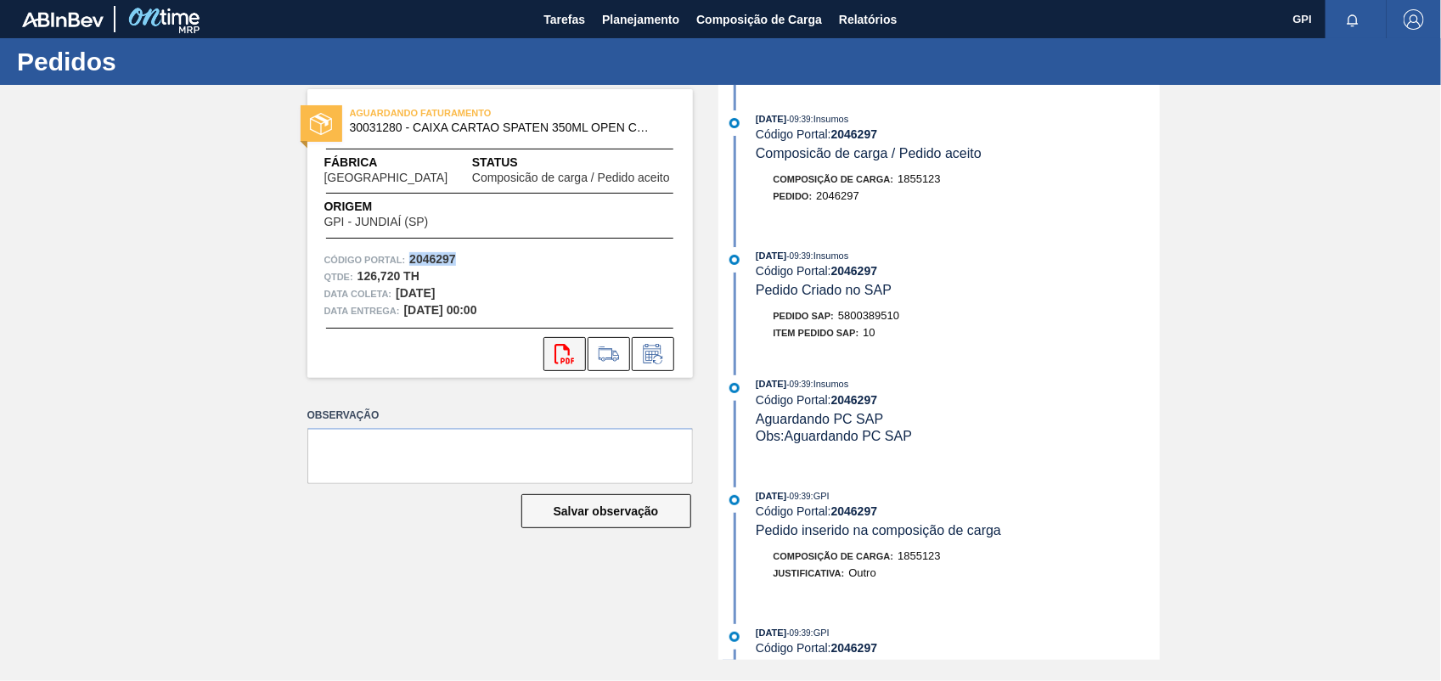
click at [553, 346] on button "svg{fill:#ff0000}" at bounding box center [565, 354] width 42 height 34
click at [1073, 303] on div "06/10/2025 - 09:39 : Insumos Código Portal: 2046297 Pedido Criado no SAP Pedido…" at bounding box center [941, 298] width 437 height 103
drag, startPoint x: 34, startPoint y: 1, endPoint x: 192, endPoint y: 286, distance: 326.2
click at [191, 295] on div "AGUARDANDO FATURAMENTO 30031280 - CAIXA CARTAO SPATEN 350ML OPEN CORNER Fábrica…" at bounding box center [720, 372] width 1441 height 575
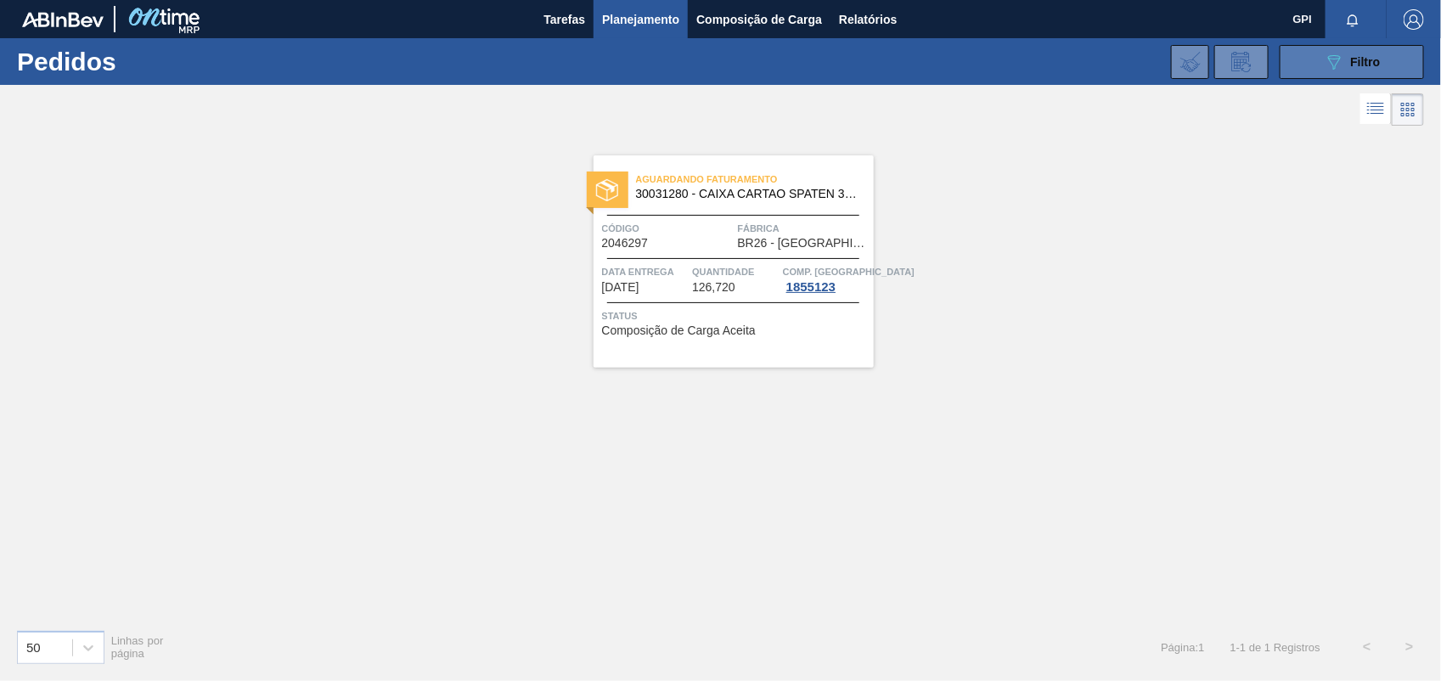
drag, startPoint x: 1353, startPoint y: 51, endPoint x: 1329, endPoint y: 61, distance: 25.9
click at [1353, 52] on div "089F7B8B-B2A5-4AFE-B5C0-19BA573D28AC Filtro" at bounding box center [1352, 62] width 57 height 20
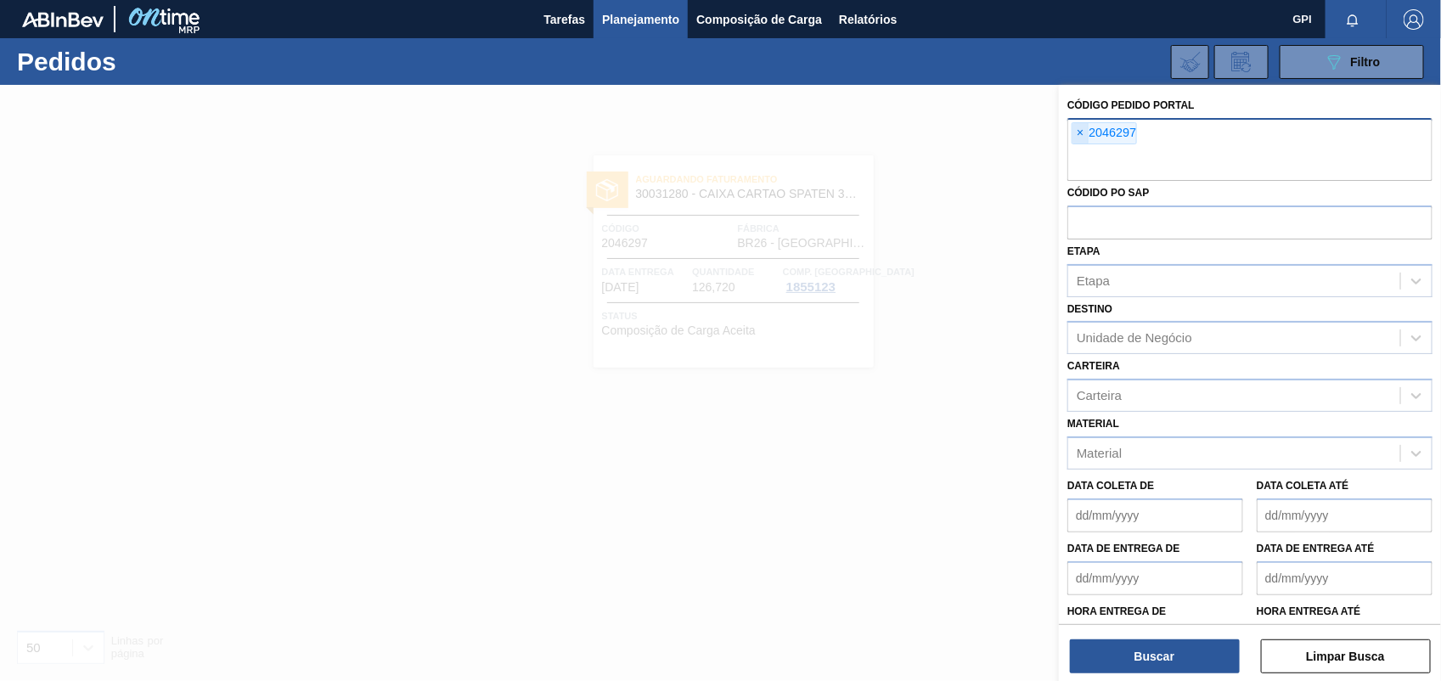
click at [1083, 127] on span "×" at bounding box center [1081, 133] width 16 height 20
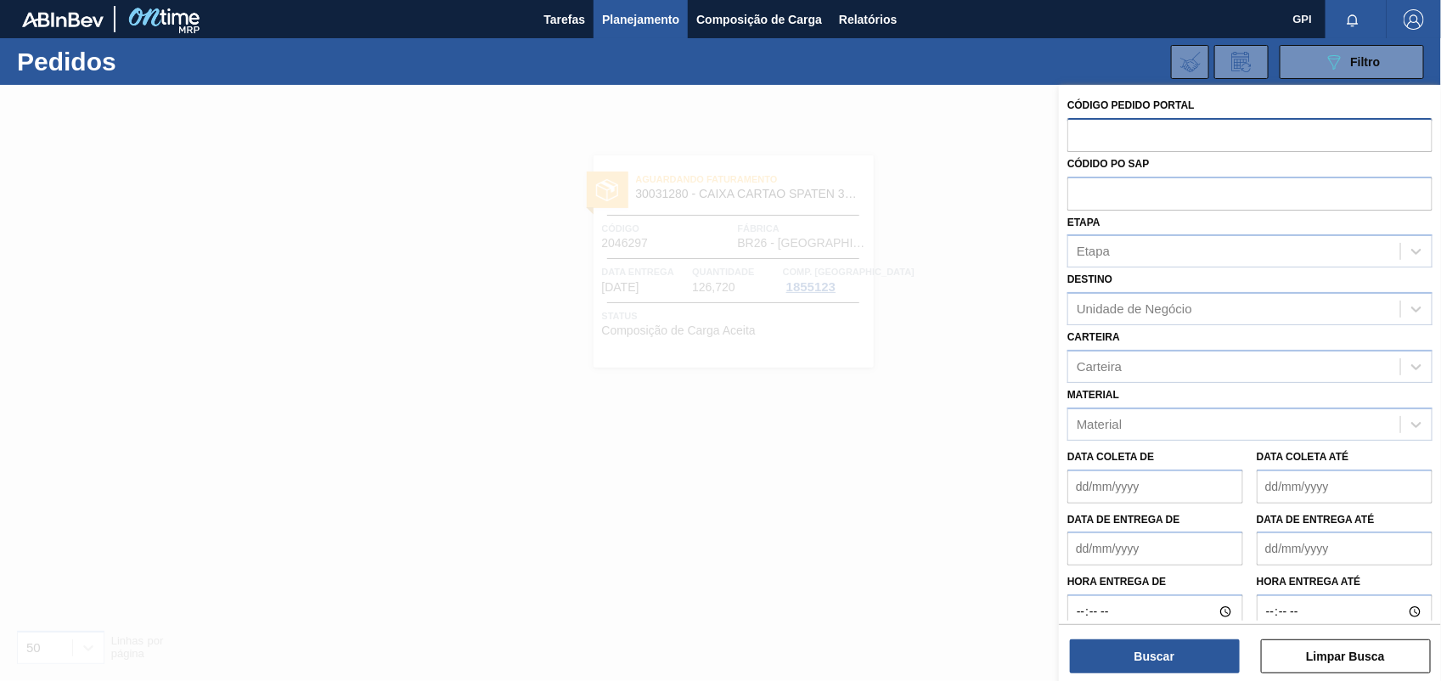
paste input "text"
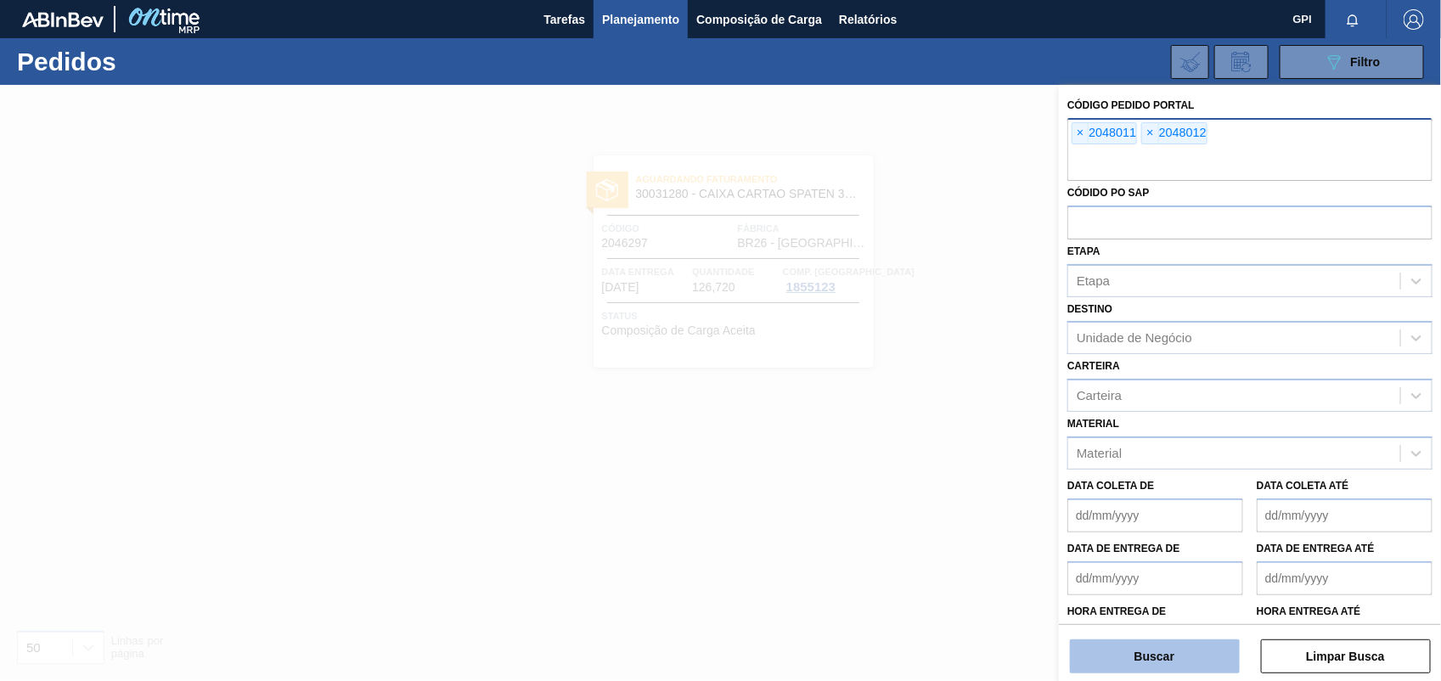
click at [1118, 645] on button "Buscar" at bounding box center [1155, 657] width 170 height 34
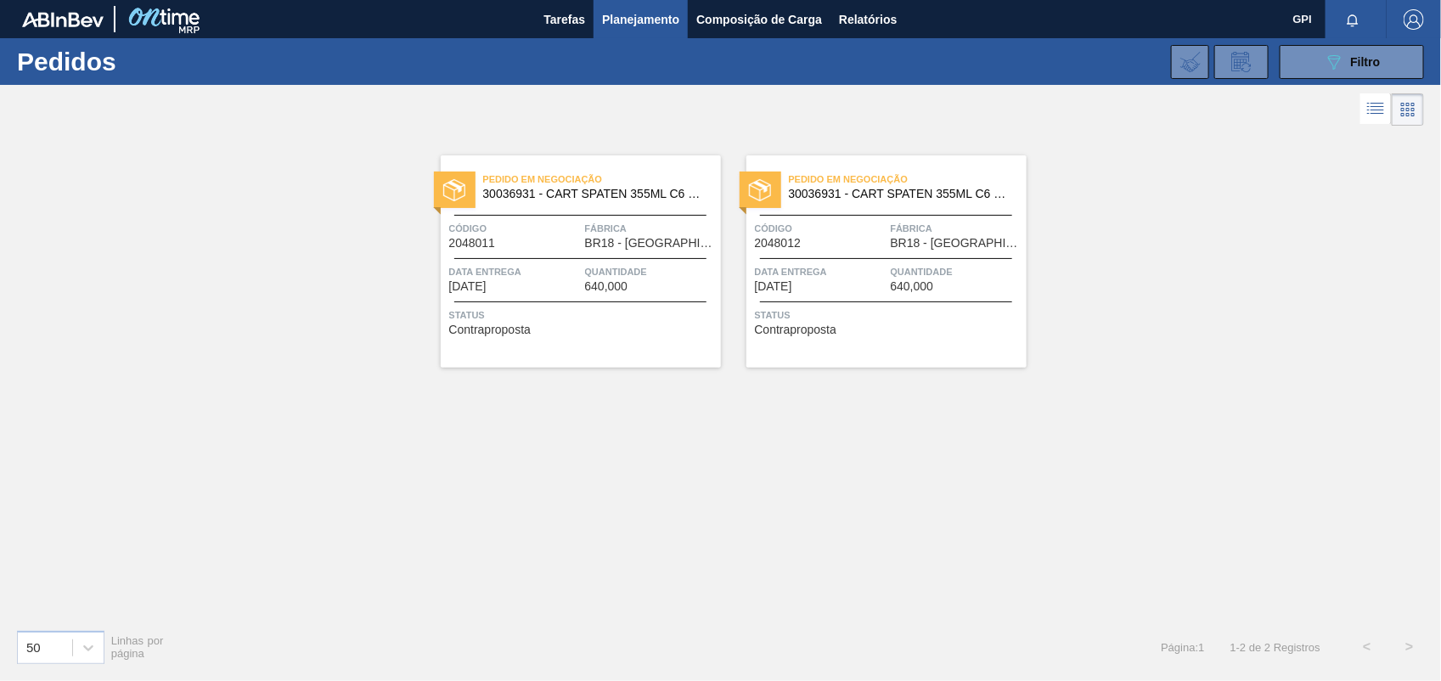
click at [507, 253] on div "Pedido em Negociação 30036931 - CART SPATEN 355ML C6 NO LEI Código 2048011 Fábr…" at bounding box center [581, 261] width 280 height 212
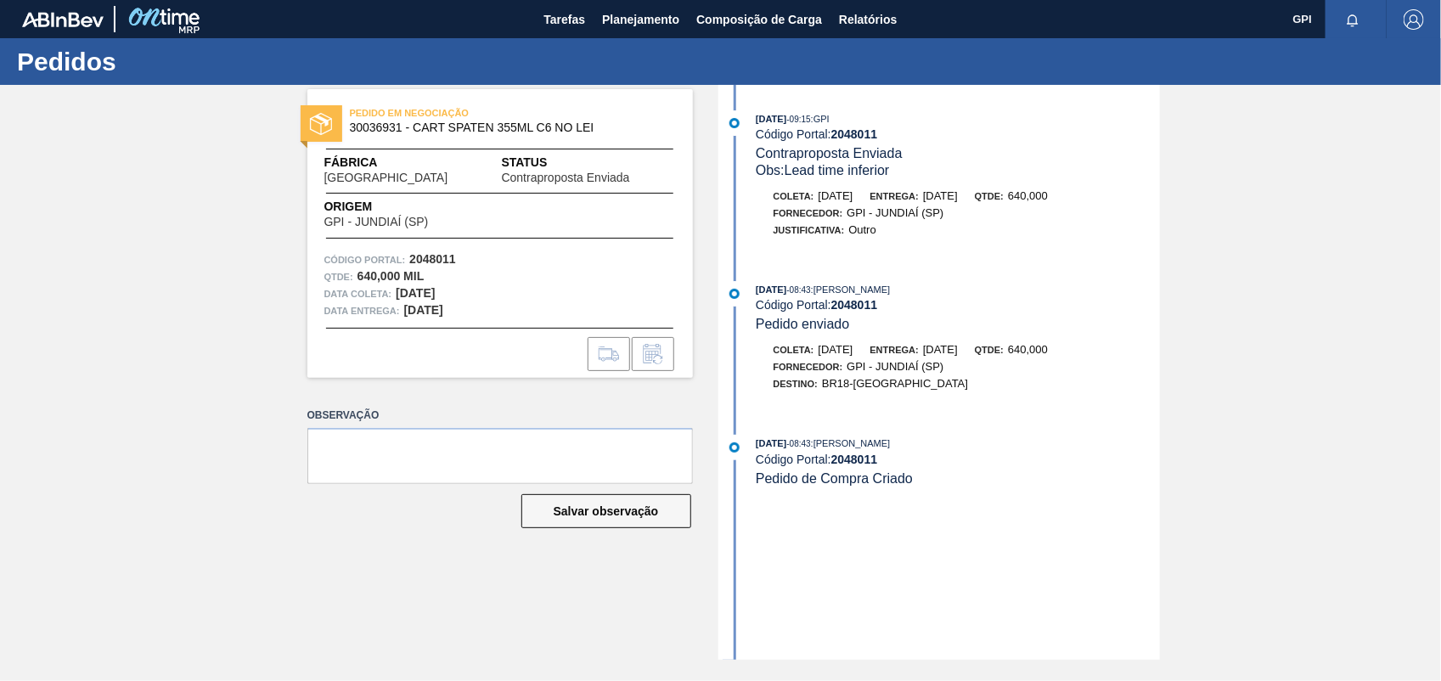
click at [1211, 270] on div "PEDIDO EM NEGOCIAÇÃO 30036931 - CART SPATEN 355ML C6 NO LEI Fábrica [GEOGRAPHIC…" at bounding box center [720, 372] width 1441 height 575
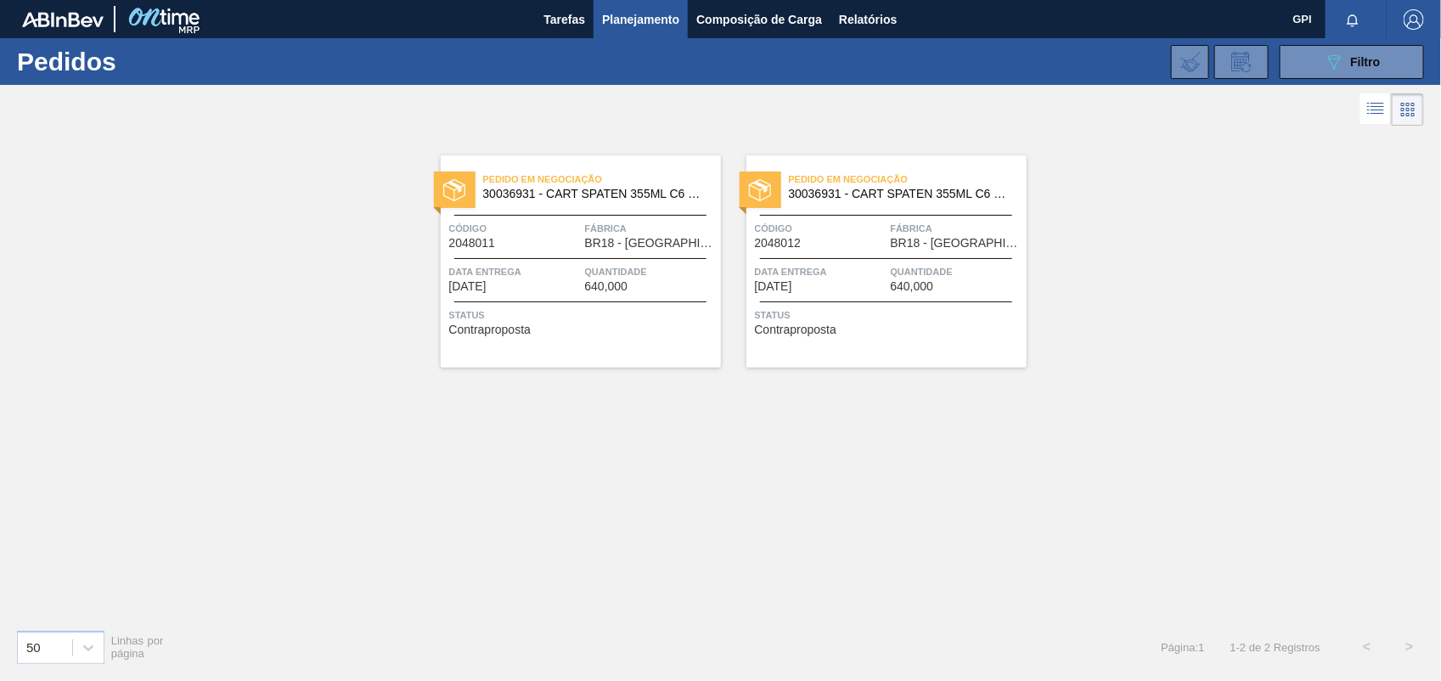
click at [849, 262] on div "Pedido em Negociação 30036931 - CART SPATEN 355ML C6 NO LEI Código 2048012 Fábr…" at bounding box center [887, 261] width 280 height 212
